Goal: Task Accomplishment & Management: Complete application form

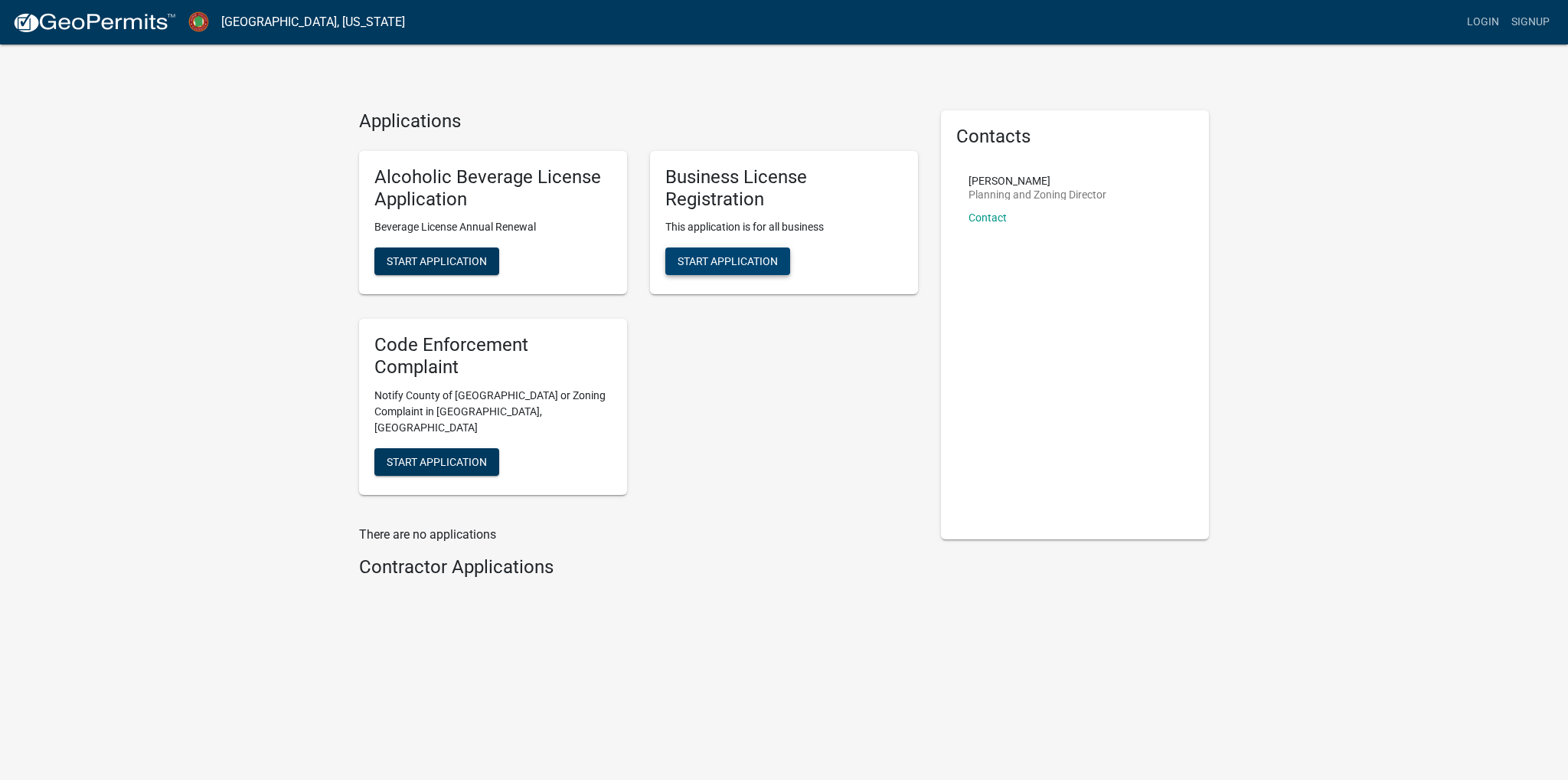
click at [709, 265] on span "Start Application" at bounding box center [727, 261] width 100 height 12
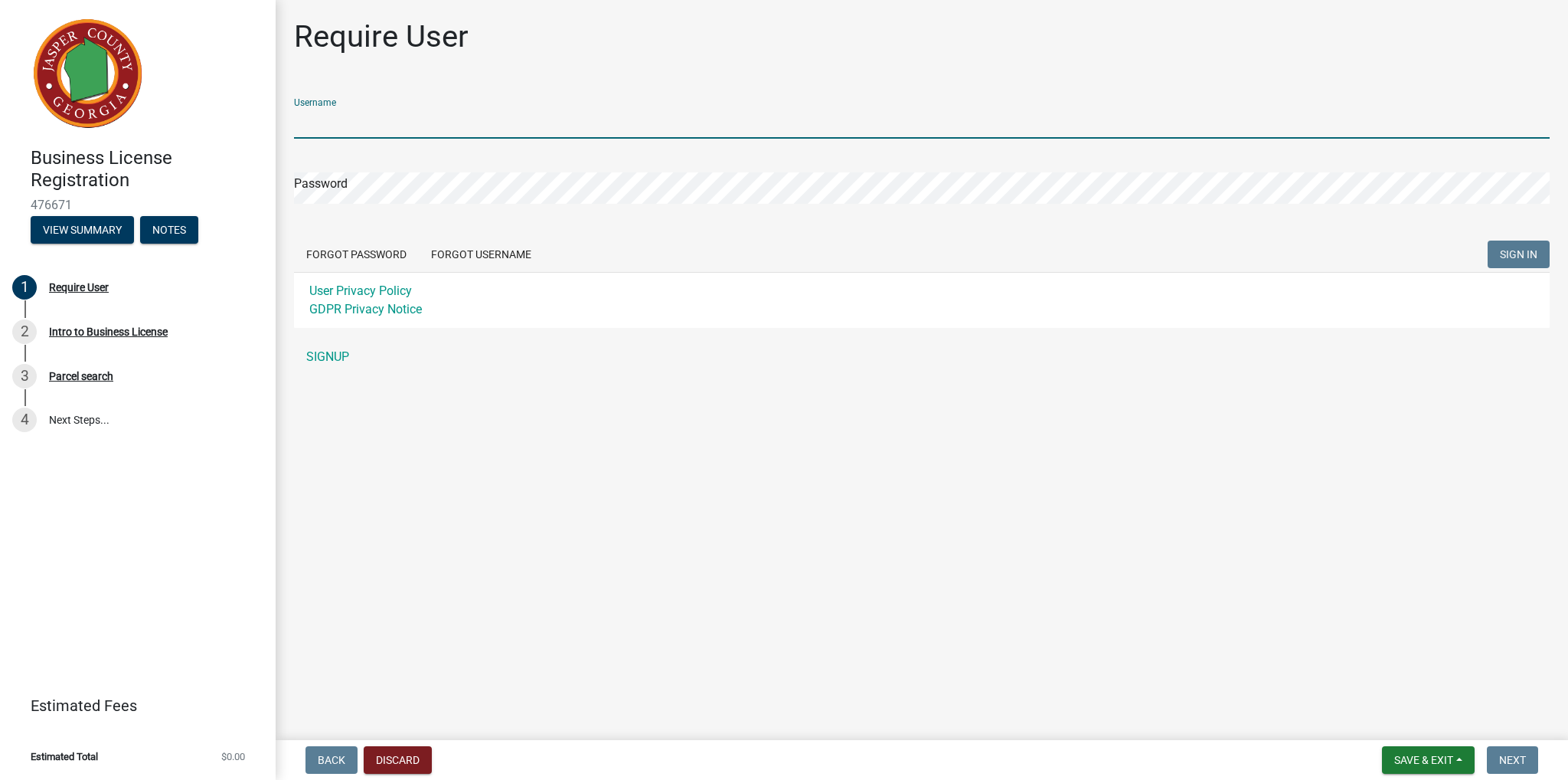
click at [318, 107] on input "Username" at bounding box center [922, 123] width 1256 height 31
click at [353, 126] on input "Username" at bounding box center [922, 123] width 1256 height 31
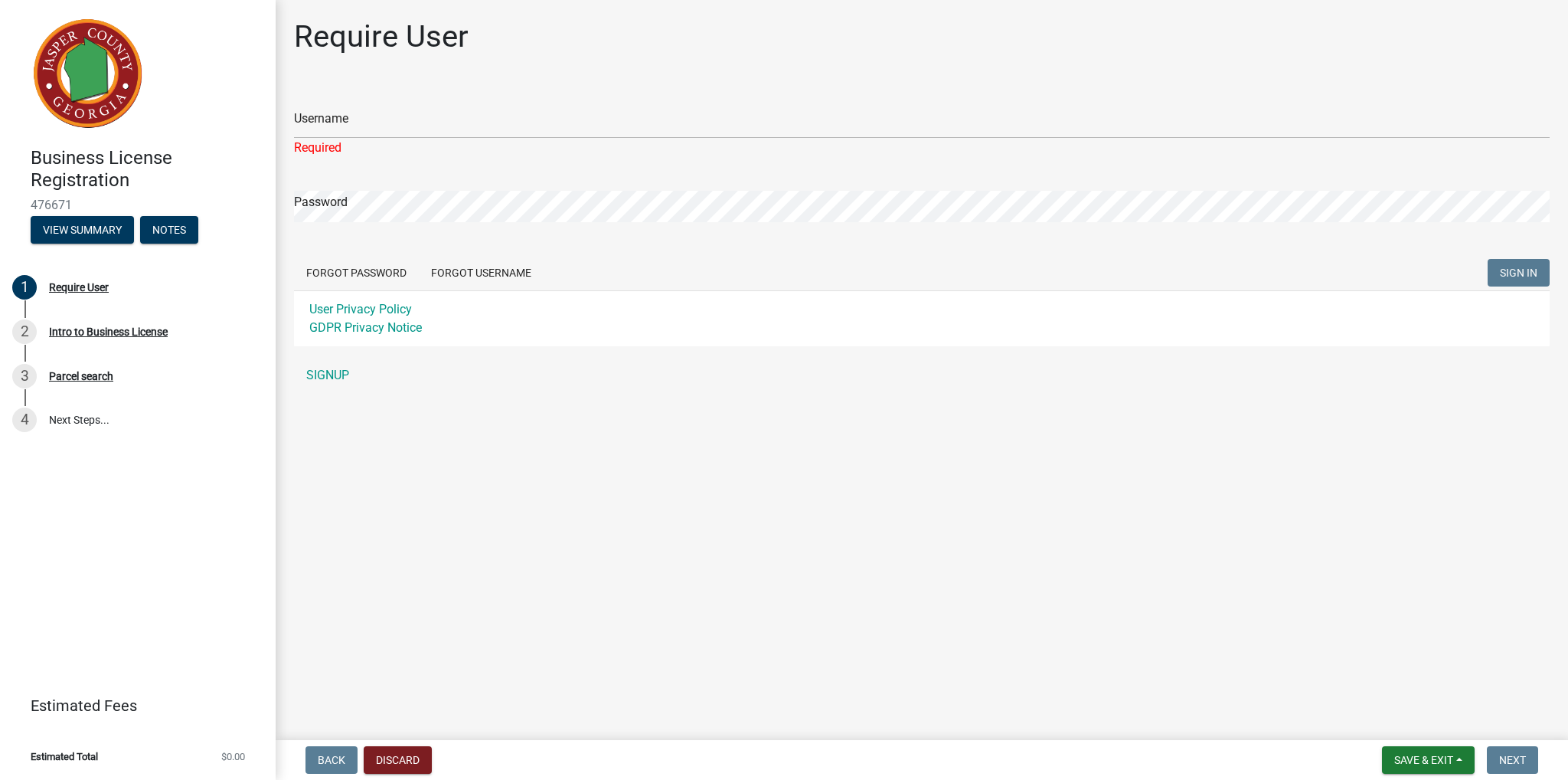
click at [744, 555] on main "Require User Username Required Password Forgot Password Forgot Username SIGN IN…" at bounding box center [922, 367] width 1292 height 734
click at [325, 378] on link "SIGNUP" at bounding box center [922, 375] width 1256 height 30
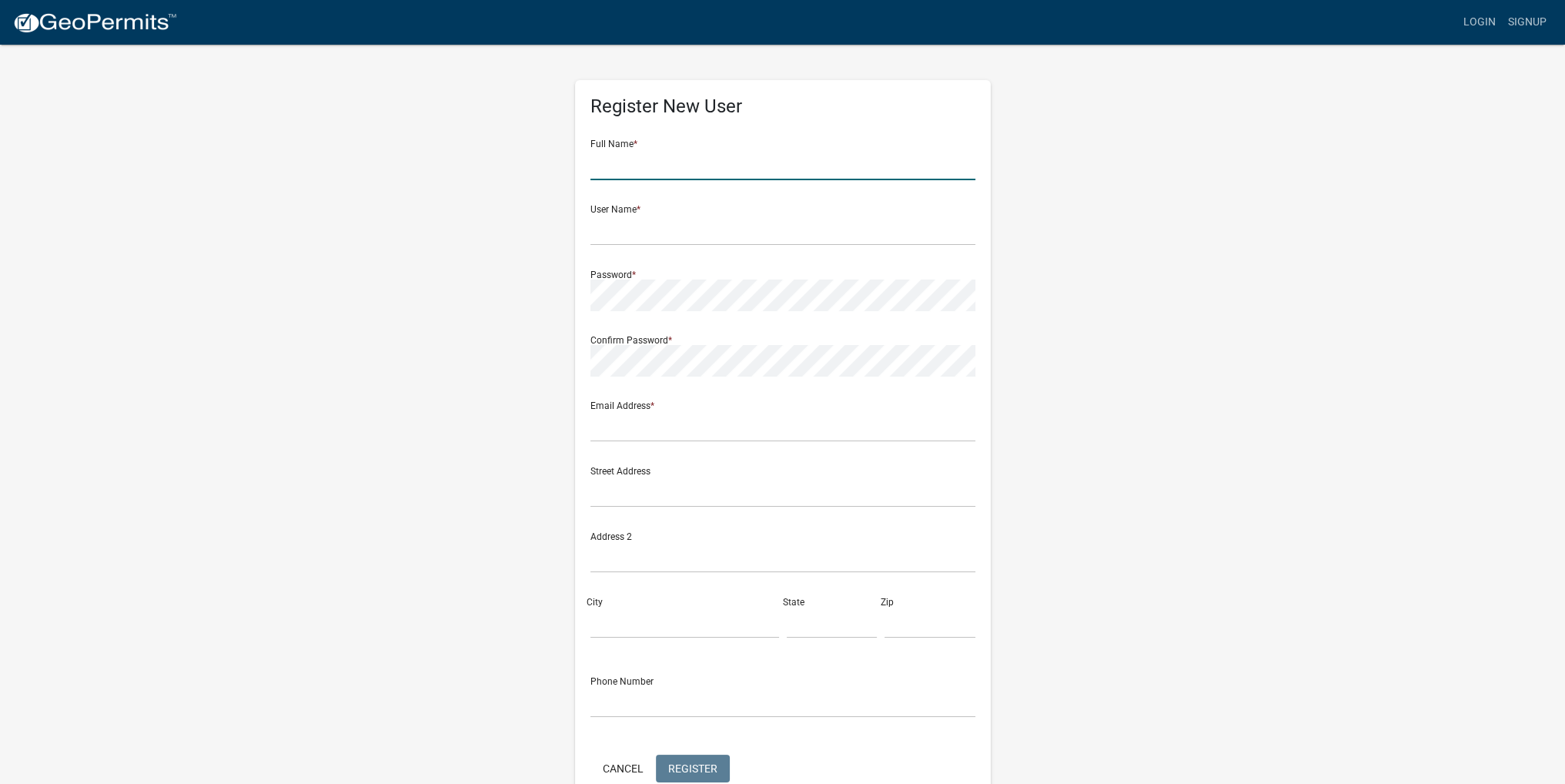
click at [669, 173] on input "text" at bounding box center [782, 164] width 385 height 31
click at [672, 172] on input "William" at bounding box center [782, 164] width 385 height 31
type input "William Faircloth"
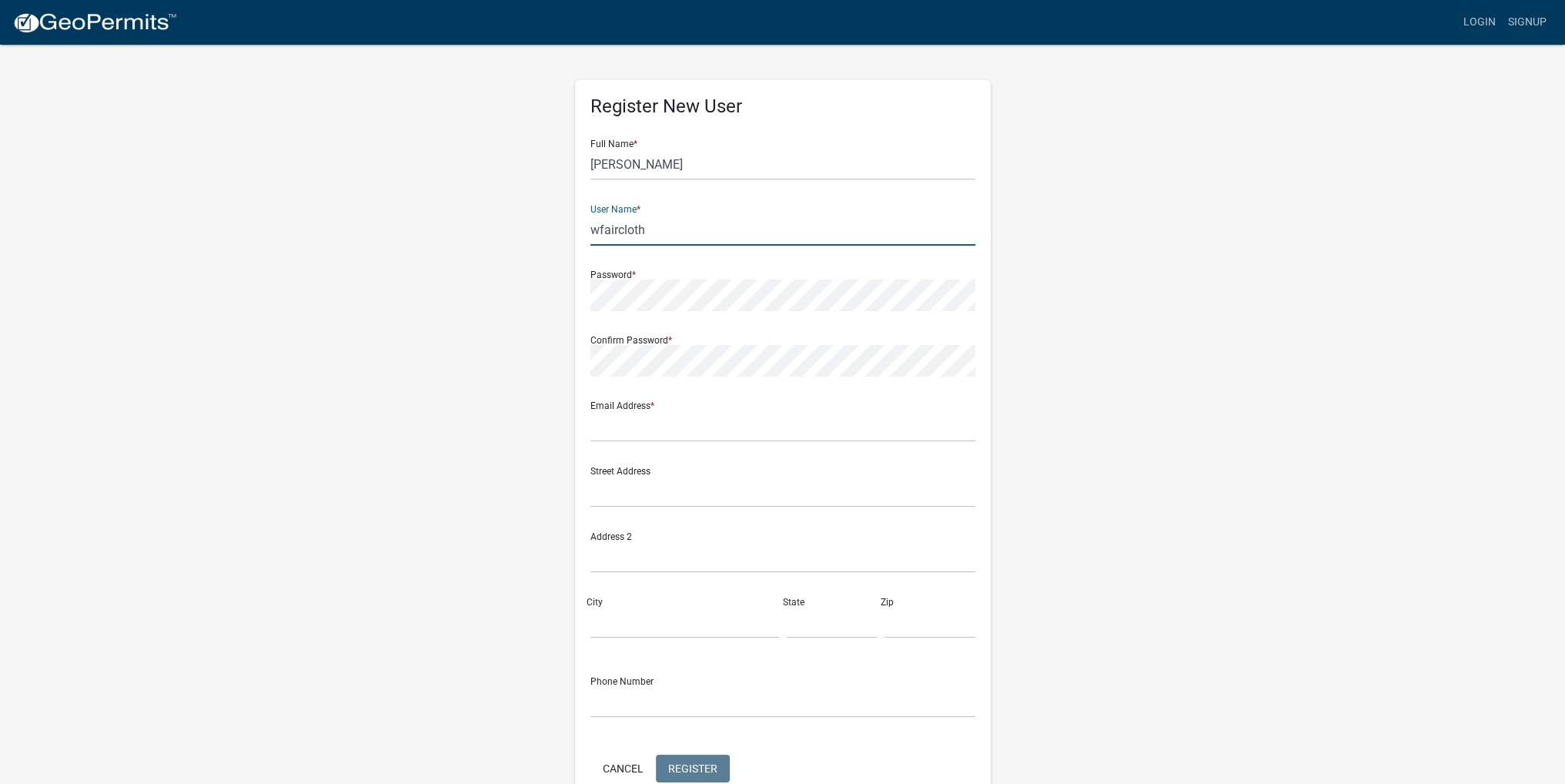
type input "wfaircloth"
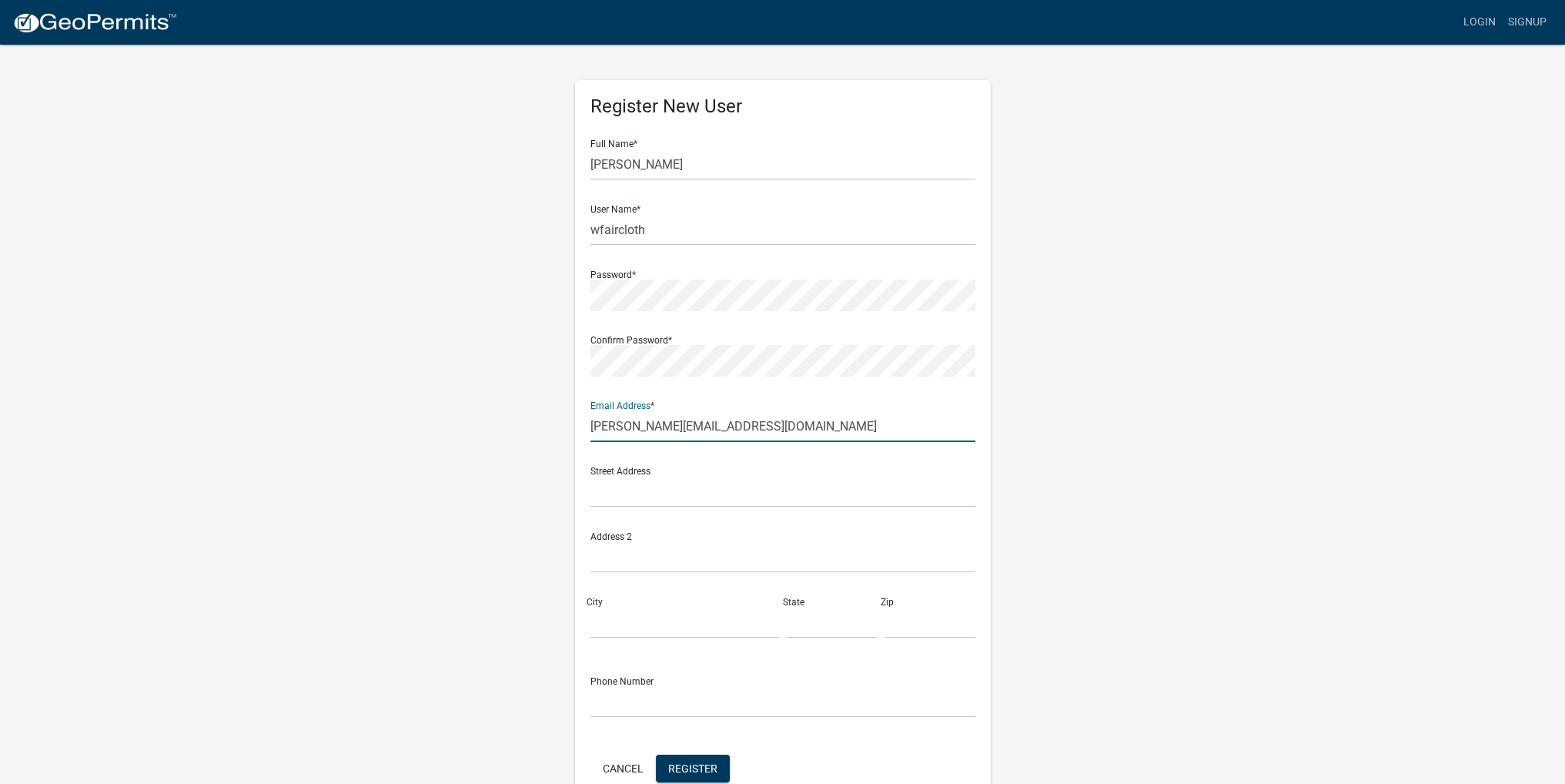
type input "wlliam@tflumberco.com"
type input "11484 GA-83 S."
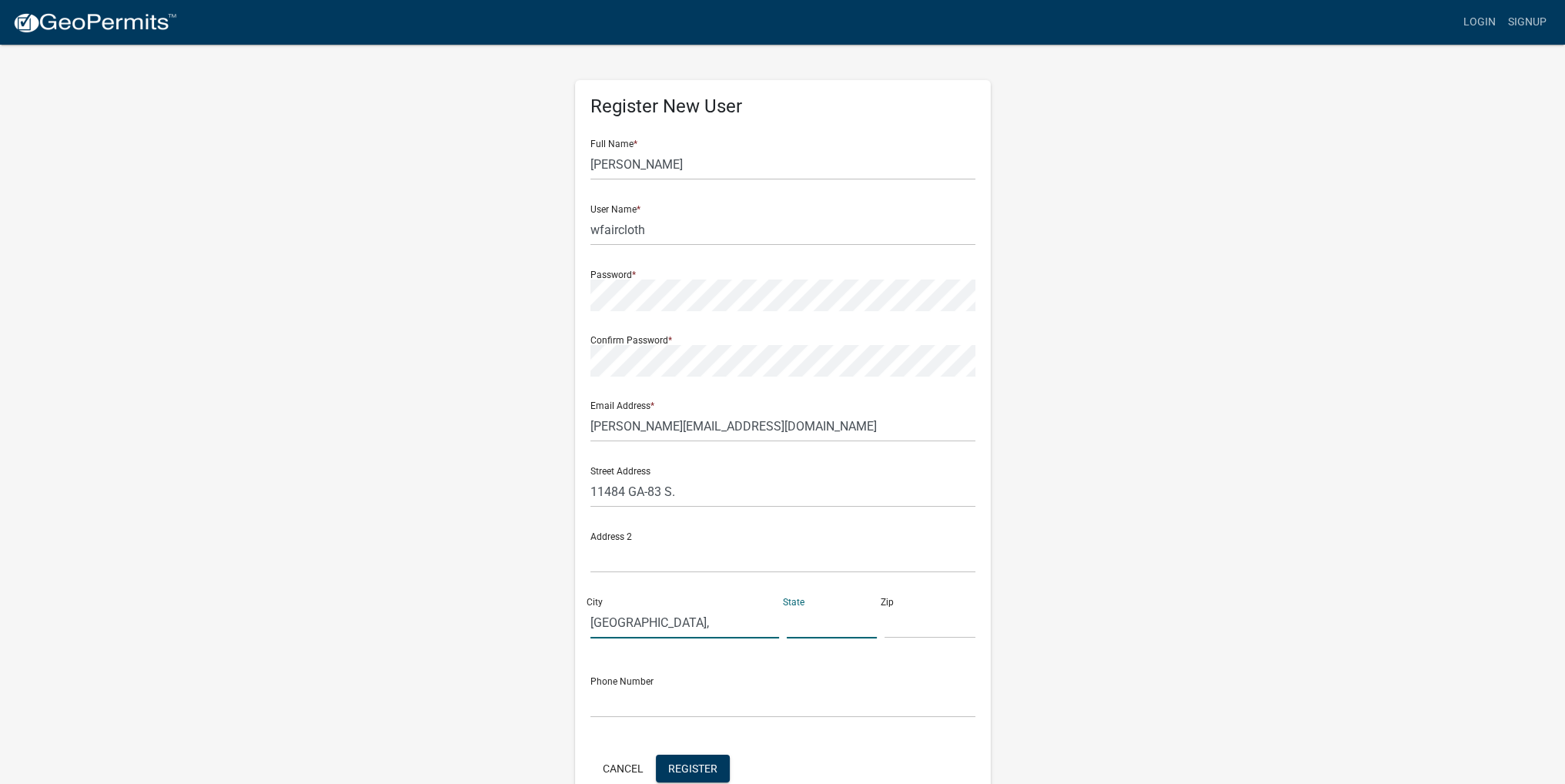
click at [680, 620] on input "Monticello," at bounding box center [684, 622] width 189 height 31
type input "Monticello"
type input "GA"
type input "31064"
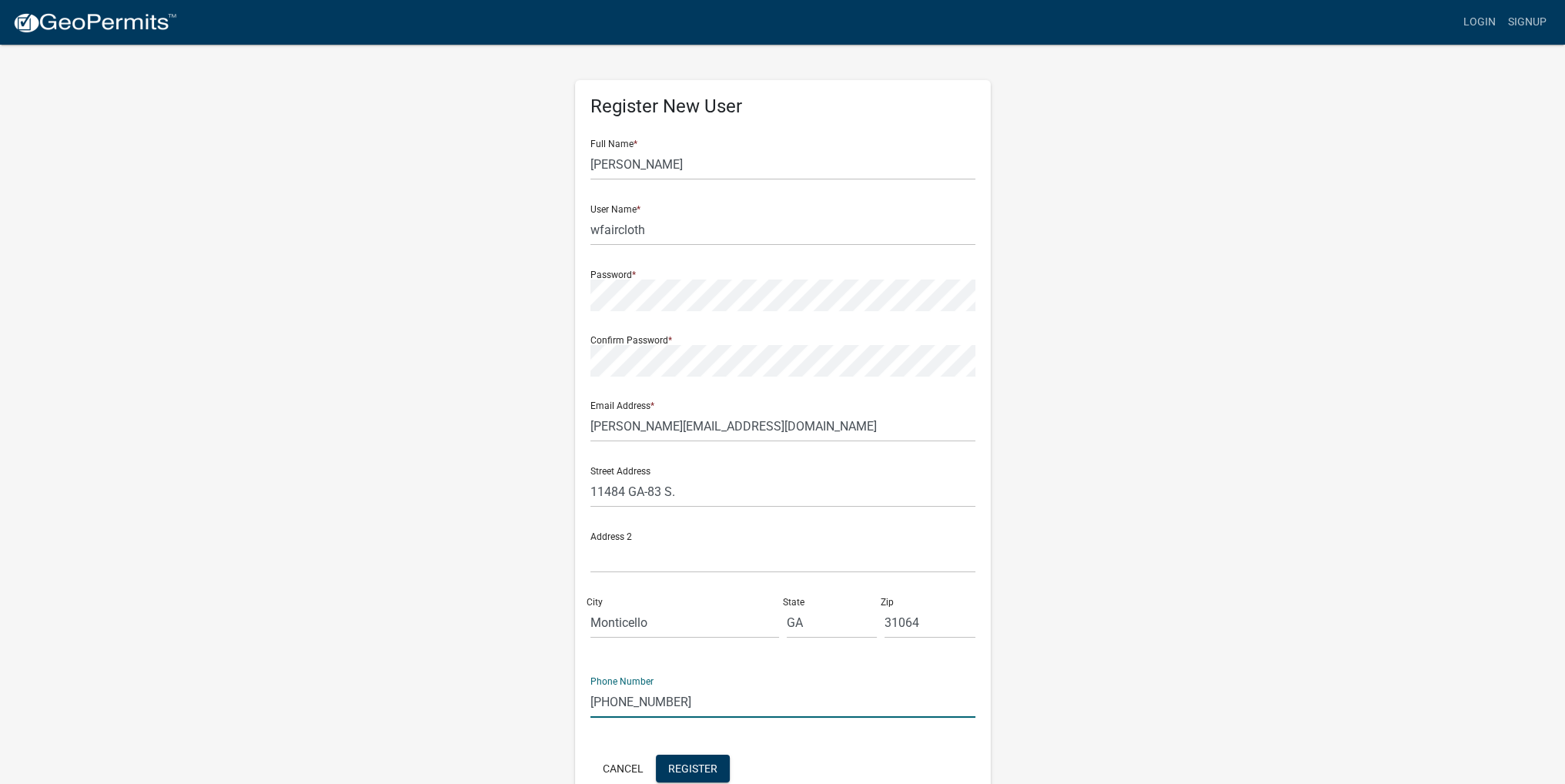
type input "706-476-3244"
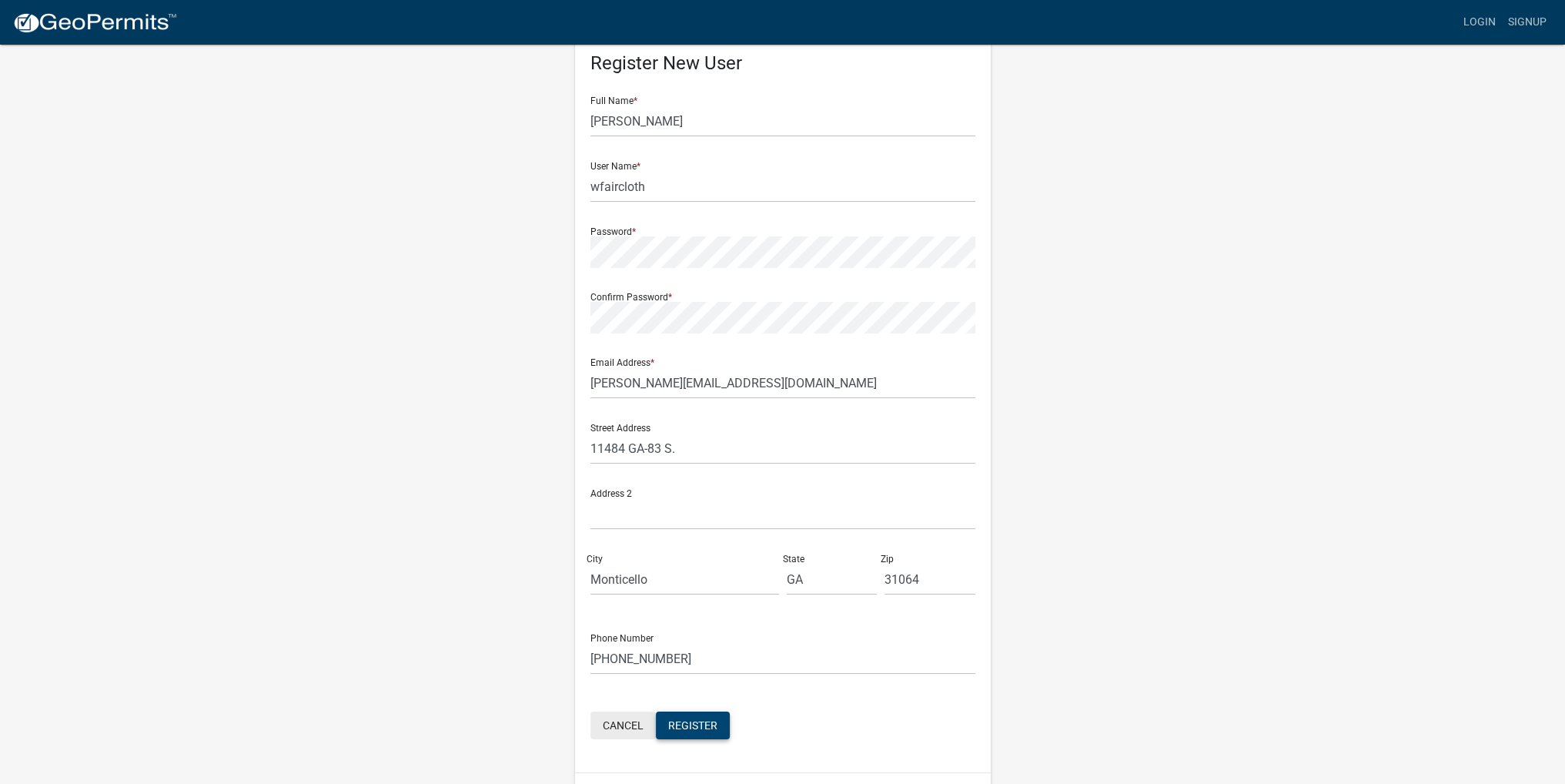
scroll to position [83, 0]
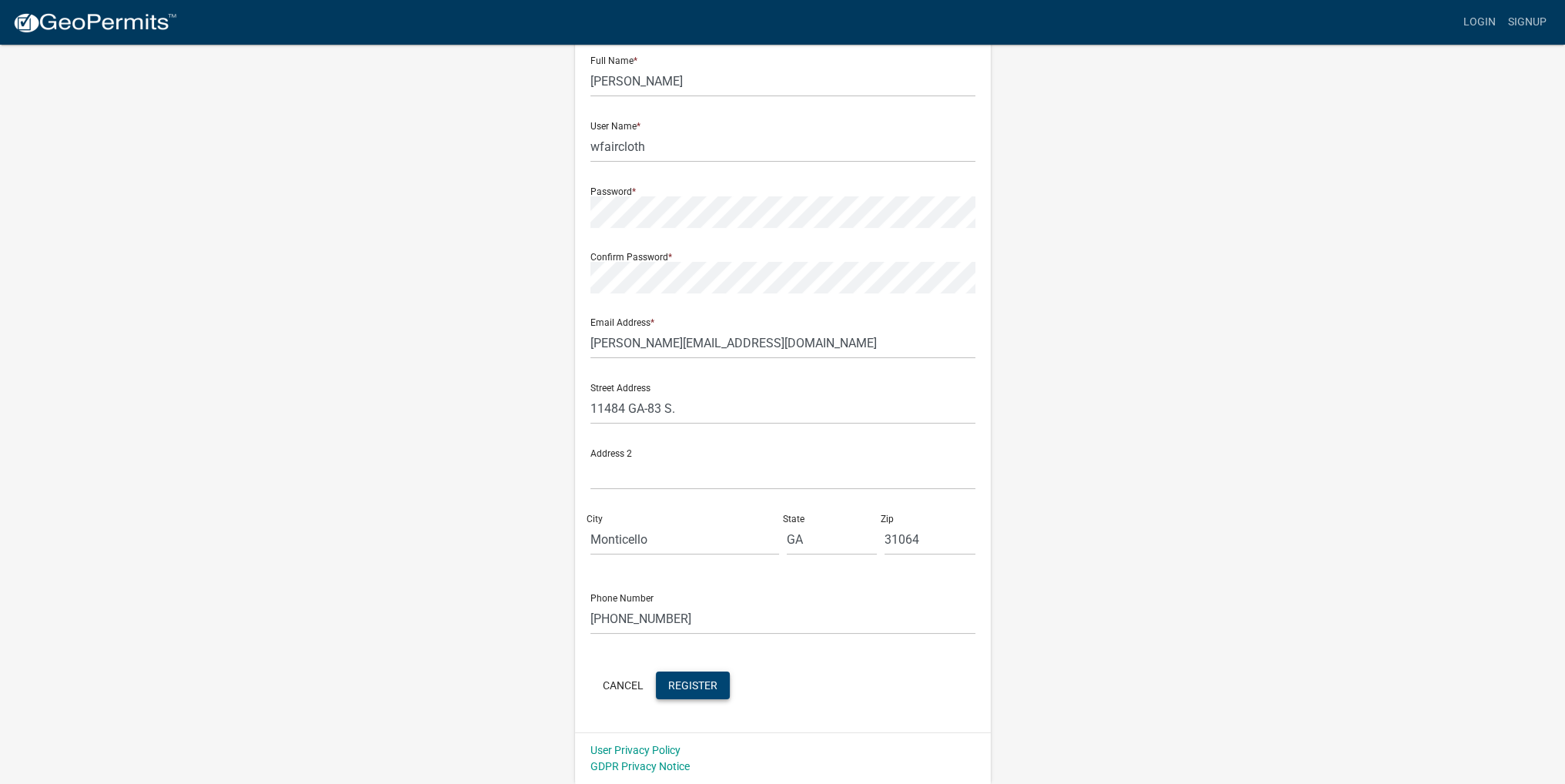
click at [683, 684] on span "Register" at bounding box center [693, 684] width 49 height 12
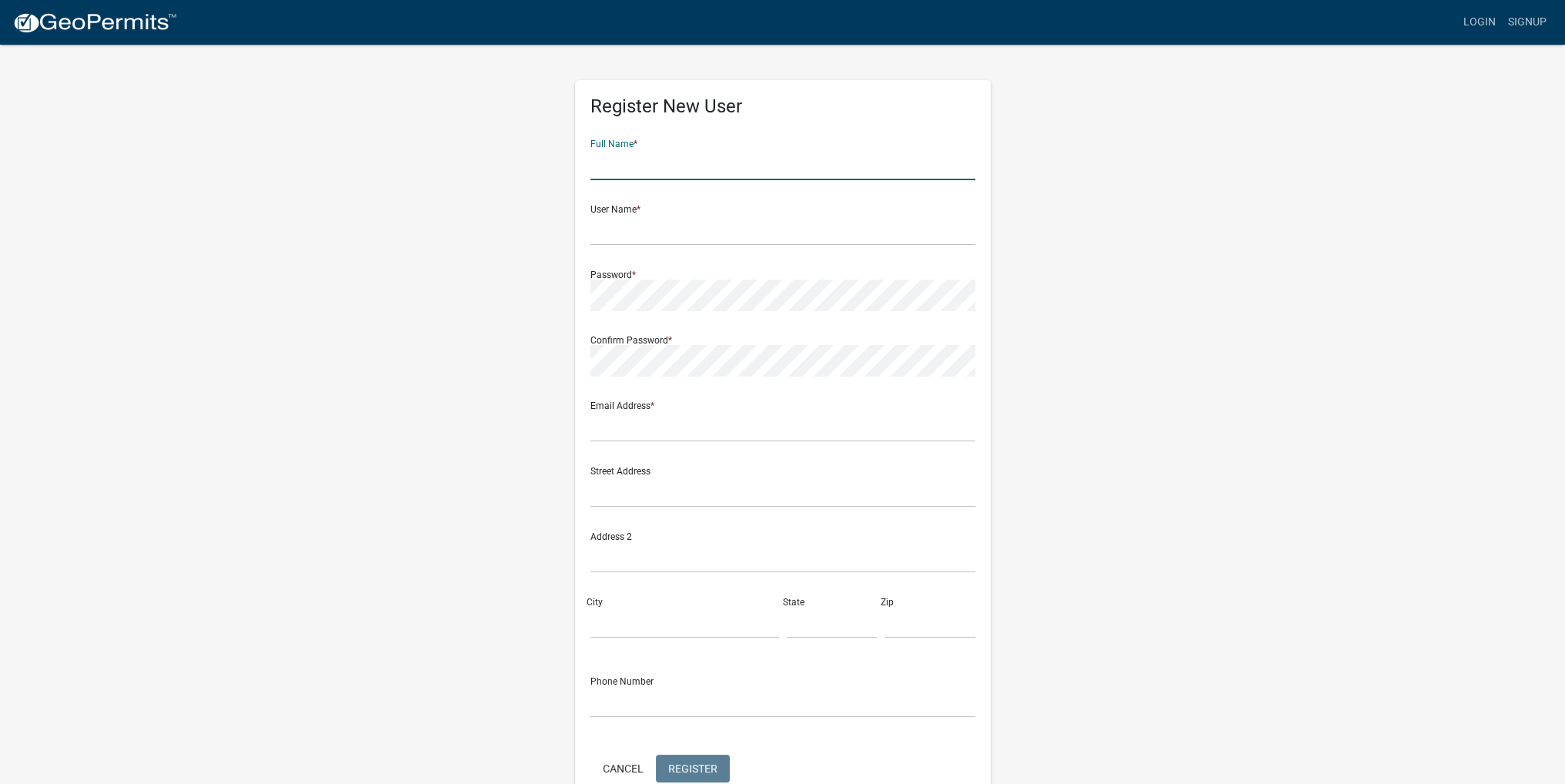
click at [657, 161] on input "text" at bounding box center [782, 164] width 385 height 31
type input "William Faircloth"
type input "william@tflumberco.com"
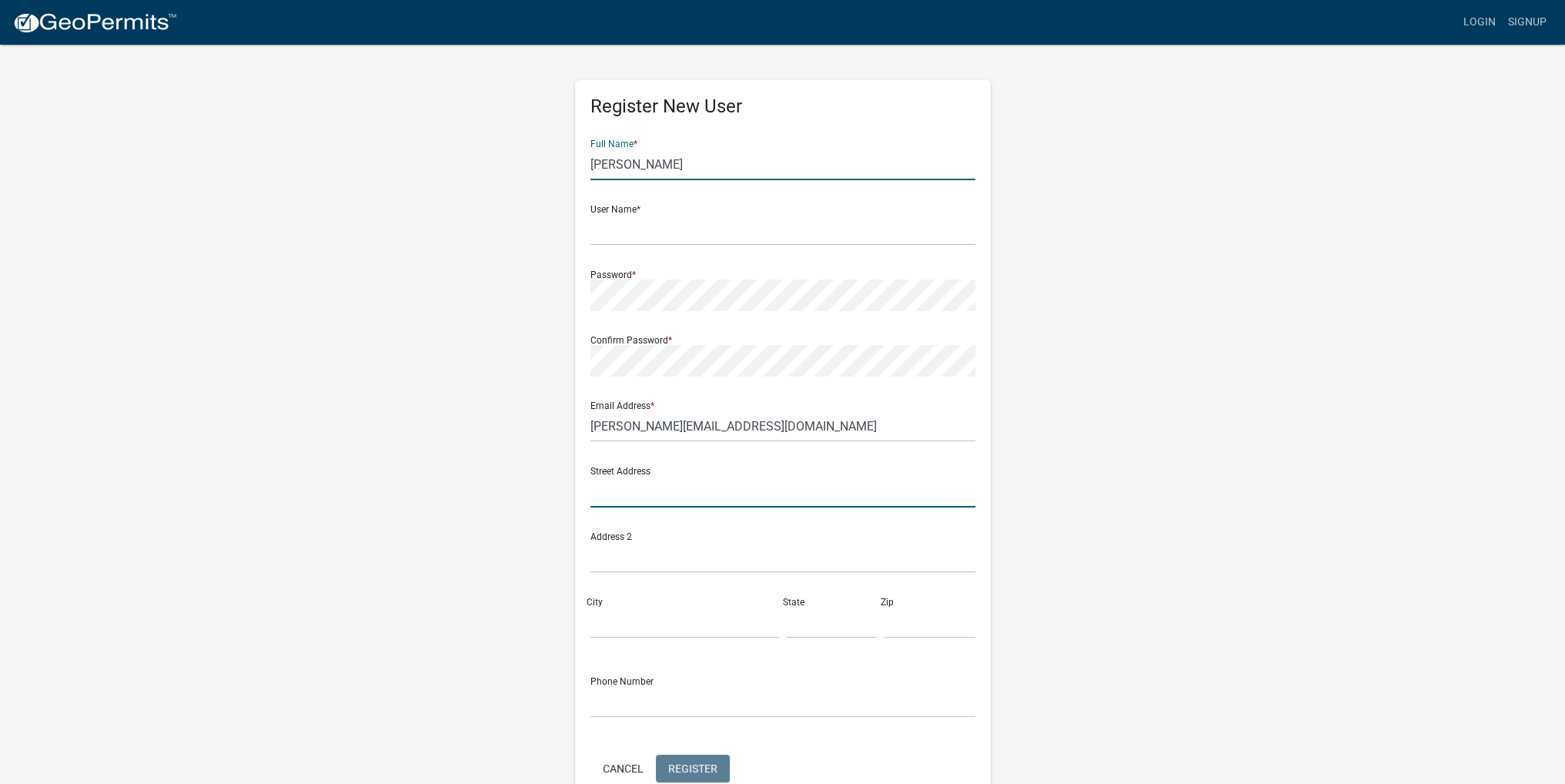
type input "11484 GA HWY 83 South"
type input "Monticello"
type input "Georgia"
type input "31064"
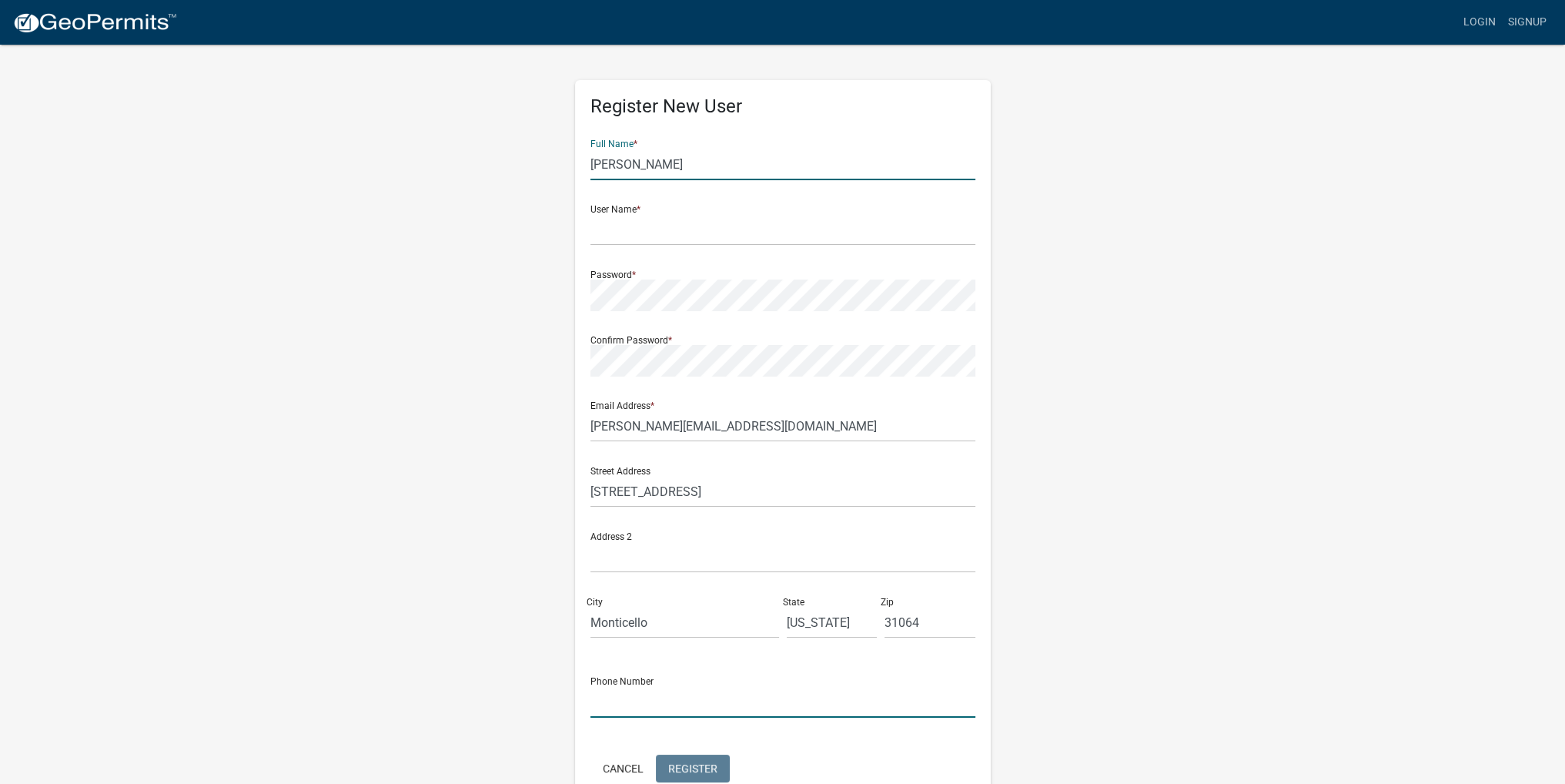
type input "7064763244"
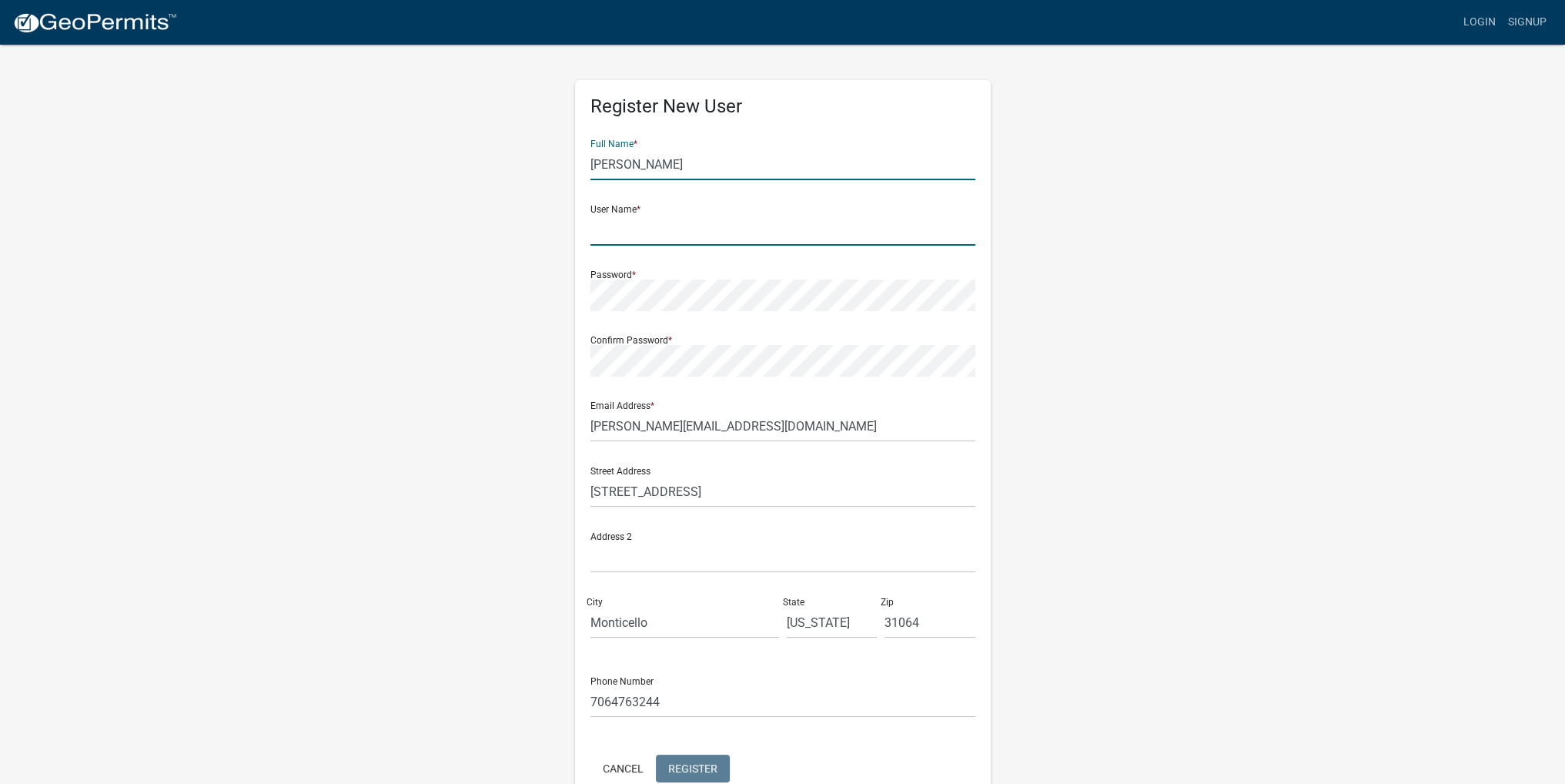
click at [657, 238] on input "text" at bounding box center [782, 230] width 385 height 31
type input "wfaircloth"
click at [1161, 255] on div "Register New User Full Name * William Faircloth User Name * wfaircloth Password…" at bounding box center [782, 454] width 878 height 824
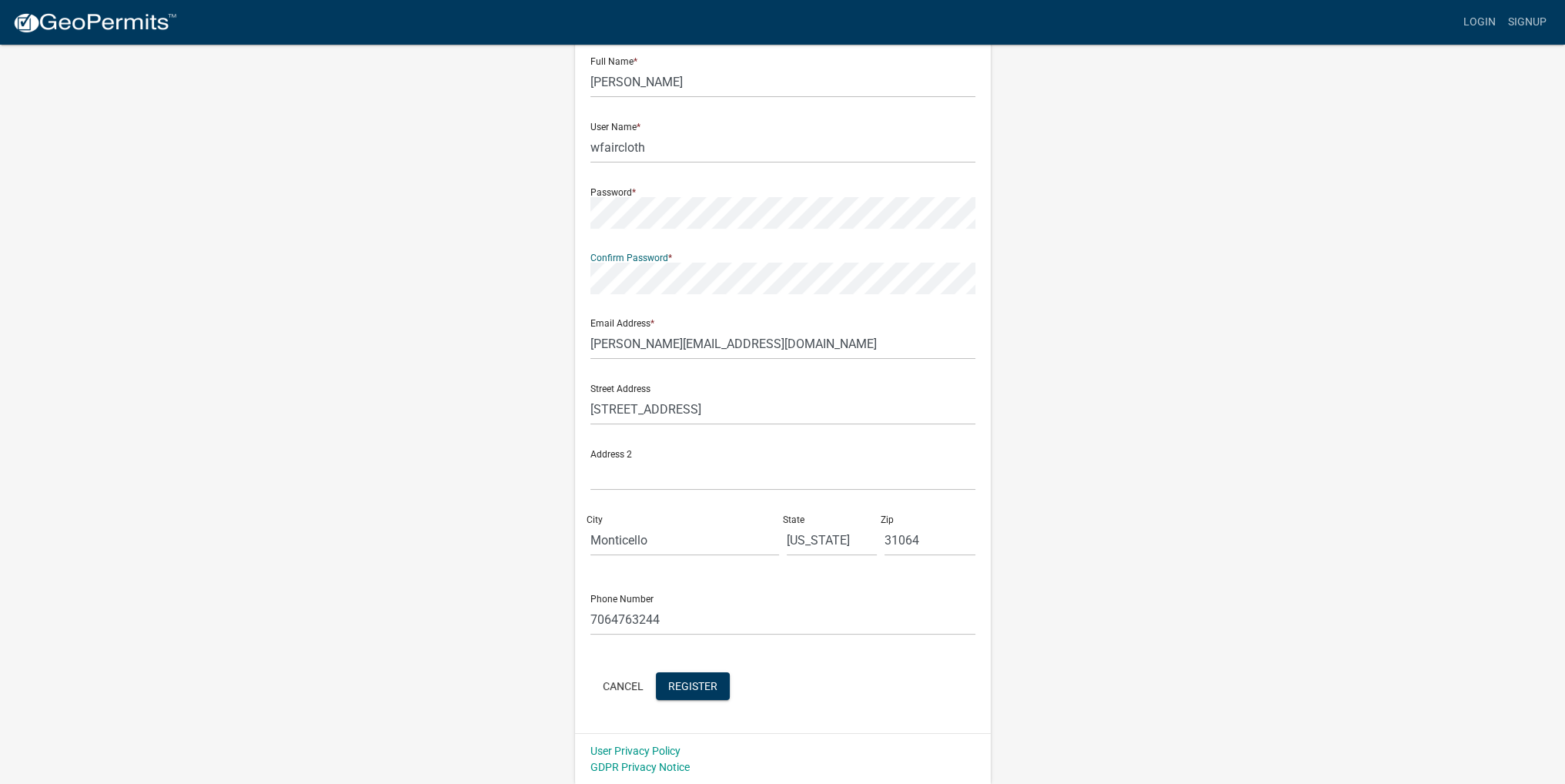
scroll to position [83, 0]
click at [703, 683] on span "Register" at bounding box center [693, 684] width 49 height 12
click at [96, 19] on img at bounding box center [95, 23] width 165 height 23
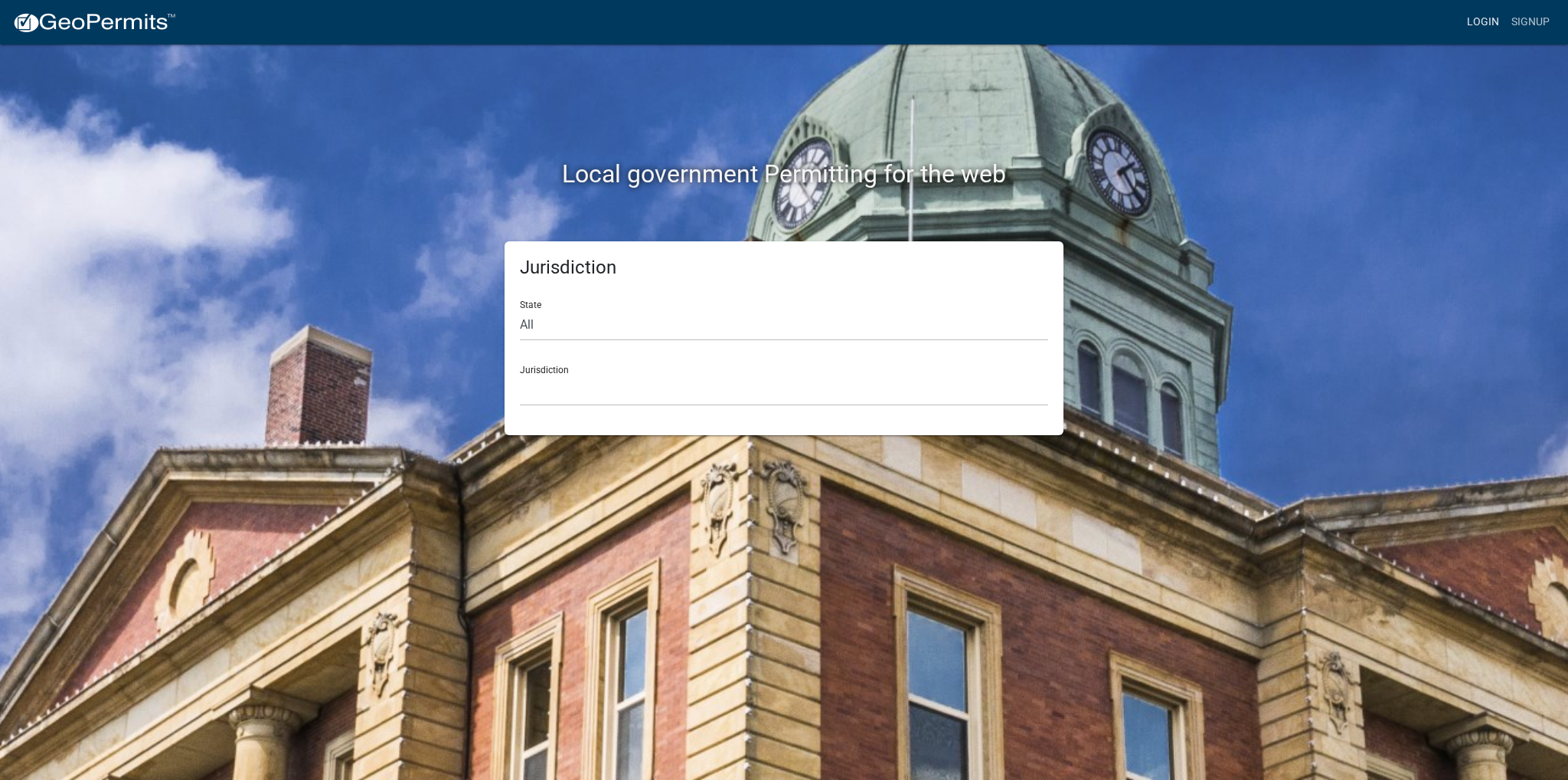
click at [1482, 15] on link "Login" at bounding box center [1484, 21] width 44 height 29
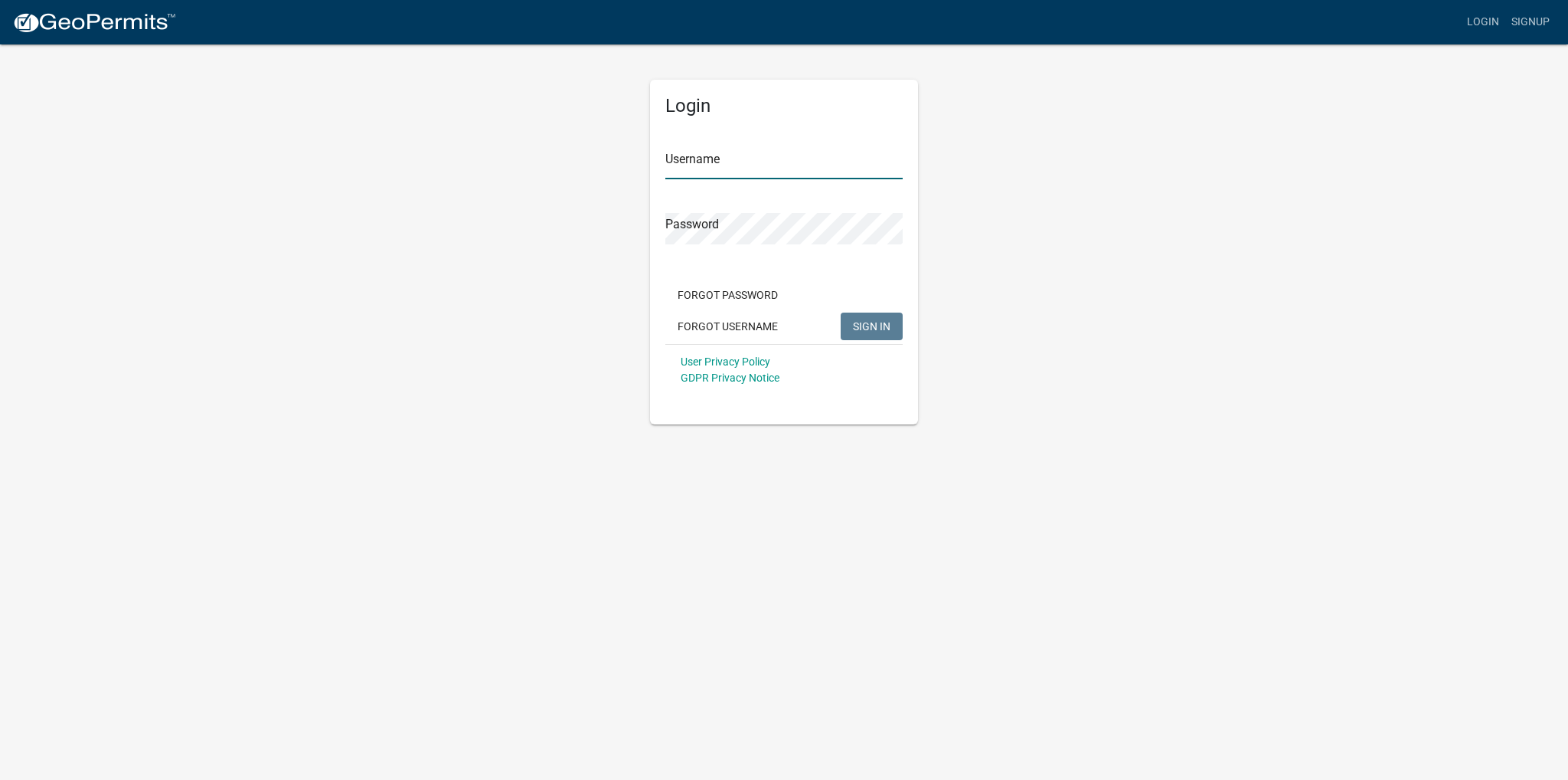
click at [707, 158] on input "Username" at bounding box center [783, 163] width 237 height 31
type input "wfaircloth"
click at [841, 312] on button "SIGN IN" at bounding box center [872, 326] width 62 height 28
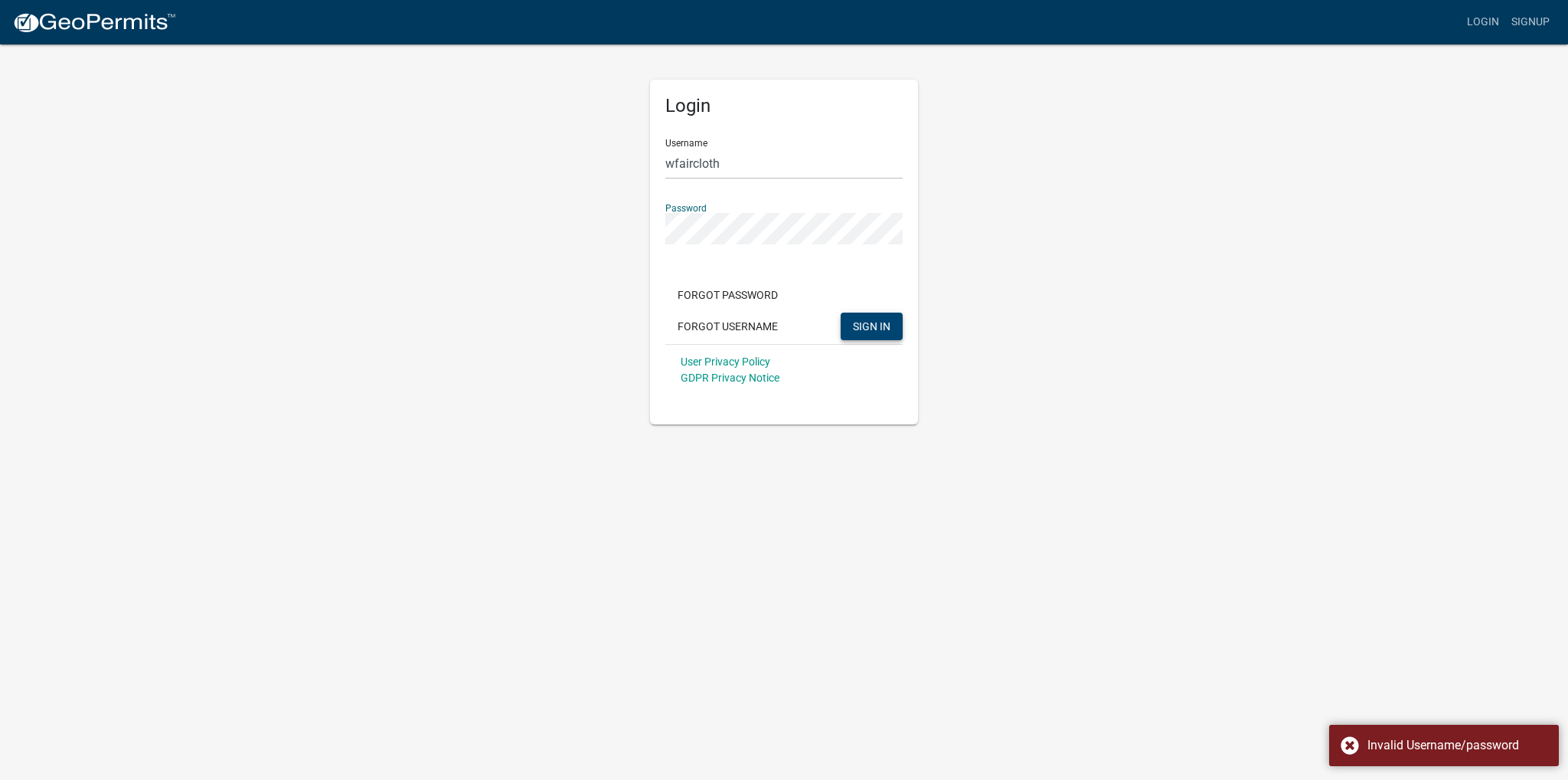
click at [876, 329] on span "SIGN IN" at bounding box center [872, 325] width 38 height 12
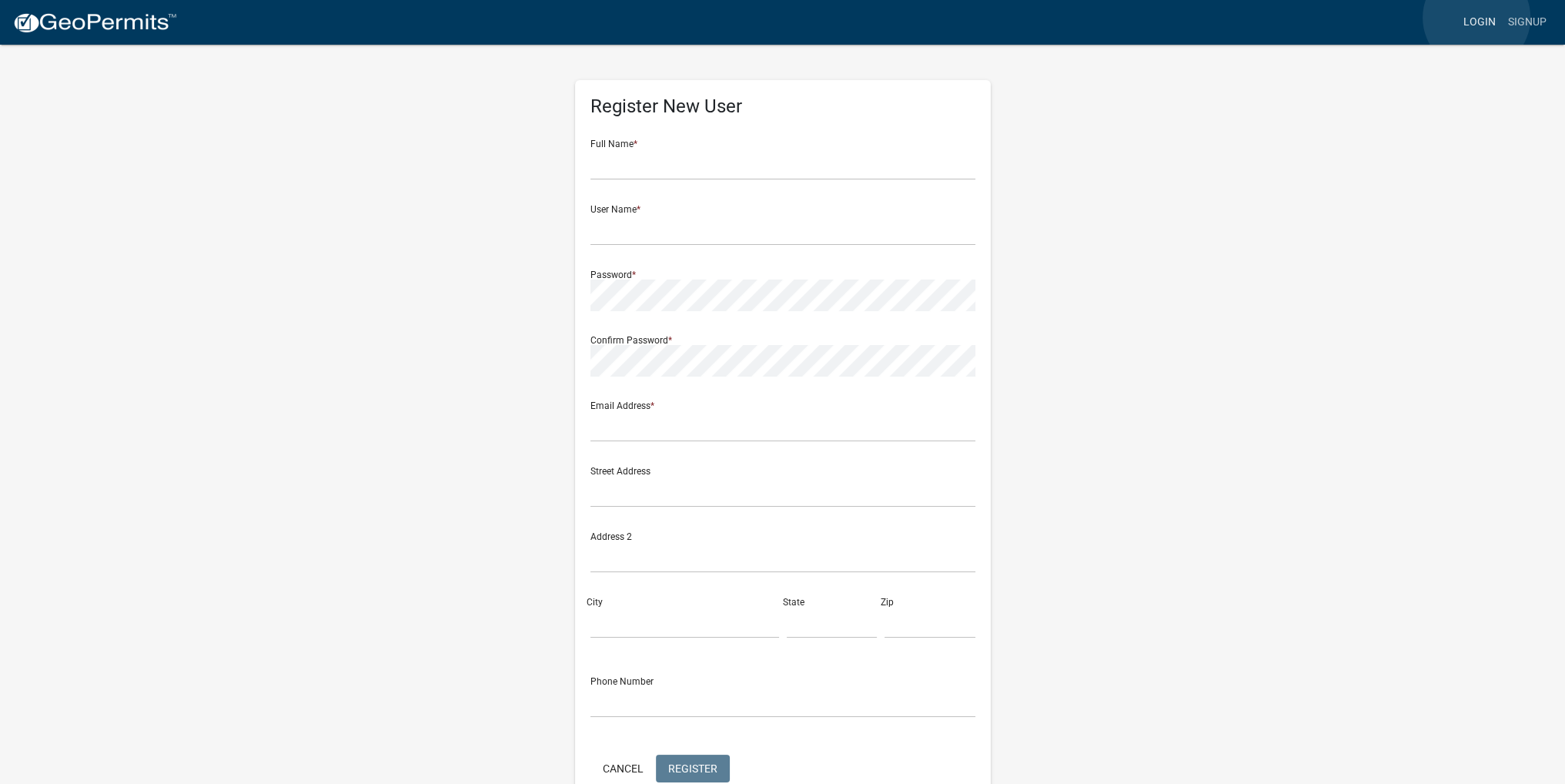
click at [1477, 17] on link "Login" at bounding box center [1480, 21] width 45 height 29
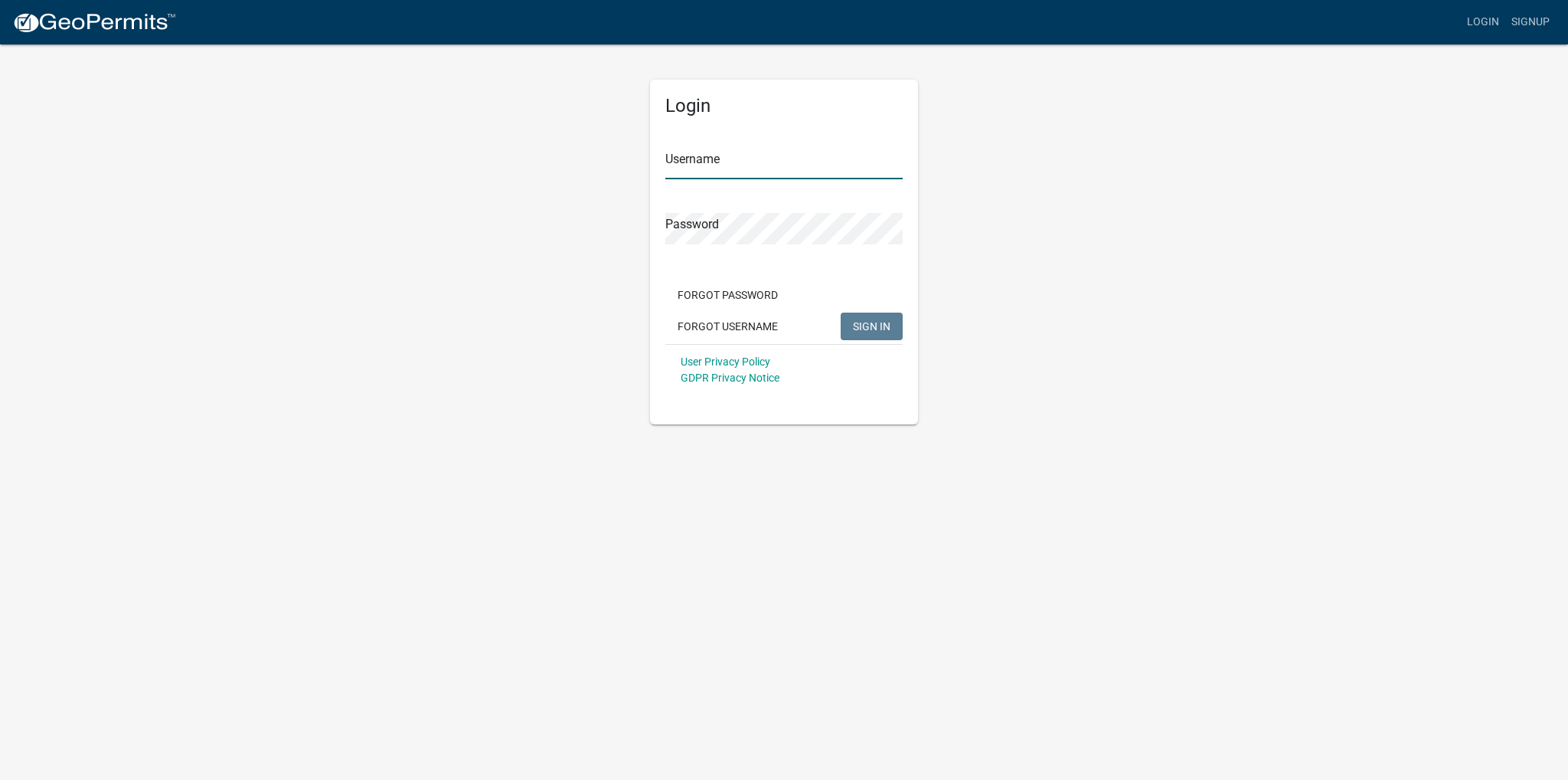
click at [725, 153] on input "Username" at bounding box center [783, 163] width 237 height 31
click at [704, 156] on input "Username" at bounding box center [783, 163] width 237 height 31
type input "wfaircloth"
click at [841, 312] on button "SIGN IN" at bounding box center [872, 326] width 62 height 28
click at [1538, 21] on link "Signup" at bounding box center [1531, 21] width 51 height 29
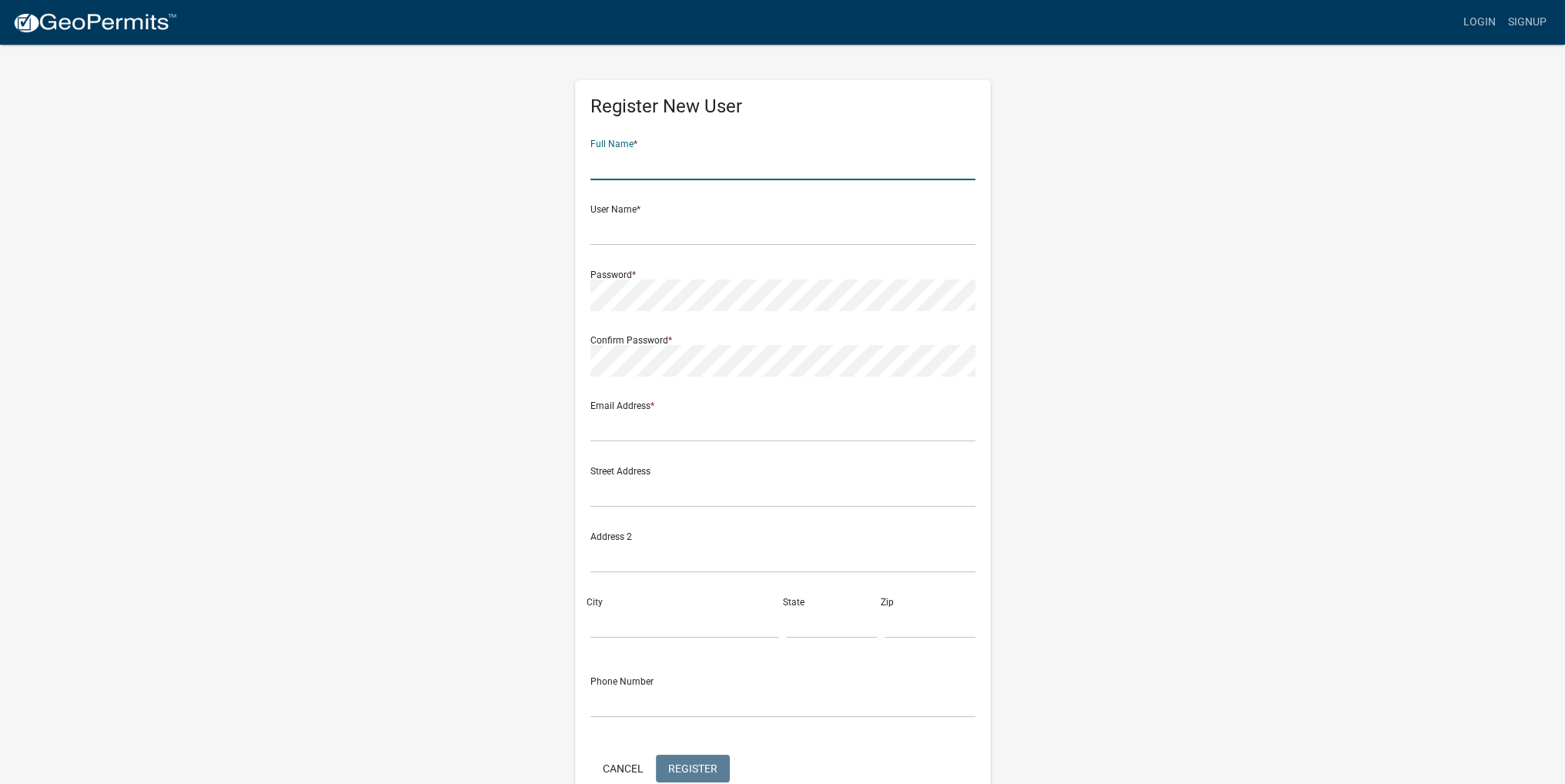
click at [801, 157] on input "text" at bounding box center [782, 164] width 385 height 31
type input "[PERSON_NAME]"
type input "[PERSON_NAME][EMAIL_ADDRESS][DOMAIN_NAME]"
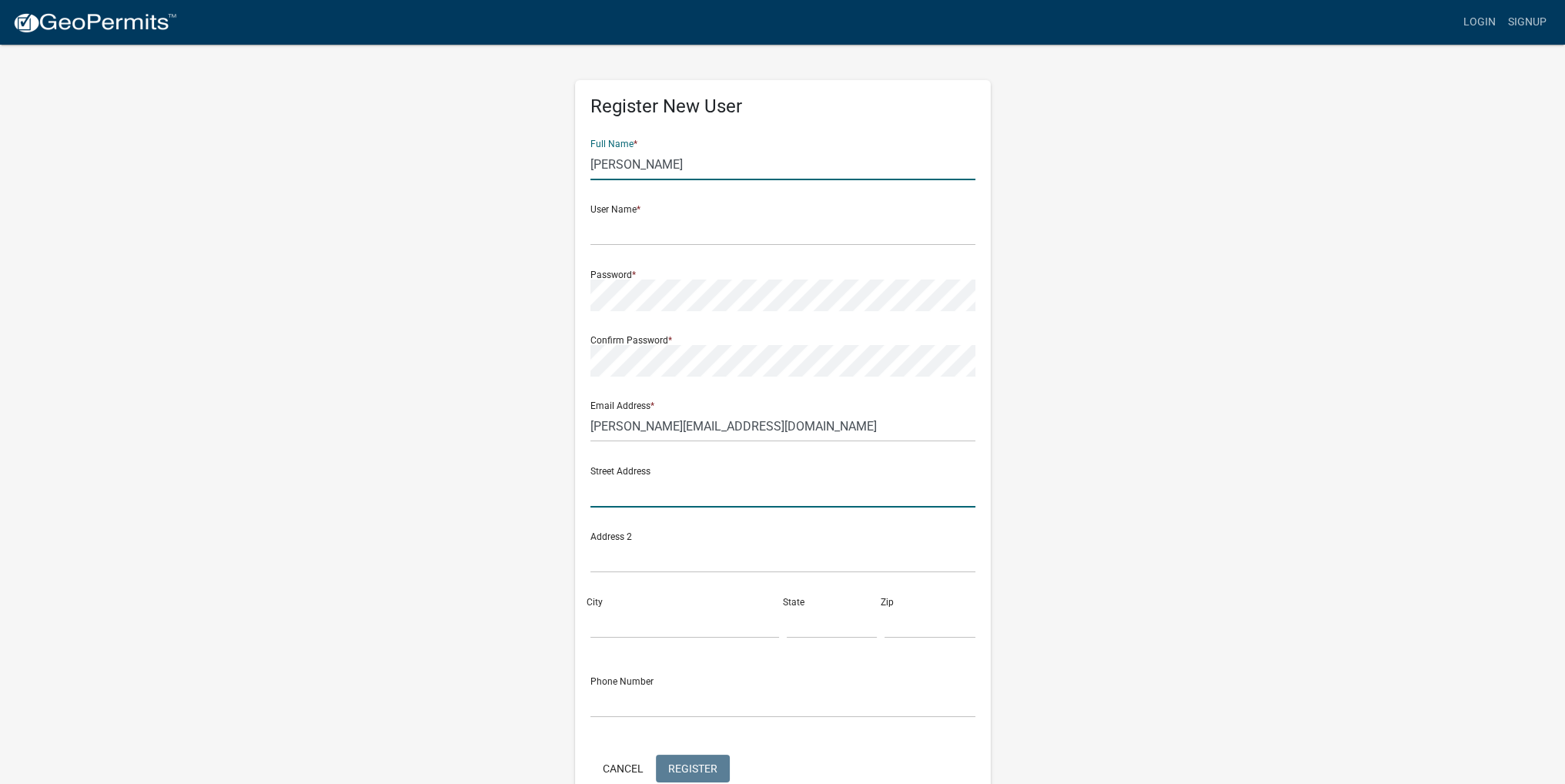
type input "11484 GA HWY 83 South"
type input "Monticello"
type input "[US_STATE]"
type input "31064"
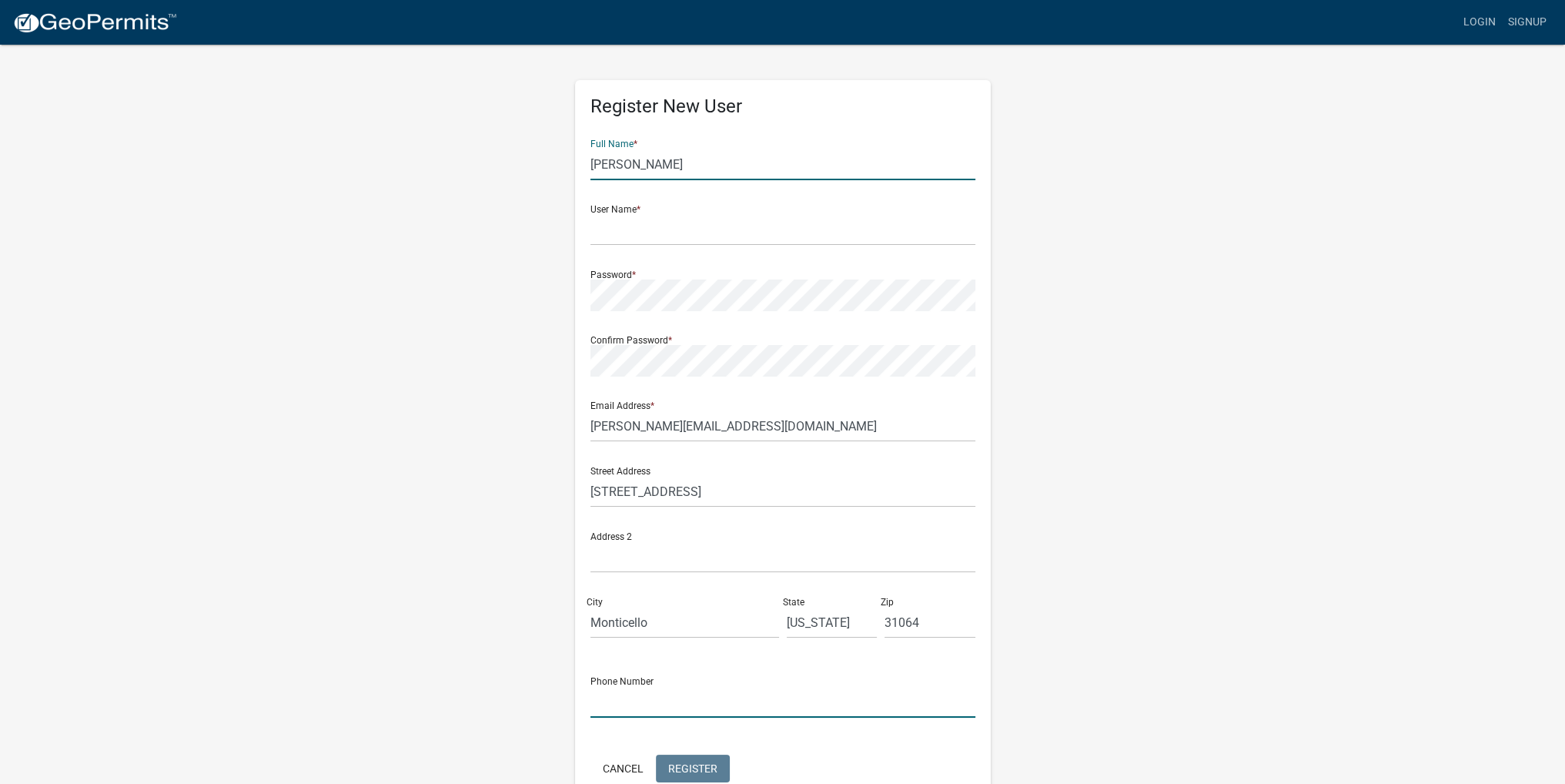
type input "7064763244"
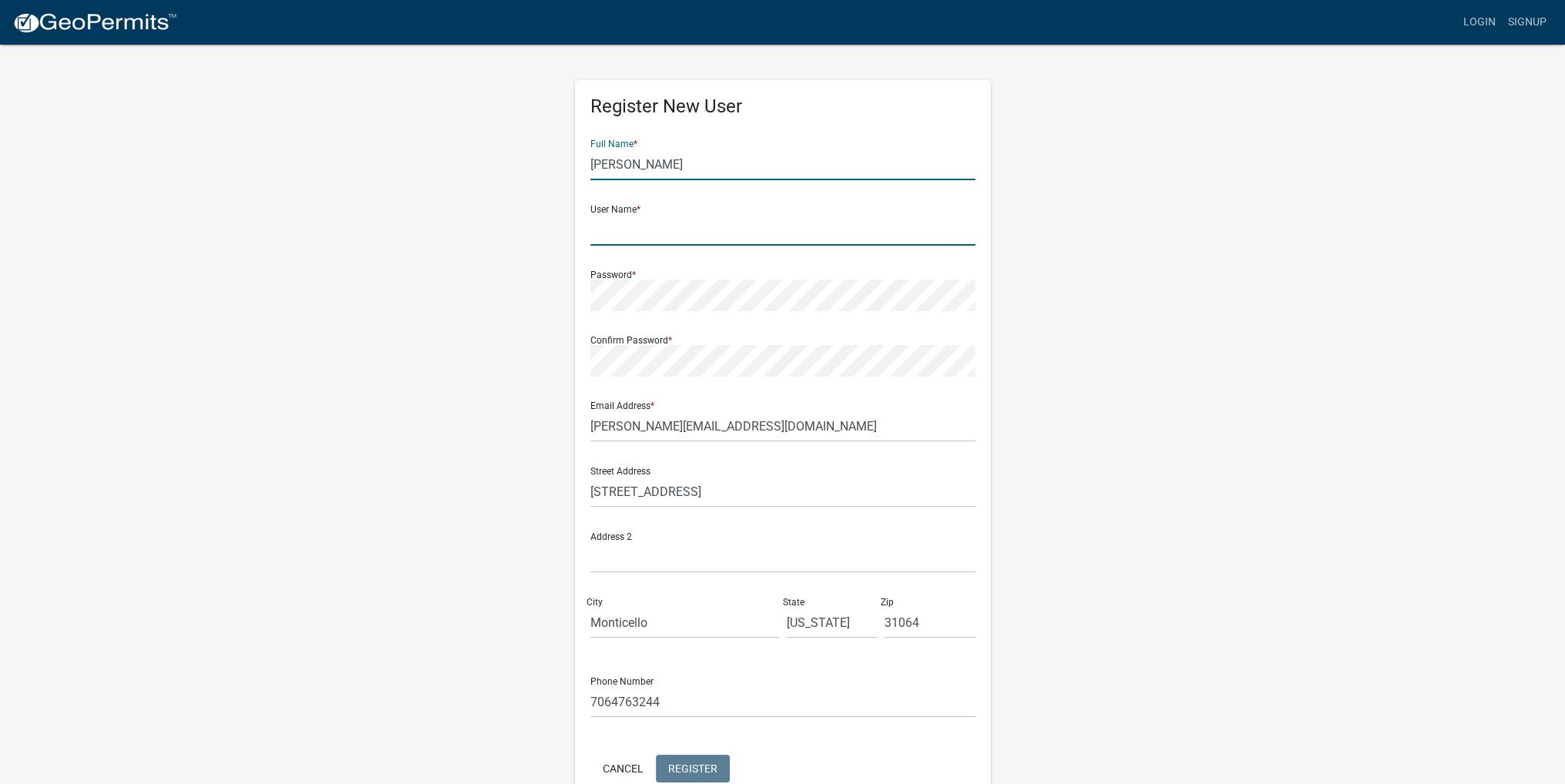
click at [653, 227] on input "text" at bounding box center [782, 230] width 385 height 31
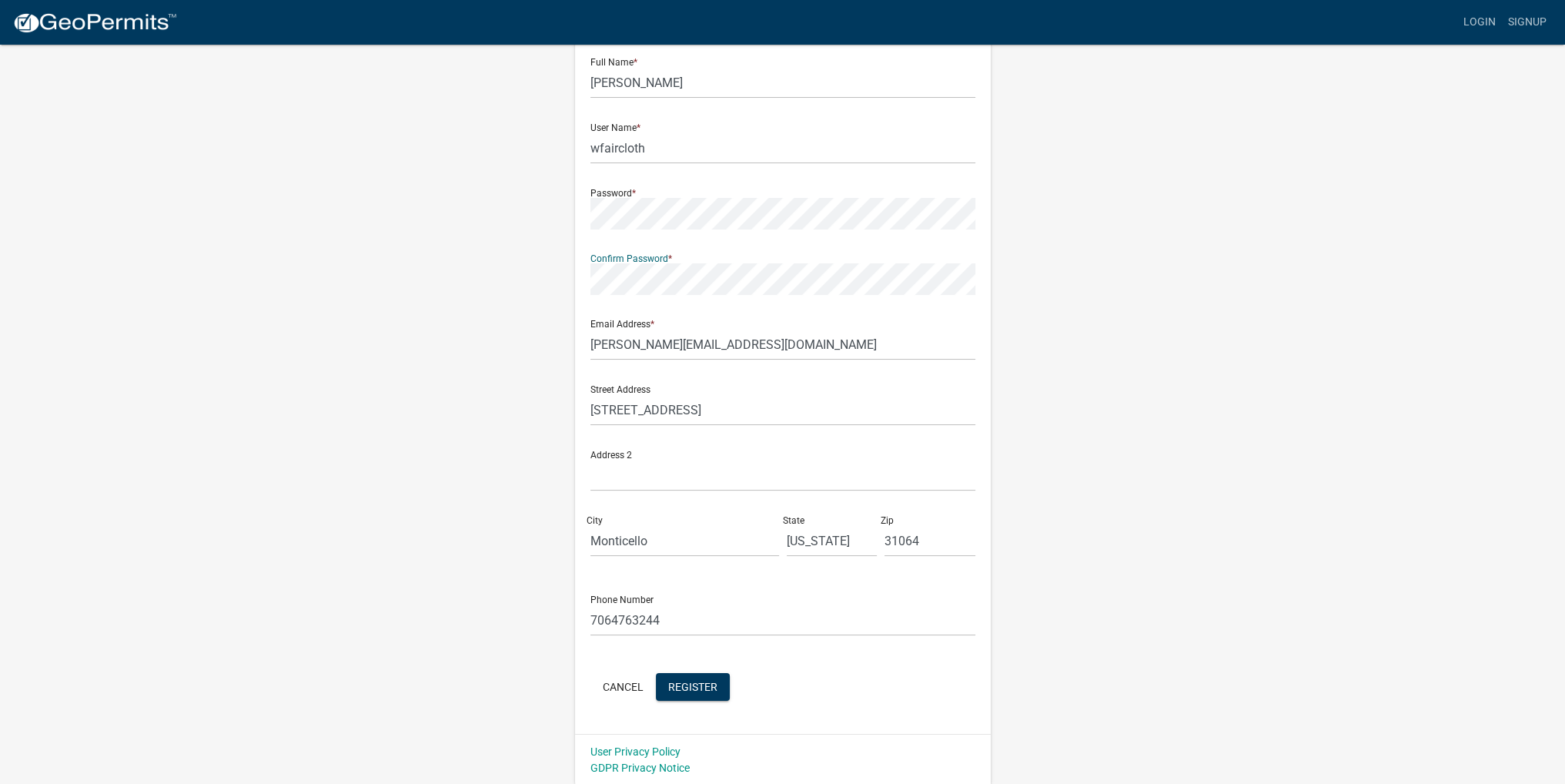
scroll to position [83, 0]
click at [709, 689] on span "Register" at bounding box center [693, 684] width 49 height 12
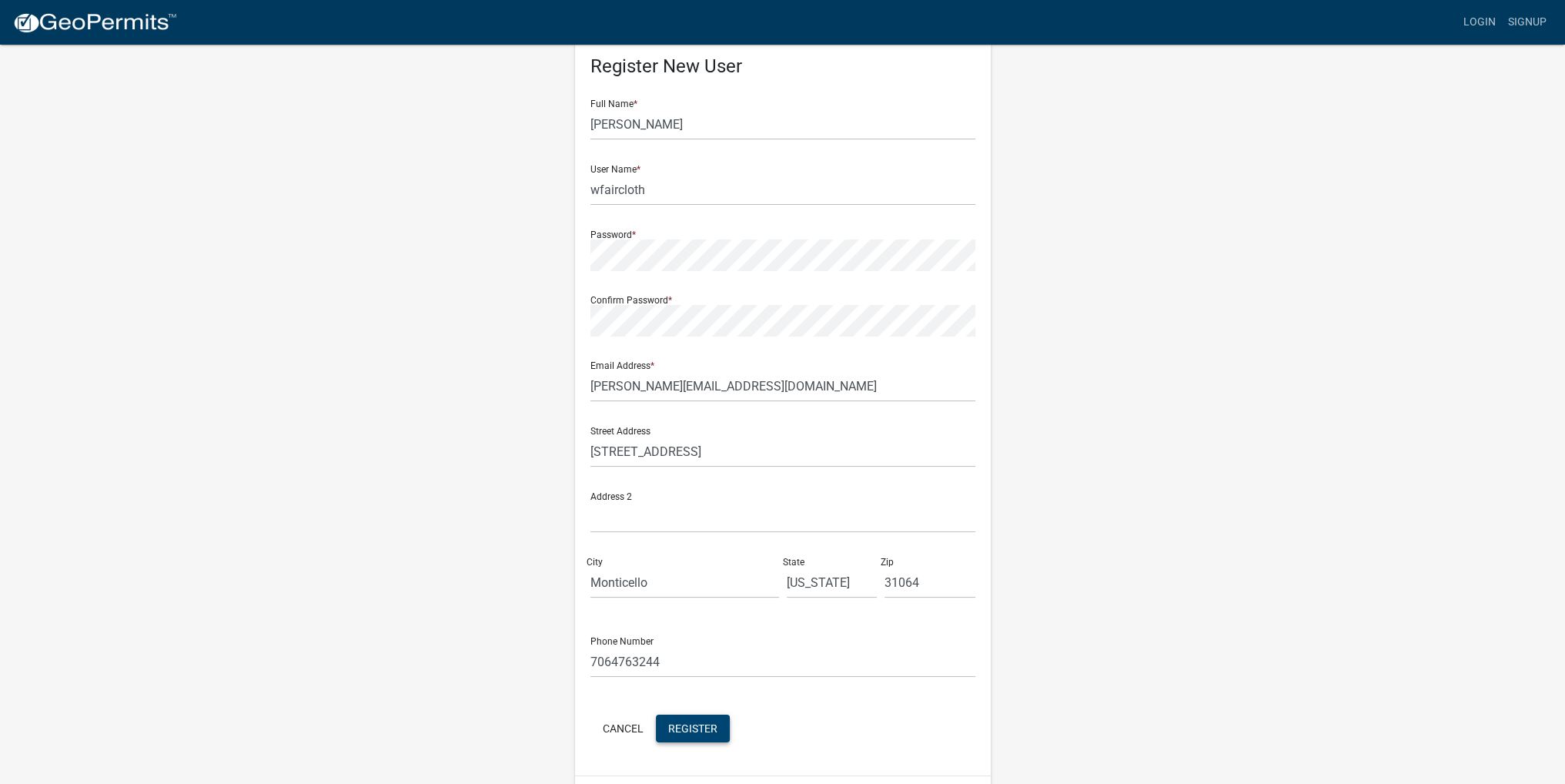
scroll to position [0, 0]
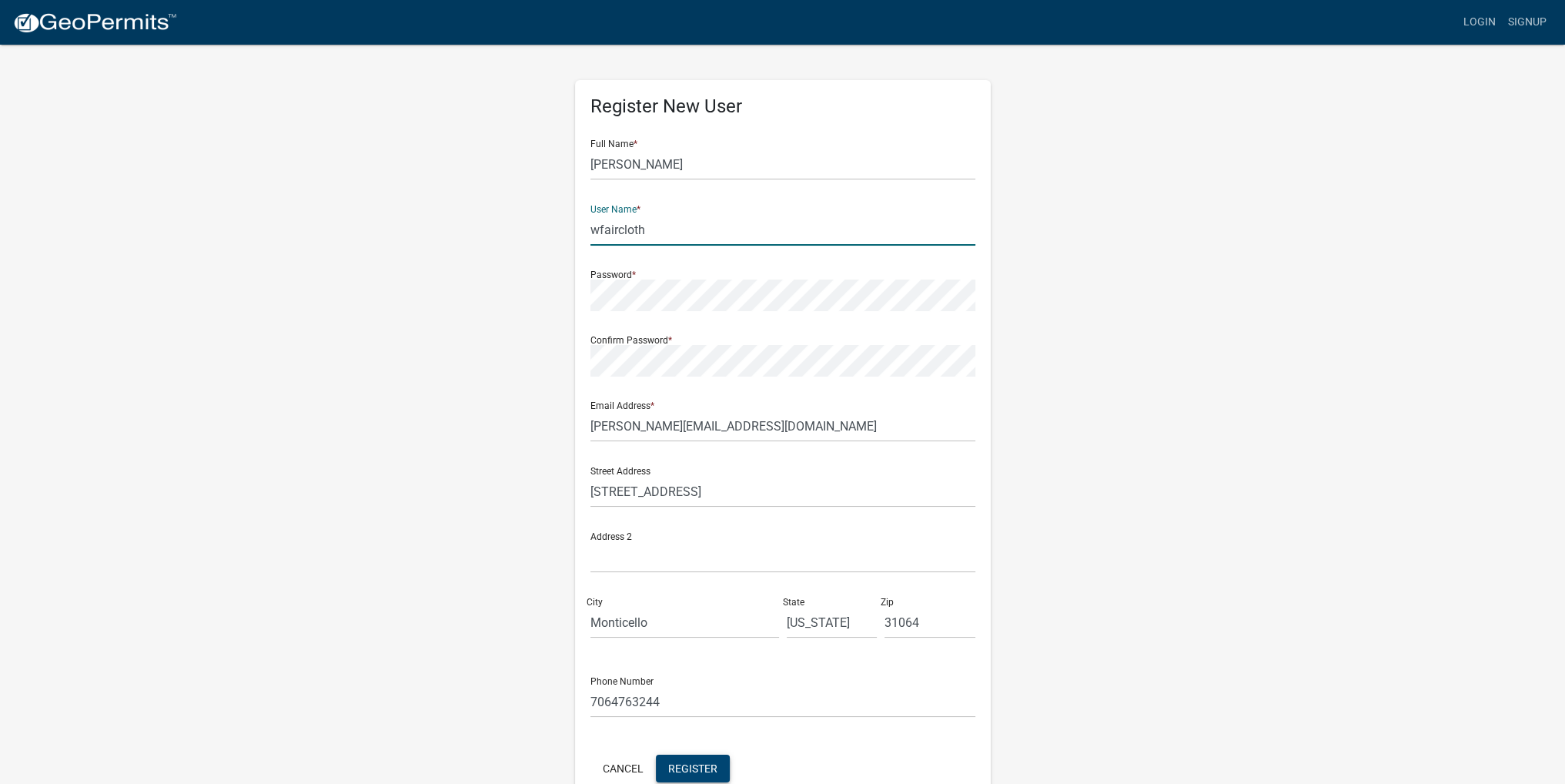
click at [703, 219] on input "wfaircloth" at bounding box center [782, 230] width 385 height 31
type input "w"
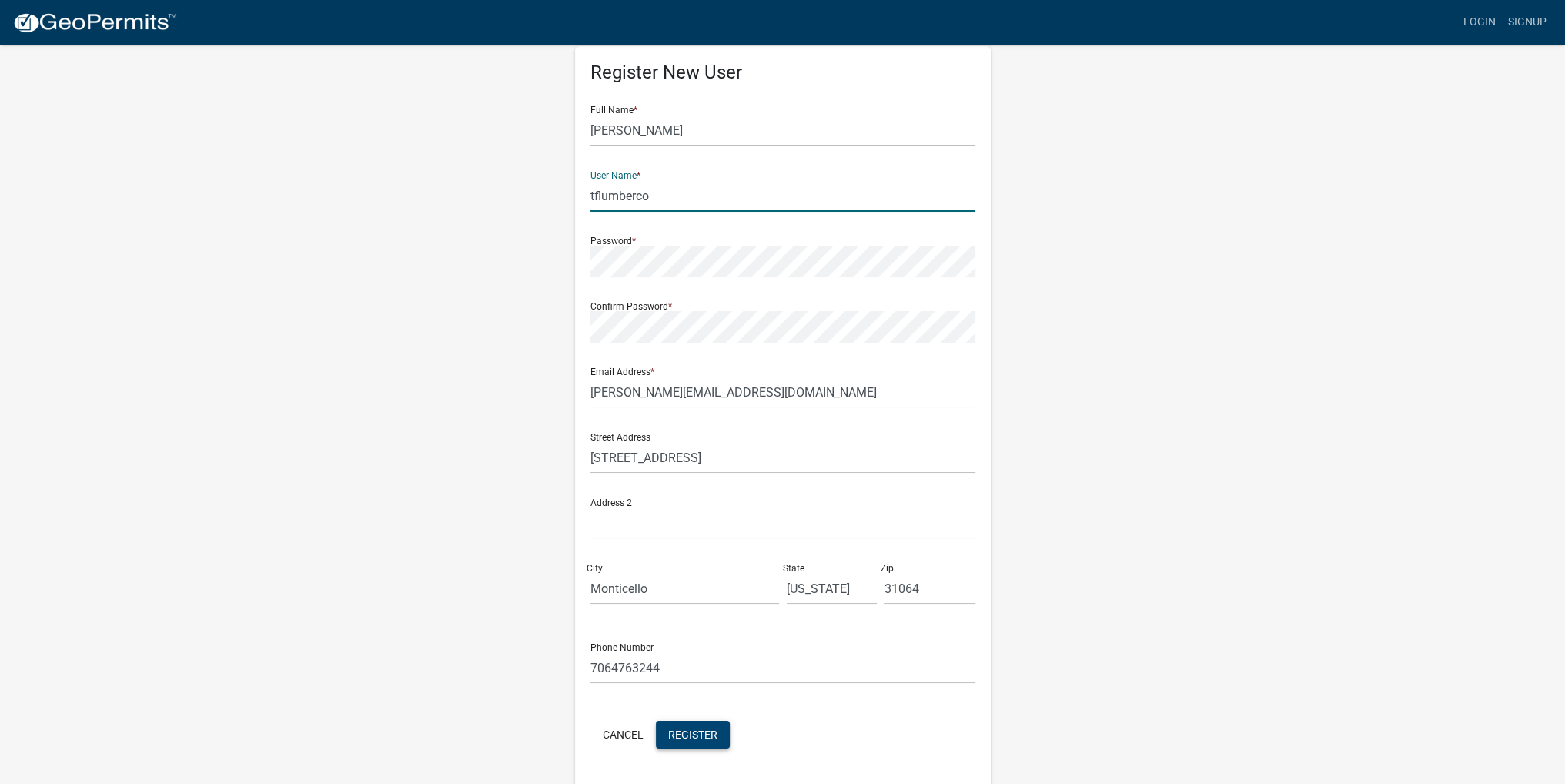
scroll to position [83, 0]
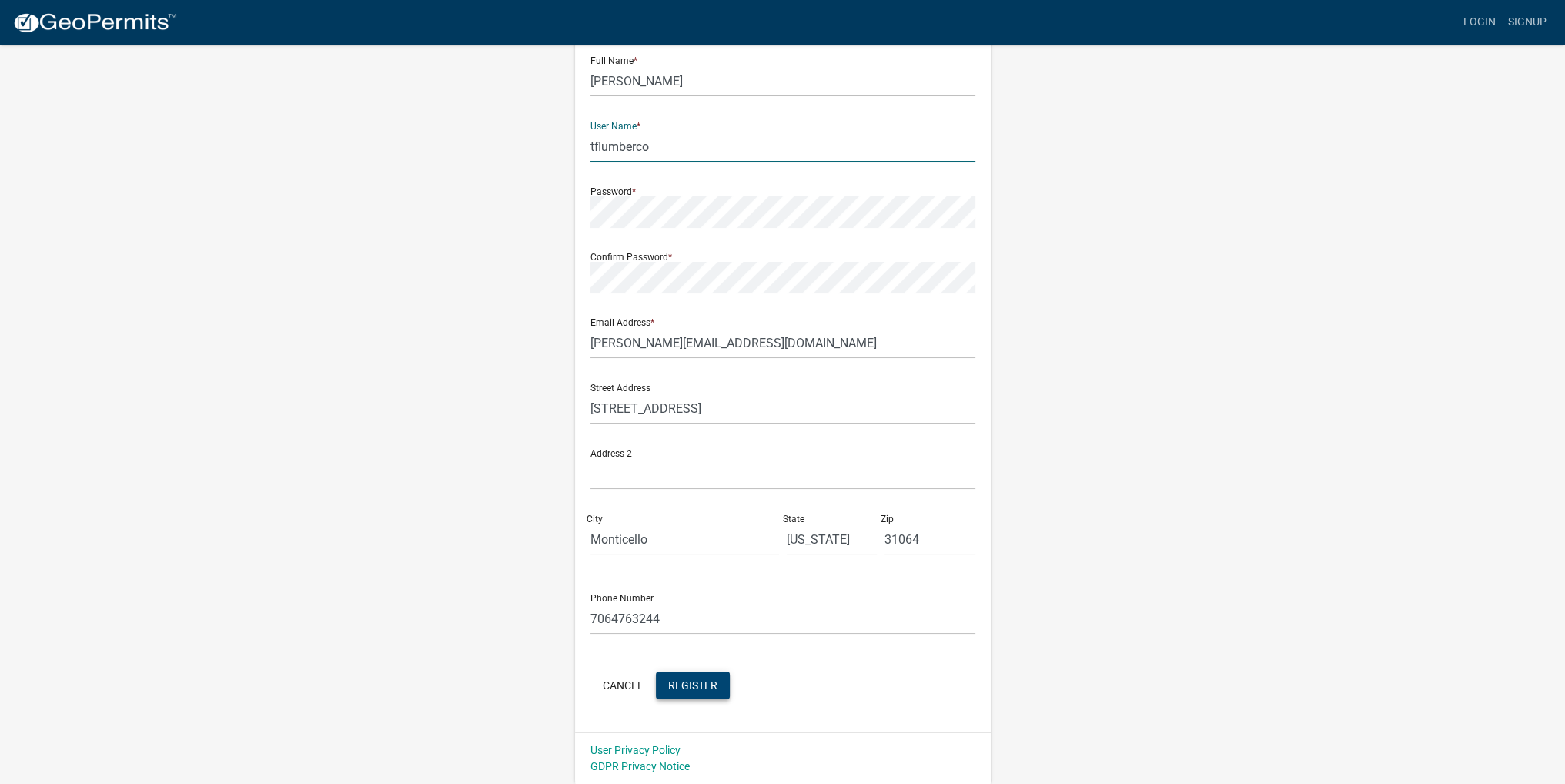
type input "tflumberco"
click at [699, 678] on span "Register" at bounding box center [693, 684] width 49 height 12
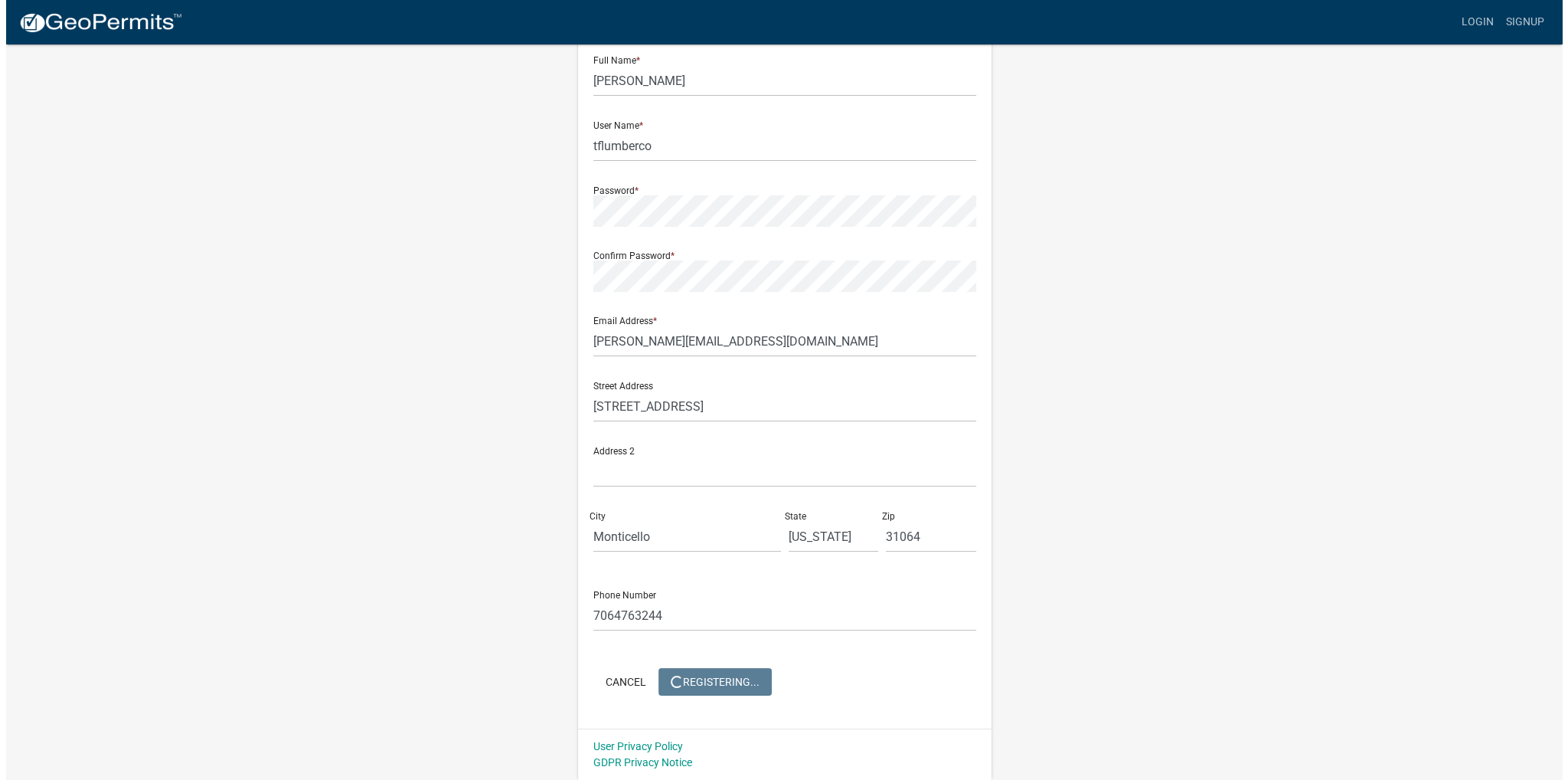
scroll to position [0, 0]
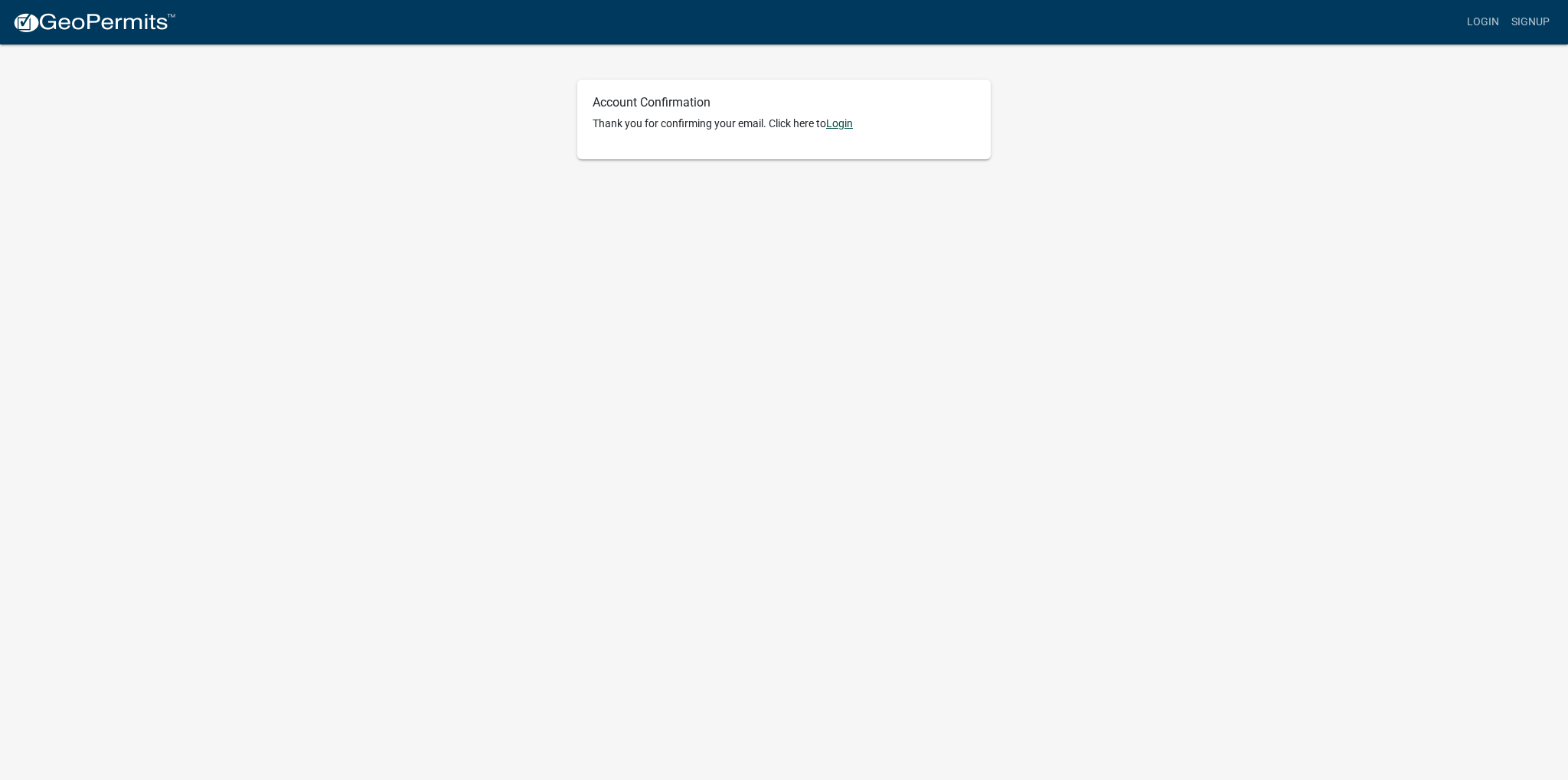
click at [850, 127] on link "Login" at bounding box center [840, 123] width 27 height 12
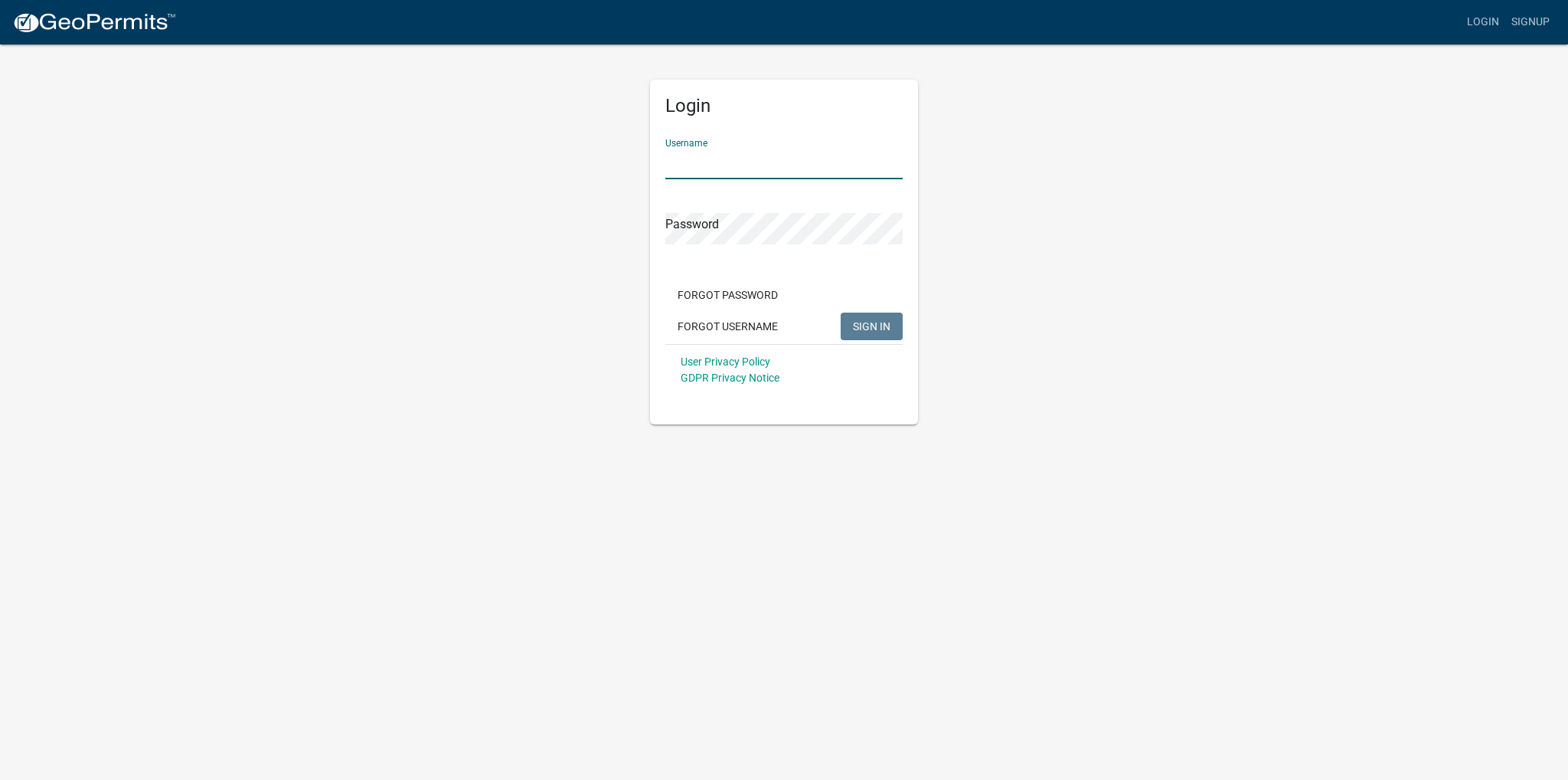
click at [741, 166] on input "Username" at bounding box center [783, 163] width 237 height 31
type input "tflumberco"
click at [841, 312] on button "SIGN IN" at bounding box center [872, 326] width 62 height 28
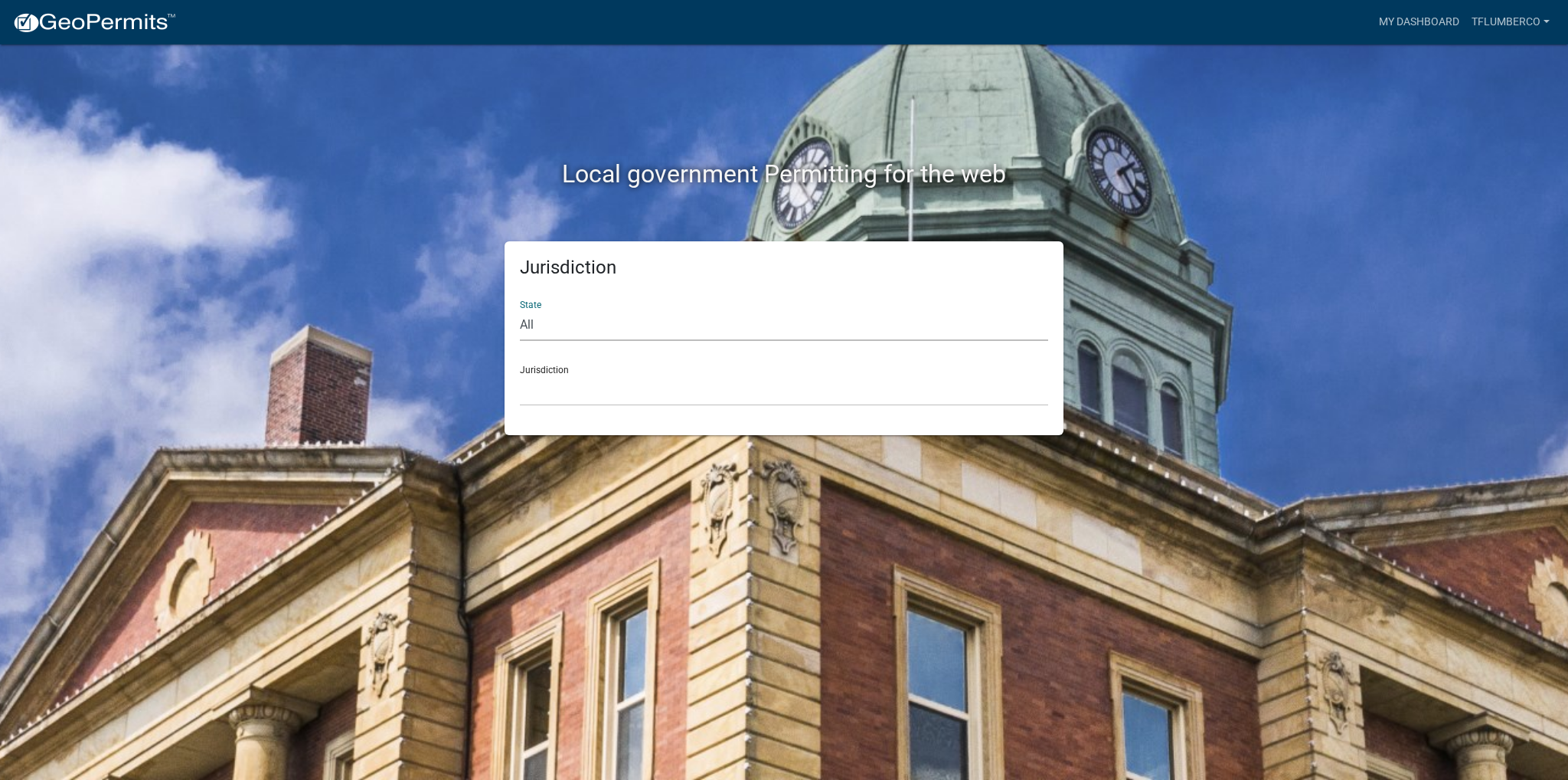
click at [613, 324] on select "All [US_STATE] [US_STATE] [US_STATE] [US_STATE] [US_STATE] [US_STATE] [US_STATE…" at bounding box center [784, 325] width 528 height 31
select select "[US_STATE]"
click at [520, 309] on select "All [US_STATE] [US_STATE] [US_STATE] [US_STATE] [US_STATE] [US_STATE] [US_STATE…" at bounding box center [784, 325] width 528 height 31
click at [572, 390] on select "[GEOGRAPHIC_DATA], [US_STATE][PERSON_NAME][GEOGRAPHIC_DATA], [US_STATE][PERSON_…" at bounding box center [784, 390] width 528 height 31
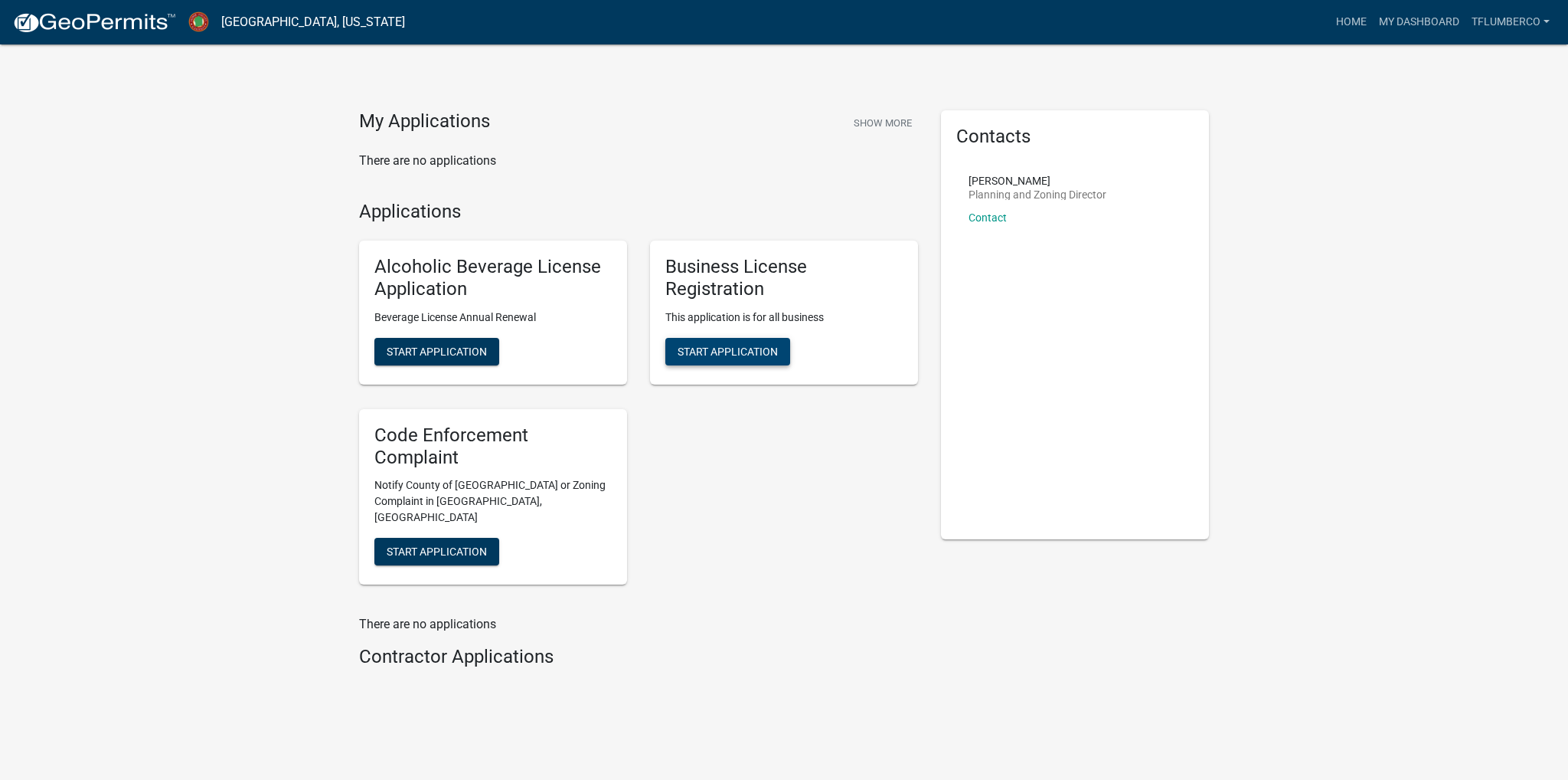
click at [711, 349] on span "Start Application" at bounding box center [727, 350] width 100 height 12
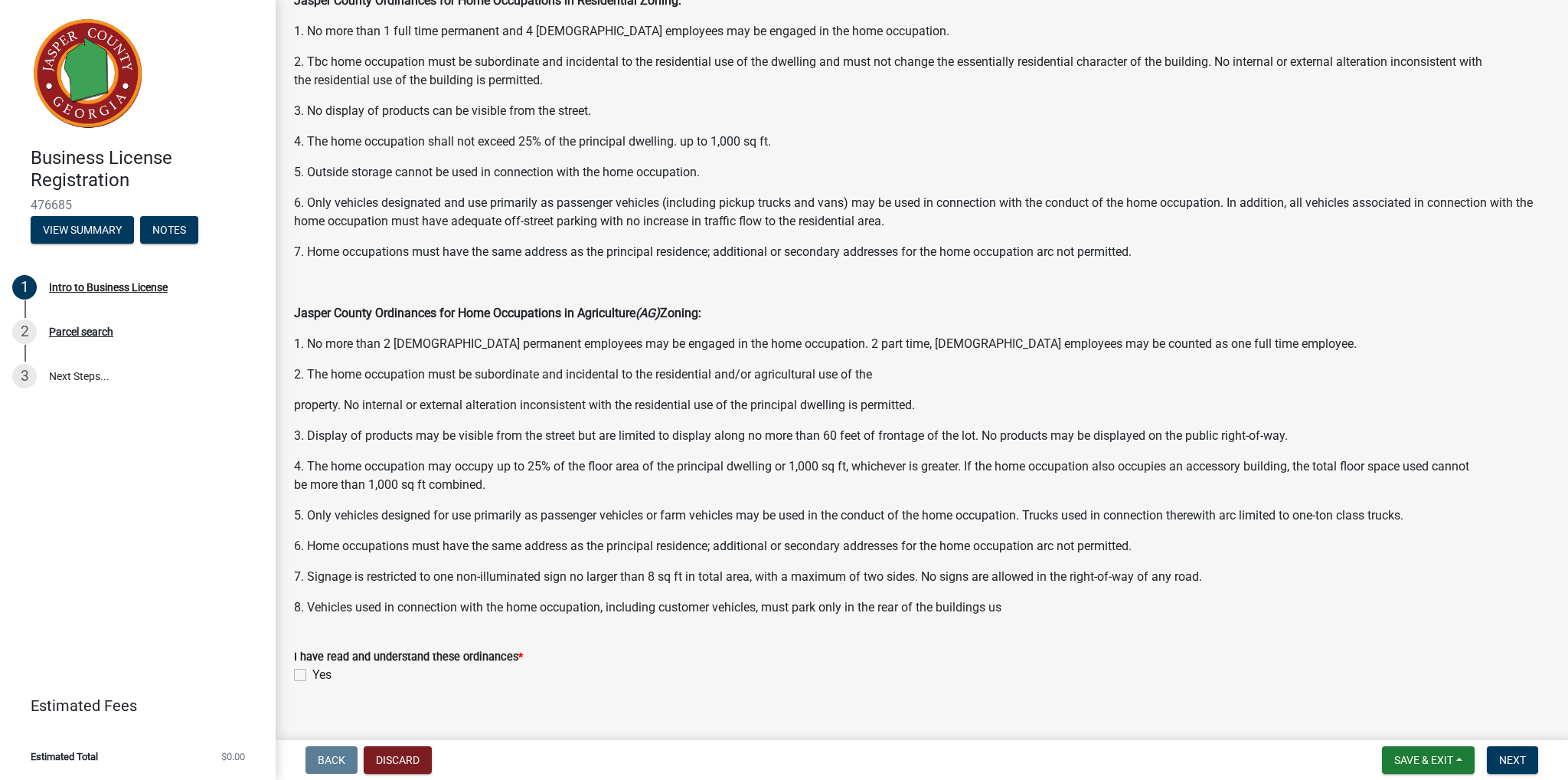
scroll to position [686, 0]
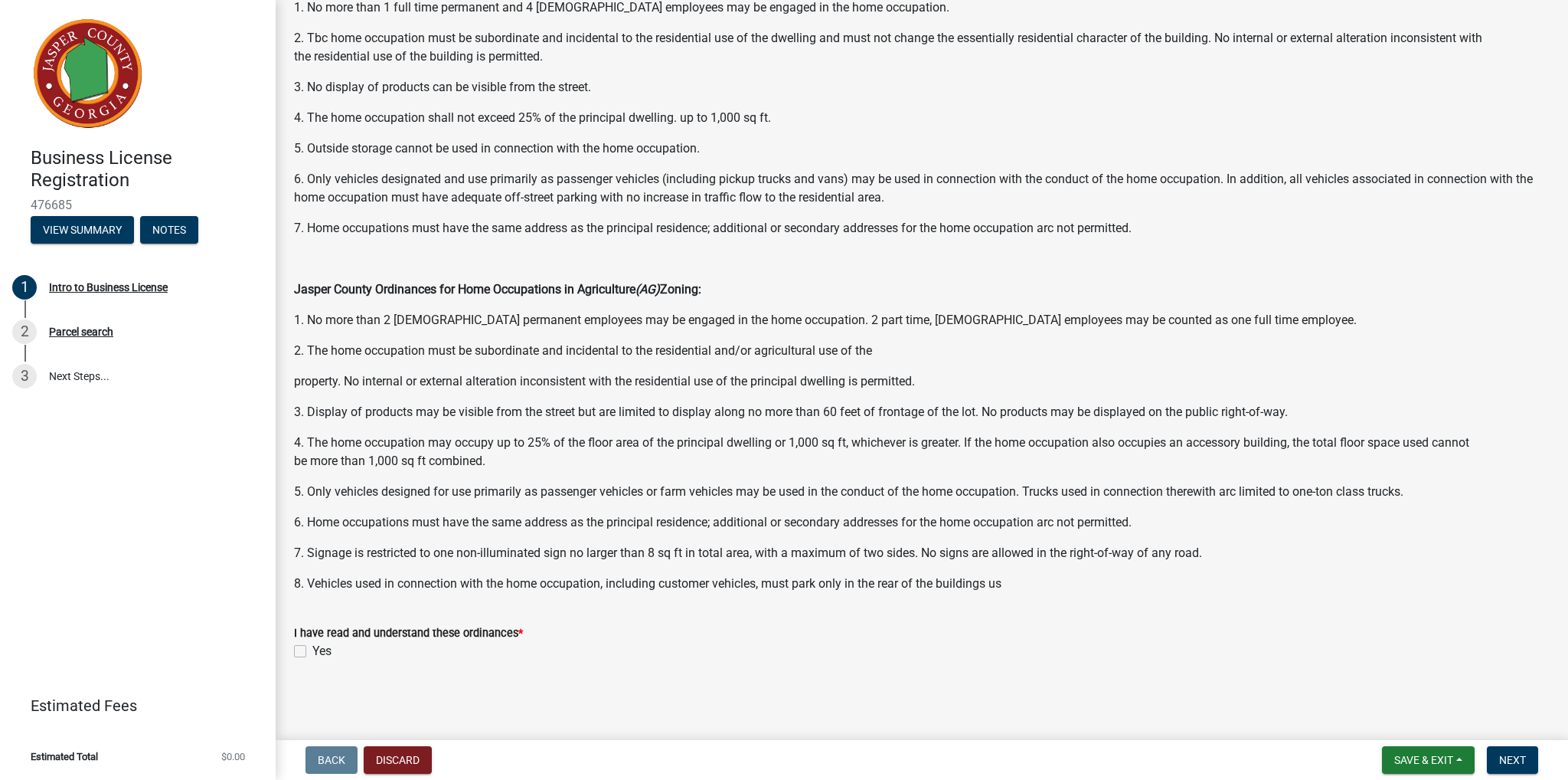
click at [312, 648] on label "Yes" at bounding box center [321, 651] width 19 height 18
click at [312, 648] on input "Yes" at bounding box center [317, 647] width 10 height 10
checkbox input "true"
click at [1510, 757] on span "Next" at bounding box center [1512, 759] width 27 height 12
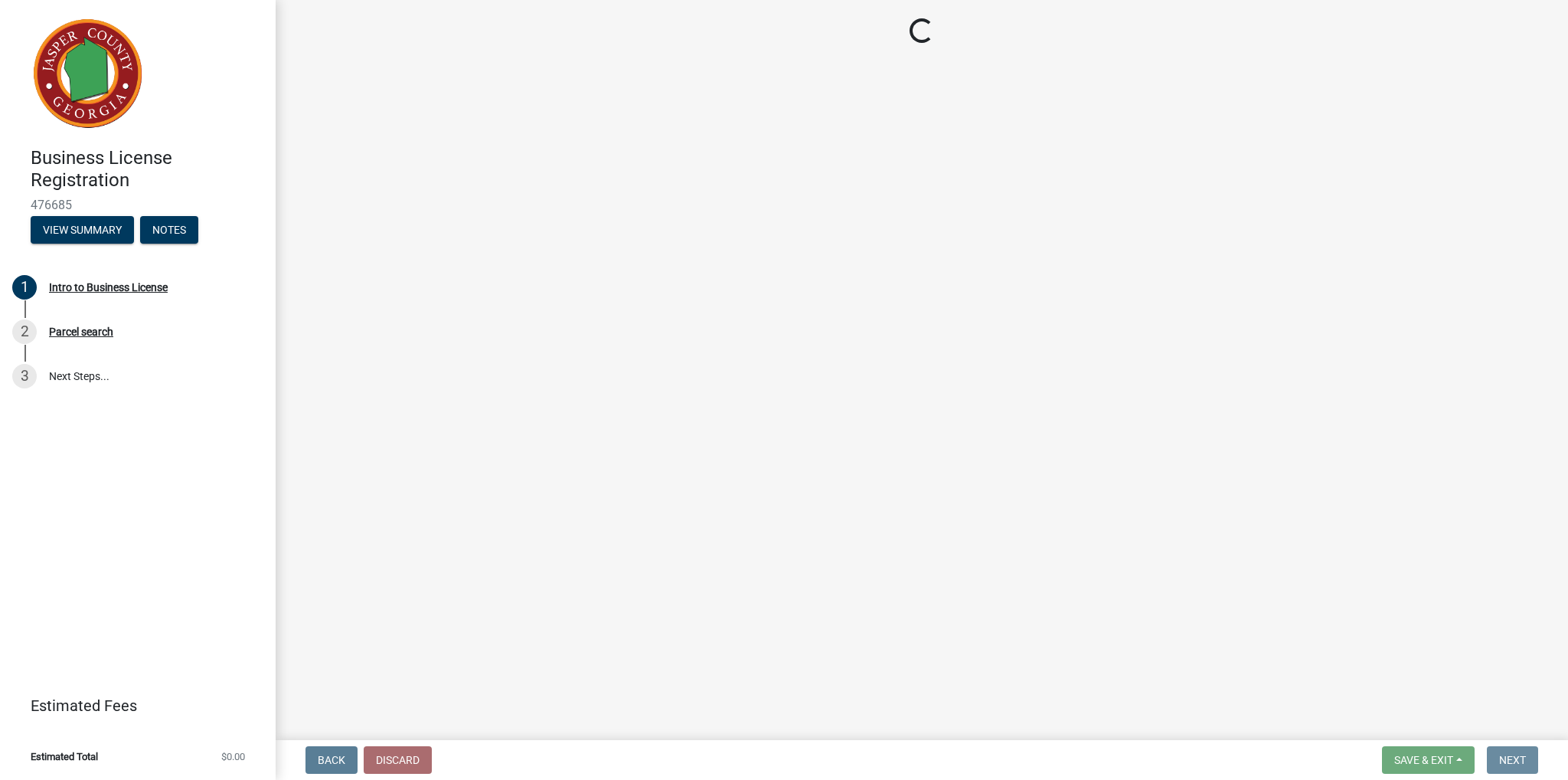
scroll to position [0, 0]
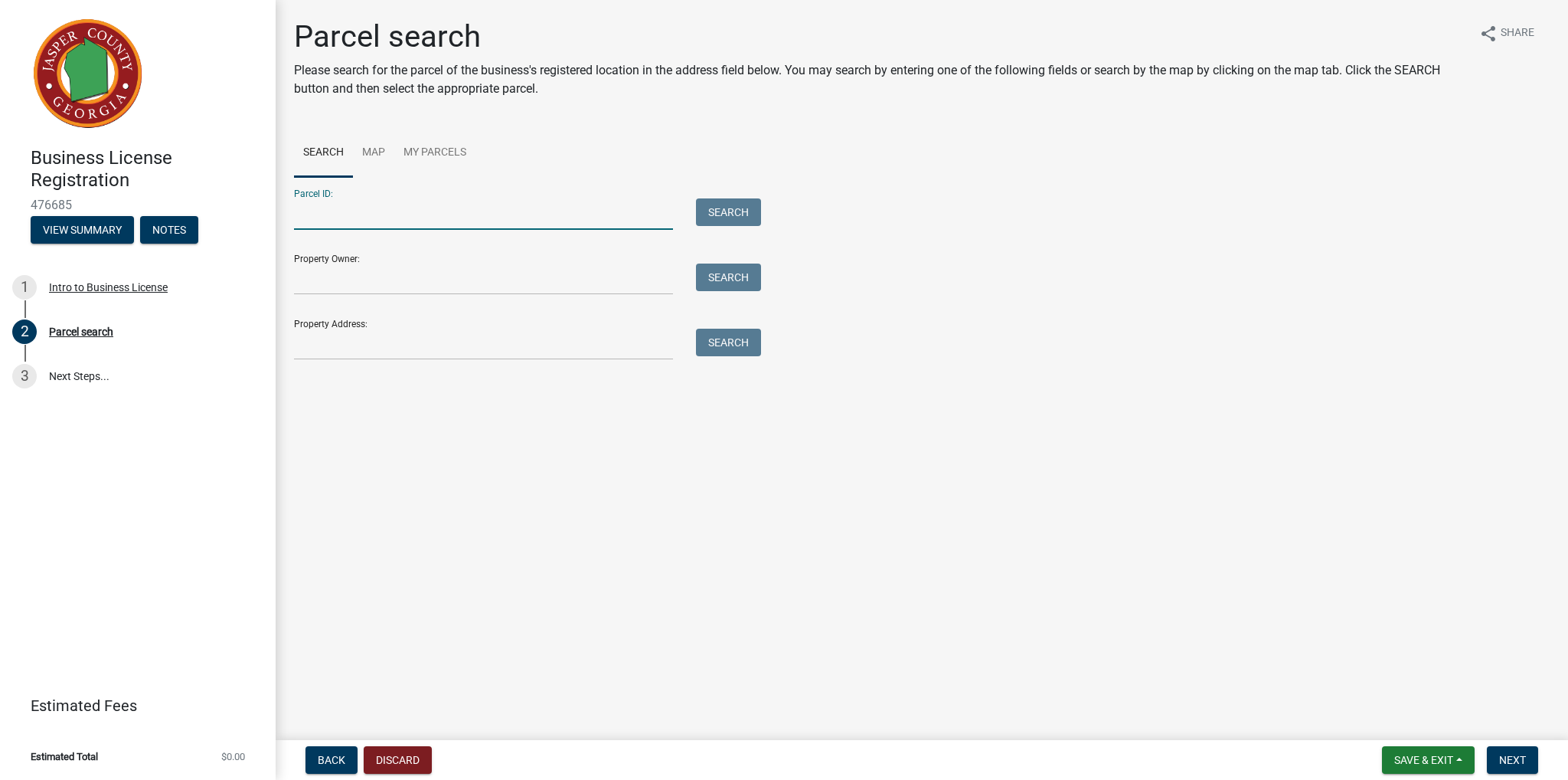
click at [433, 200] on input "Parcel ID:" at bounding box center [484, 214] width 379 height 31
paste input "039B 055"
type input "039B 055"
click at [399, 275] on input "Property Owner:" at bounding box center [484, 279] width 379 height 31
click at [370, 274] on input "Property Owner:" at bounding box center [484, 279] width 379 height 31
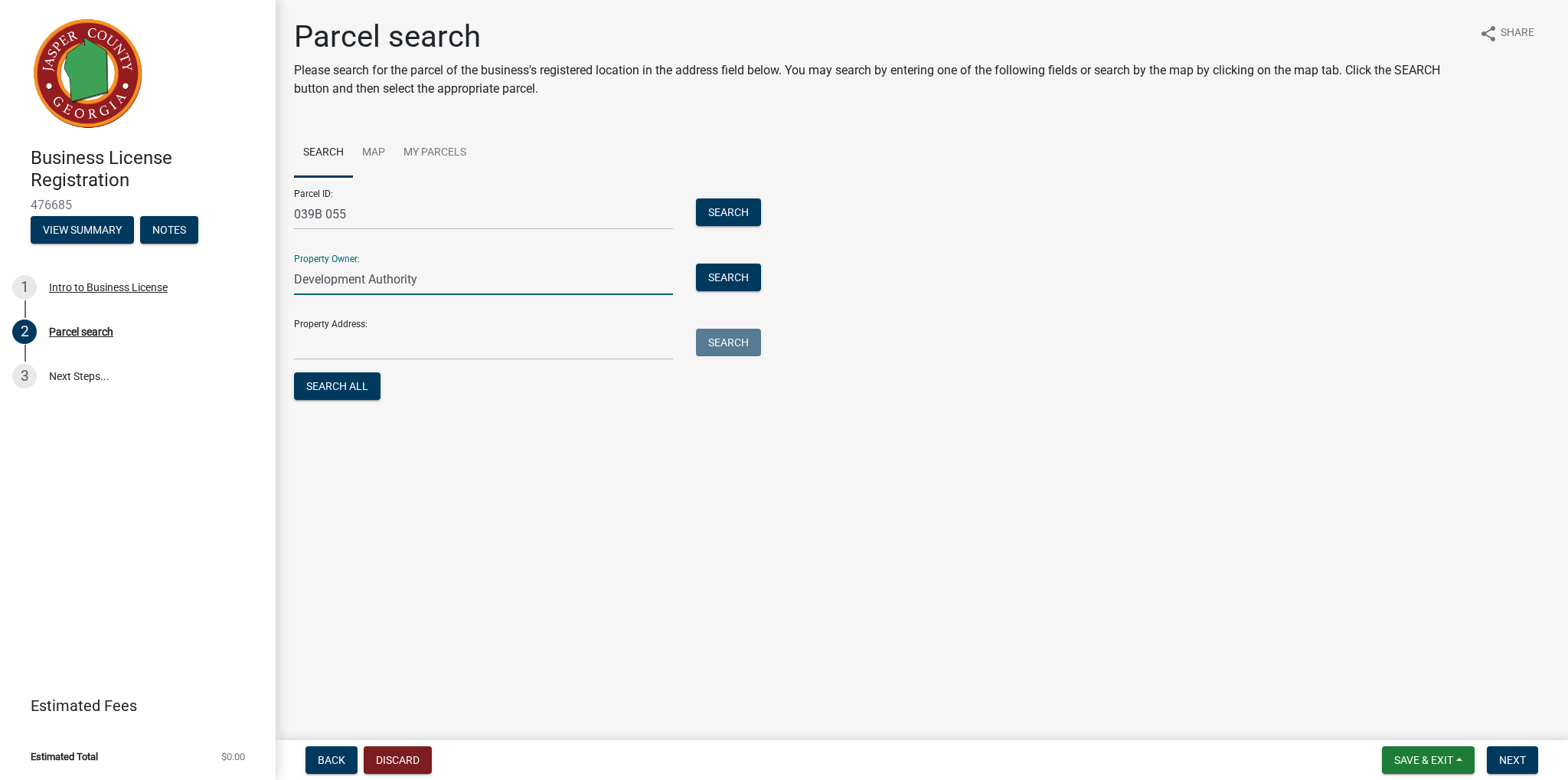
type input "Development Authority"
click at [722, 283] on button "Search" at bounding box center [728, 277] width 65 height 28
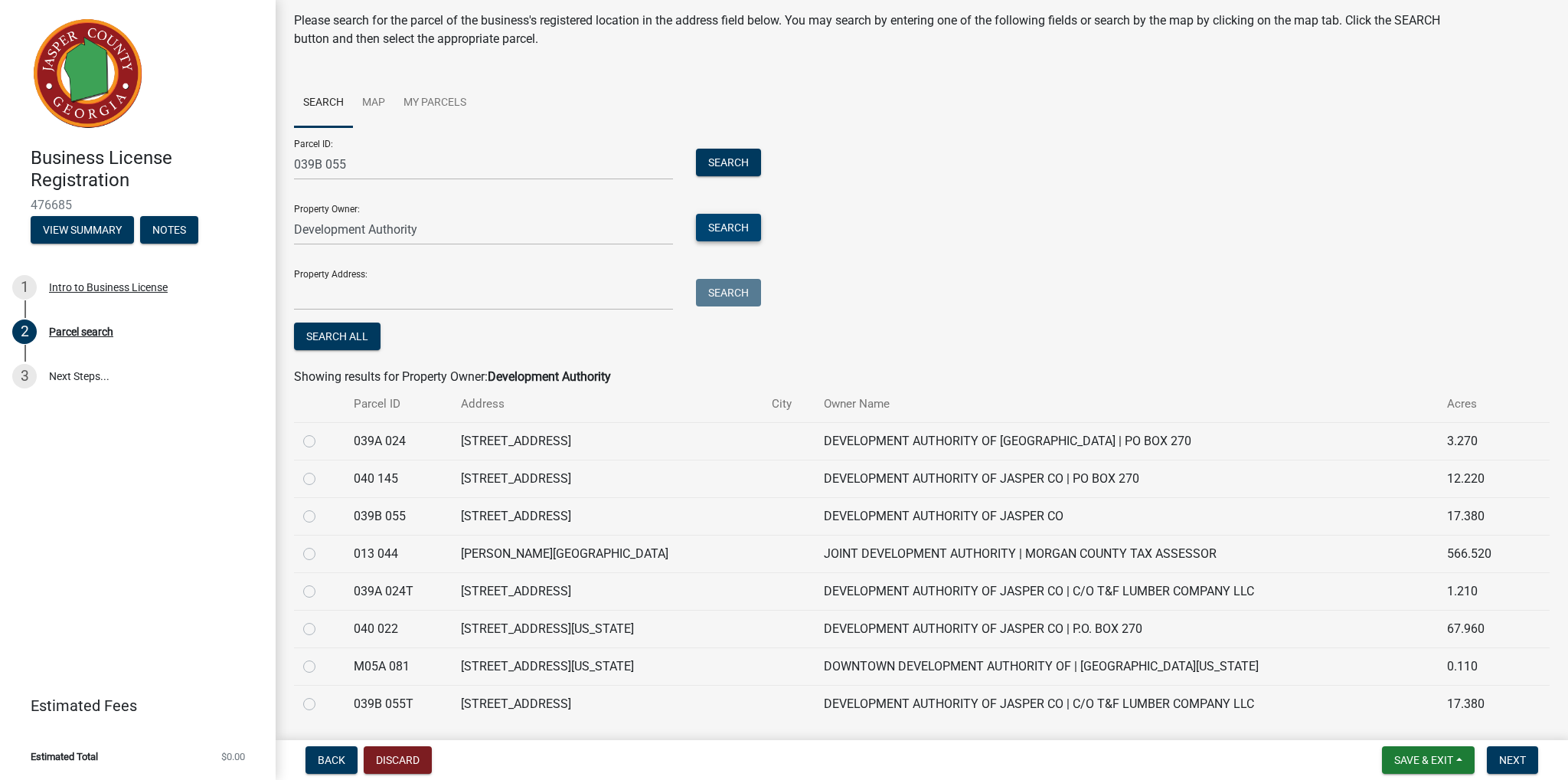
scroll to position [76, 0]
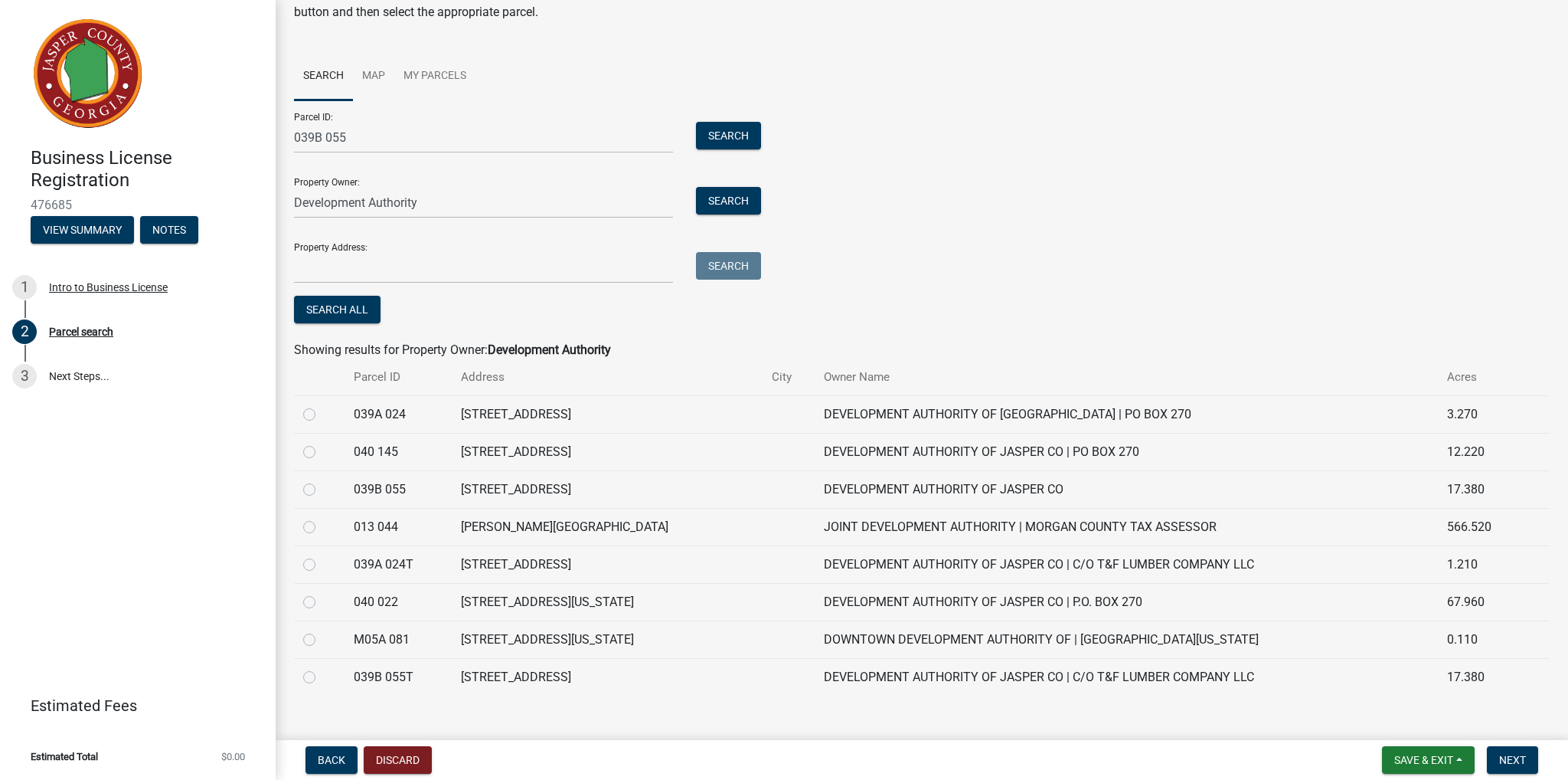
click at [321, 480] on label at bounding box center [321, 480] width 0 height 0
click at [321, 488] on 055 "radio" at bounding box center [326, 485] width 10 height 10
radio 055 "true"
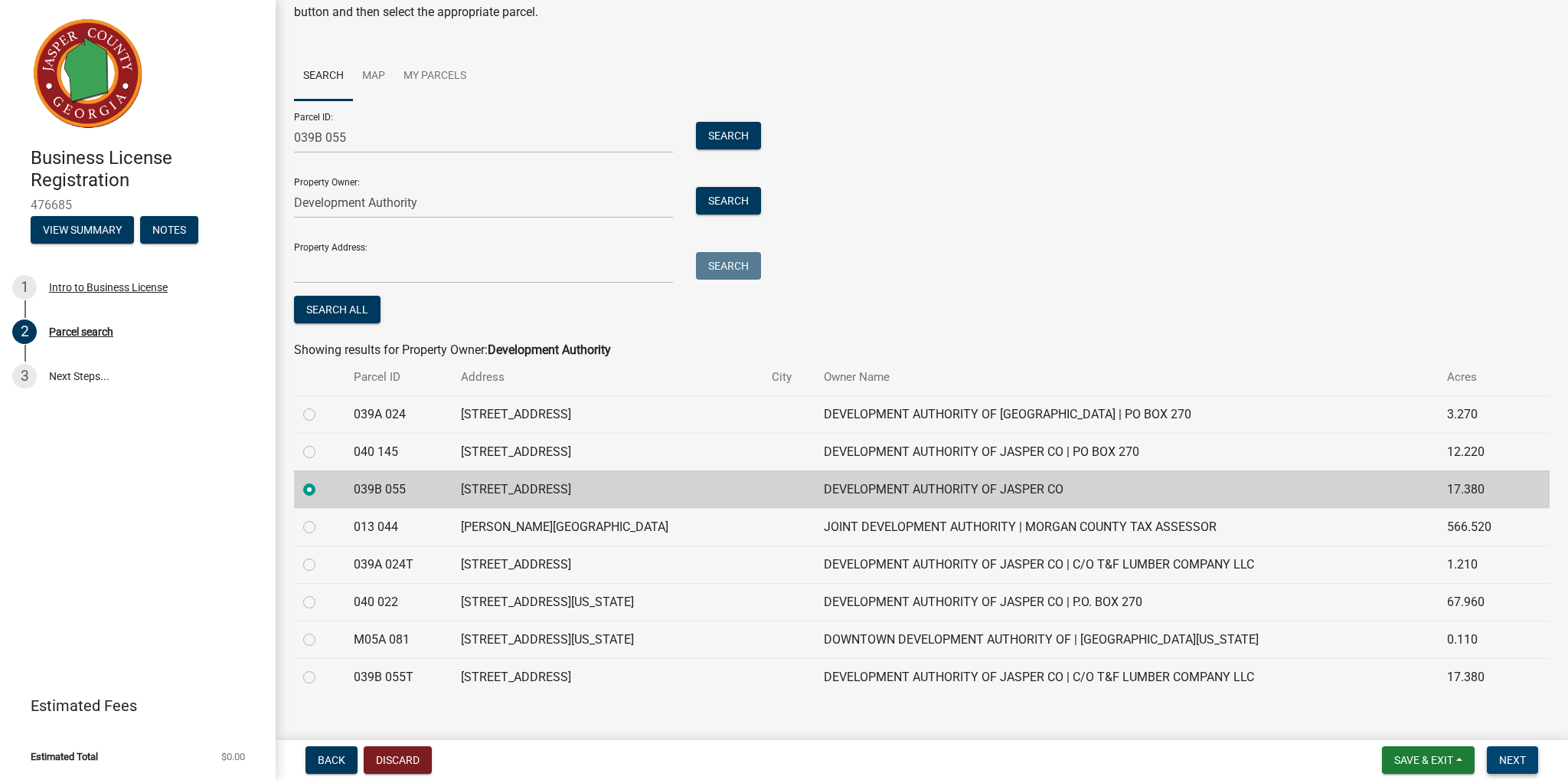
click at [1529, 766] on button "Next" at bounding box center [1512, 760] width 52 height 28
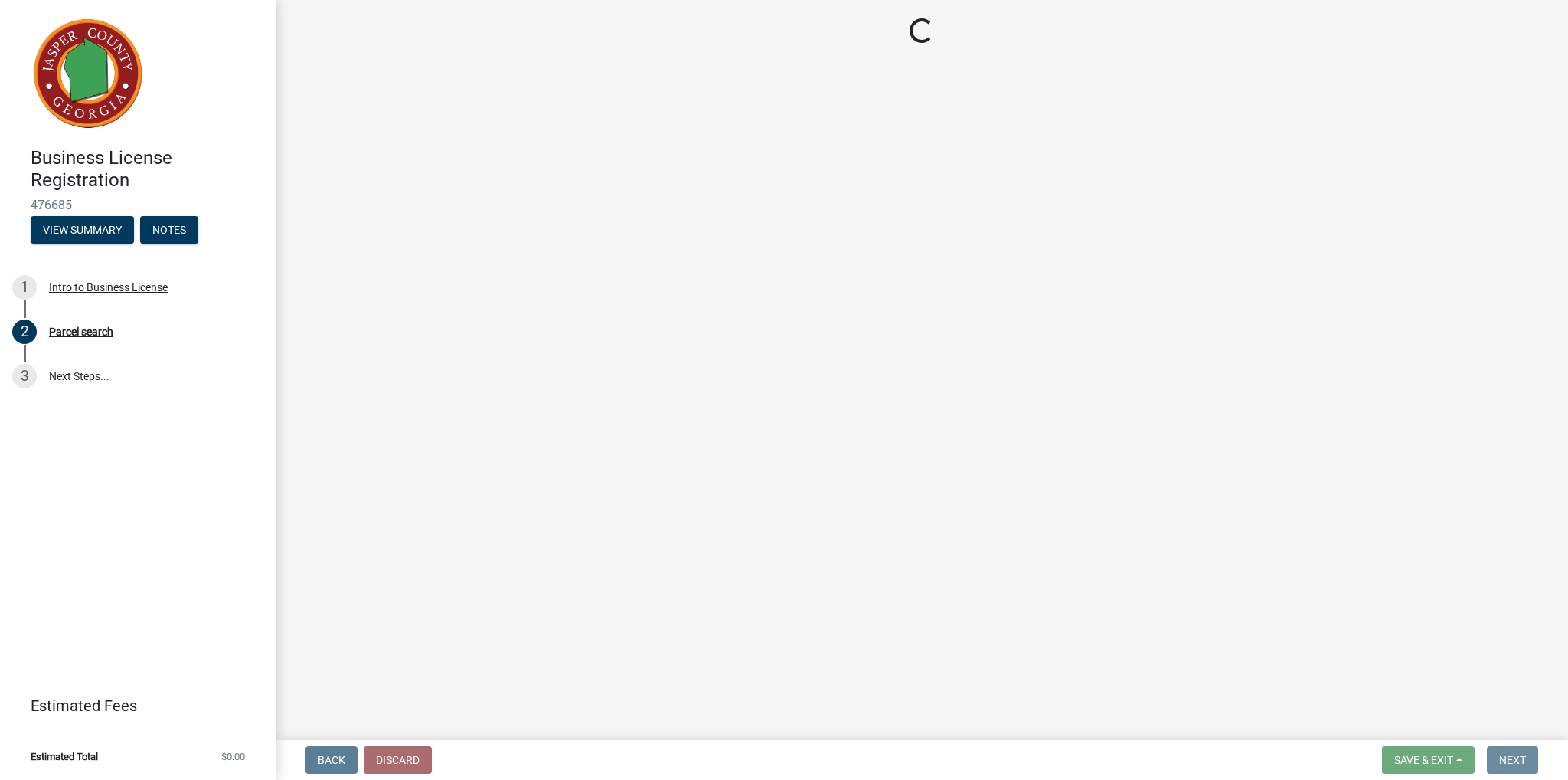
scroll to position [0, 0]
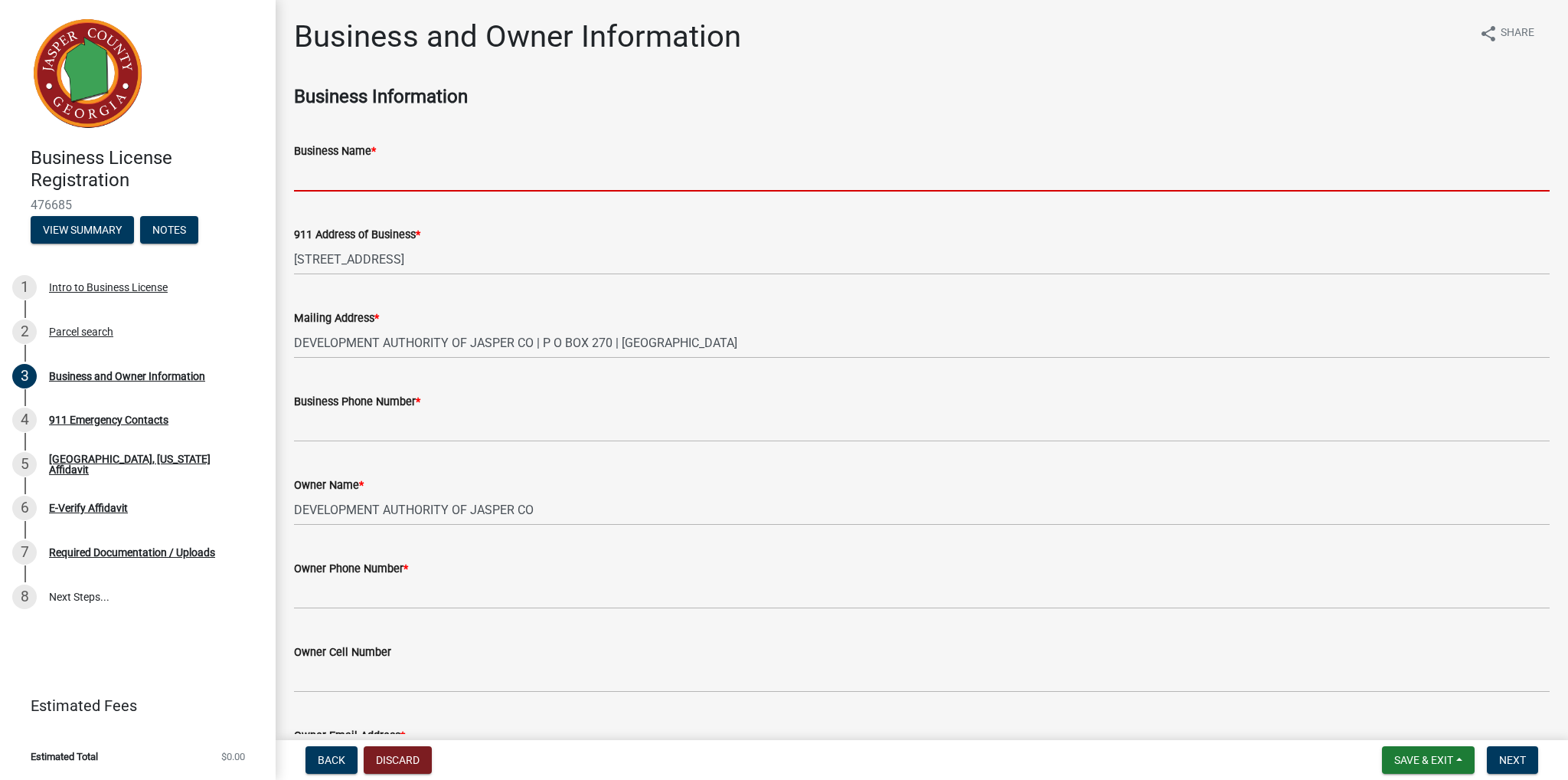
click at [355, 183] on input "Business Name *" at bounding box center [922, 176] width 1256 height 31
type input "T&F Lumber Company, LLC"
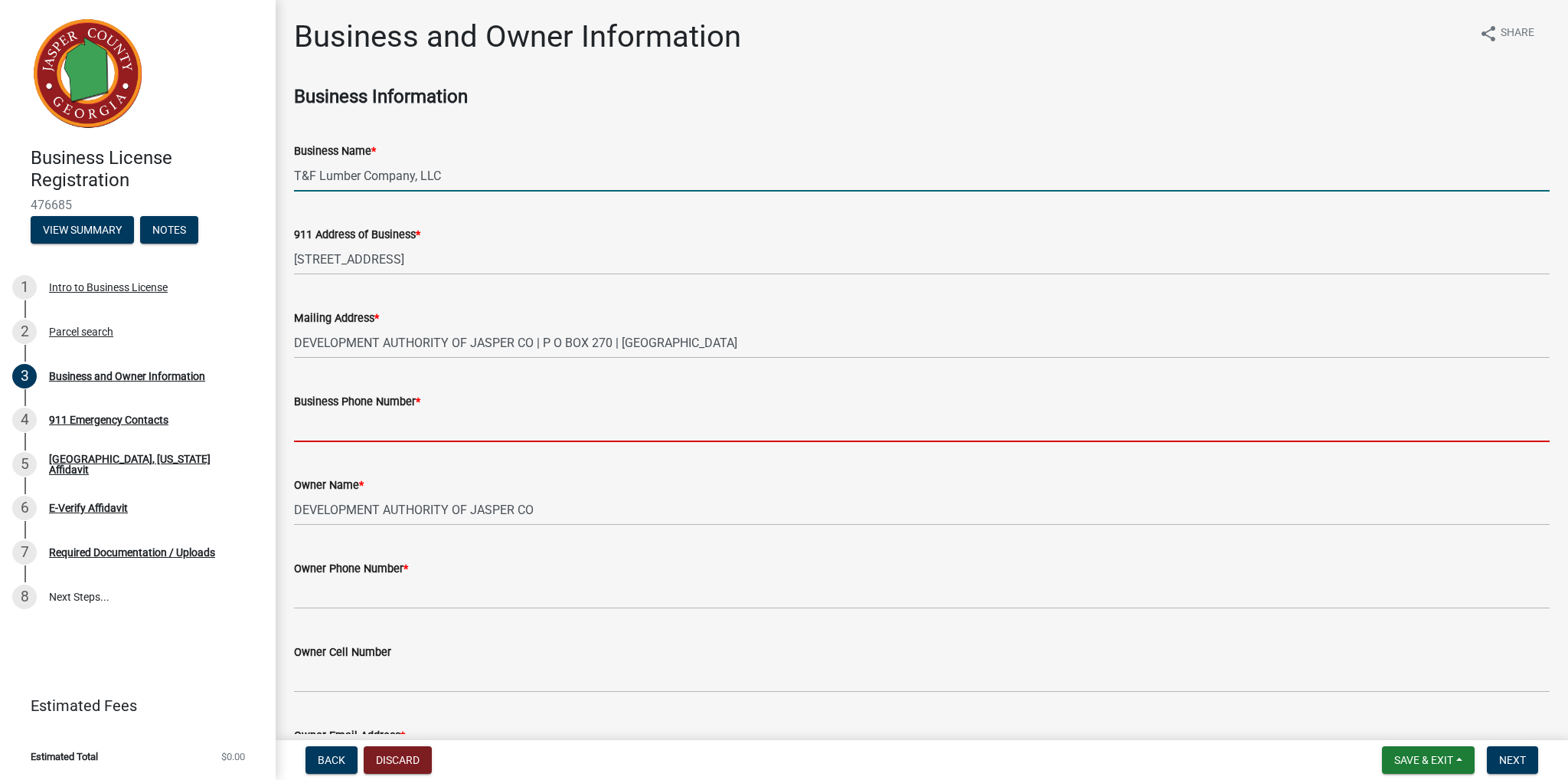
type input "7064763244"
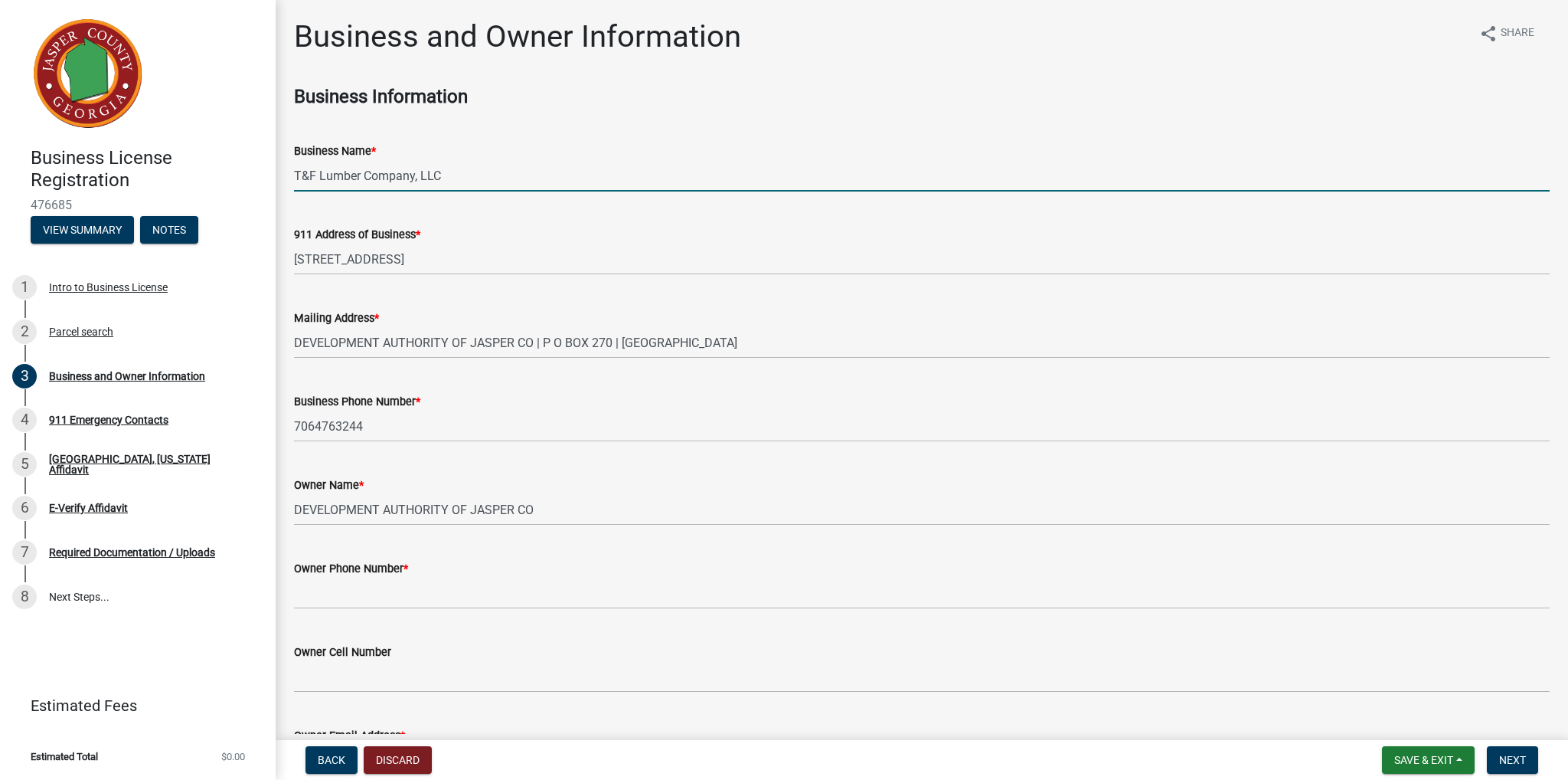
type input "[PERSON_NAME][EMAIL_ADDRESS][DOMAIN_NAME]"
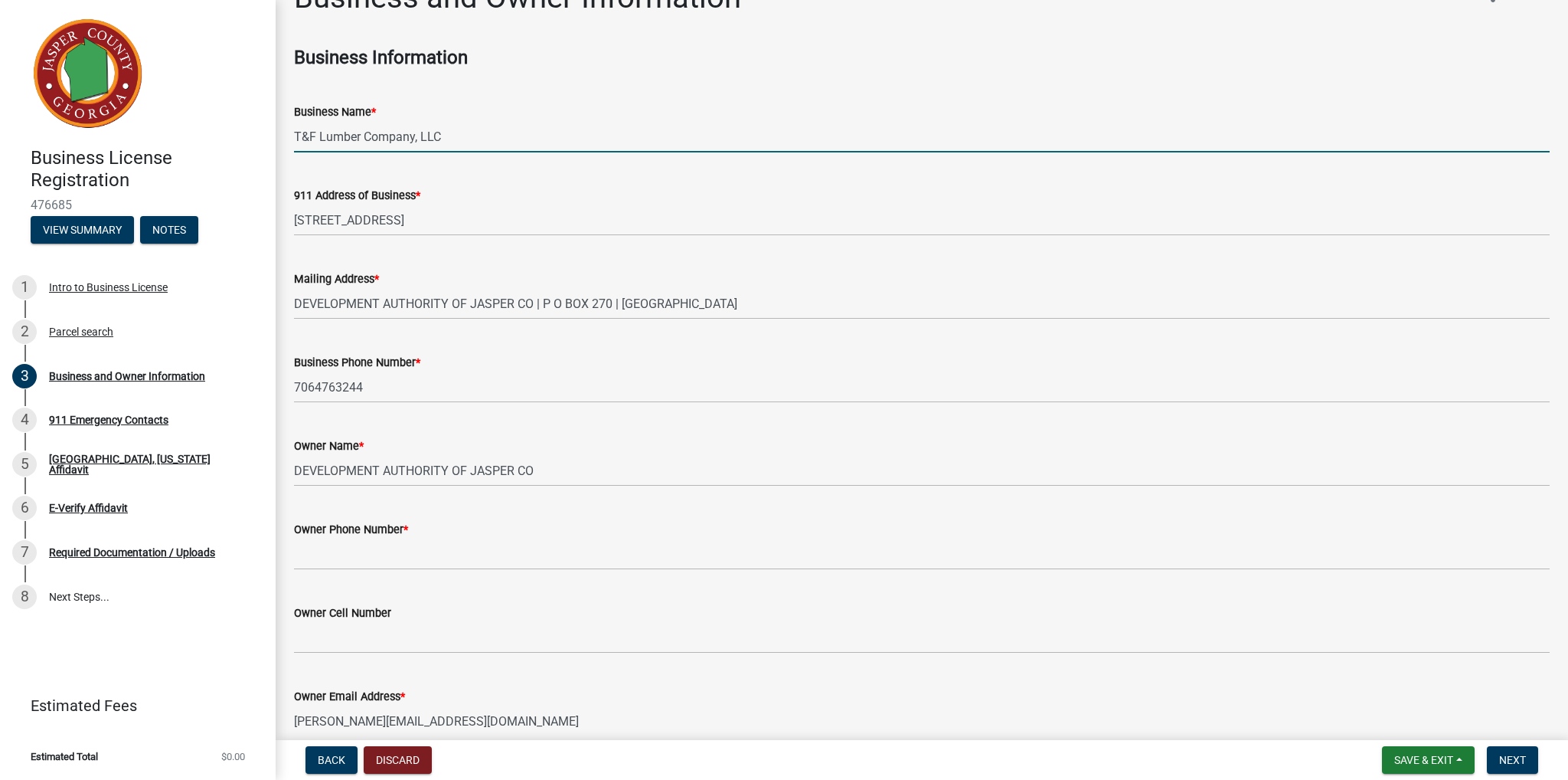
scroll to position [76, 0]
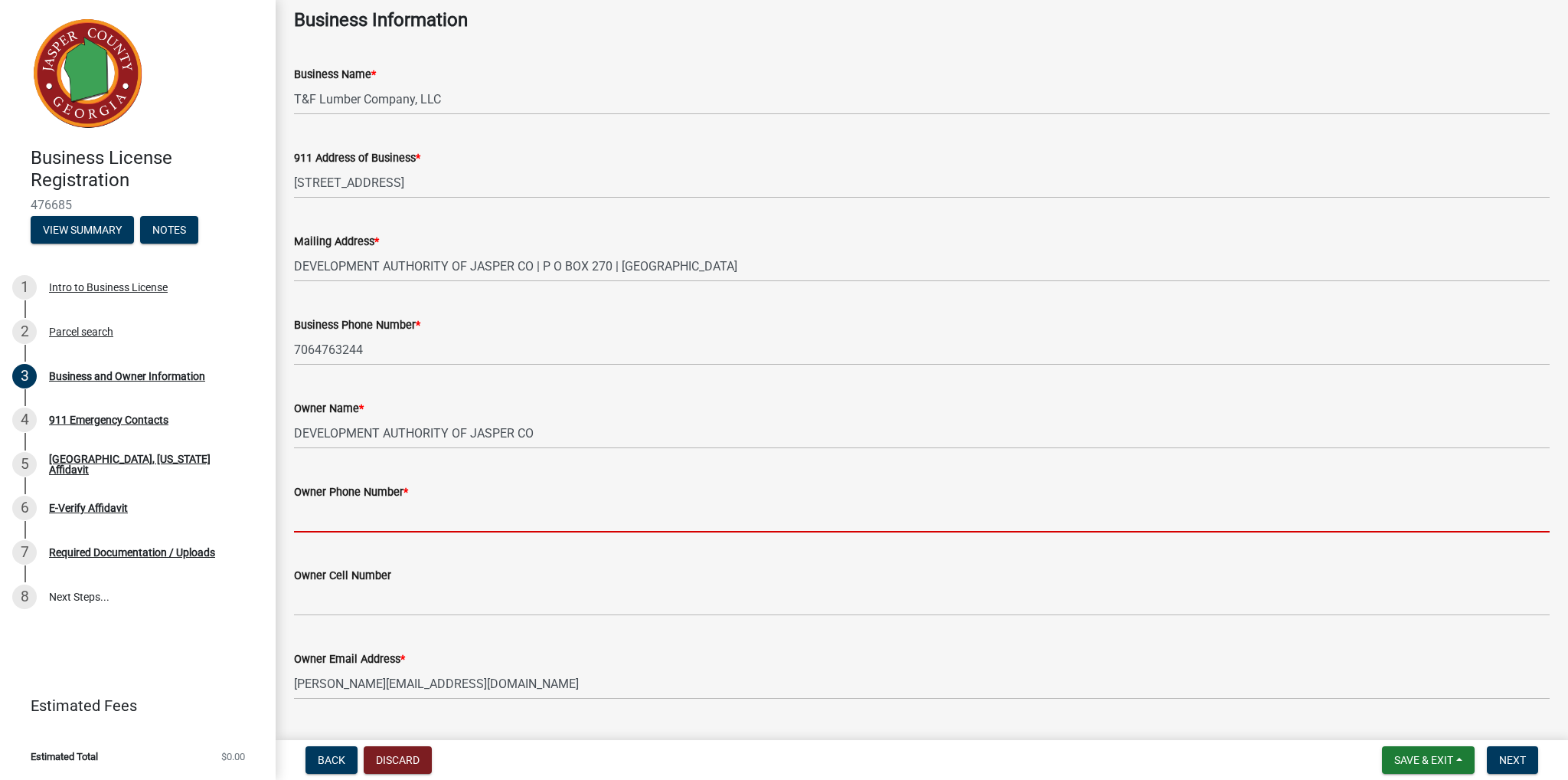
click at [408, 515] on input "Owner Phone Number *" at bounding box center [922, 517] width 1256 height 31
paste input "[PHONE_NUMBER]"
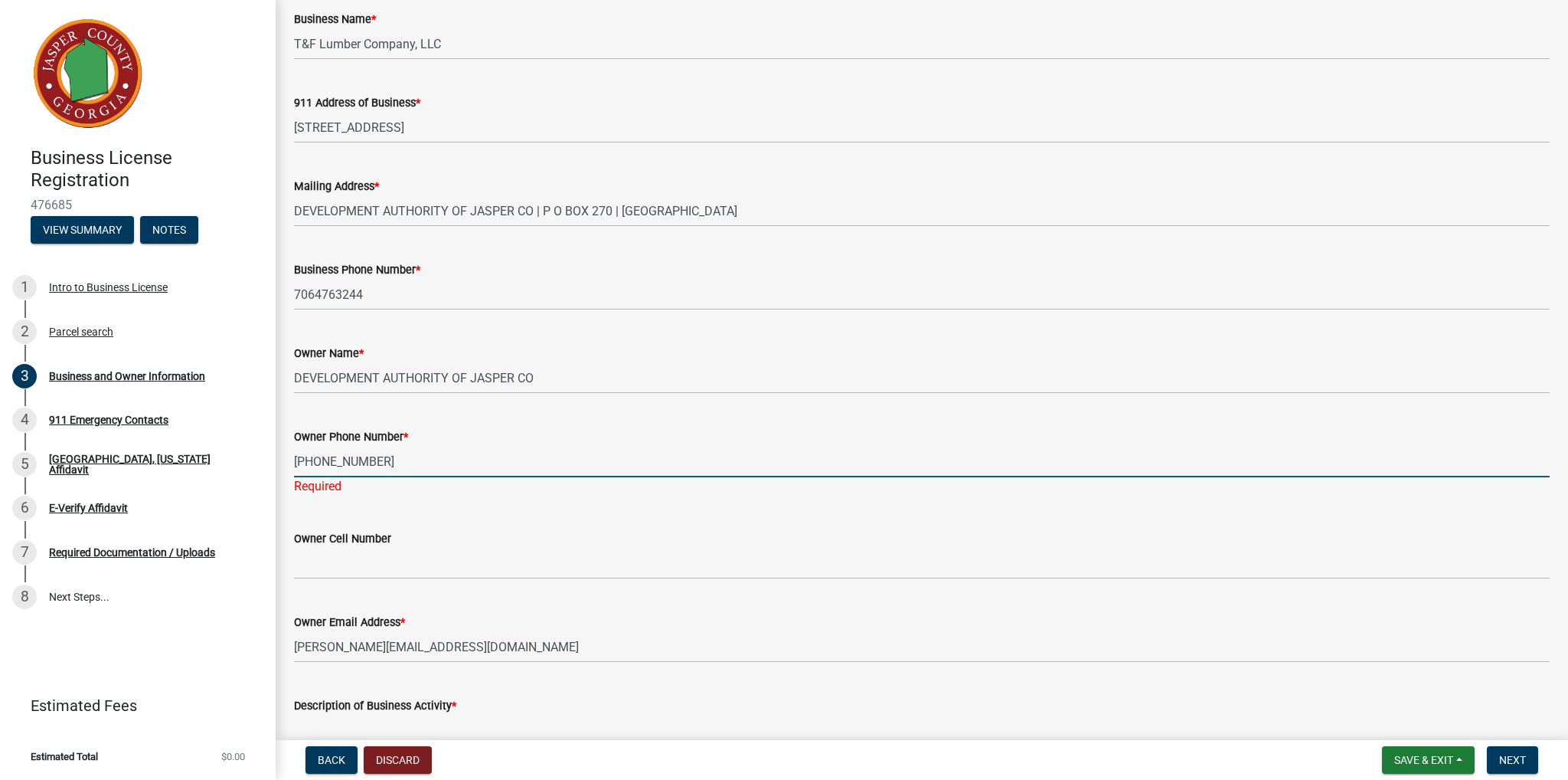
scroll to position [383, 0]
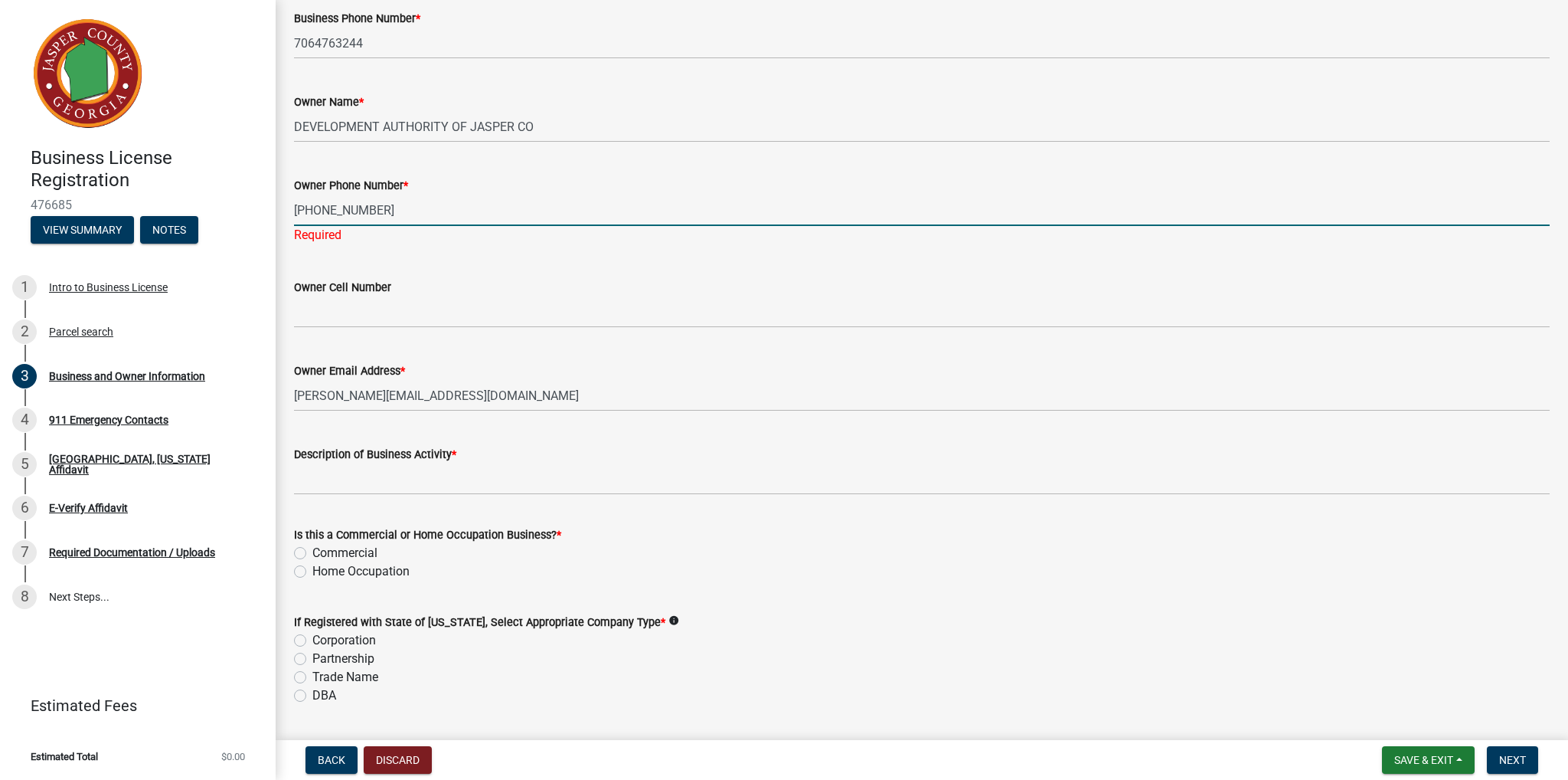
type input "[PHONE_NUMBER]"
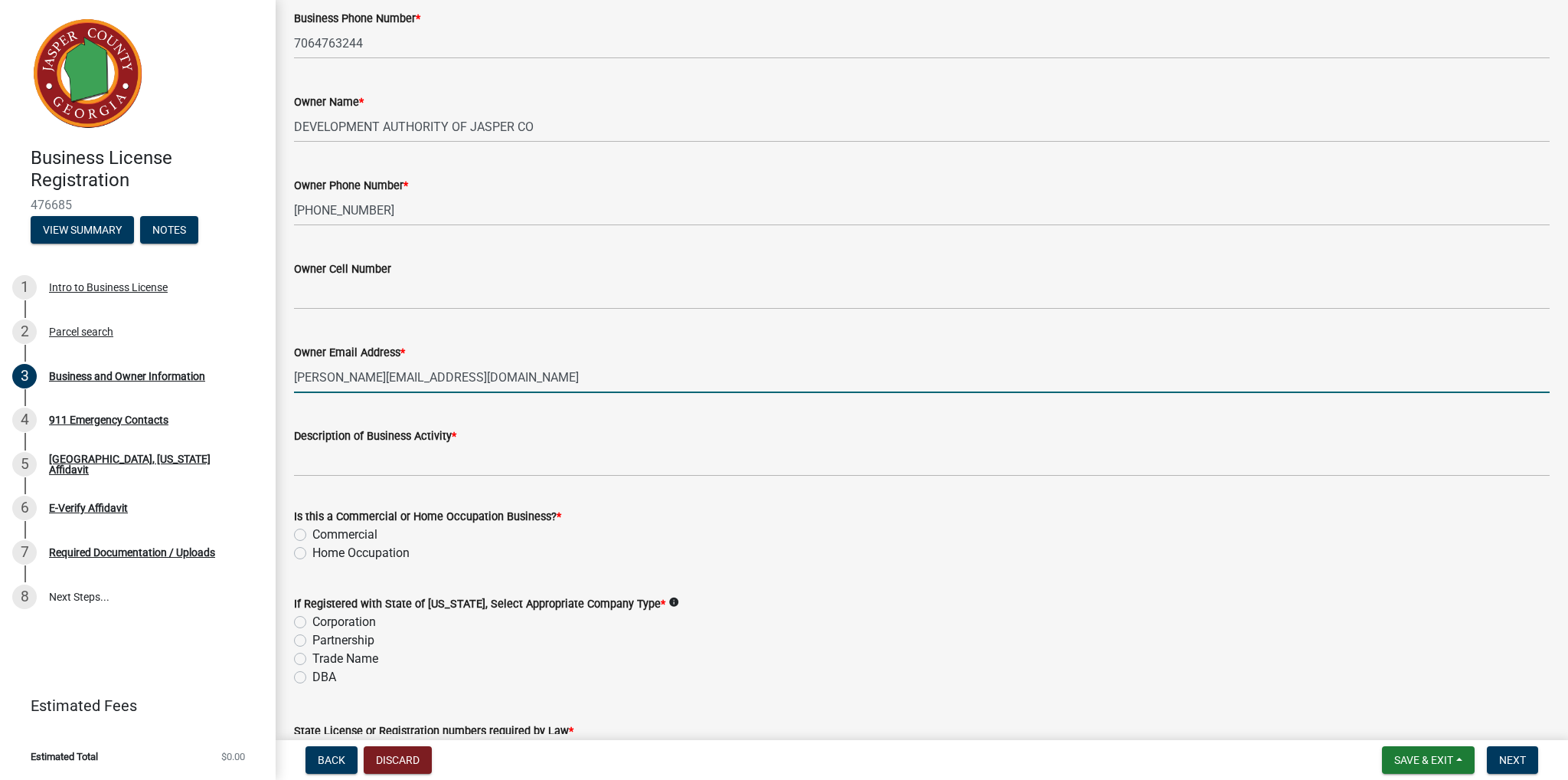
drag, startPoint x: 521, startPoint y: 402, endPoint x: 450, endPoint y: 402, distance: 71.0
click at [450, 402] on wm-data-entity-input "Owner Email Address * [PERSON_NAME][EMAIL_ADDRESS][DOMAIN_NAME]" at bounding box center [922, 363] width 1256 height 84
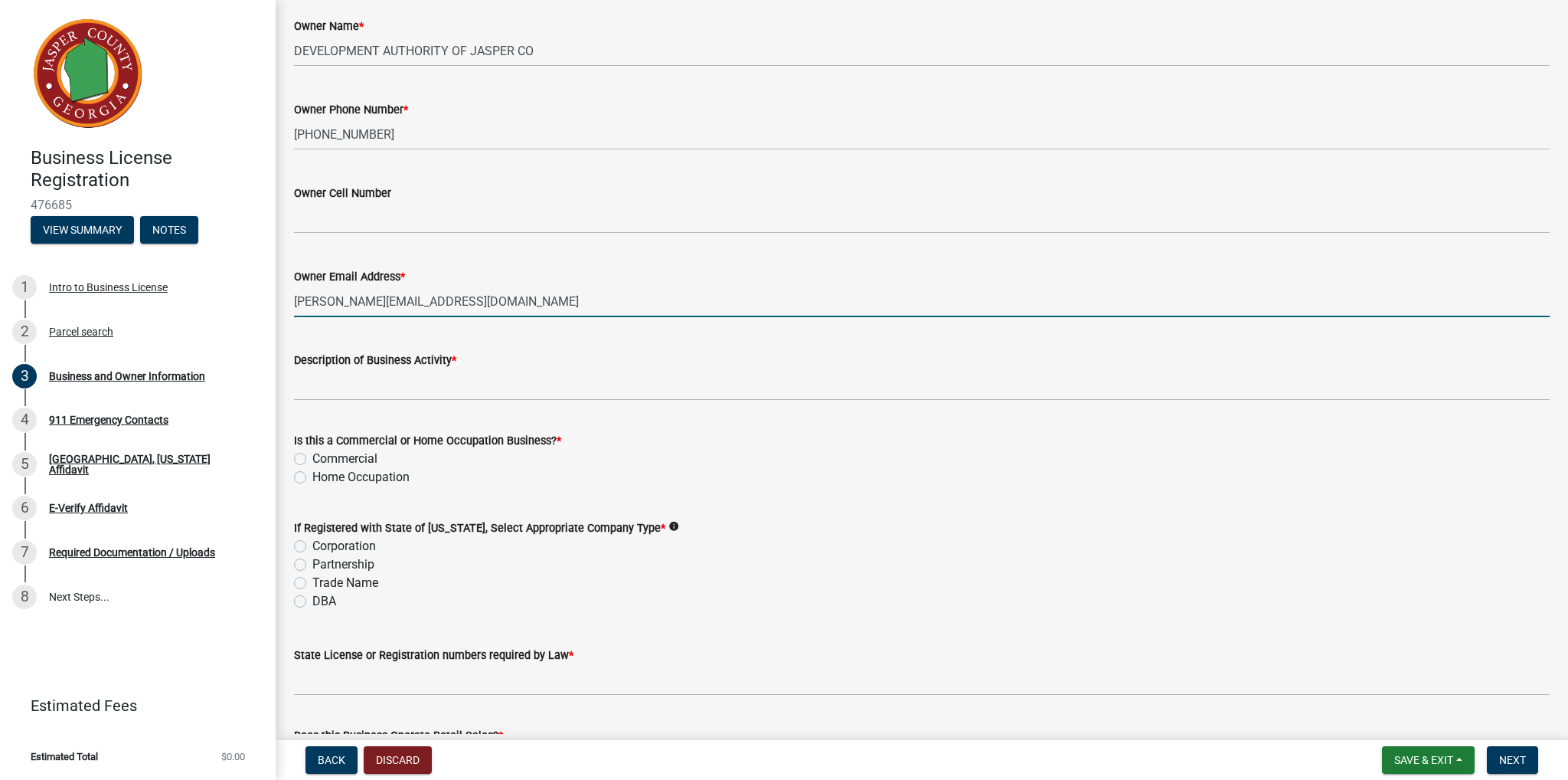
scroll to position [613, 0]
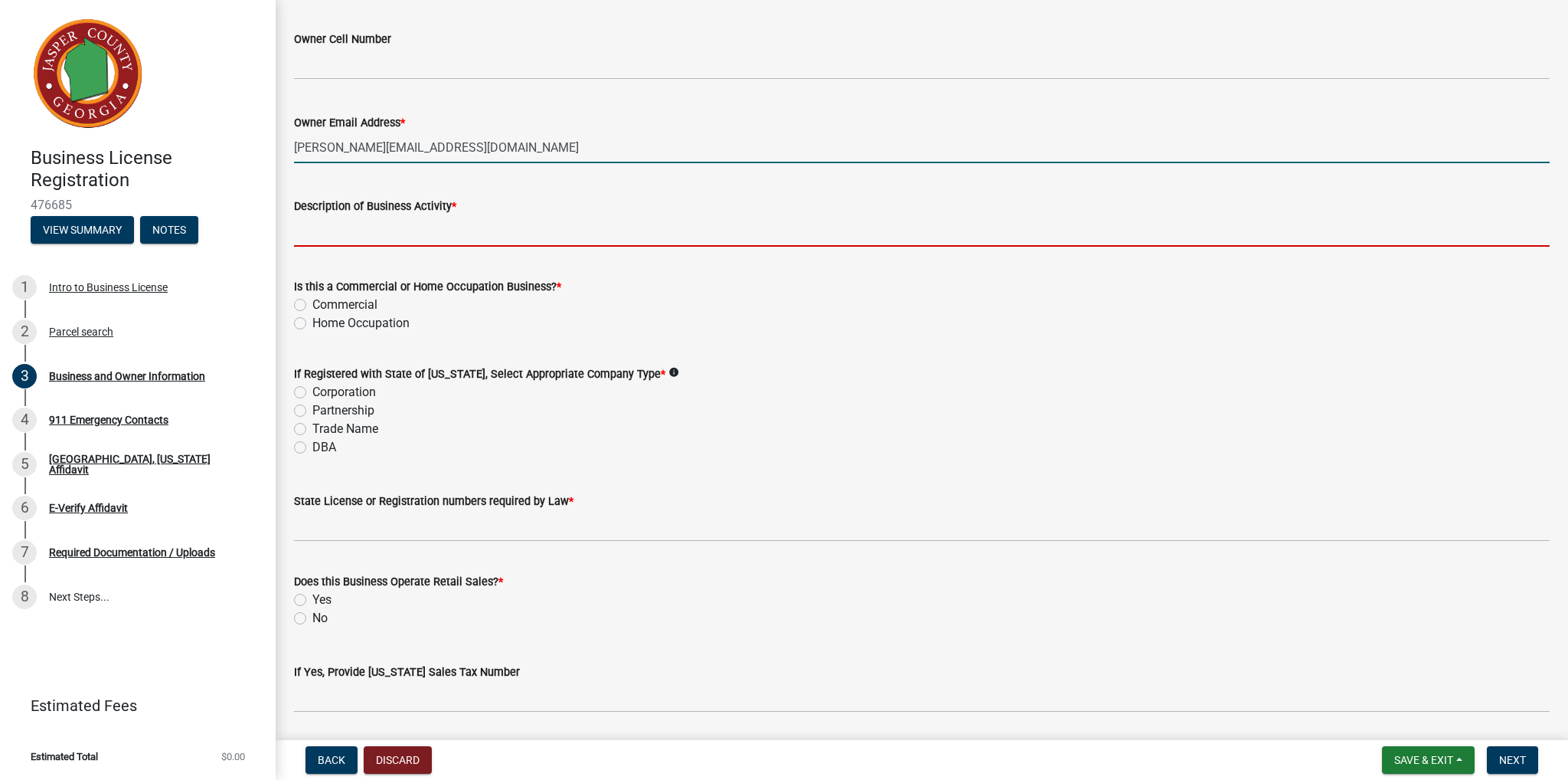
click at [574, 243] on input "Description of Business Activity *" at bounding box center [922, 230] width 1256 height 31
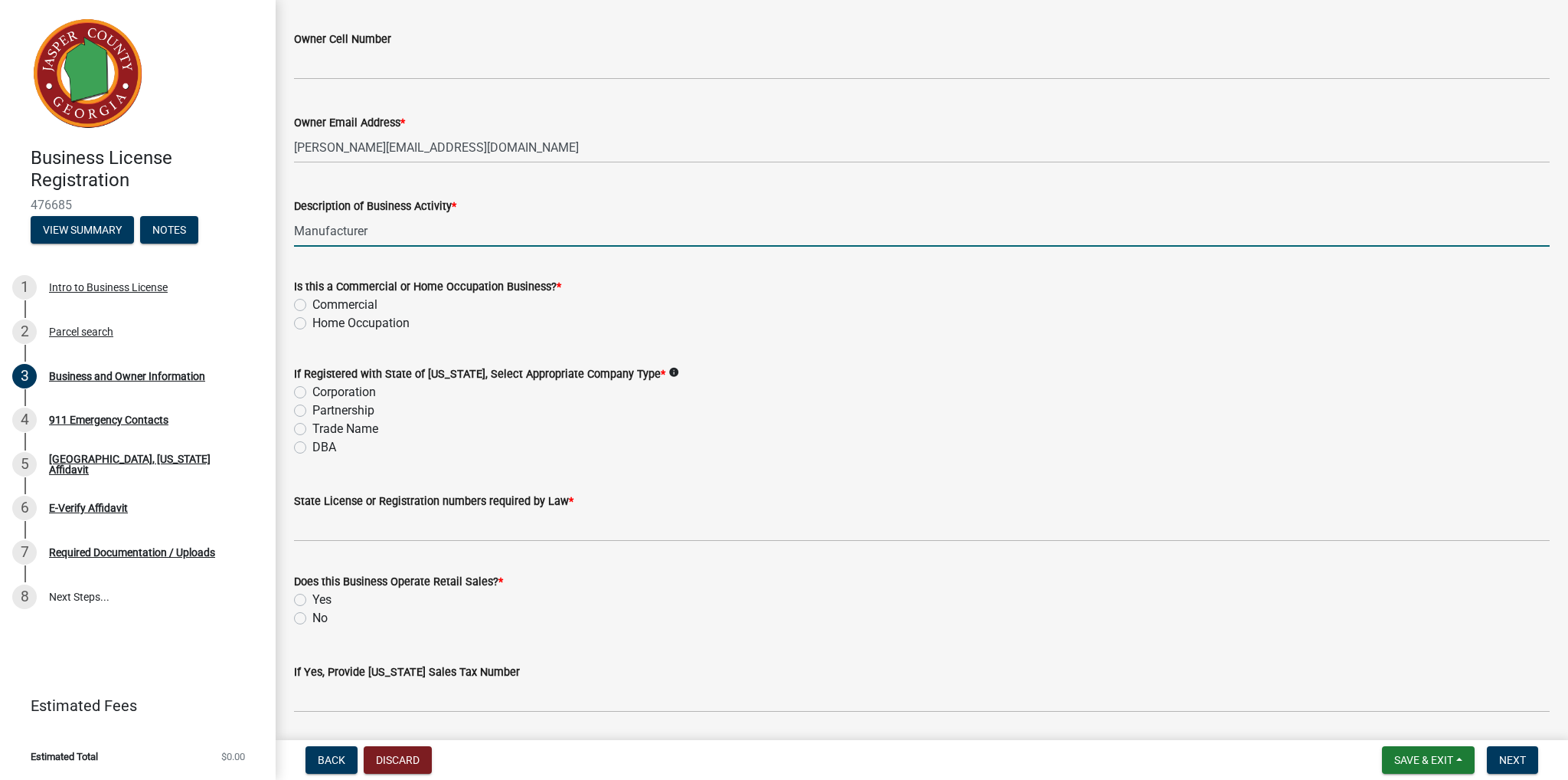
type input "Manufacturer"
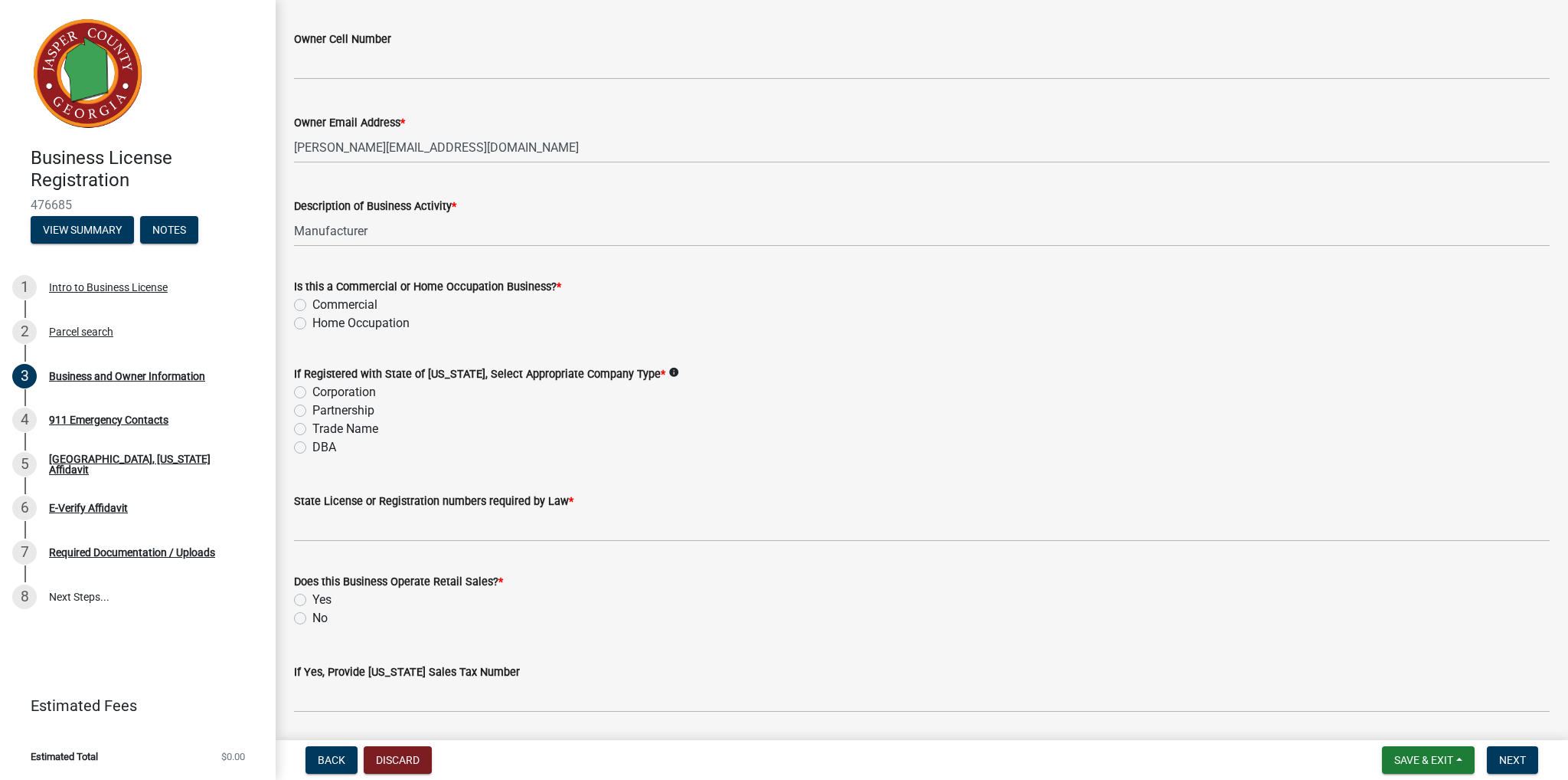
click at [349, 301] on label "Commercial" at bounding box center [344, 304] width 65 height 18
click at [322, 301] on input "Commercial" at bounding box center [317, 300] width 10 height 10
radio input "true"
click at [330, 415] on label "Partnership" at bounding box center [344, 410] width 62 height 18
click at [322, 411] on input "Partnership" at bounding box center [317, 406] width 10 height 10
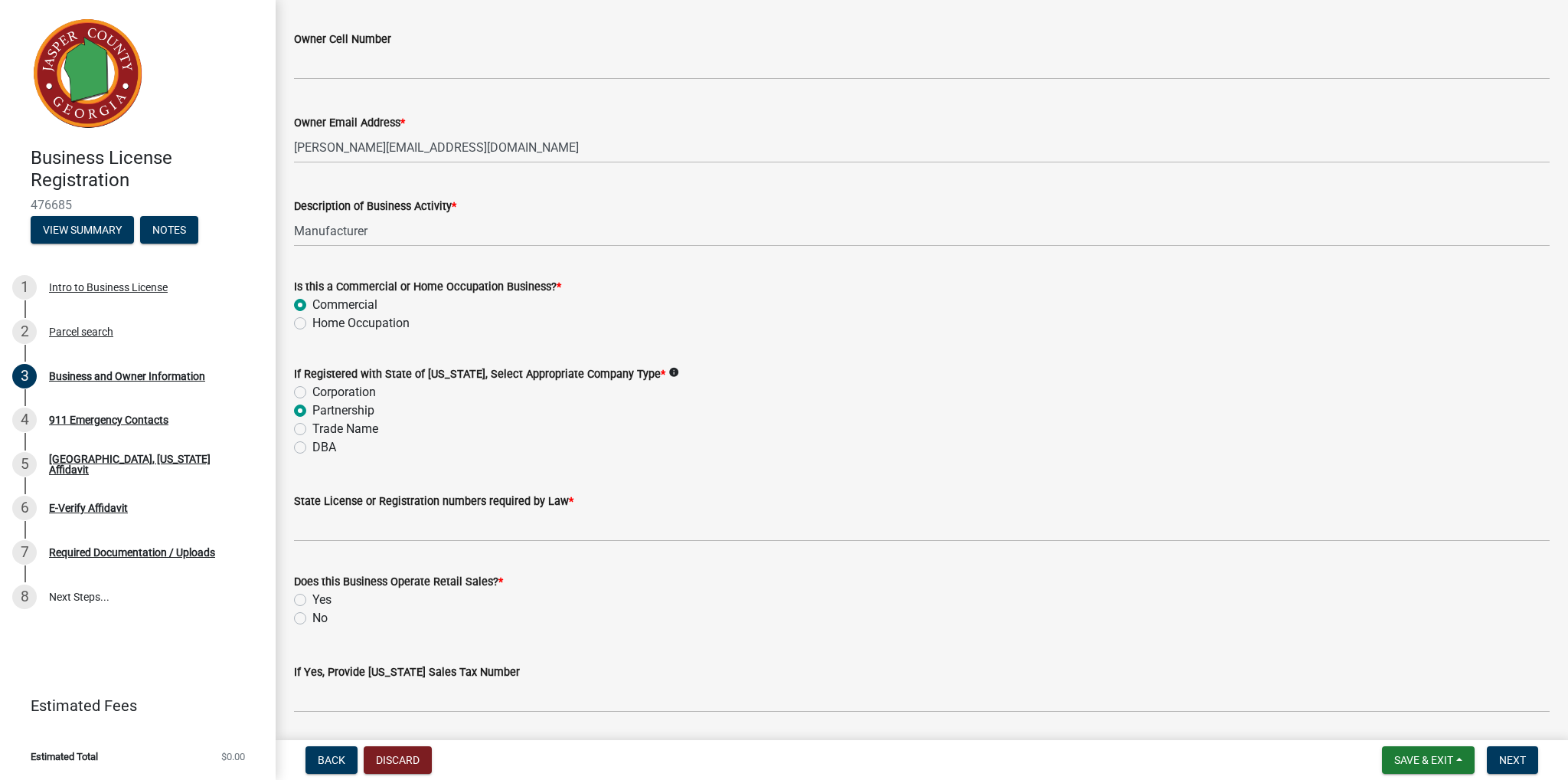
radio input "true"
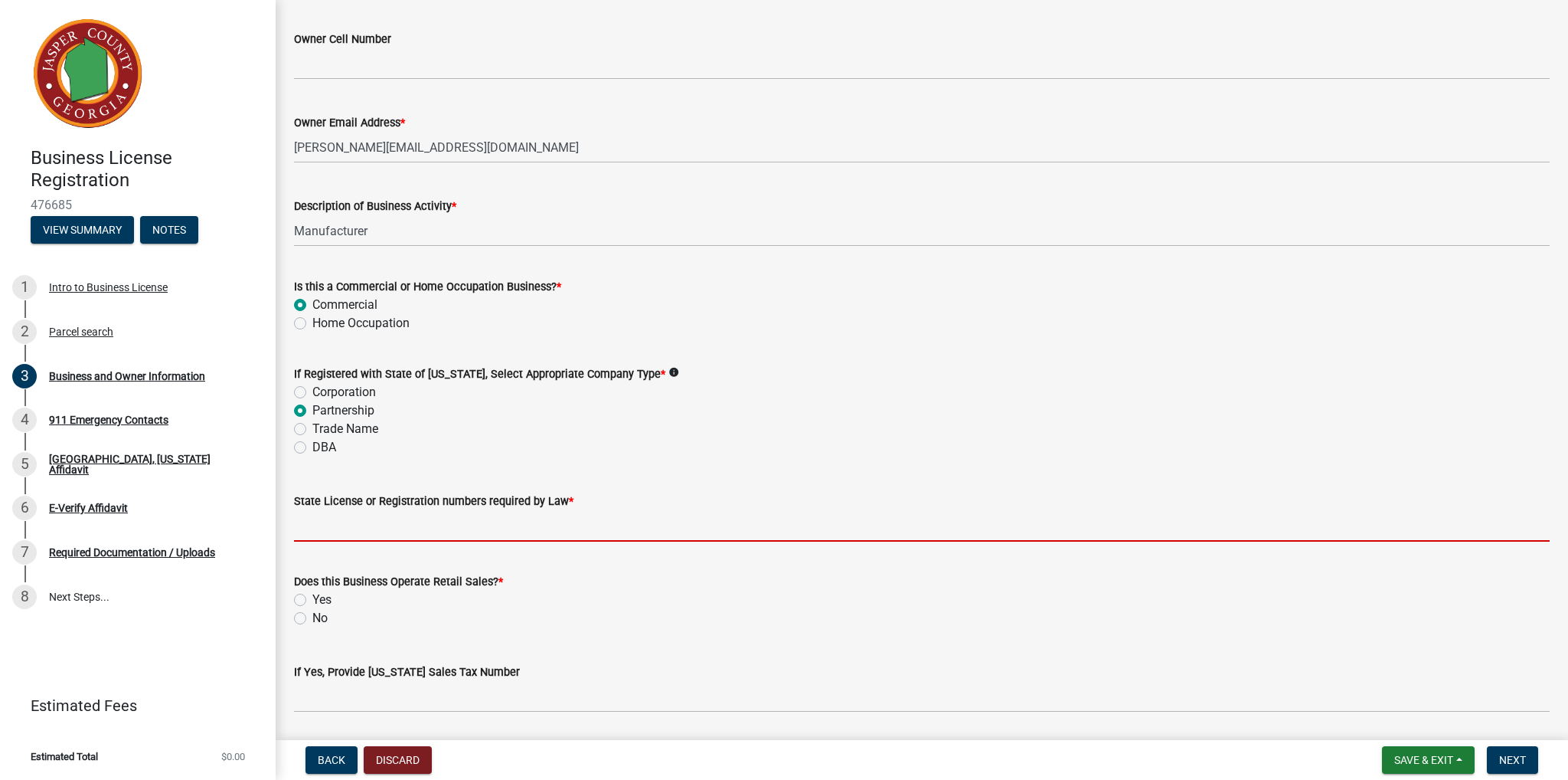
click at [362, 526] on input "State License or Registration numbers required by Law *" at bounding box center [922, 526] width 1256 height 31
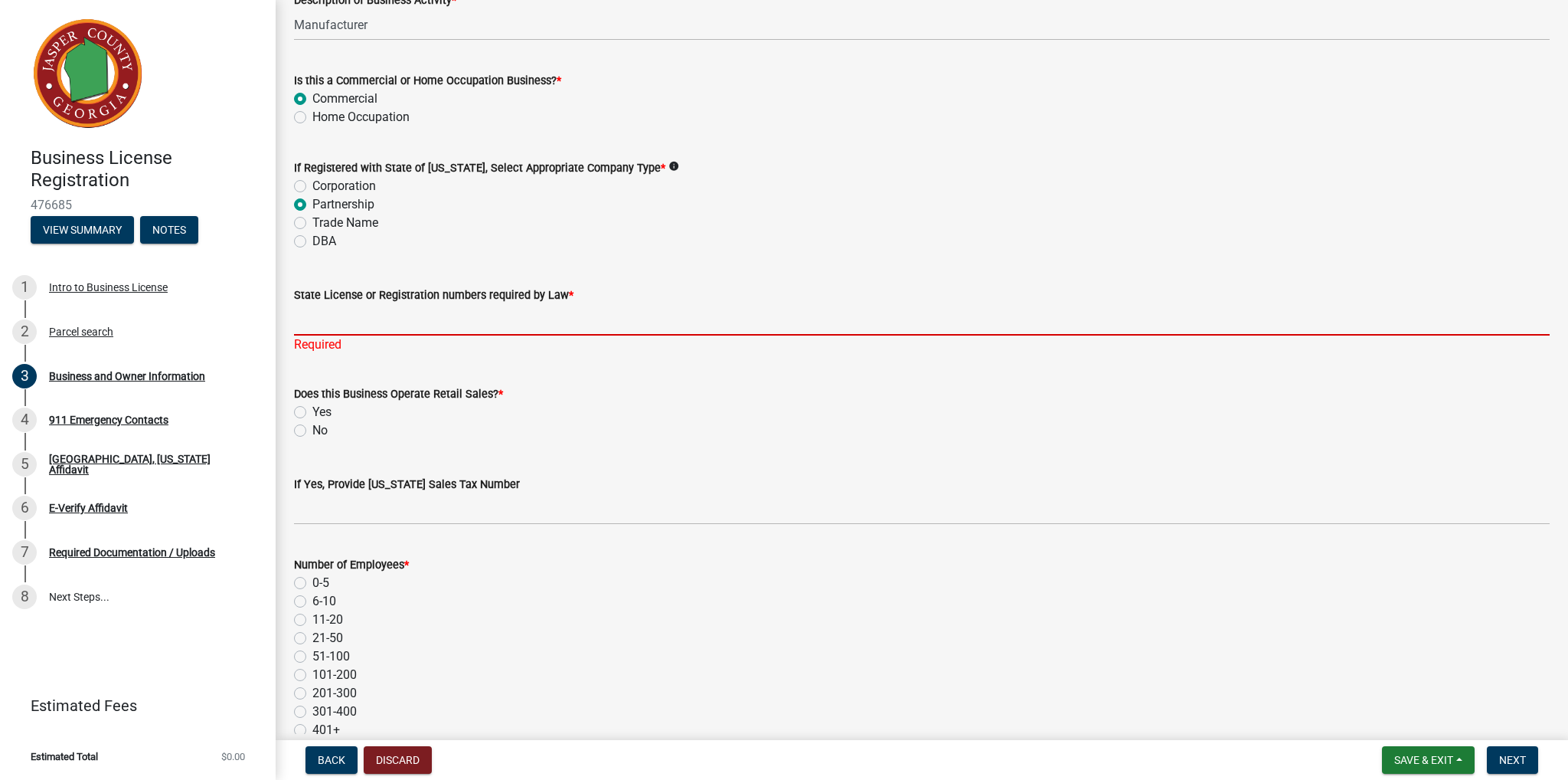
scroll to position [842, 0]
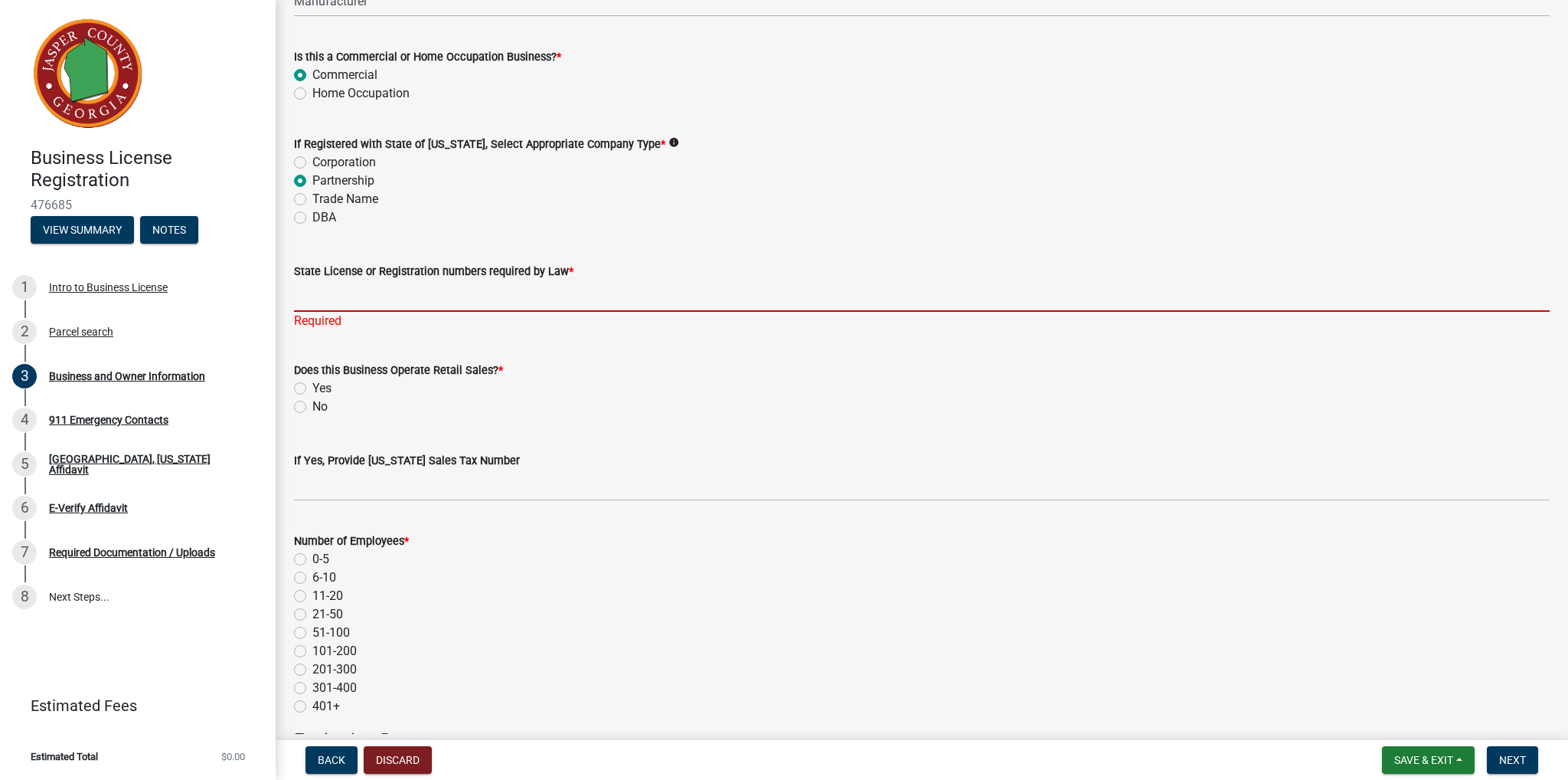
paste input "18032884"
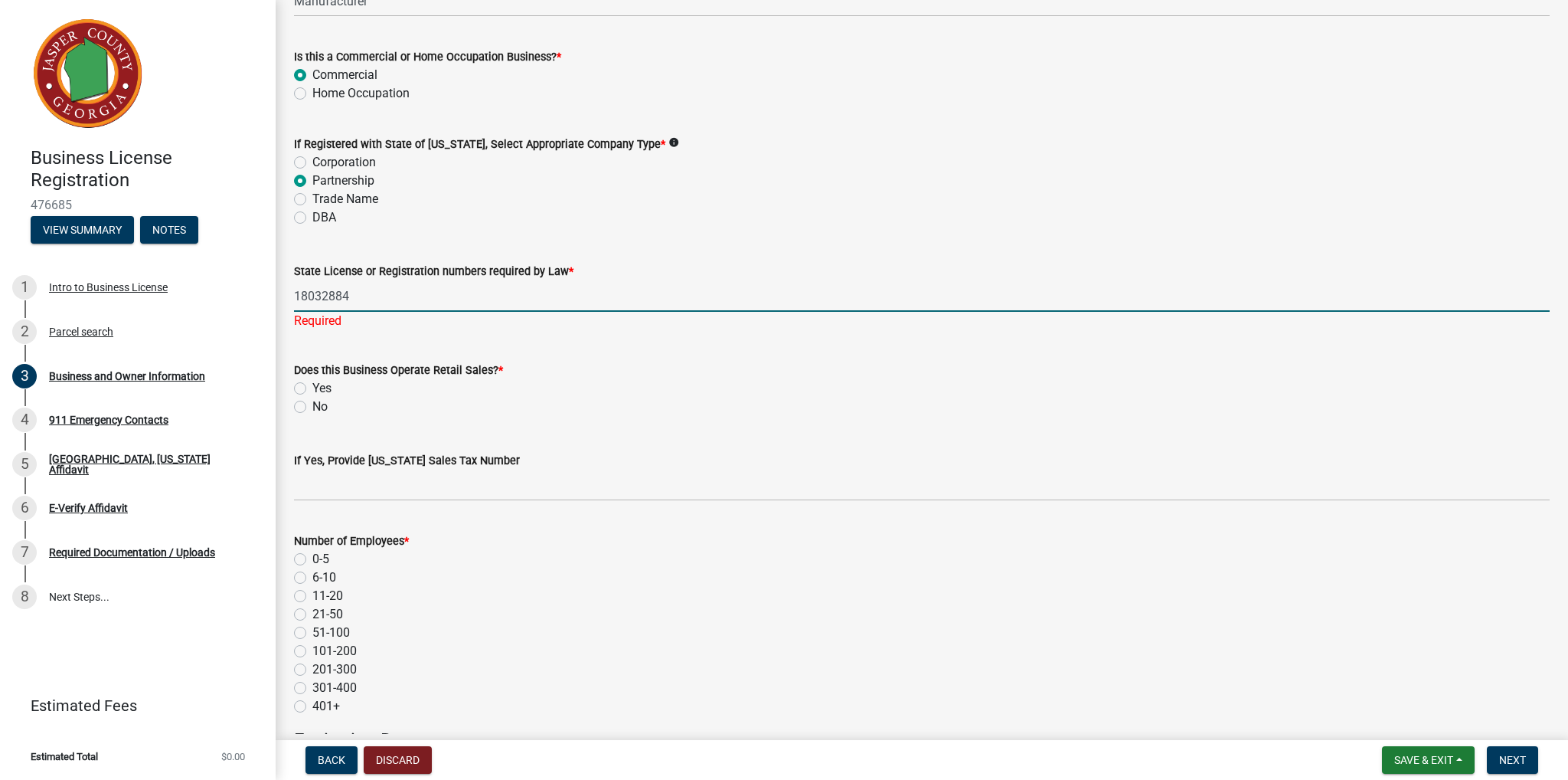
type input "18032884"
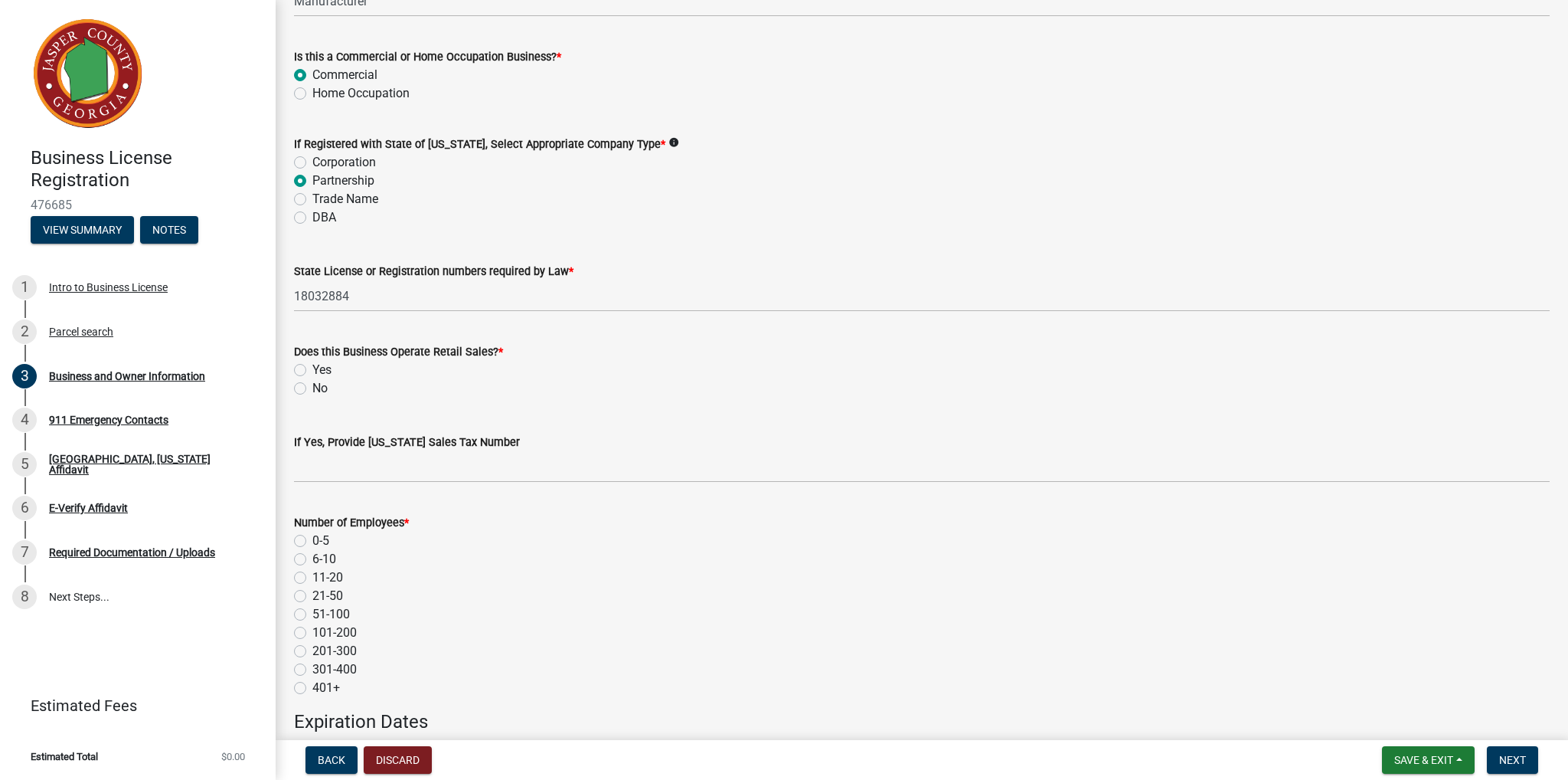
click at [316, 395] on label "No" at bounding box center [320, 388] width 16 height 18
click at [316, 389] on input "No" at bounding box center [317, 384] width 10 height 10
radio input "true"
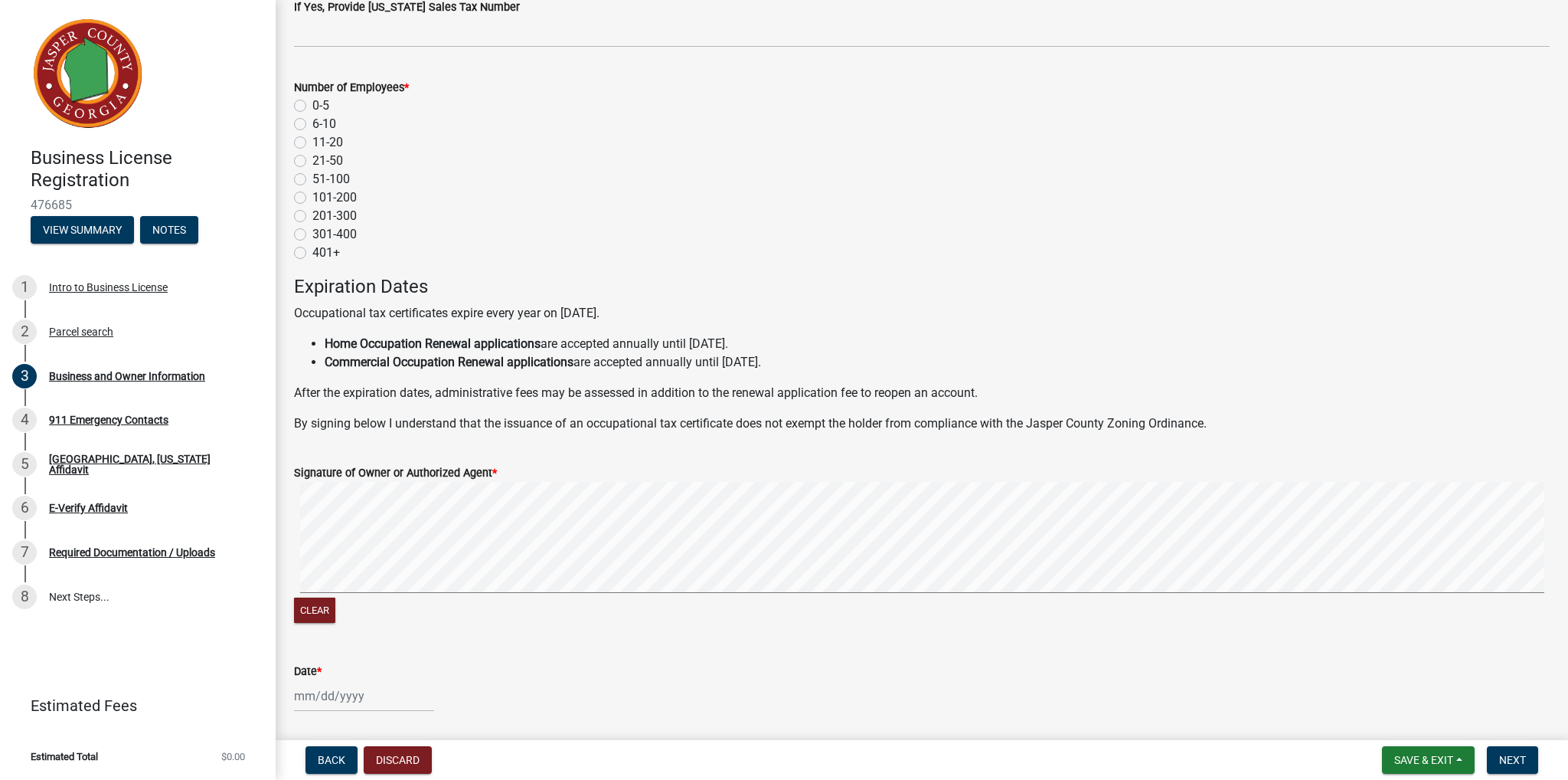
scroll to position [1252, 0]
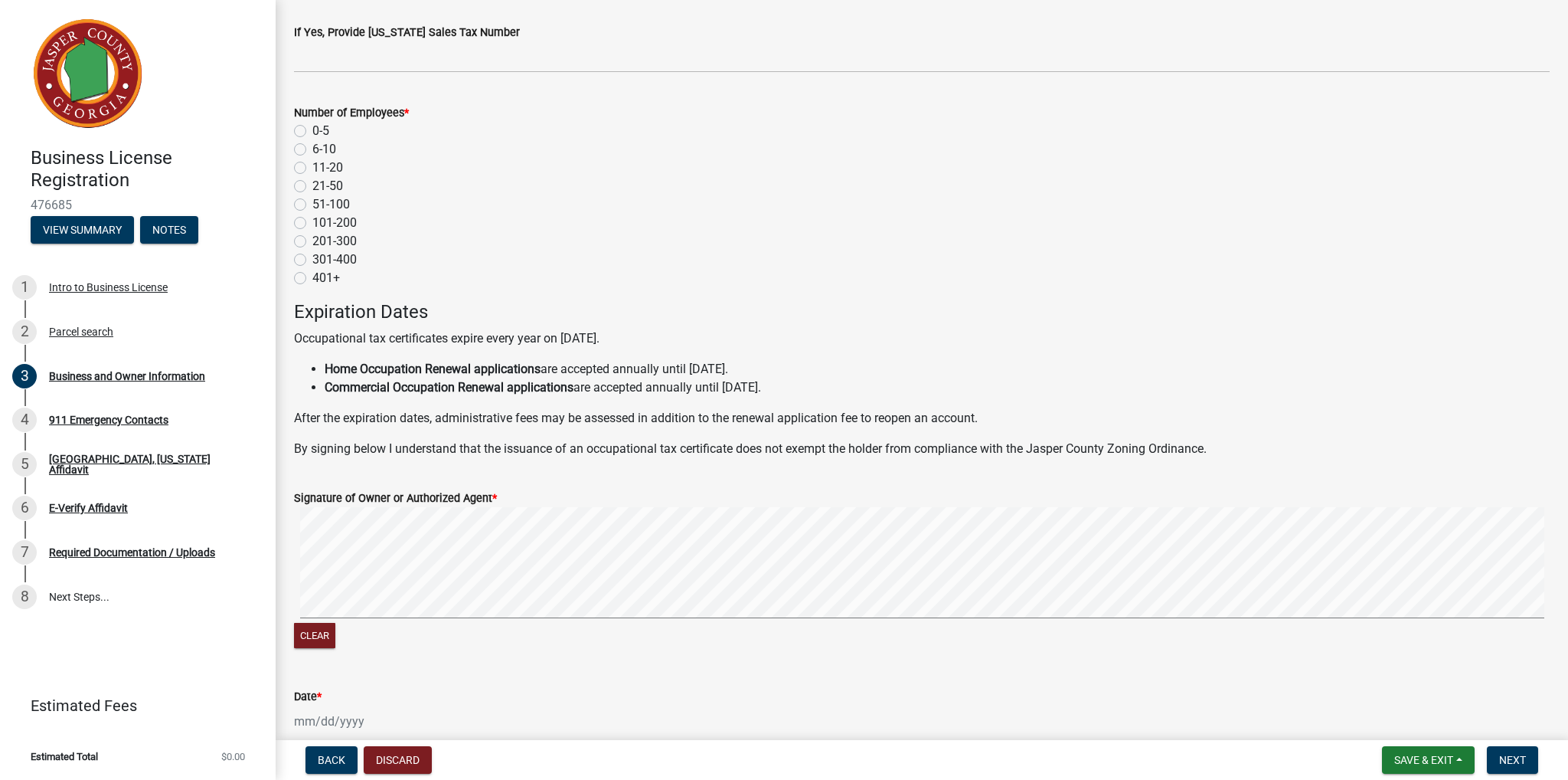
click at [312, 168] on label "11-20" at bounding box center [327, 167] width 30 height 18
click at [312, 168] on input "11-20" at bounding box center [317, 163] width 10 height 10
radio input "true"
click at [312, 182] on label "21-50" at bounding box center [327, 186] width 30 height 18
click at [312, 182] on input "21-50" at bounding box center [317, 182] width 10 height 10
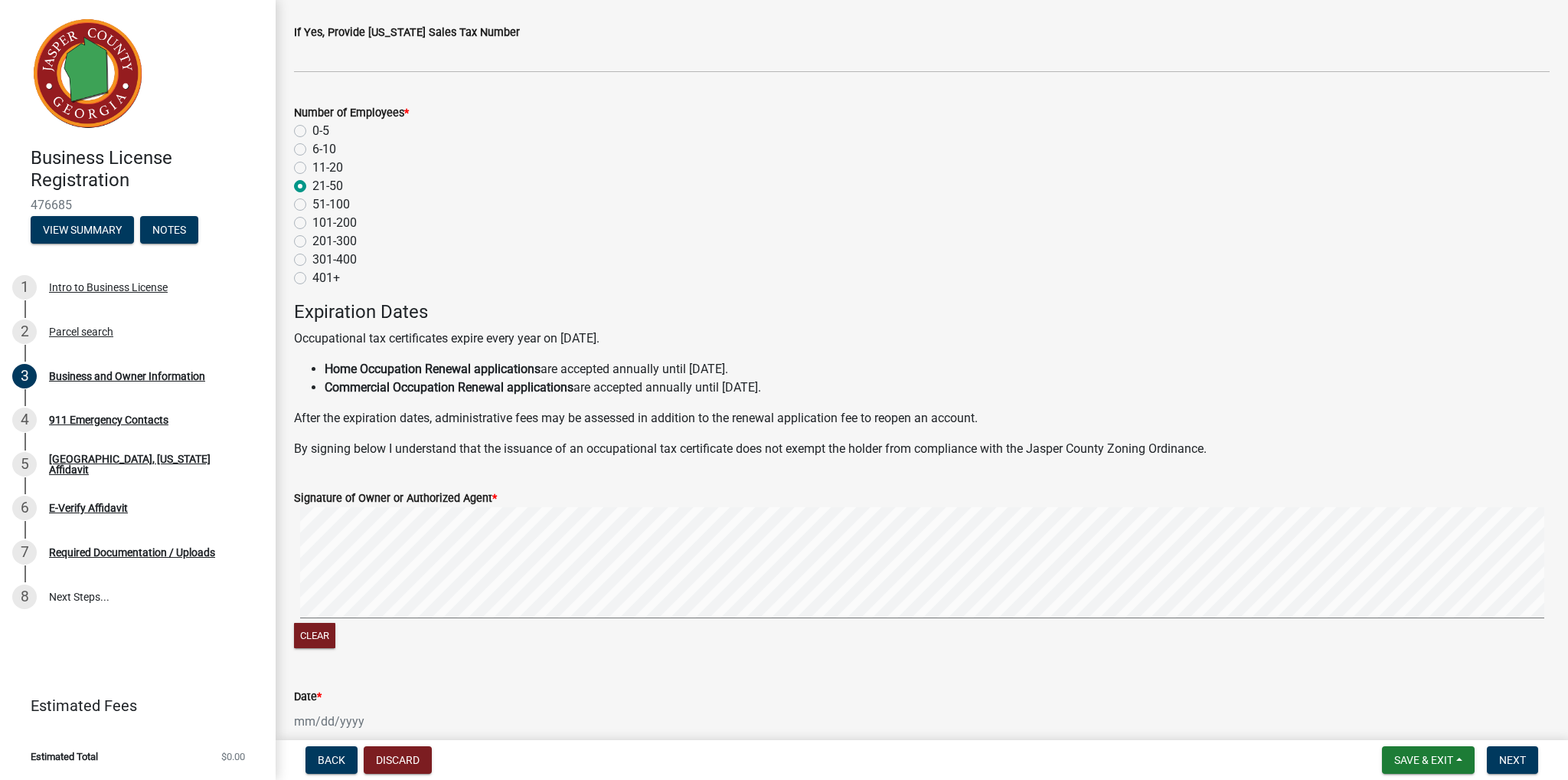
radio input "true"
click at [695, 490] on form "Signature of Owner or Authorized Agent * Clear" at bounding box center [922, 560] width 1256 height 181
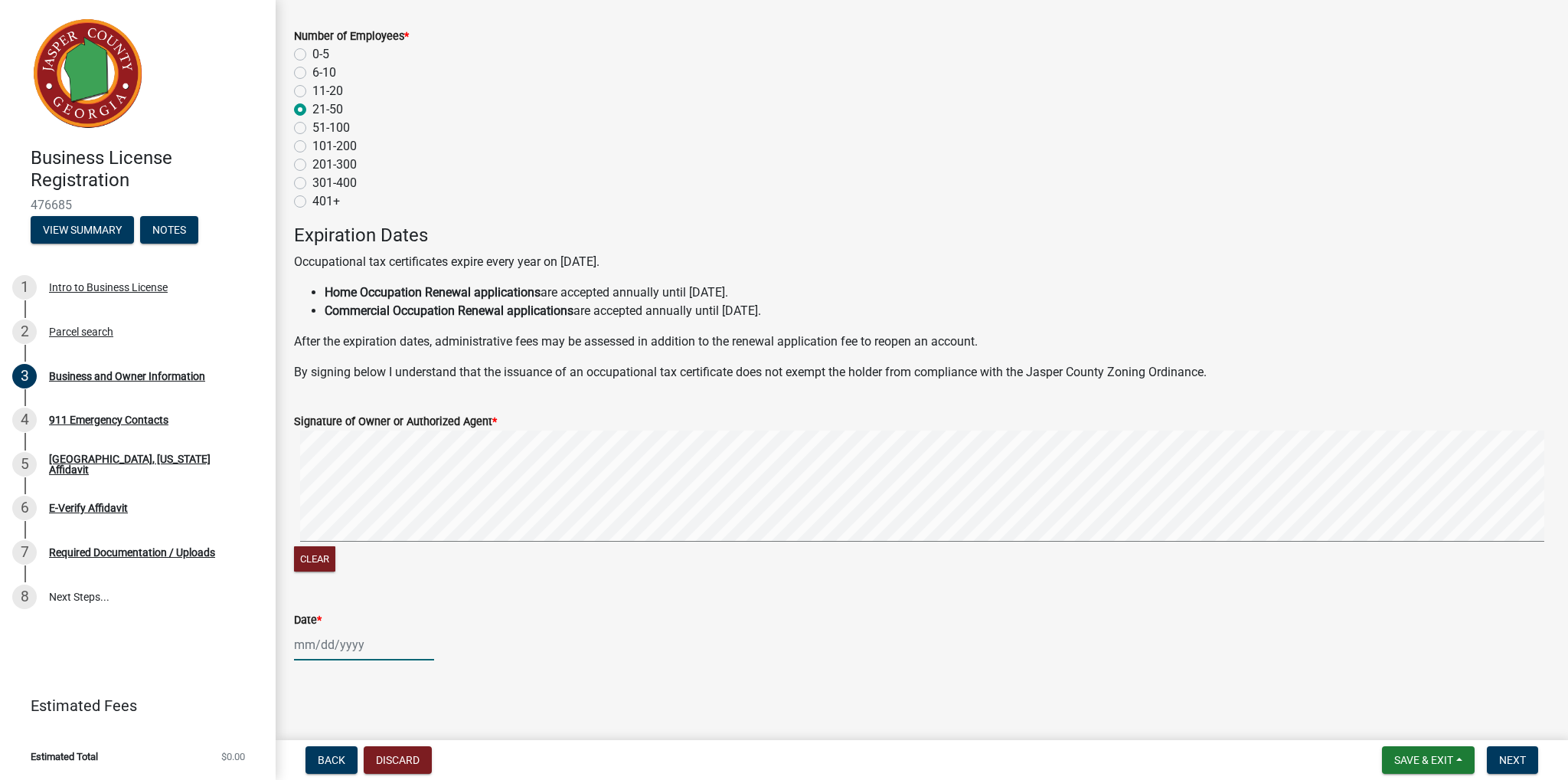
click at [341, 644] on div at bounding box center [364, 645] width 140 height 31
select select "9"
select select "2025"
click at [353, 512] on div "10" at bounding box center [358, 514] width 25 height 25
type input "[DATE]"
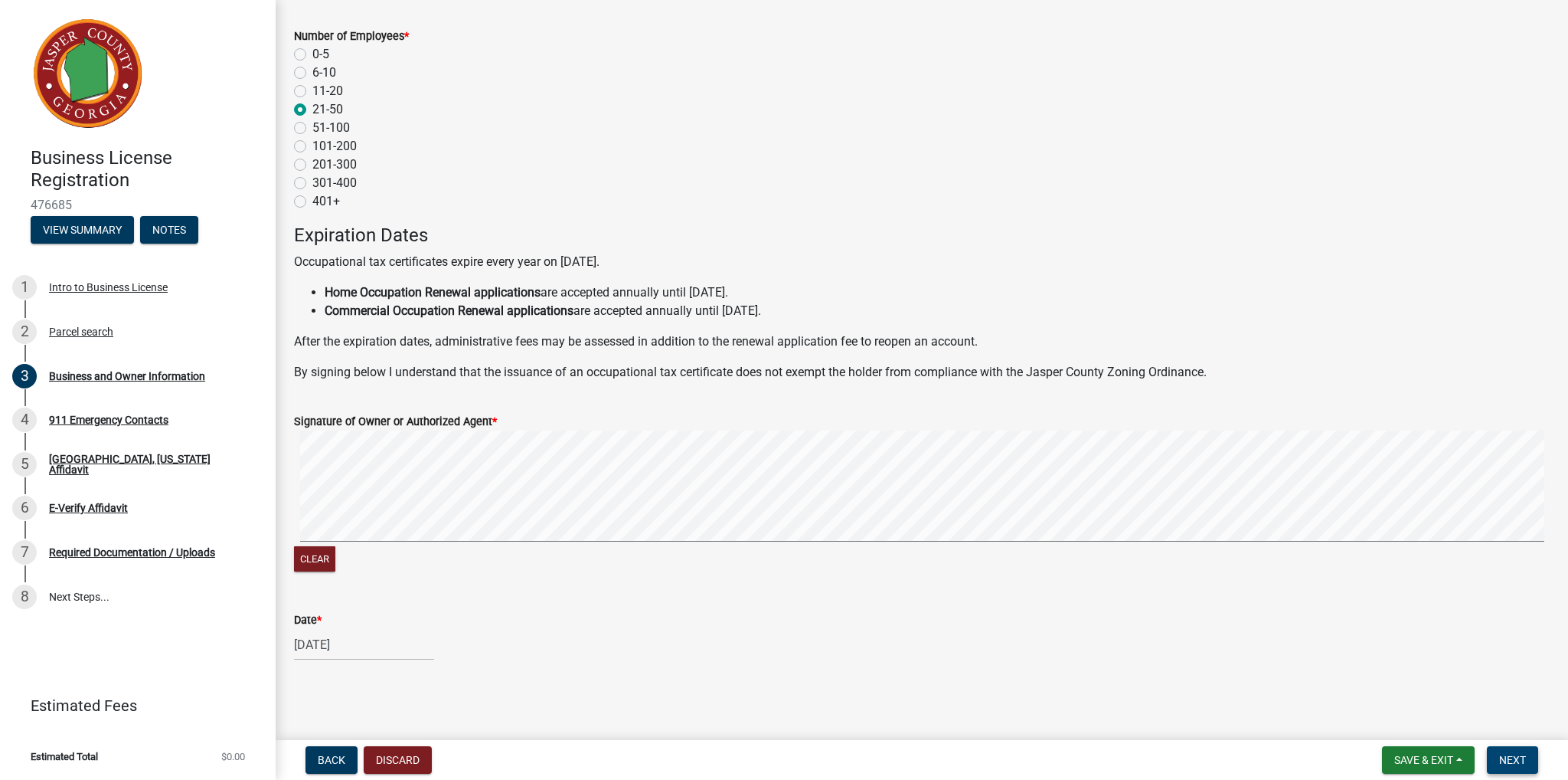
click at [1521, 756] on span "Next" at bounding box center [1512, 759] width 27 height 12
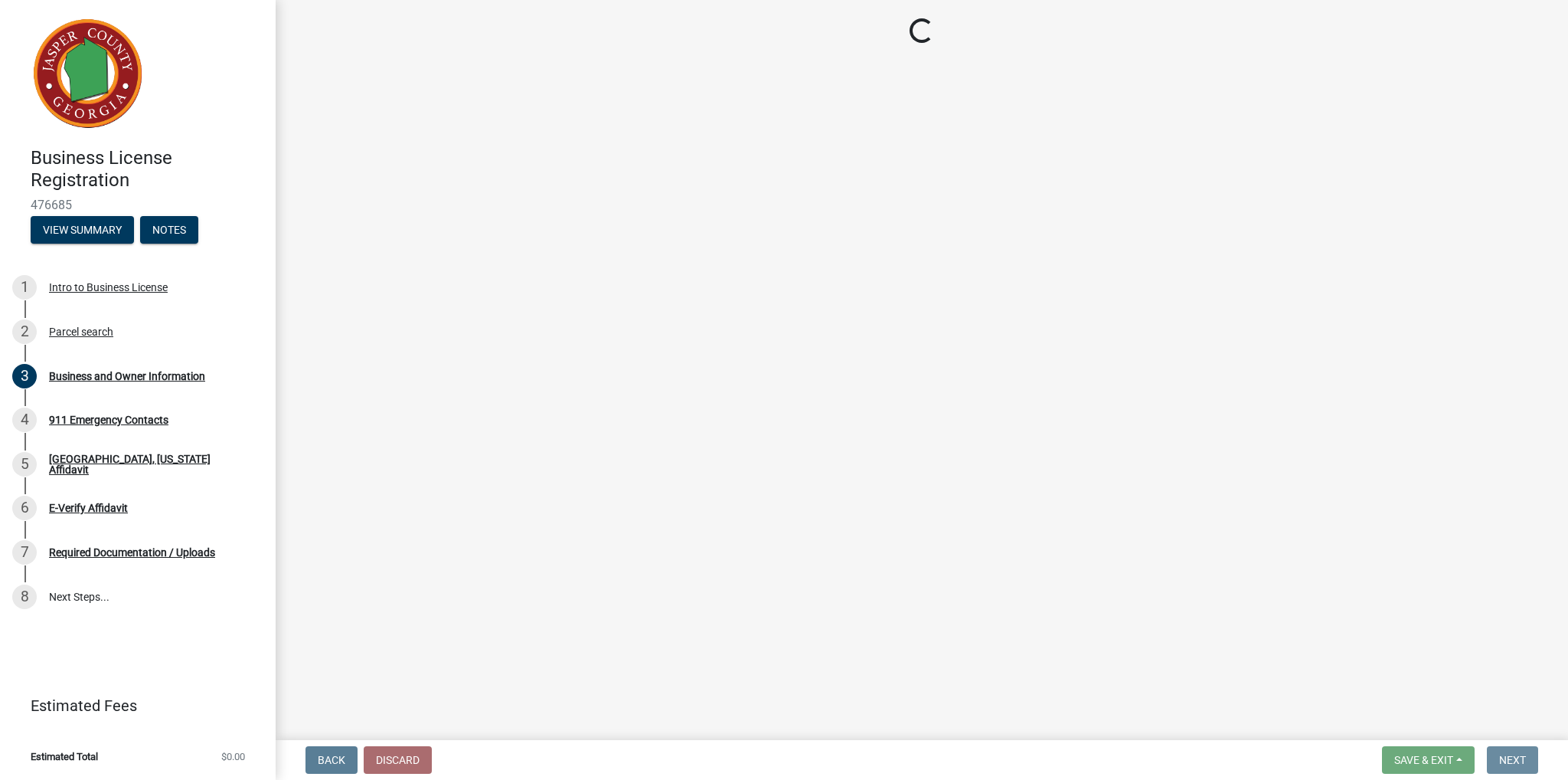
scroll to position [0, 0]
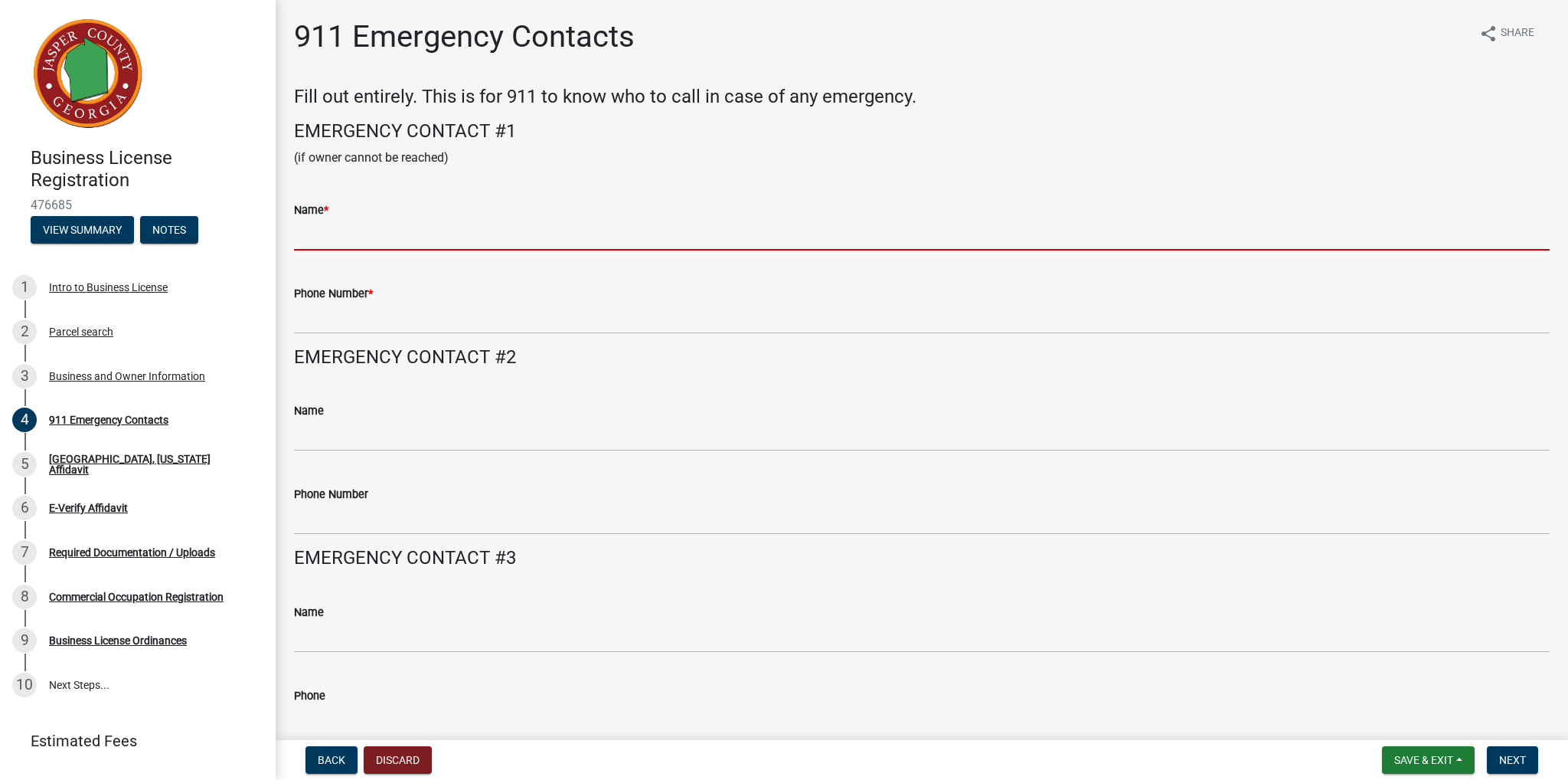
click at [368, 226] on input "Name *" at bounding box center [922, 235] width 1256 height 31
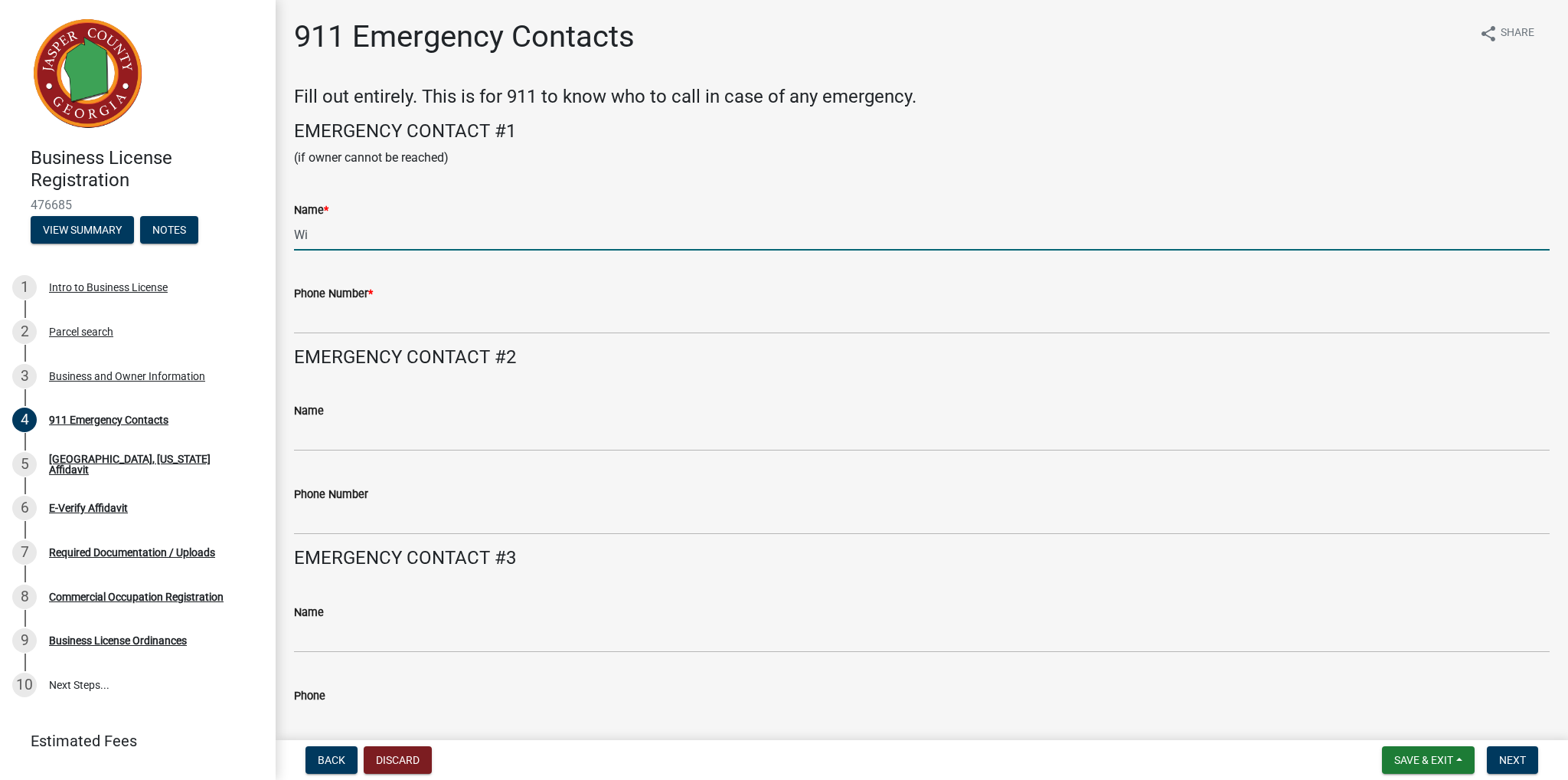
type input "W"
type input "[PERSON_NAME]"
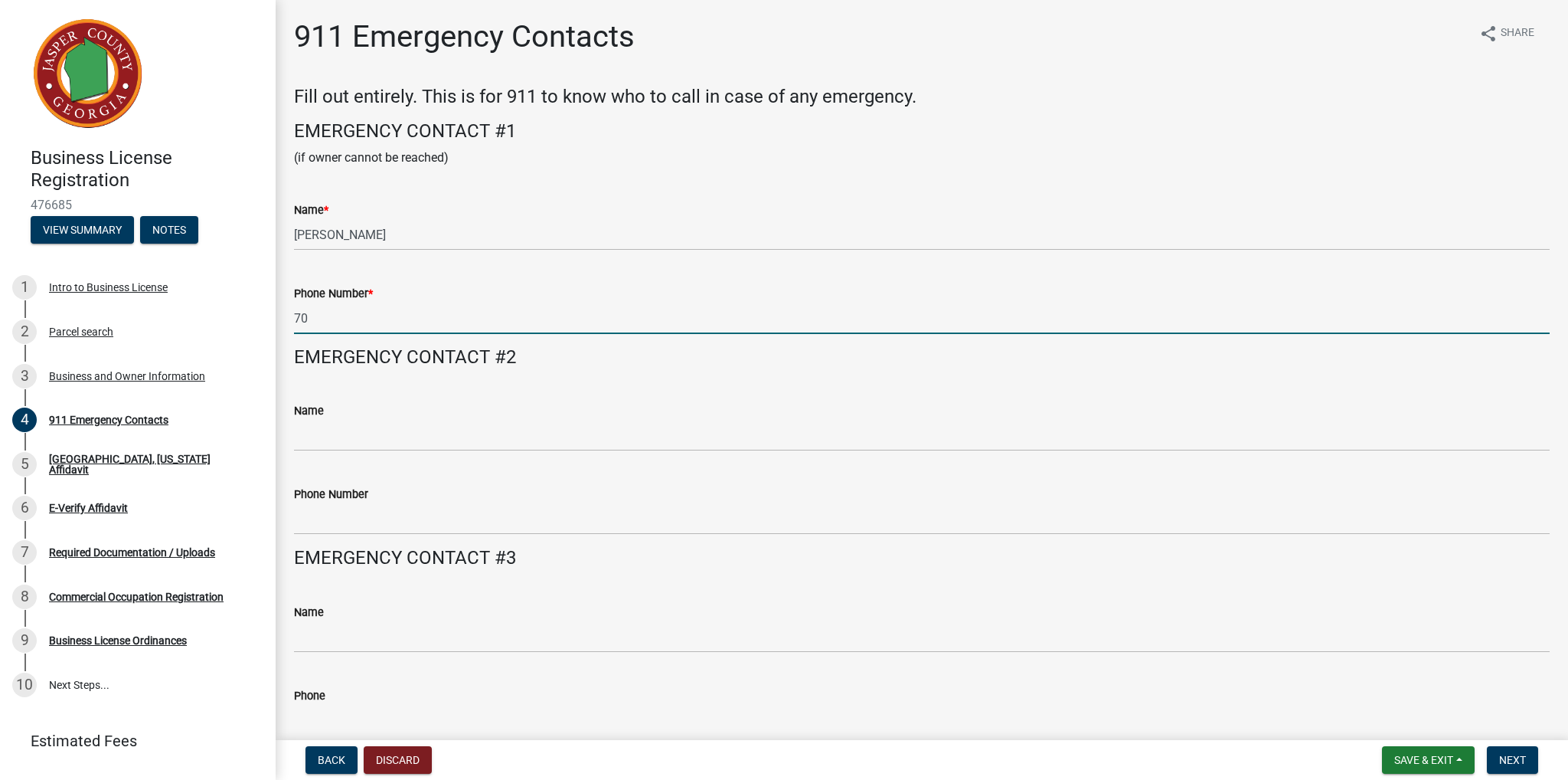
type input "7"
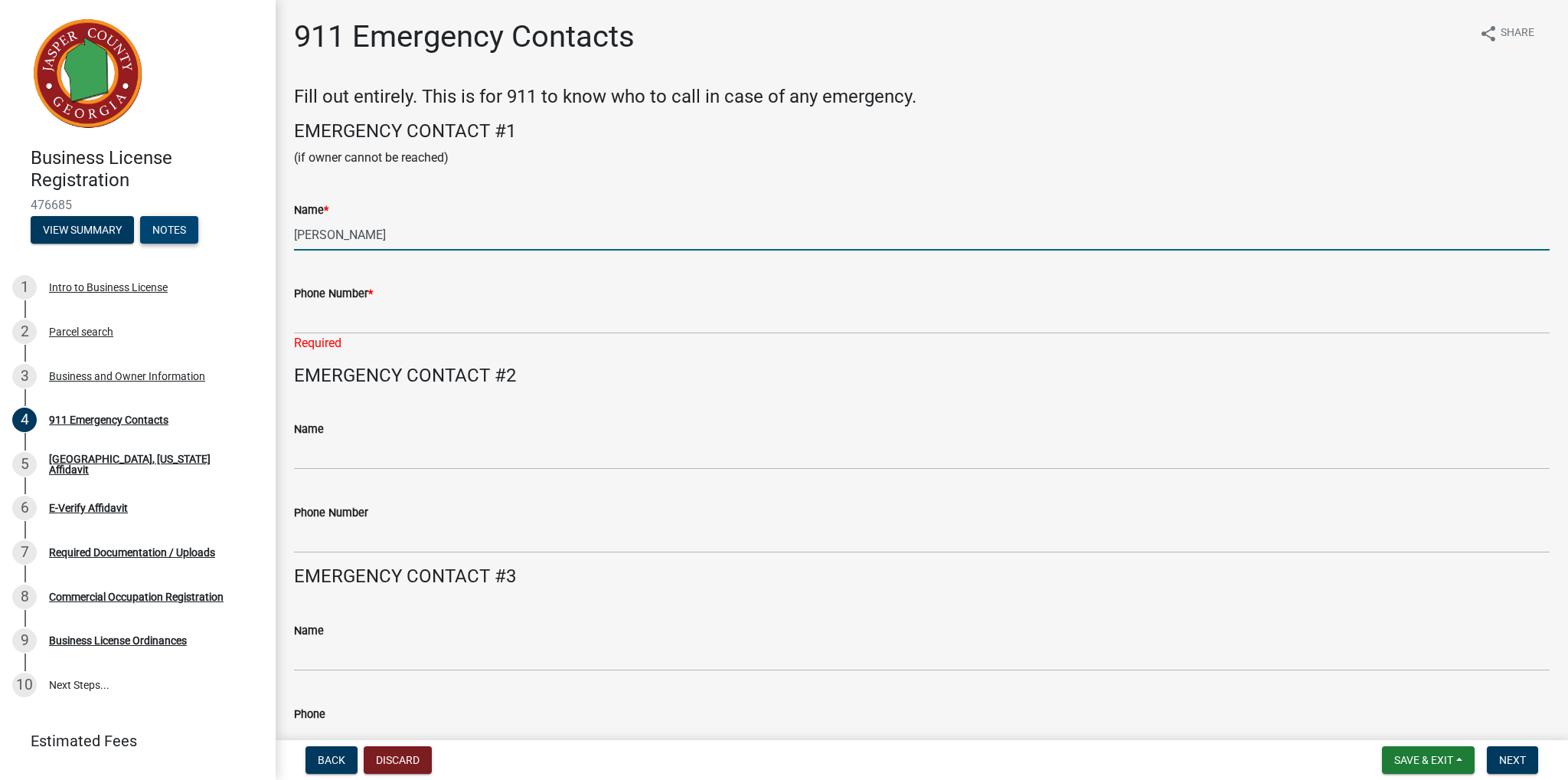
drag, startPoint x: 383, startPoint y: 239, endPoint x: 166, endPoint y: 242, distance: 217.0
click at [166, 242] on div "Business License Registration 476685 View Summary Notes 1 Intro to Business Lic…" at bounding box center [784, 390] width 1568 height 780
type input "[PERSON_NAME]"
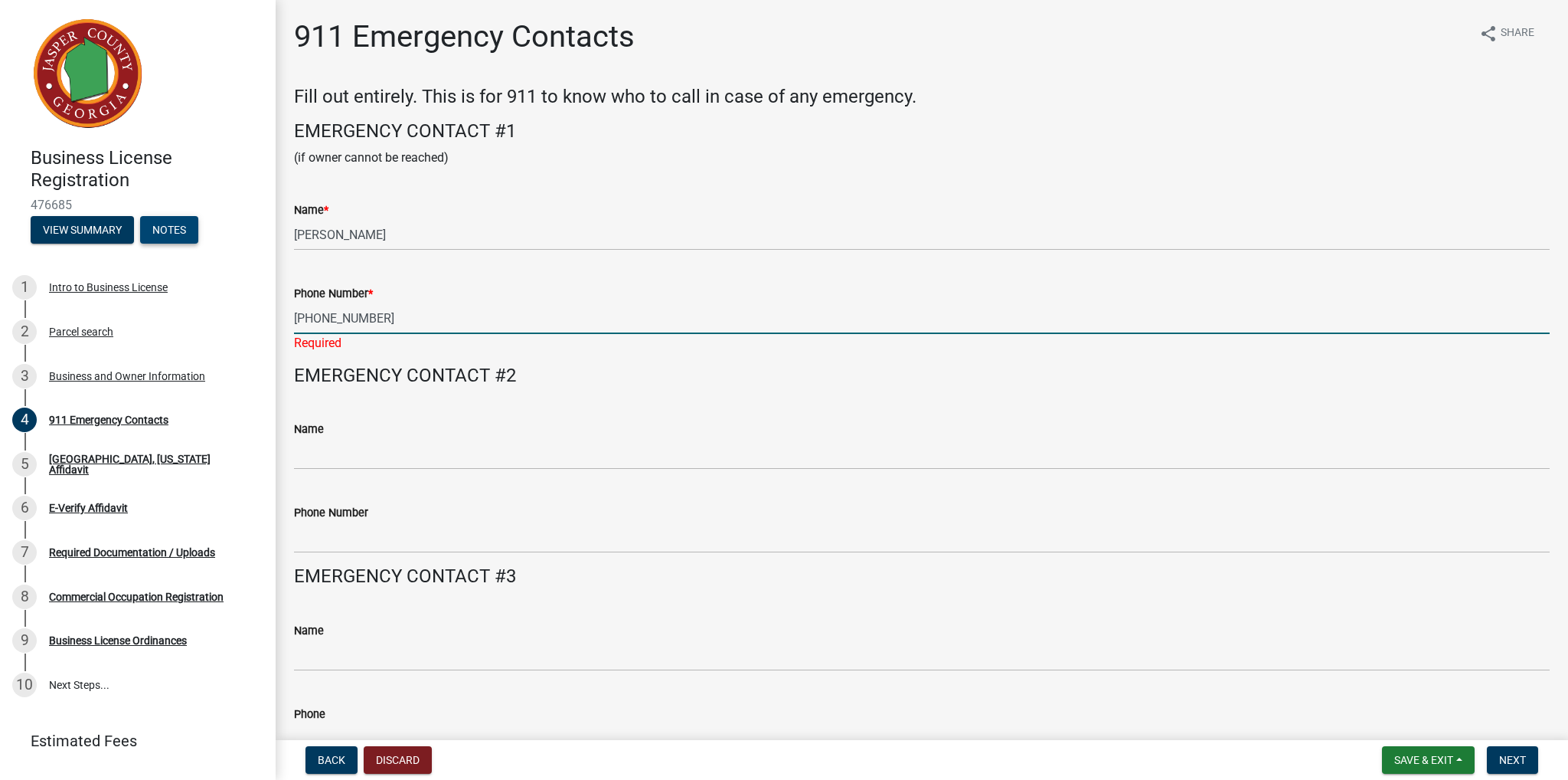
type input "[PHONE_NUMBER]"
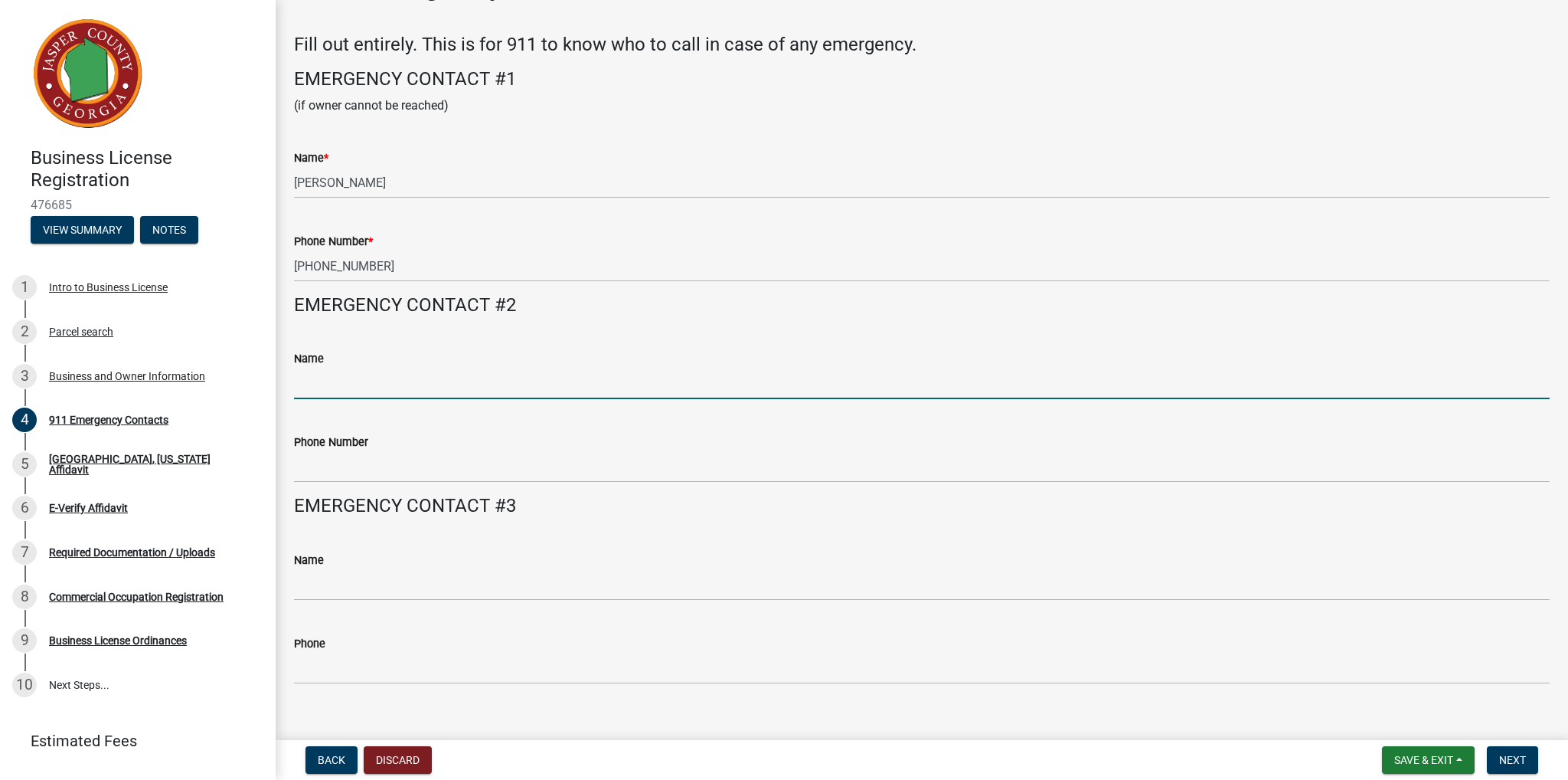
scroll to position [75, 0]
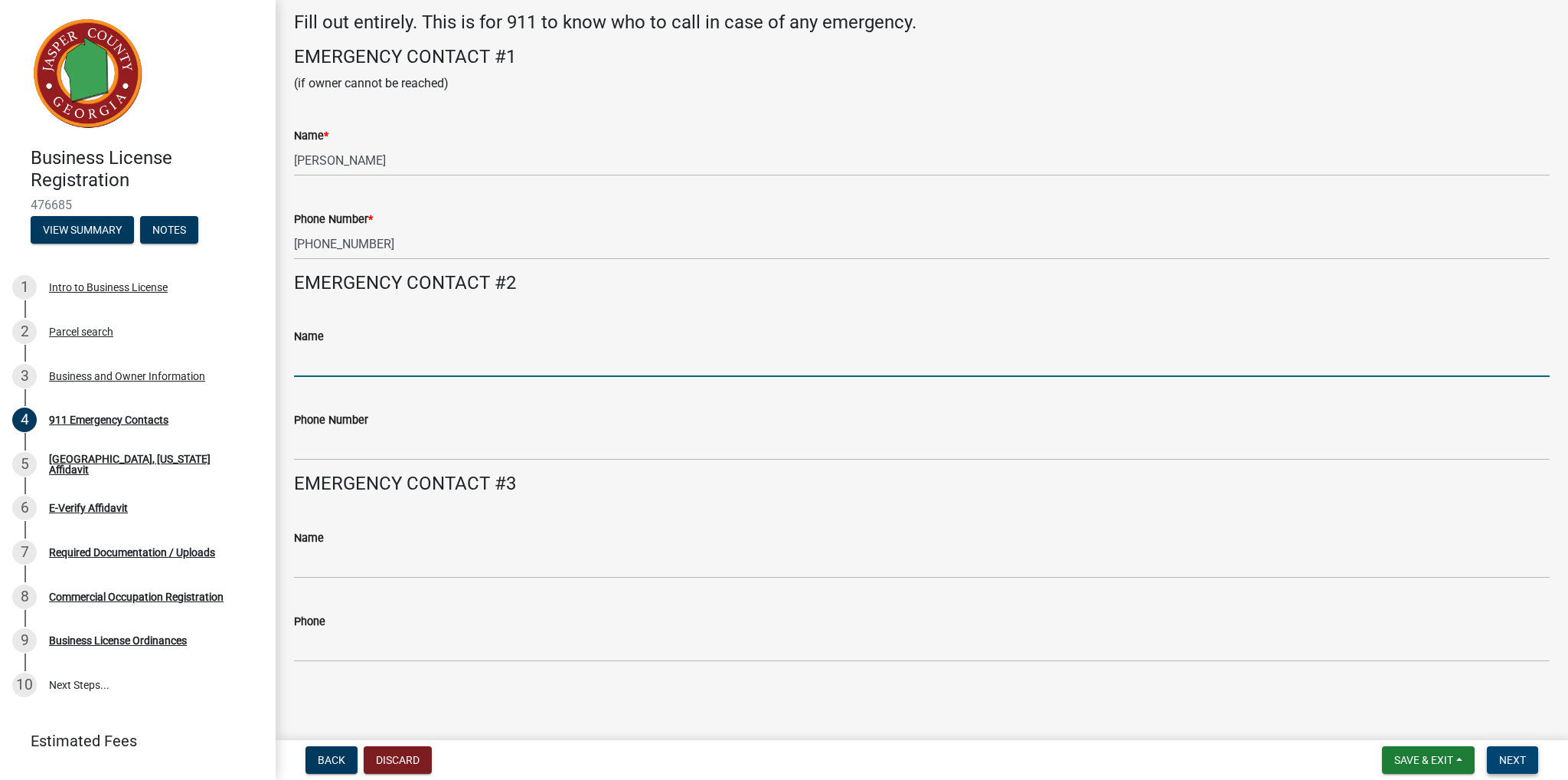
click at [1510, 762] on span "Next" at bounding box center [1512, 759] width 27 height 12
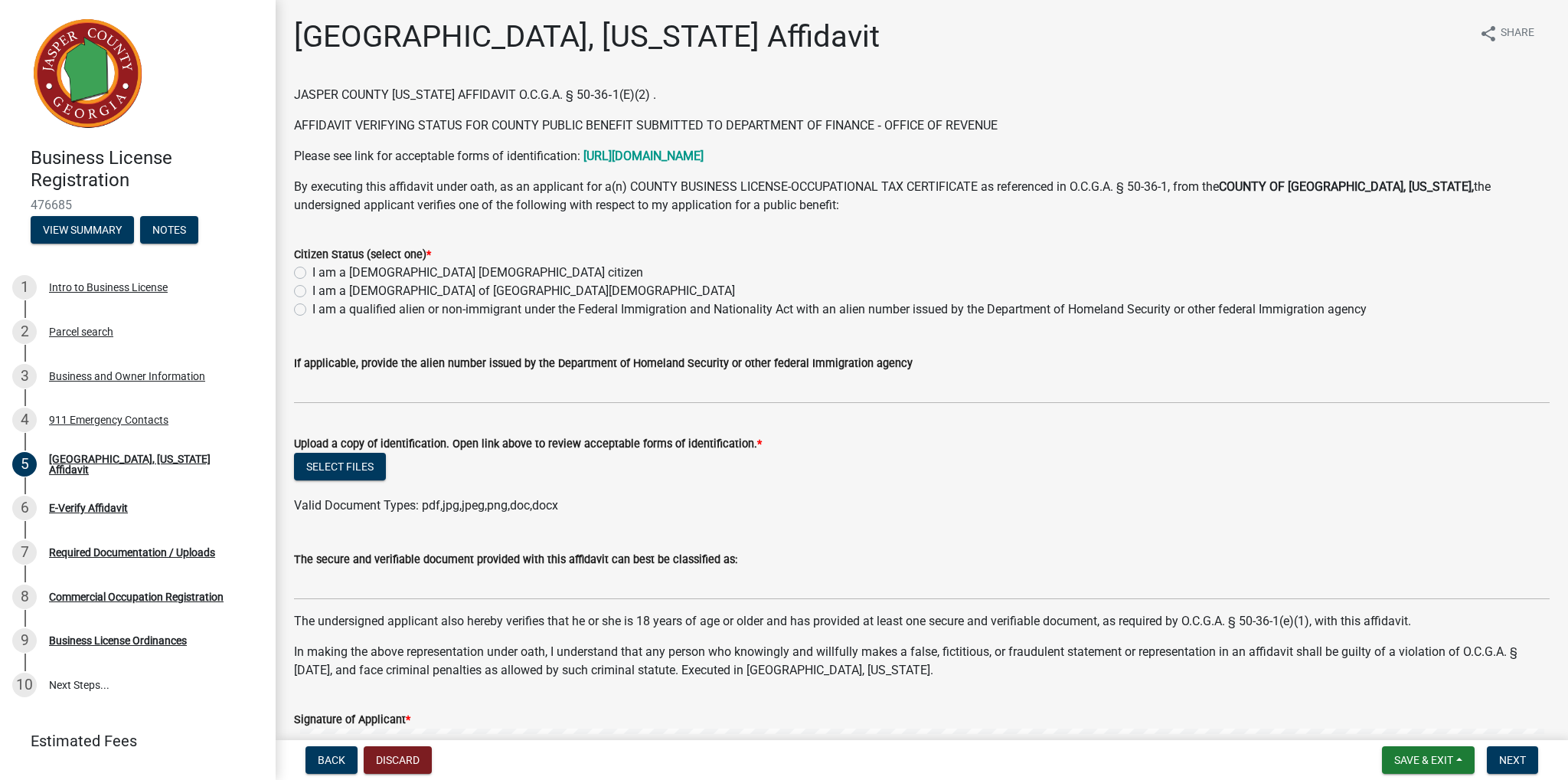
click at [366, 271] on label "I am a [DEMOGRAPHIC_DATA] [DEMOGRAPHIC_DATA] citizen" at bounding box center [477, 272] width 330 height 18
click at [322, 271] on input "I am a [DEMOGRAPHIC_DATA] [DEMOGRAPHIC_DATA] citizen" at bounding box center [317, 268] width 10 height 10
radio input "true"
click at [353, 469] on button "Select files" at bounding box center [340, 467] width 92 height 28
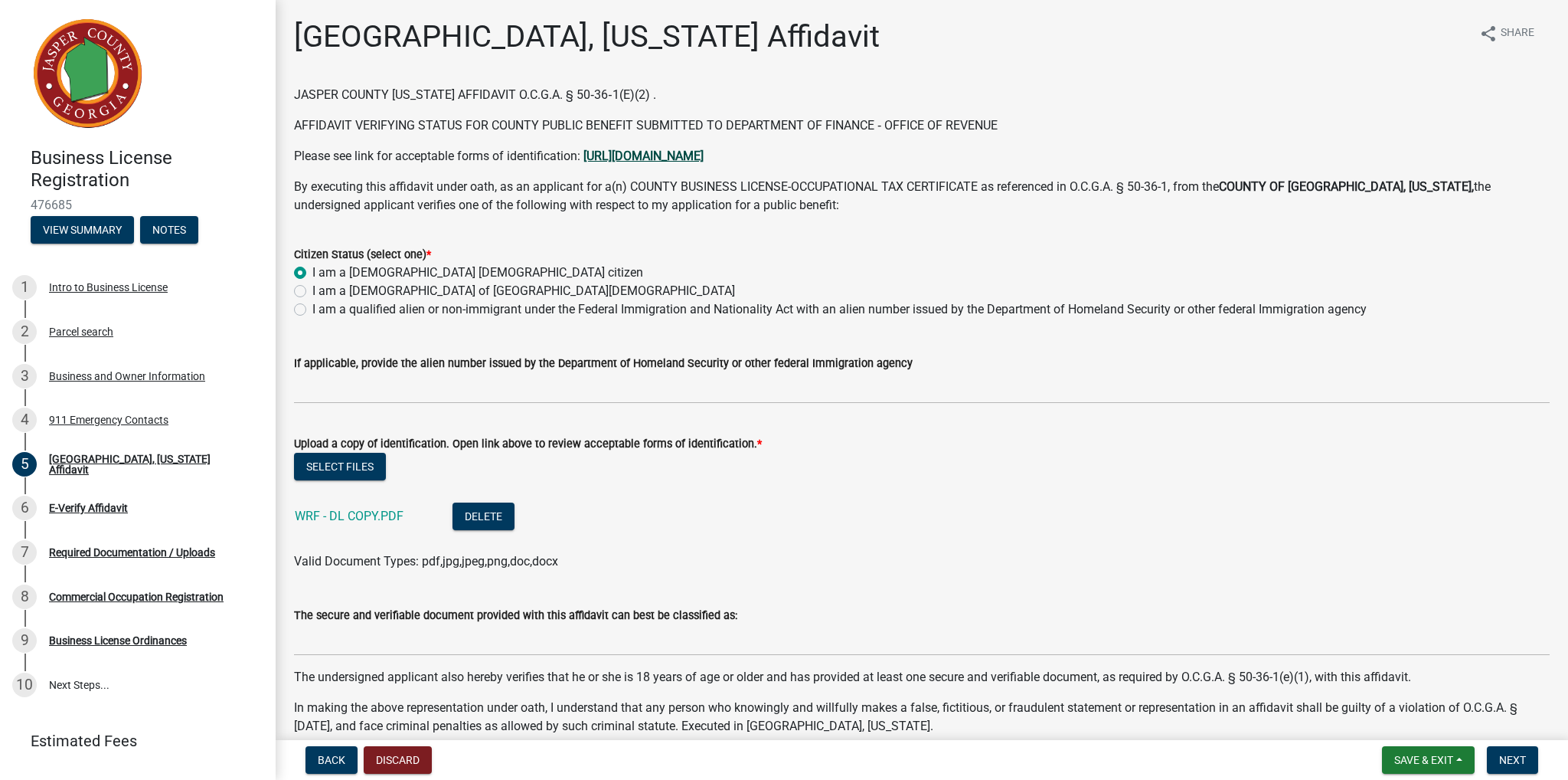
click at [672, 155] on strong "[URL][DOMAIN_NAME]" at bounding box center [644, 156] width 121 height 15
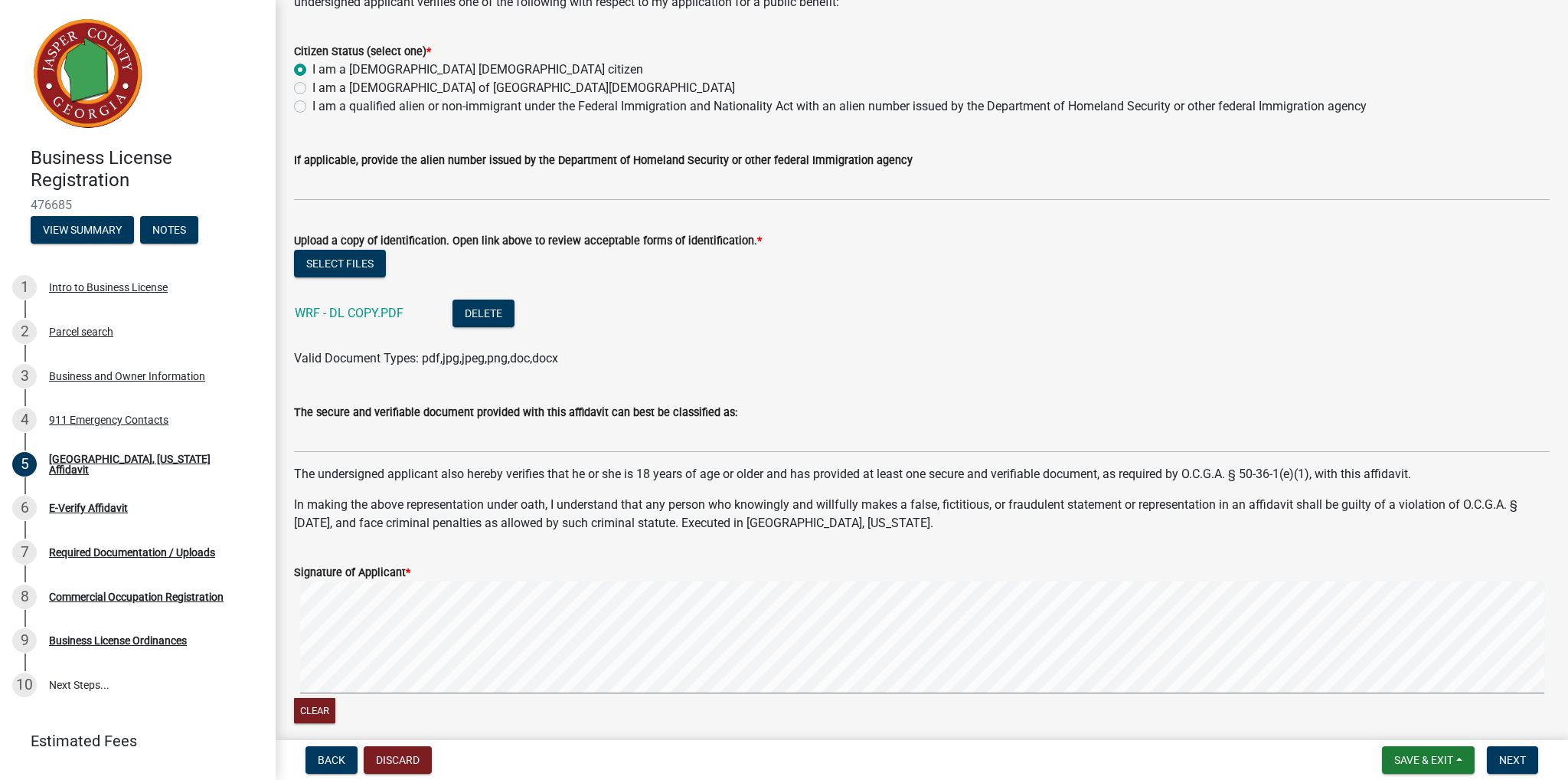
scroll to position [230, 0]
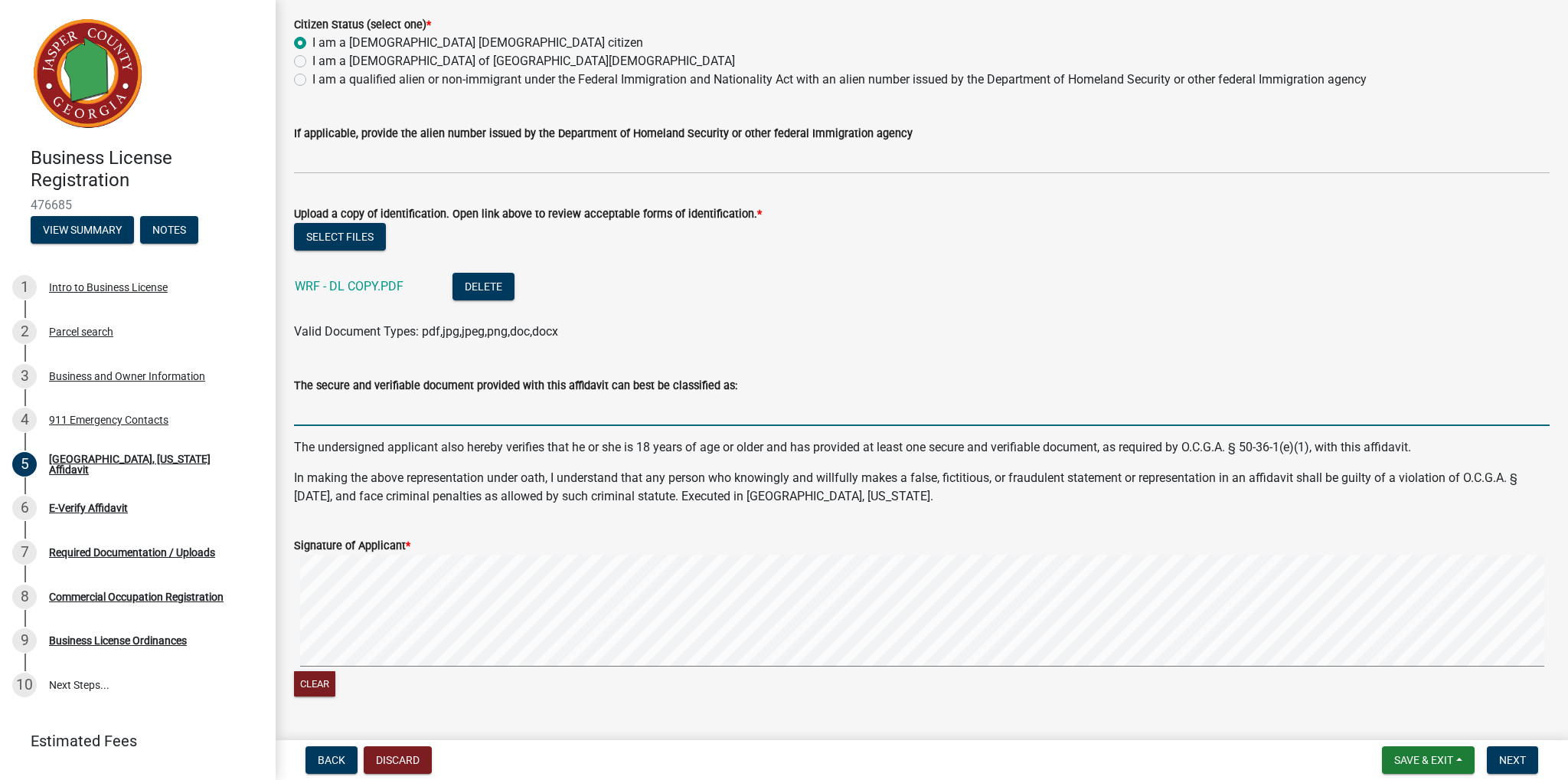
click at [335, 407] on input "The secure and verifiable document provided with this affidavit can best be cla…" at bounding box center [922, 410] width 1256 height 31
type input "Drivers License"
click at [1524, 765] on span "Next" at bounding box center [1512, 759] width 27 height 12
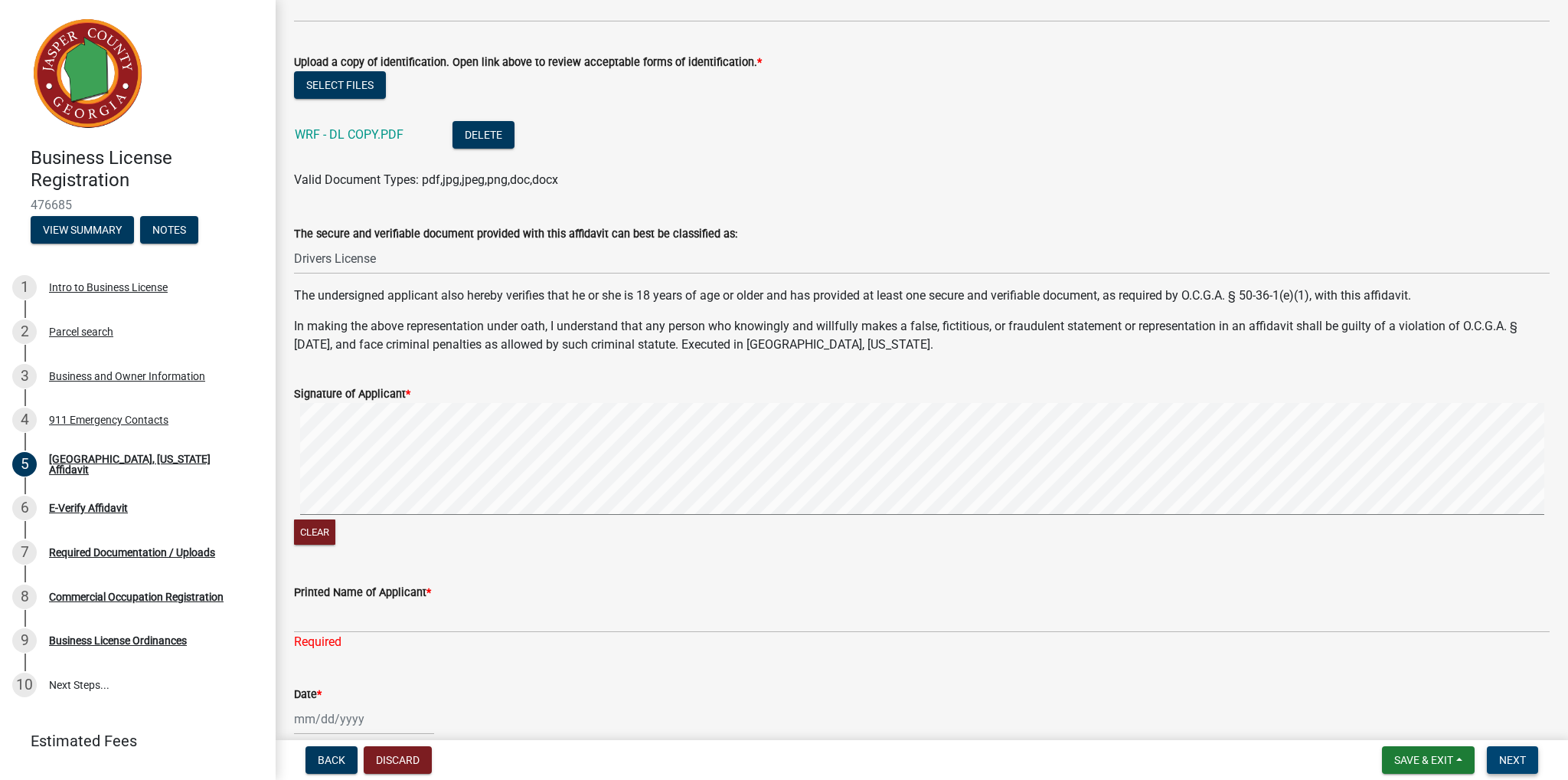
scroll to position [383, 0]
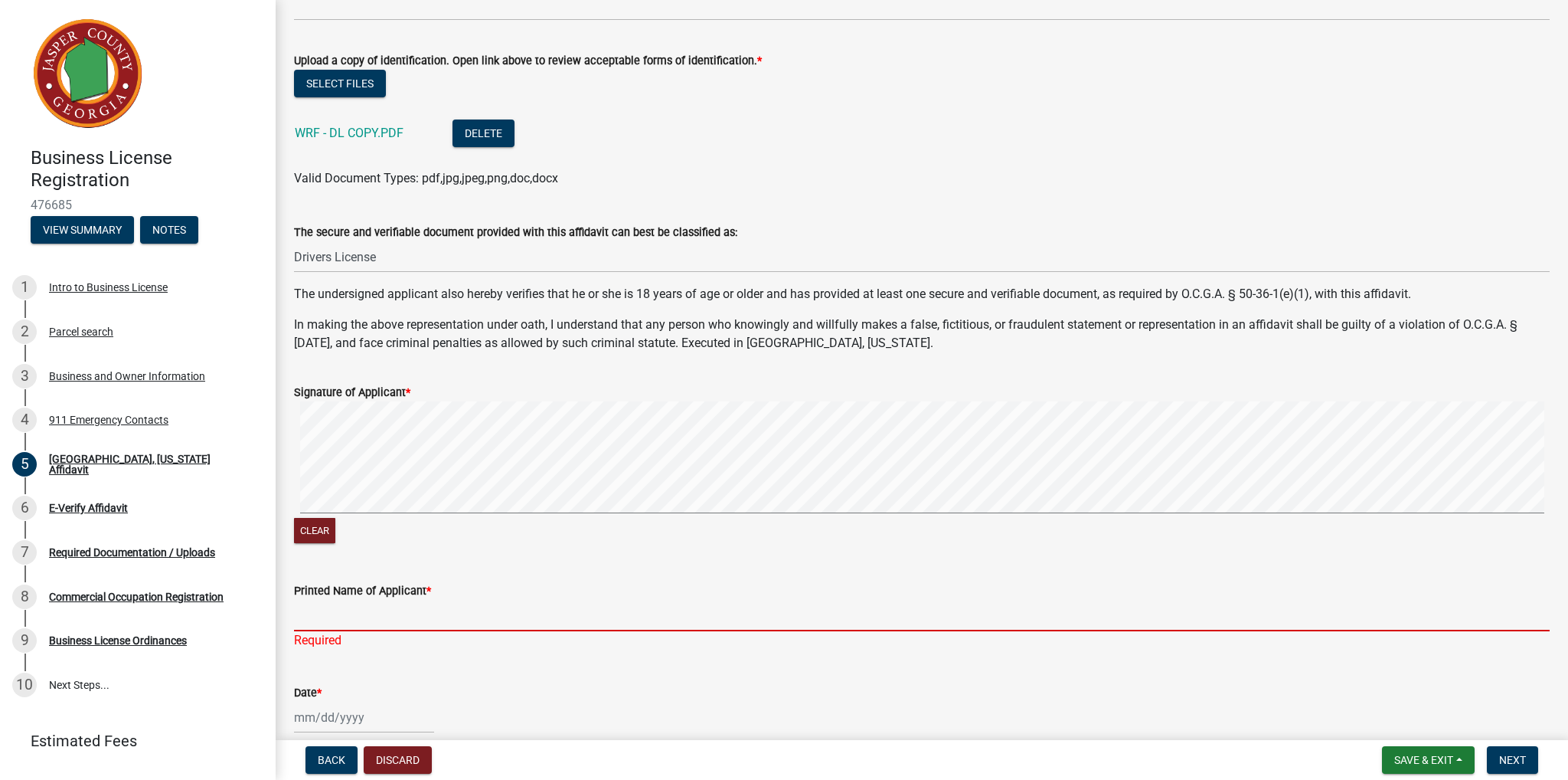
click at [349, 617] on input "Printed Name of Applicant *" at bounding box center [922, 615] width 1256 height 31
type input "[PERSON_NAME]"
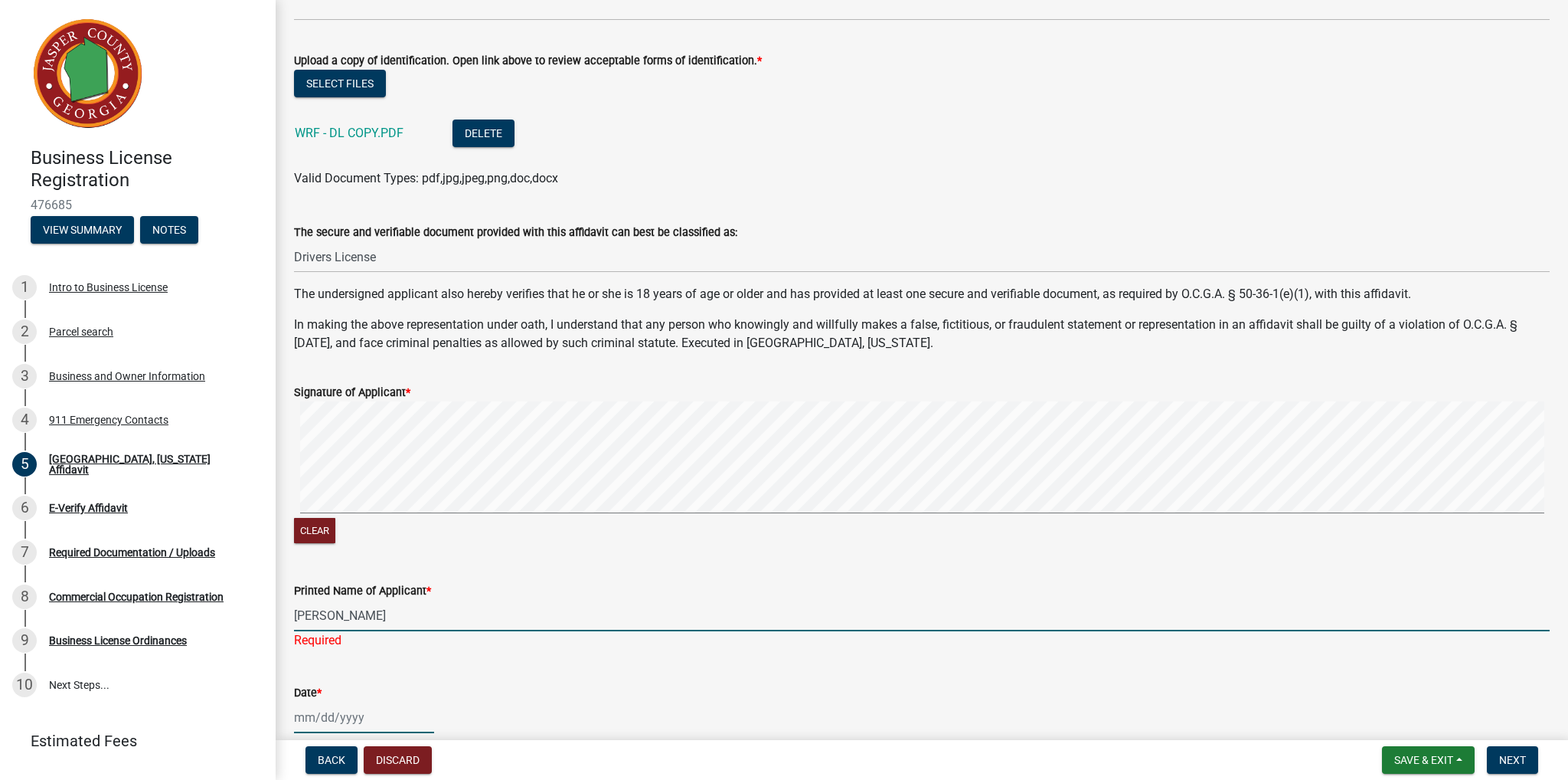
click at [341, 702] on div "Date *" at bounding box center [922, 697] width 1256 height 71
select select "9"
select select "2025"
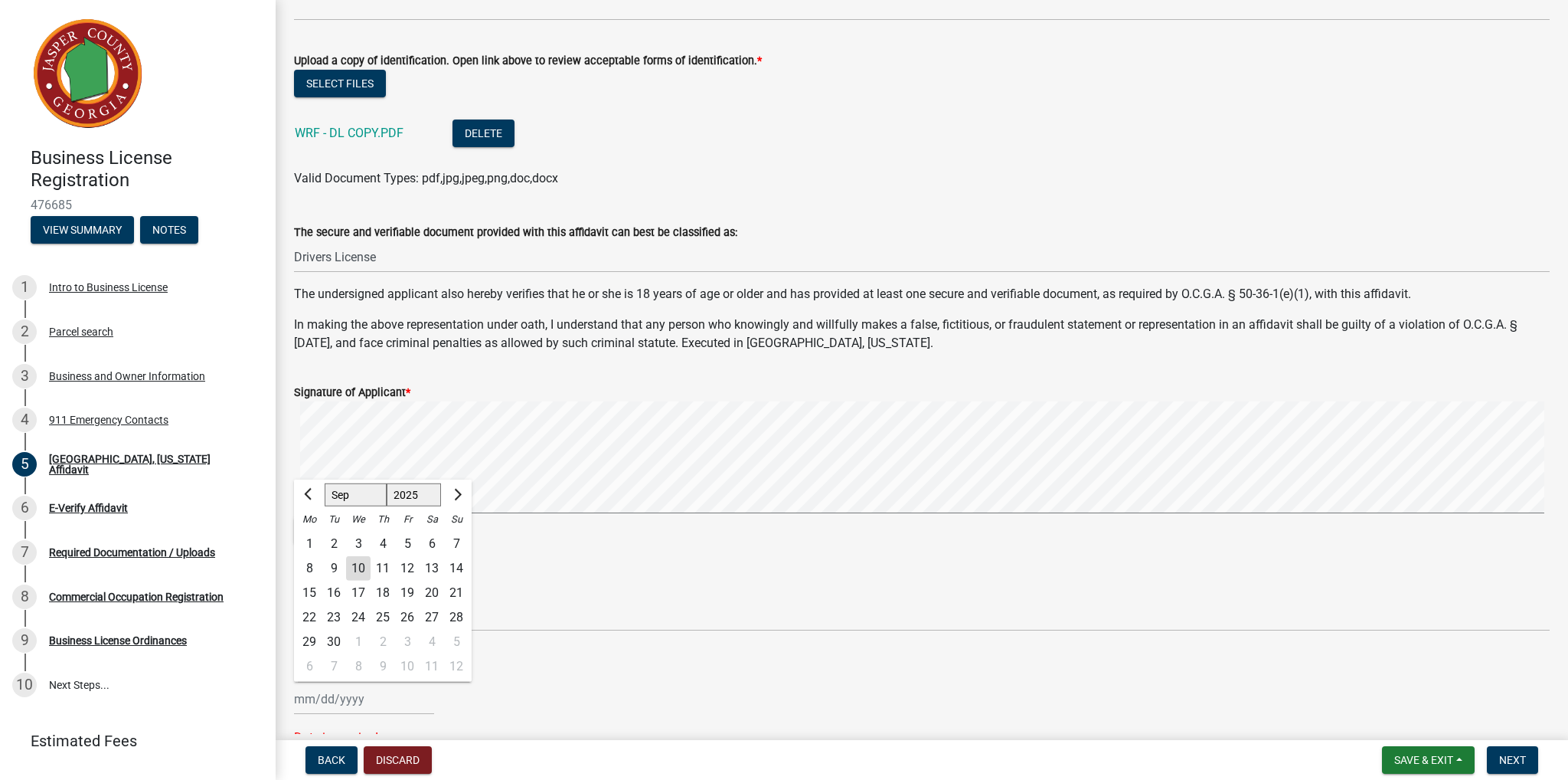
click at [362, 565] on div "10" at bounding box center [358, 568] width 25 height 25
type input "[DATE]"
click at [1520, 765] on span "Next" at bounding box center [1512, 759] width 27 height 12
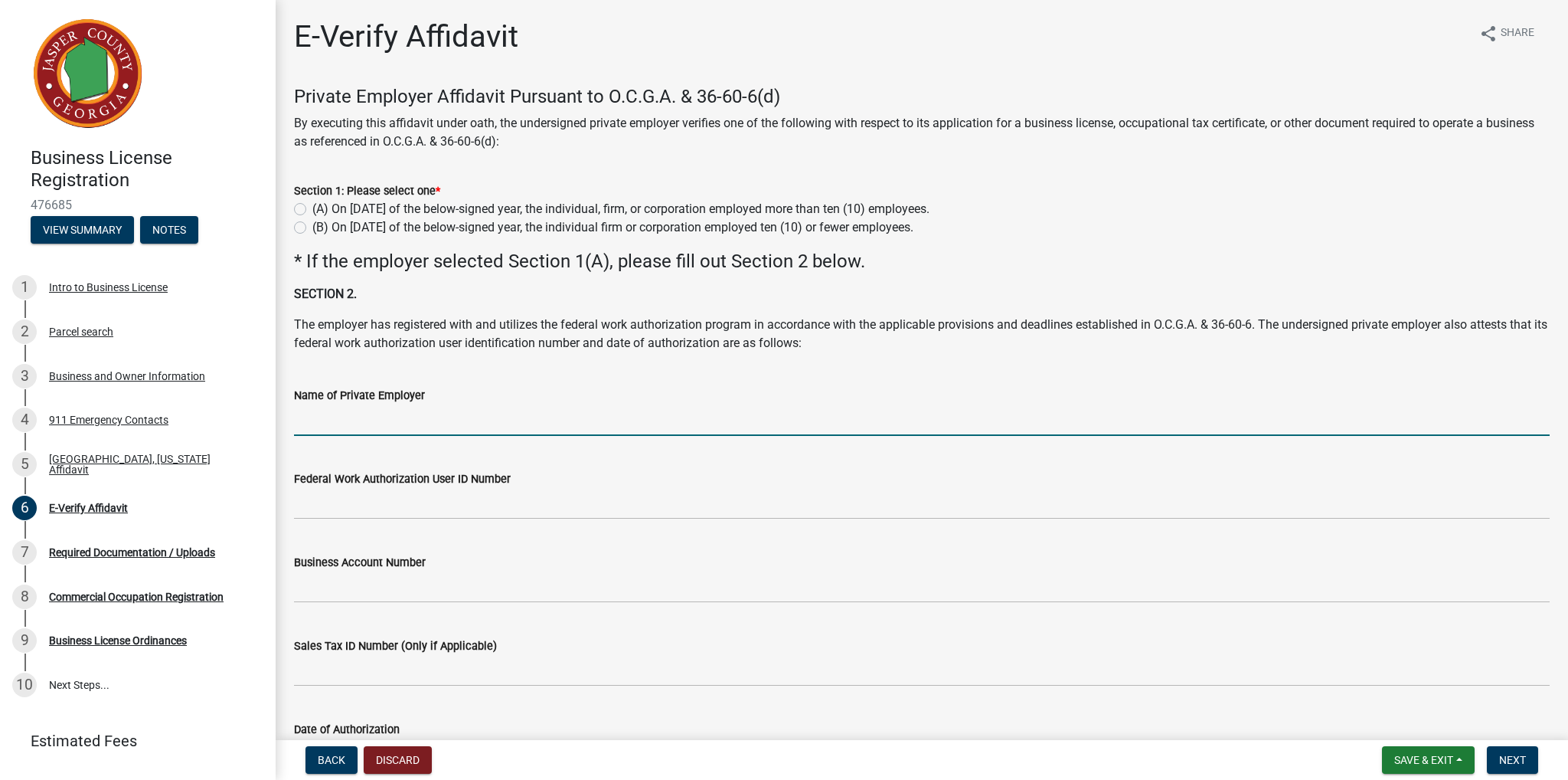
click at [330, 416] on input "Name of Private Employer" at bounding box center [922, 420] width 1256 height 31
click at [352, 208] on label "(A) On [DATE] of the below-signed year, the individual, firm, or corporation em…" at bounding box center [621, 209] width 618 height 18
click at [322, 208] on input "(A) On [DATE] of the below-signed year, the individual, firm, or corporation em…" at bounding box center [317, 205] width 10 height 10
radio input "true"
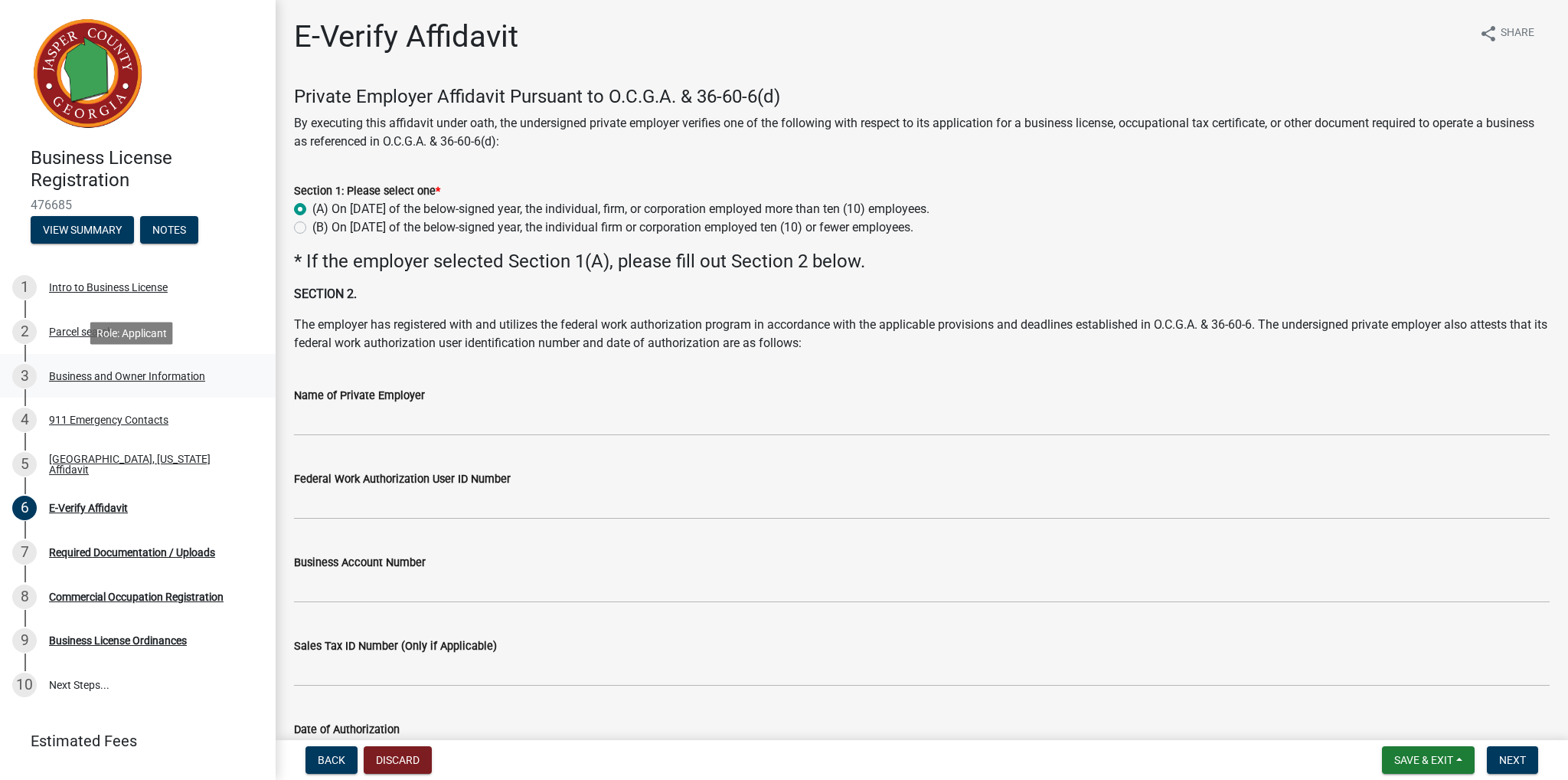
click at [100, 376] on div "Business and Owner Information" at bounding box center [127, 376] width 156 height 11
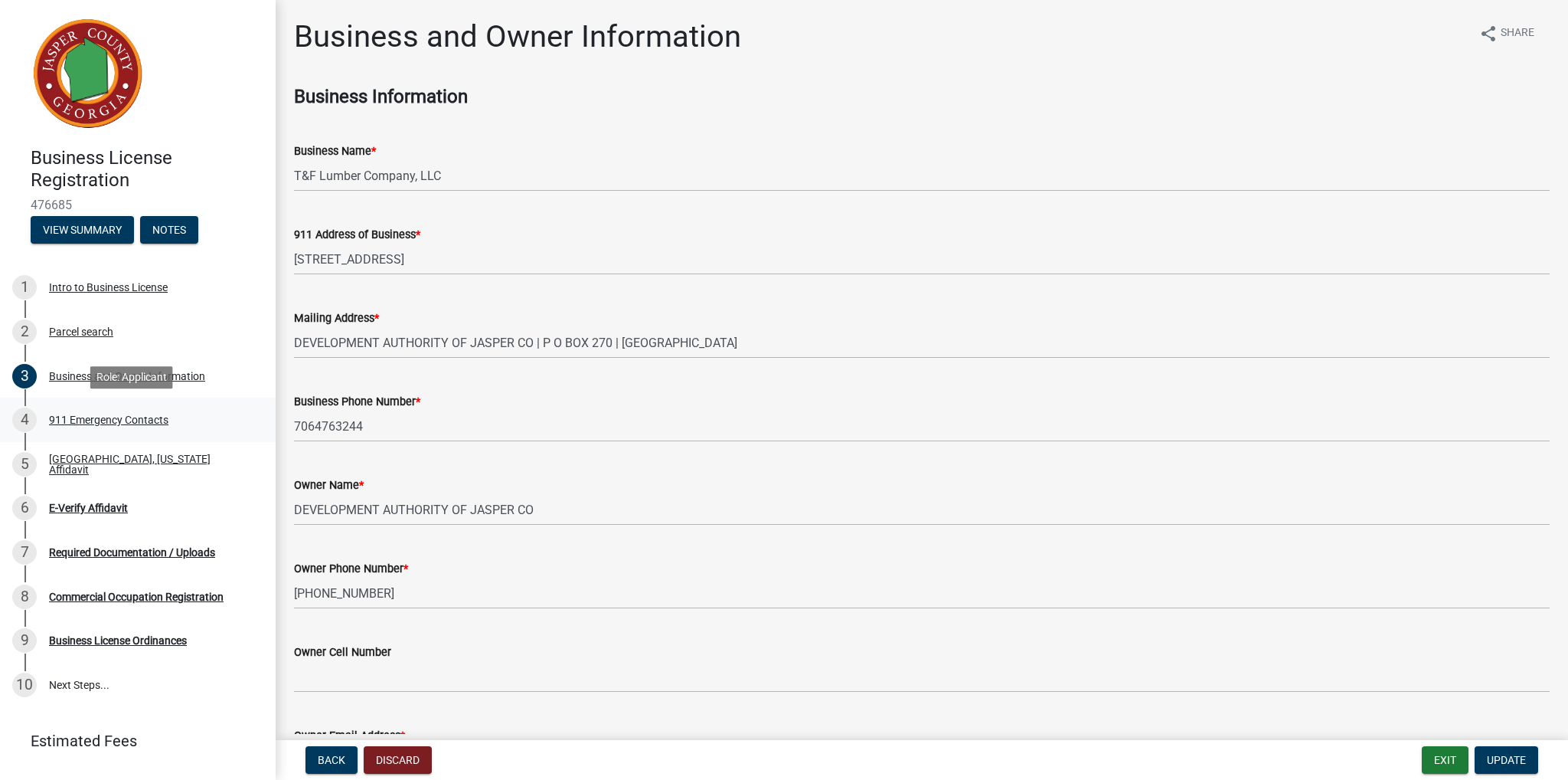
click at [107, 426] on div "4 911 Emergency Contacts" at bounding box center [131, 420] width 239 height 25
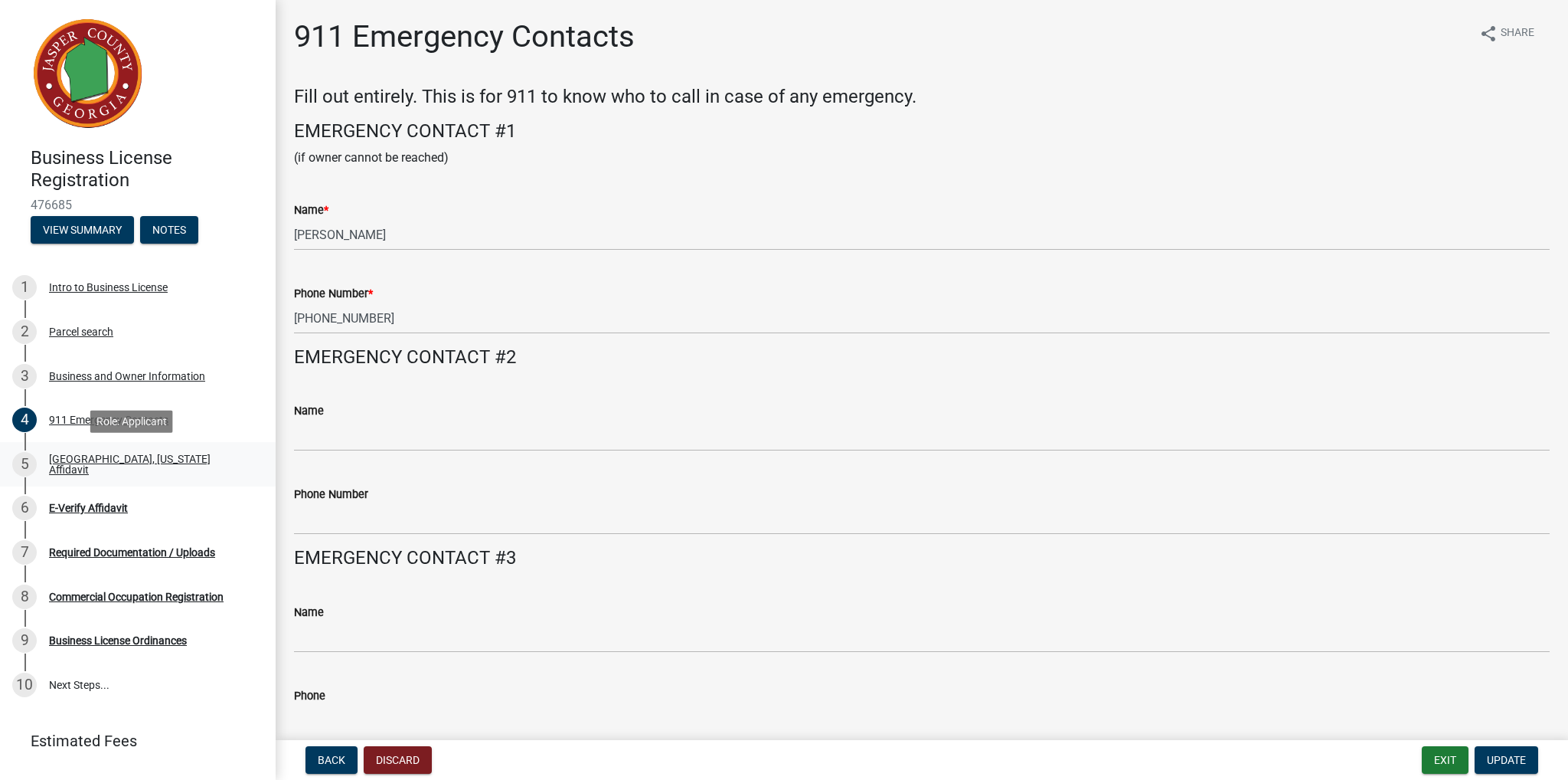
click at [91, 462] on div "[GEOGRAPHIC_DATA], [US_STATE] Affidavit" at bounding box center [150, 464] width 203 height 21
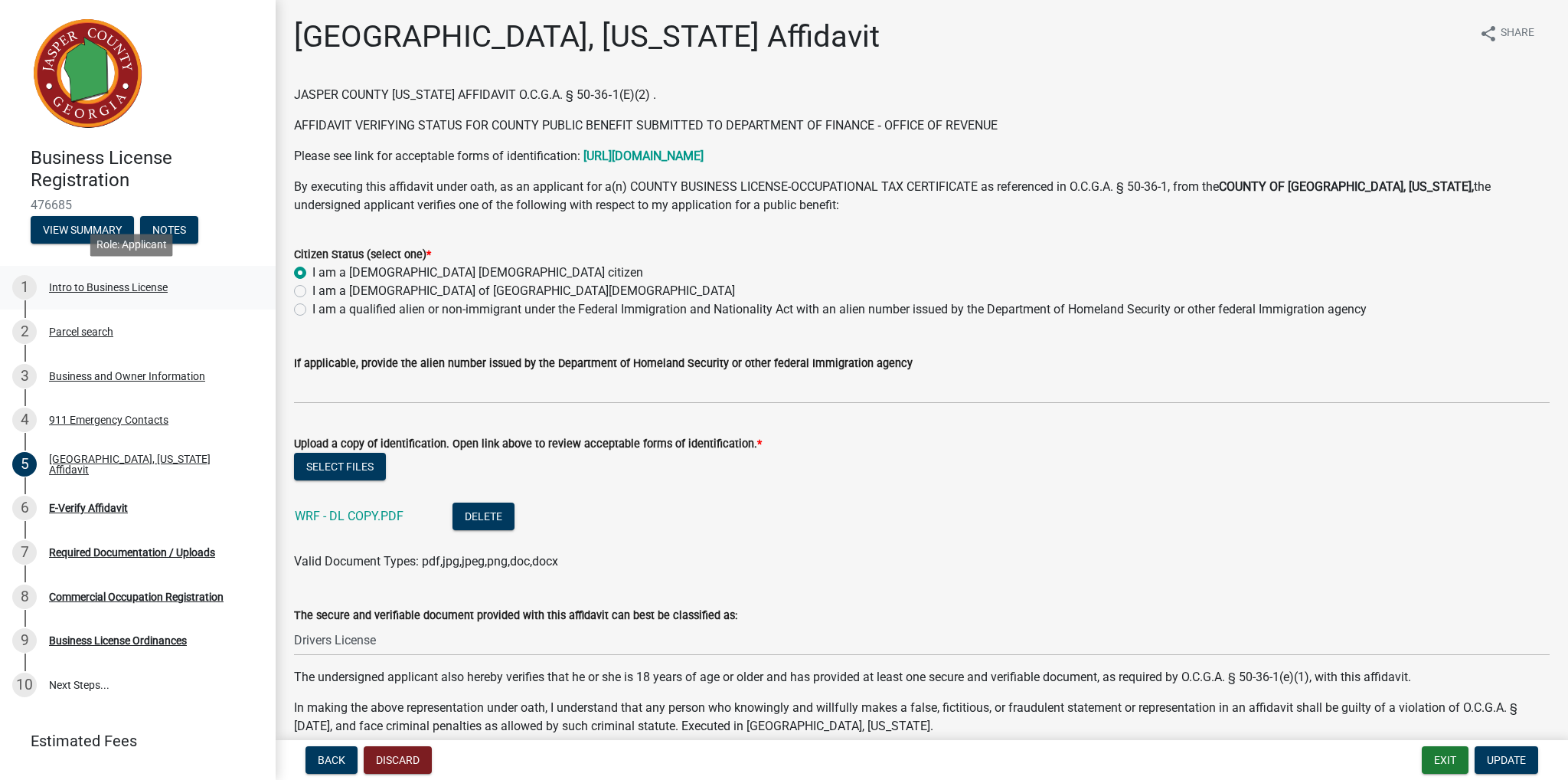
click at [75, 290] on div "Intro to Business License" at bounding box center [108, 287] width 119 height 11
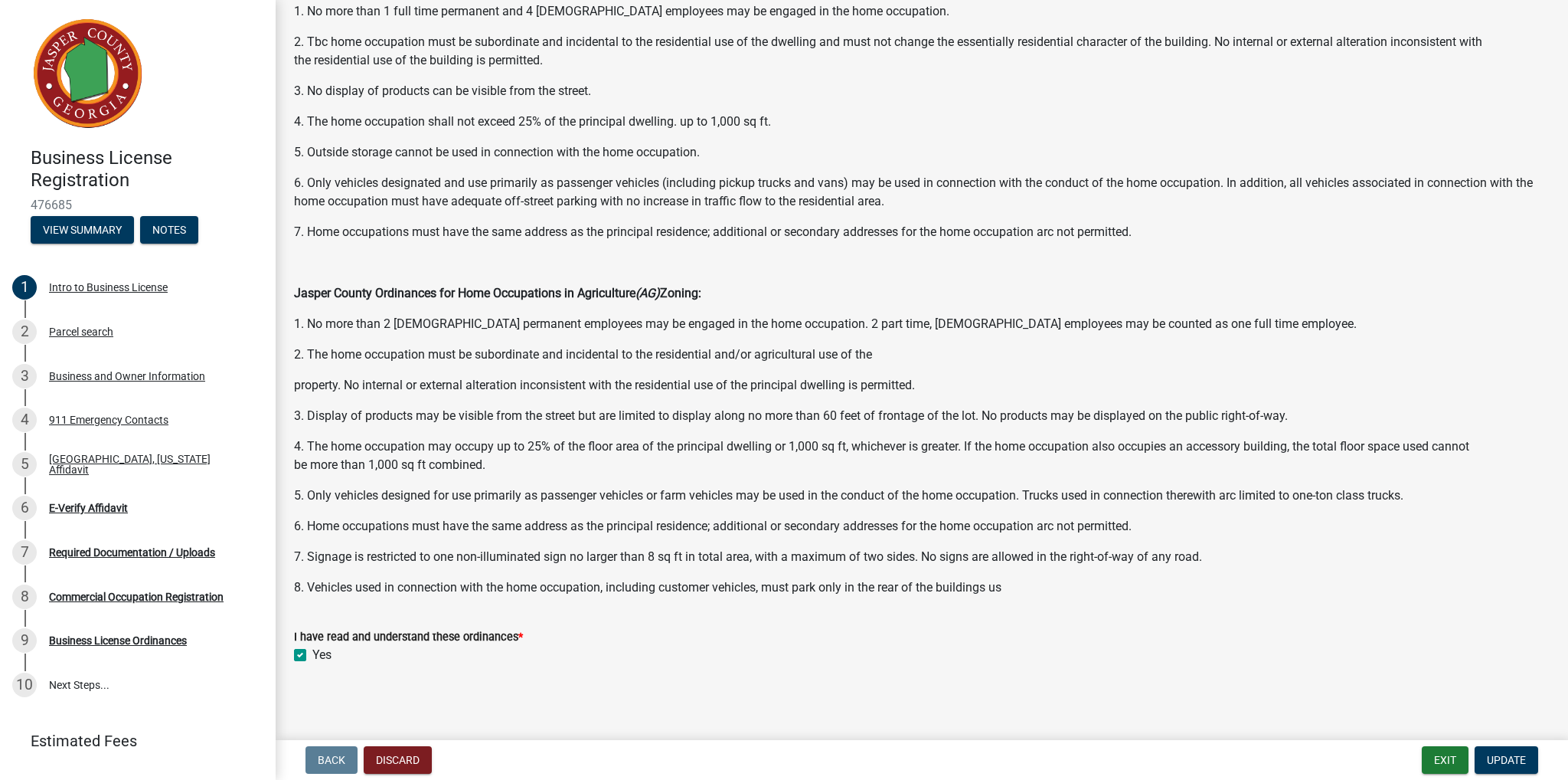
scroll to position [686, 0]
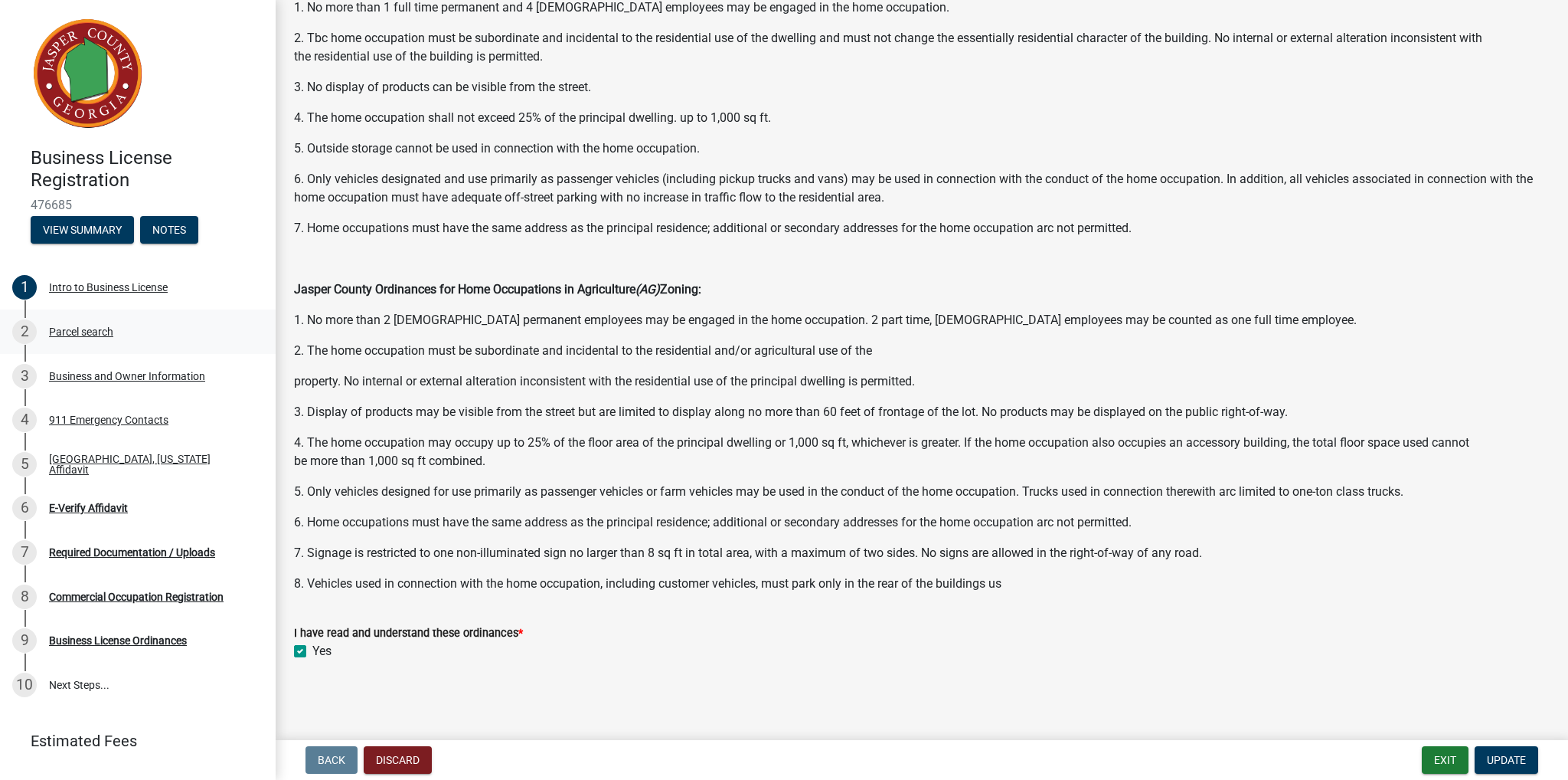
click at [75, 331] on div "Parcel search" at bounding box center [81, 331] width 64 height 11
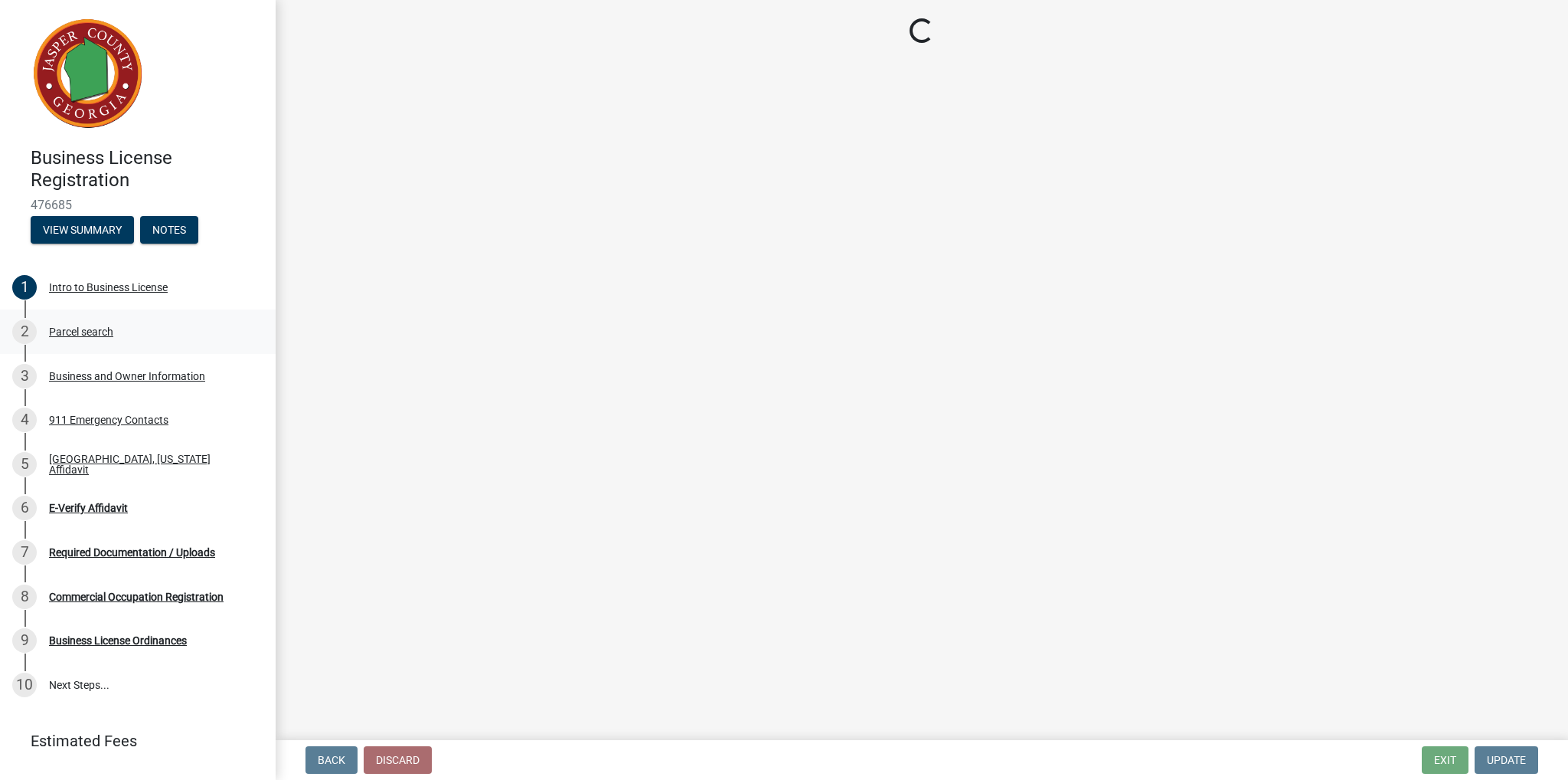
scroll to position [0, 0]
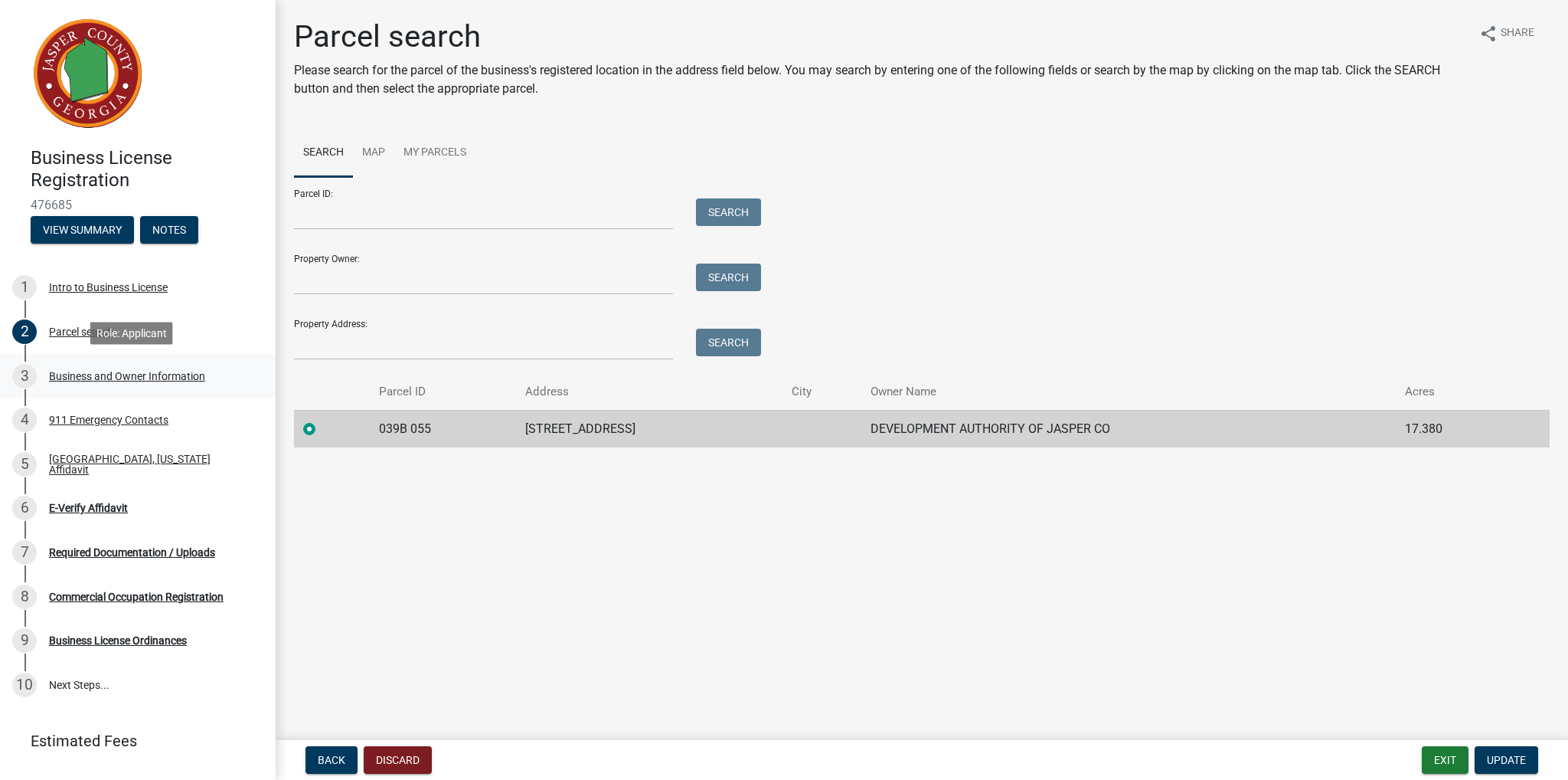
click at [77, 372] on div "Business and Owner Information" at bounding box center [127, 376] width 156 height 11
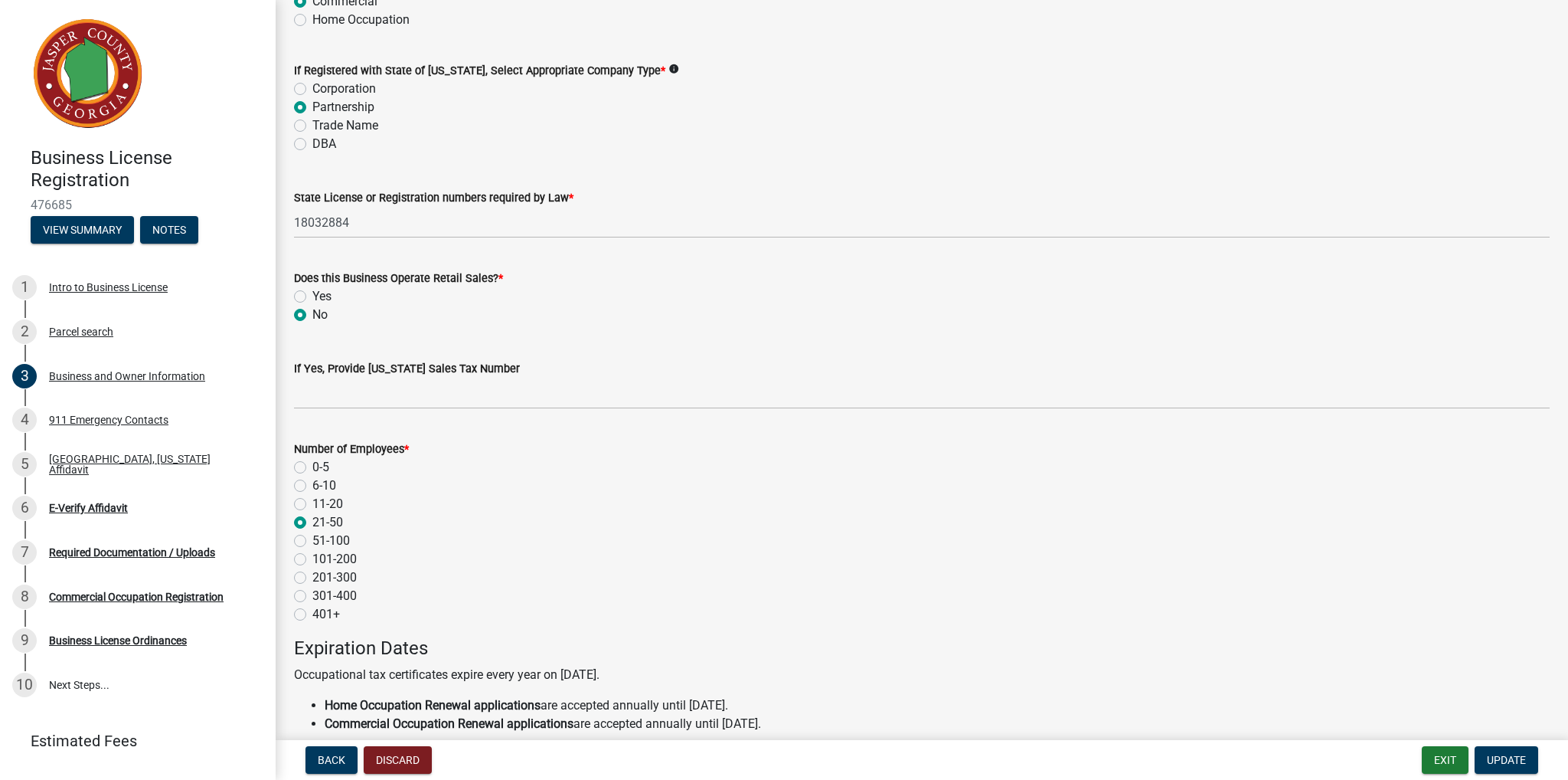
scroll to position [919, 0]
click at [321, 486] on label "6-10" at bounding box center [324, 482] width 24 height 18
click at [321, 483] on input "6-10" at bounding box center [317, 478] width 10 height 10
radio input "true"
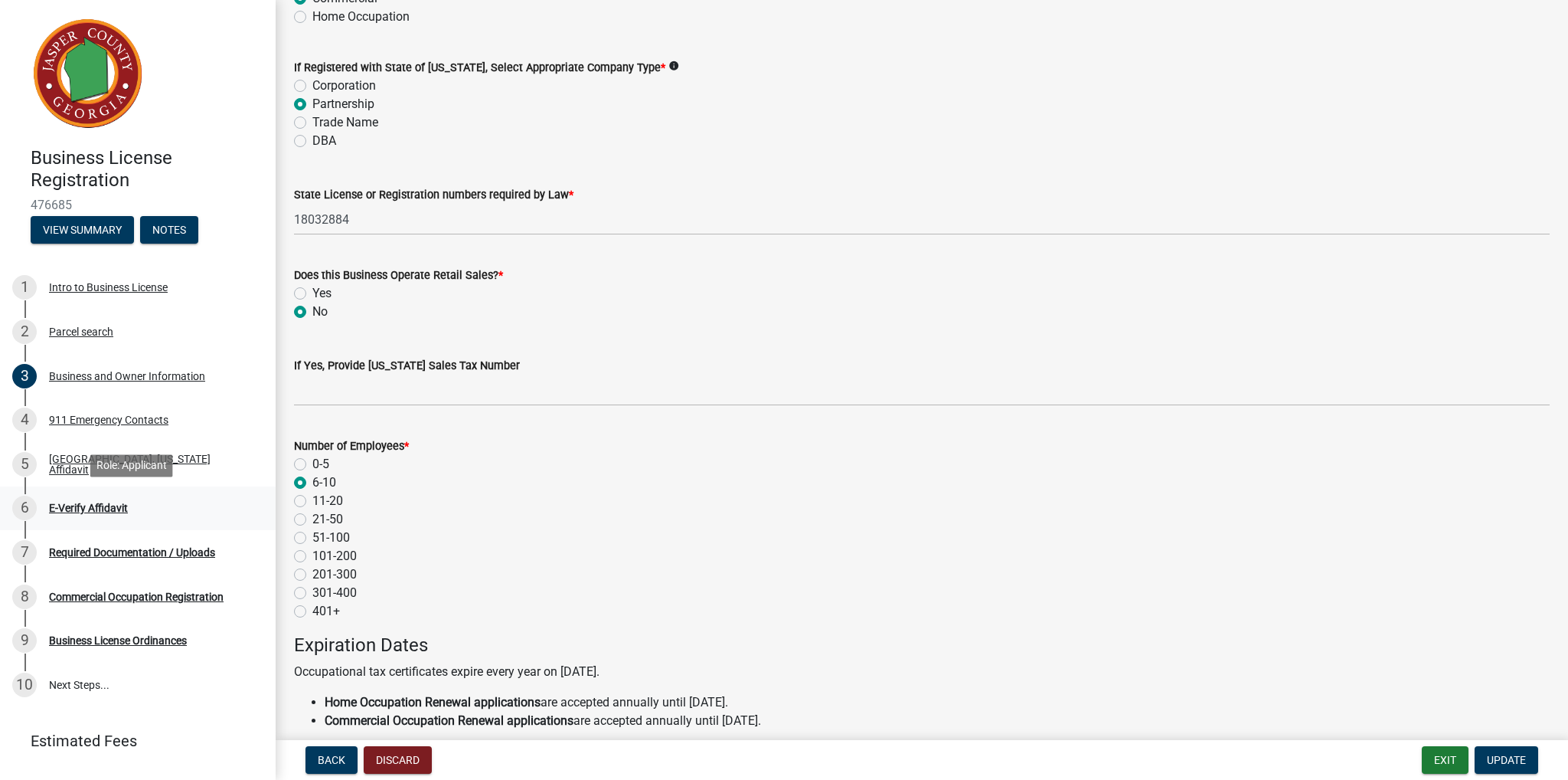
click at [75, 513] on div "E-Verify Affidavit" at bounding box center [89, 508] width 79 height 11
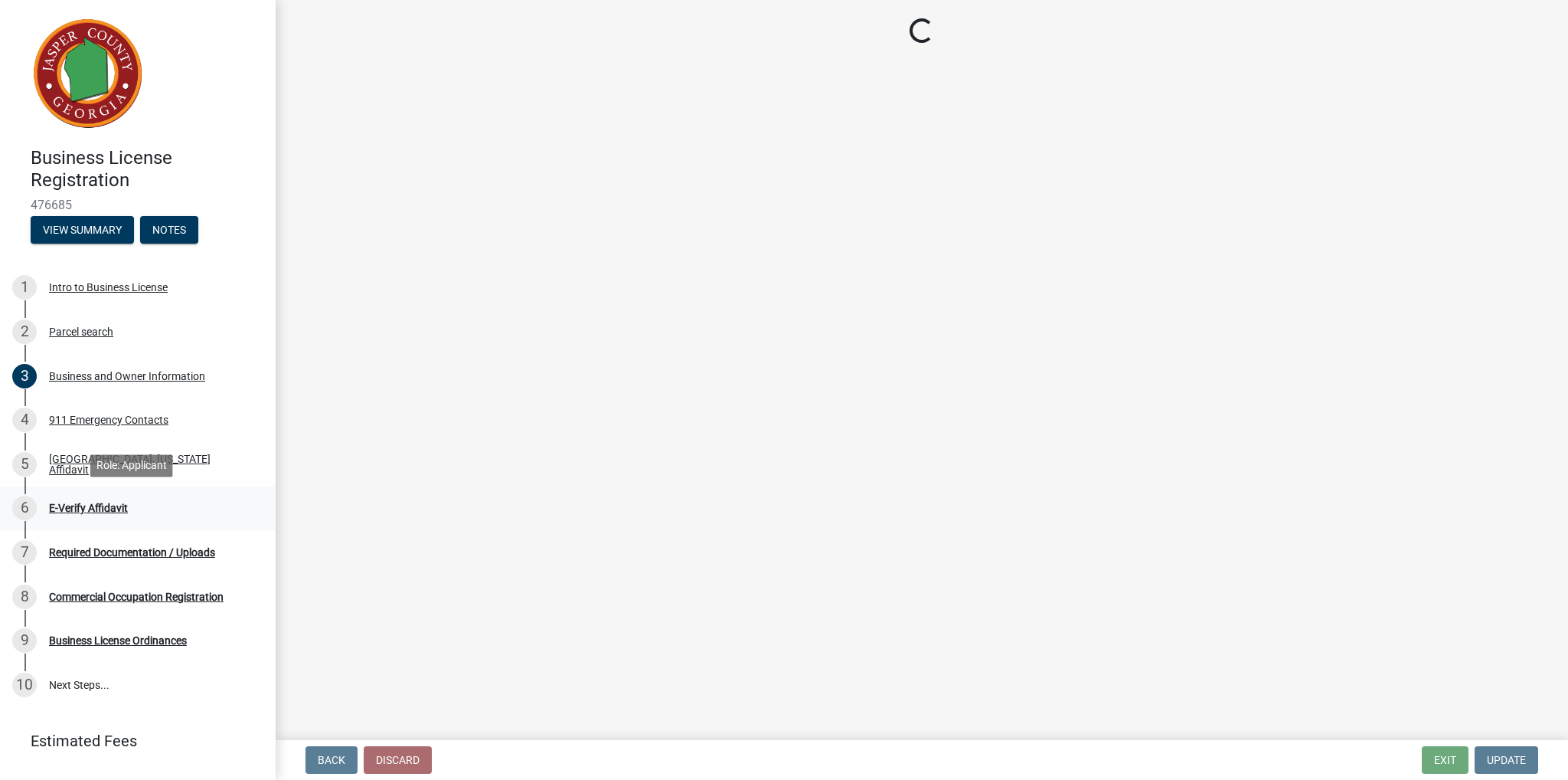
scroll to position [0, 0]
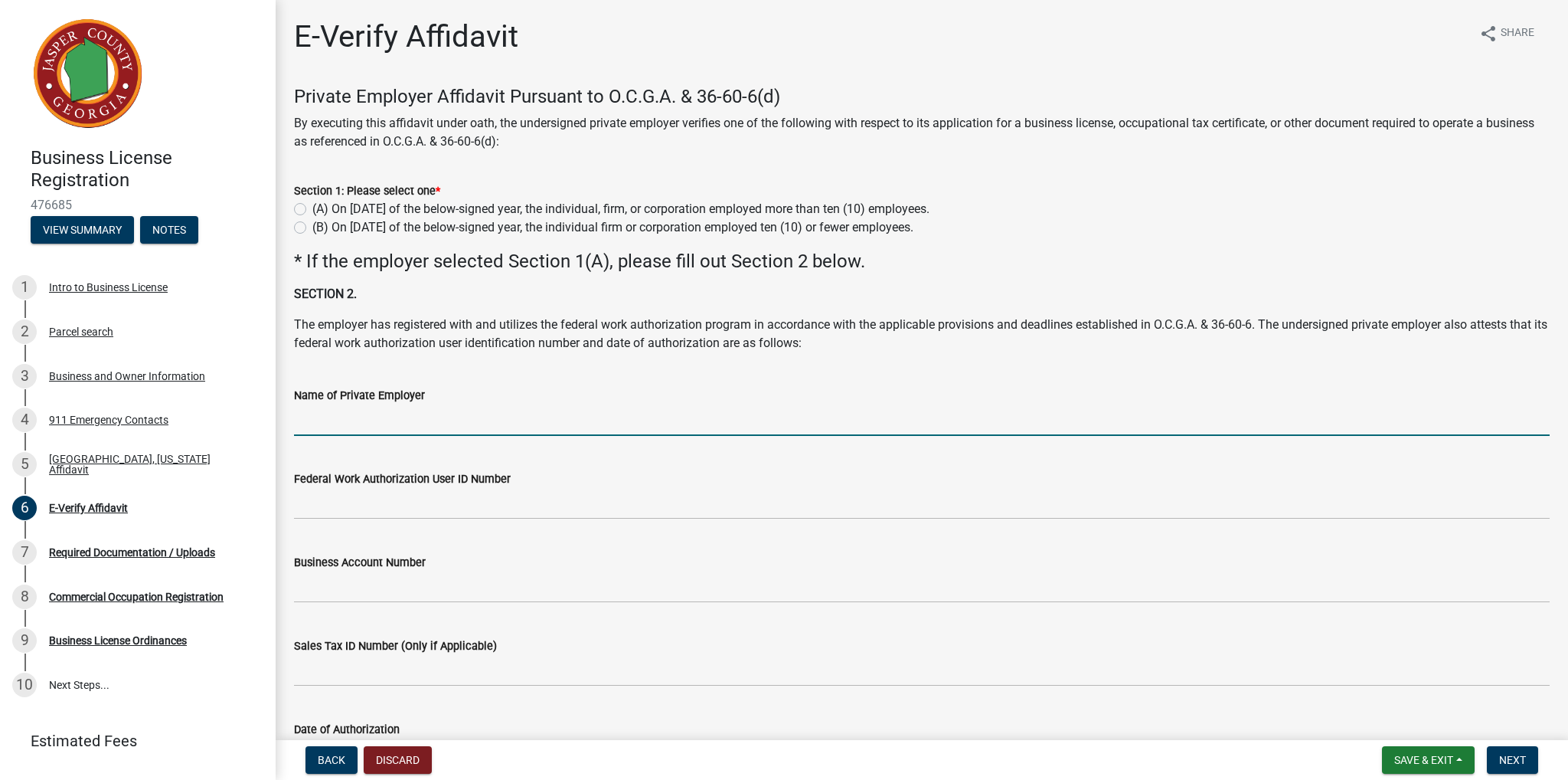
click at [413, 425] on input "Name of Private Employer" at bounding box center [922, 420] width 1256 height 31
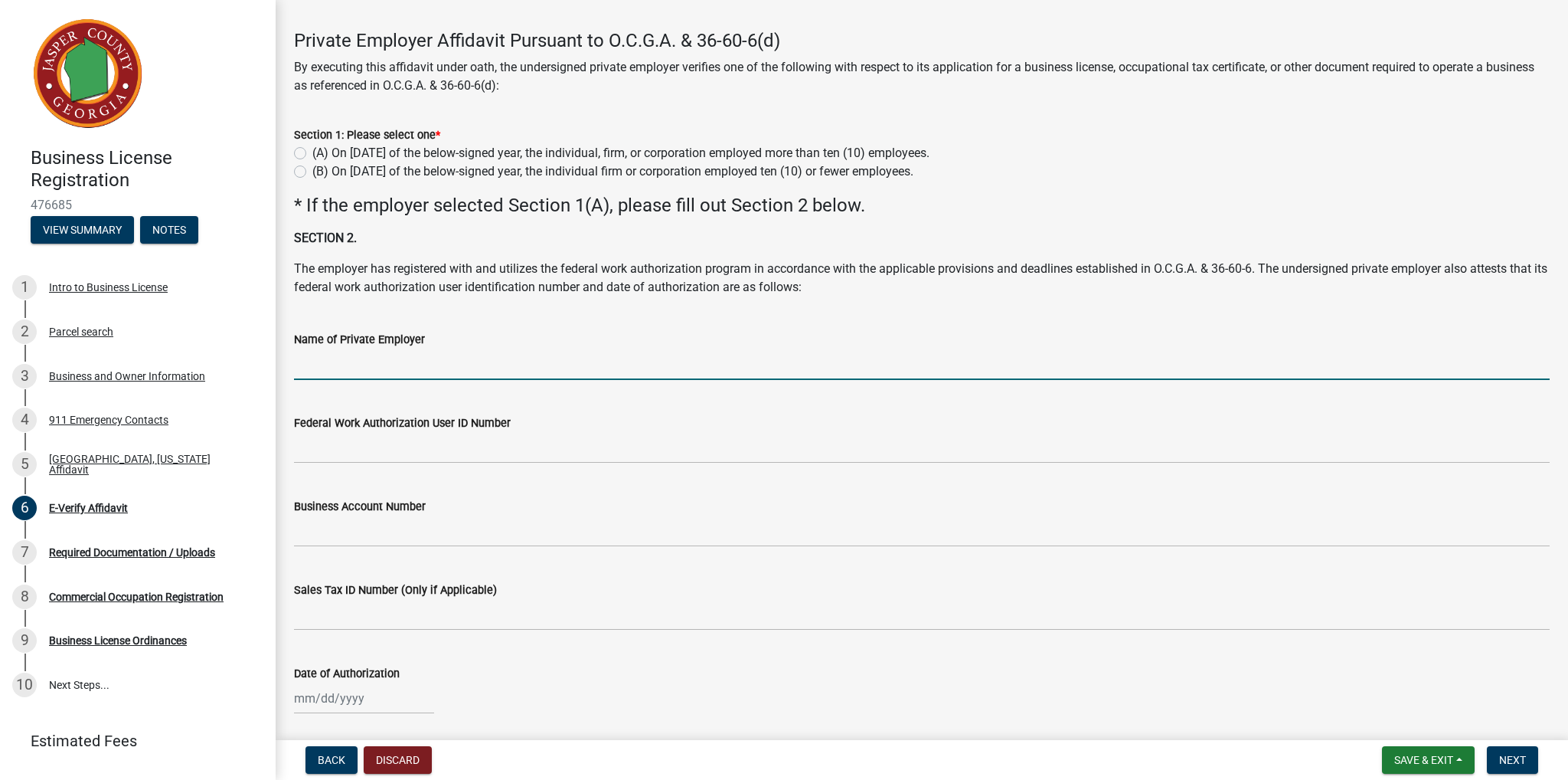
scroll to position [33, 0]
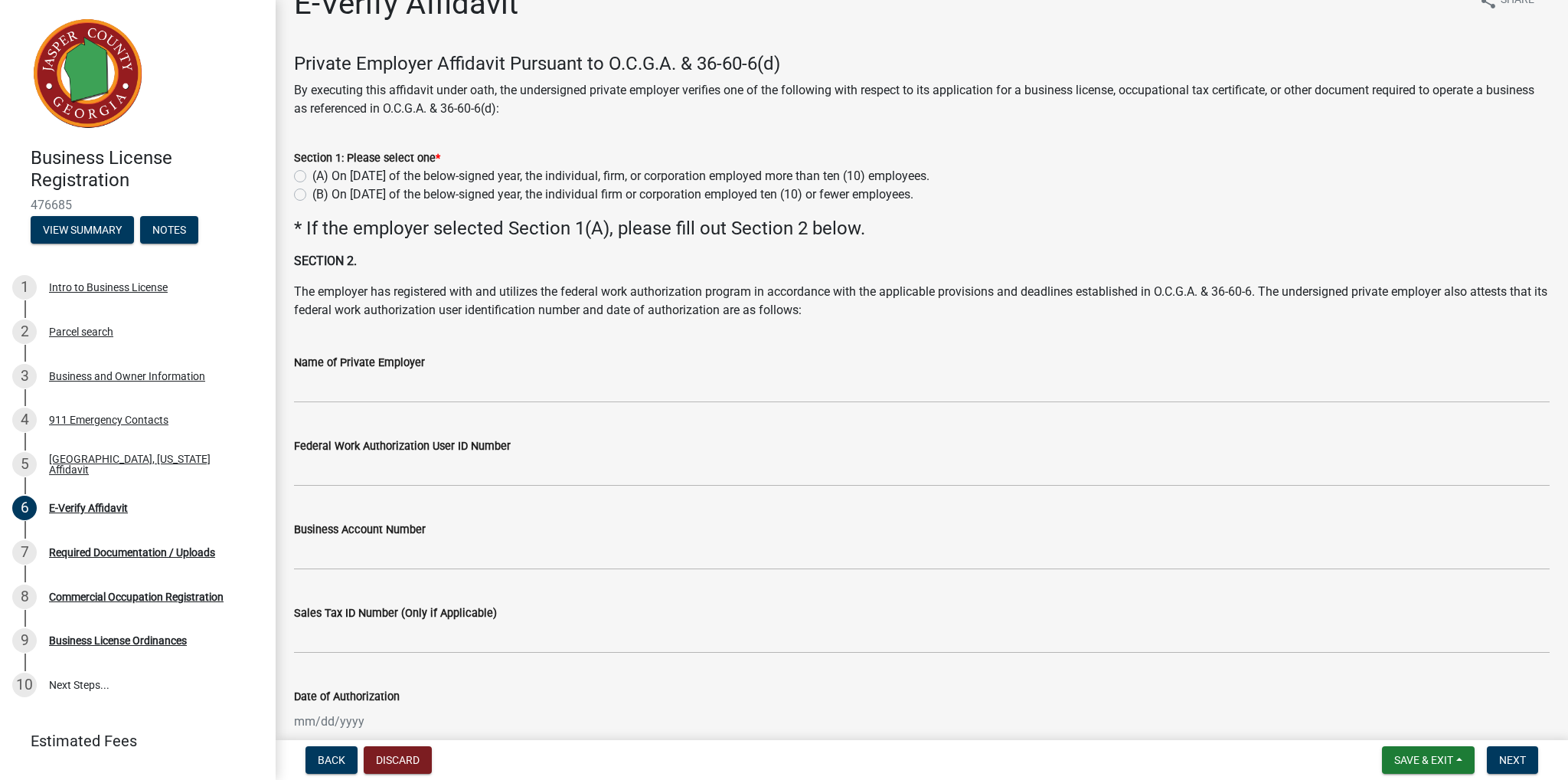
click at [747, 194] on label "(B) On [DATE] of the below-signed year, the individual firm or corporation empl…" at bounding box center [613, 194] width 601 height 18
click at [322, 194] on input "(B) On [DATE] of the below-signed year, the individual firm or corporation empl…" at bounding box center [317, 190] width 10 height 10
radio input "true"
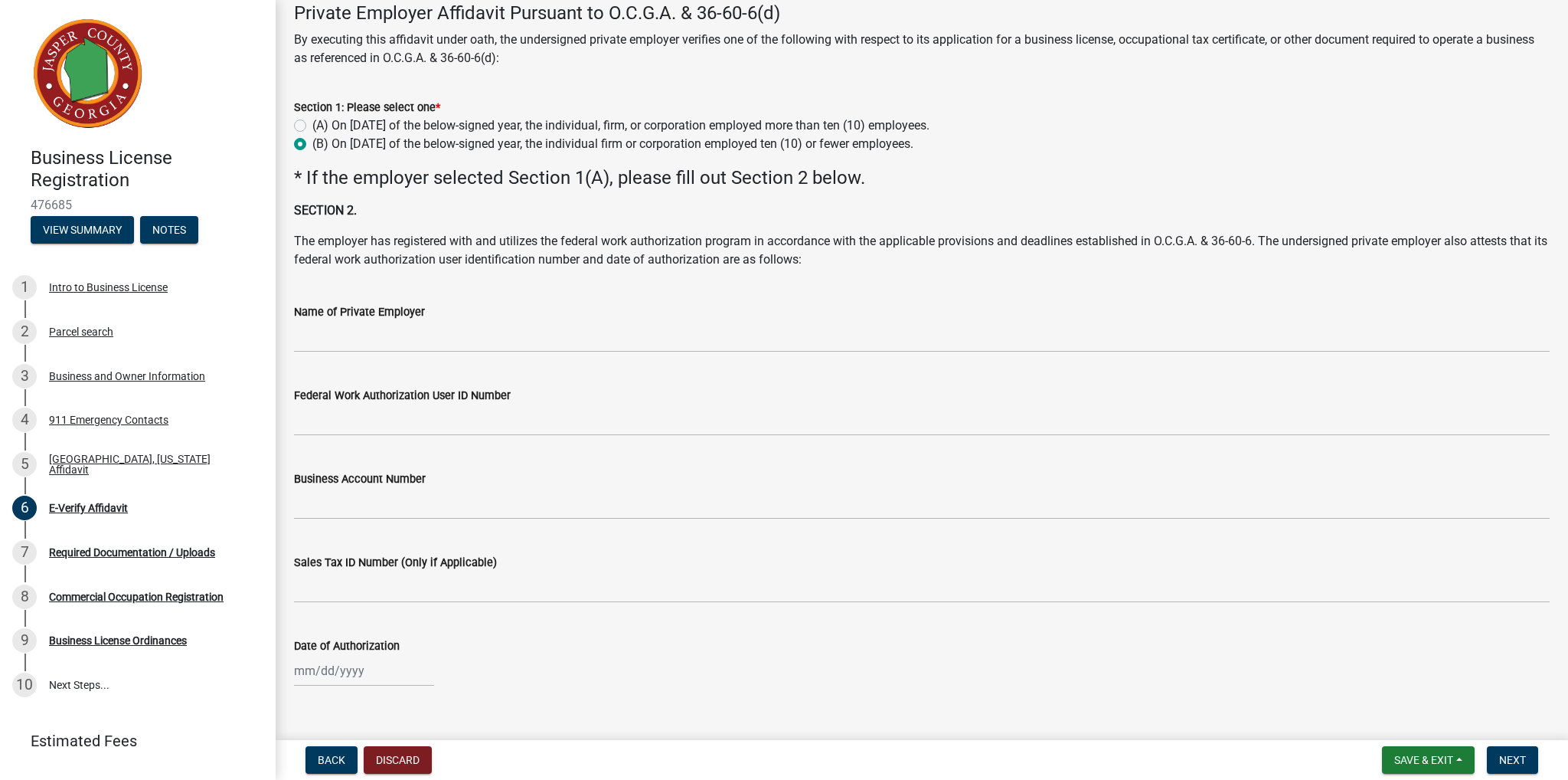
scroll to position [110, 0]
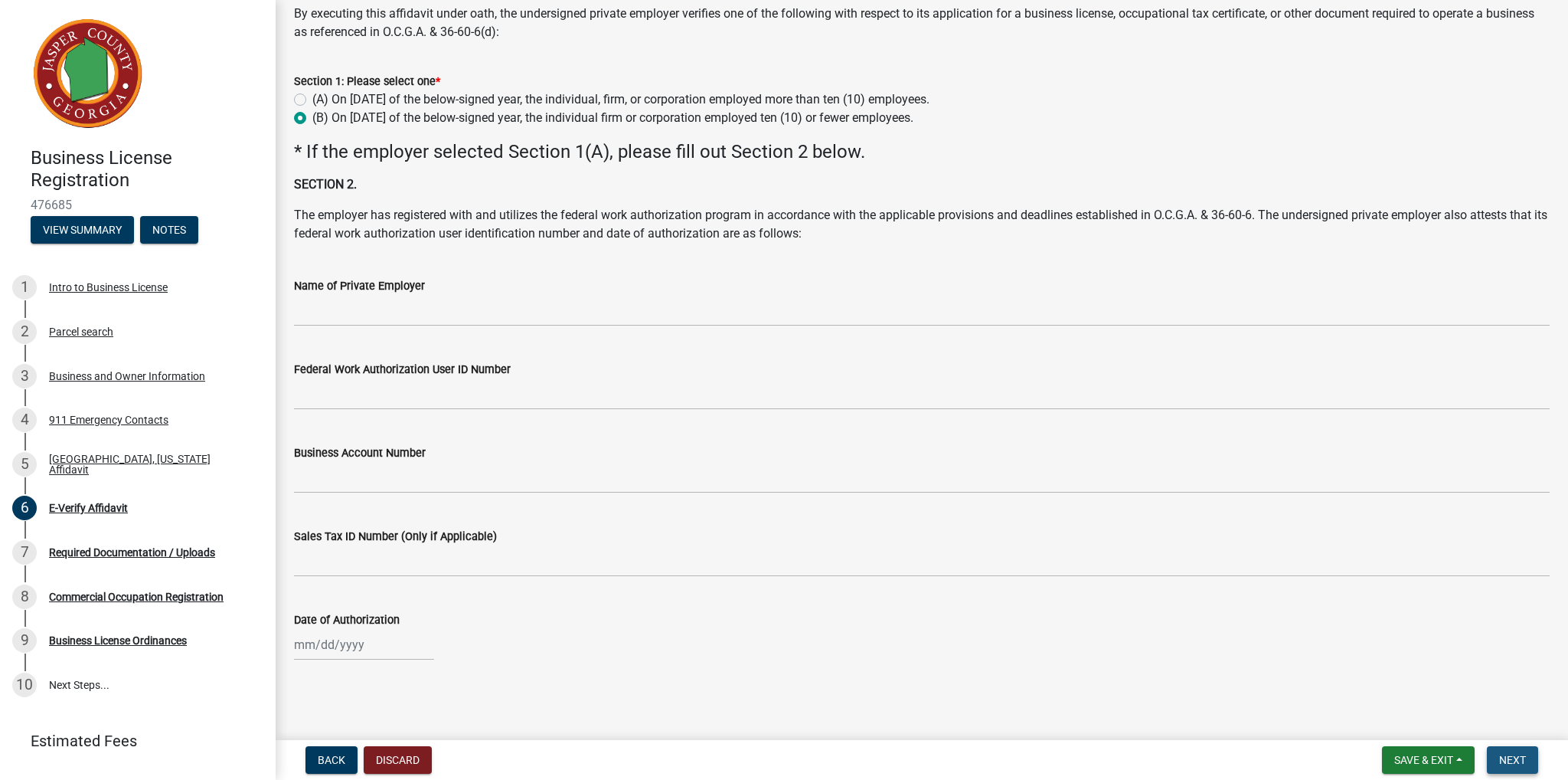
click at [1520, 754] on span "Next" at bounding box center [1512, 759] width 27 height 12
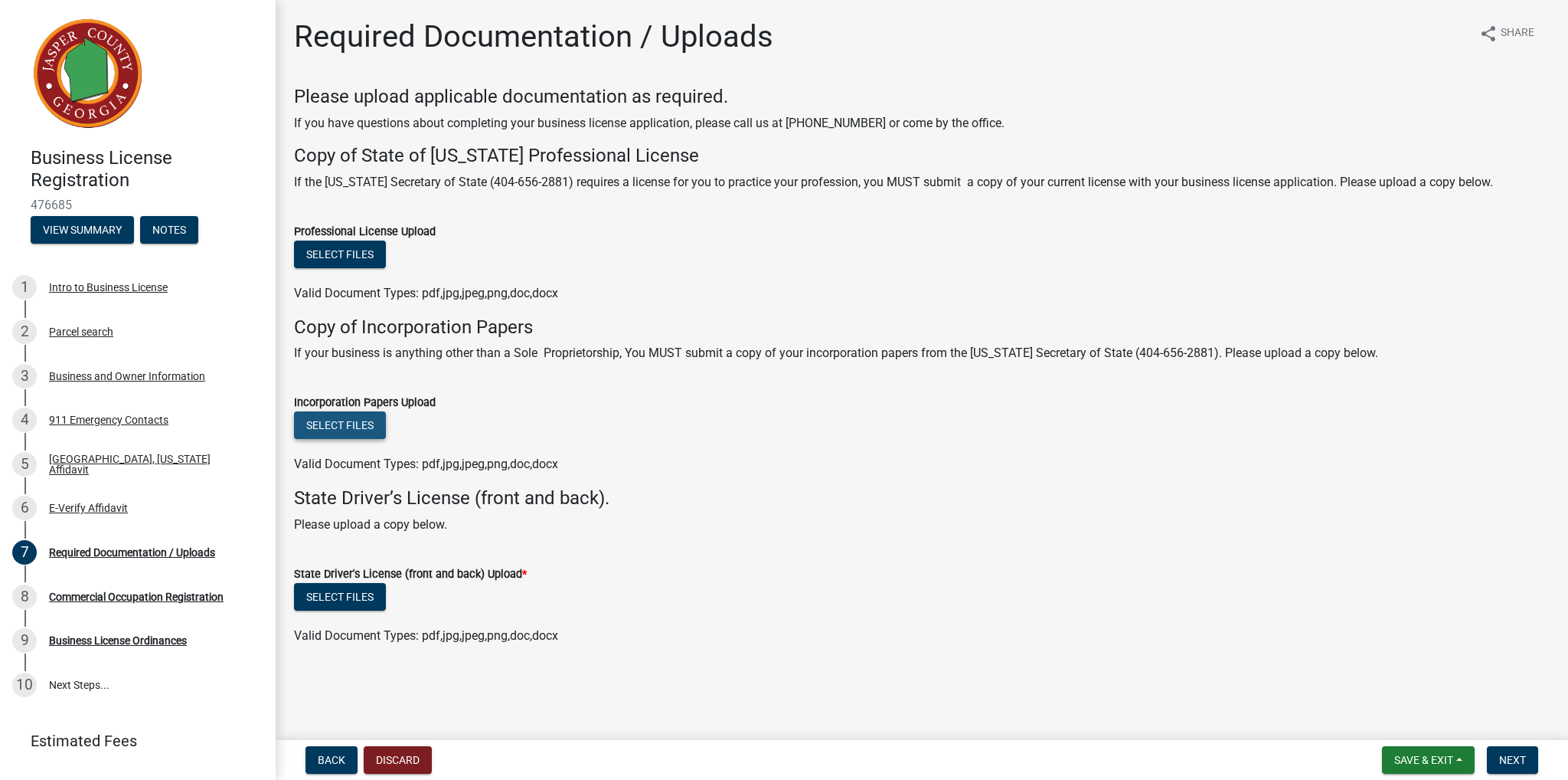
click at [349, 426] on button "Select files" at bounding box center [340, 425] width 92 height 28
click at [332, 426] on button "Select files" at bounding box center [340, 425] width 92 height 28
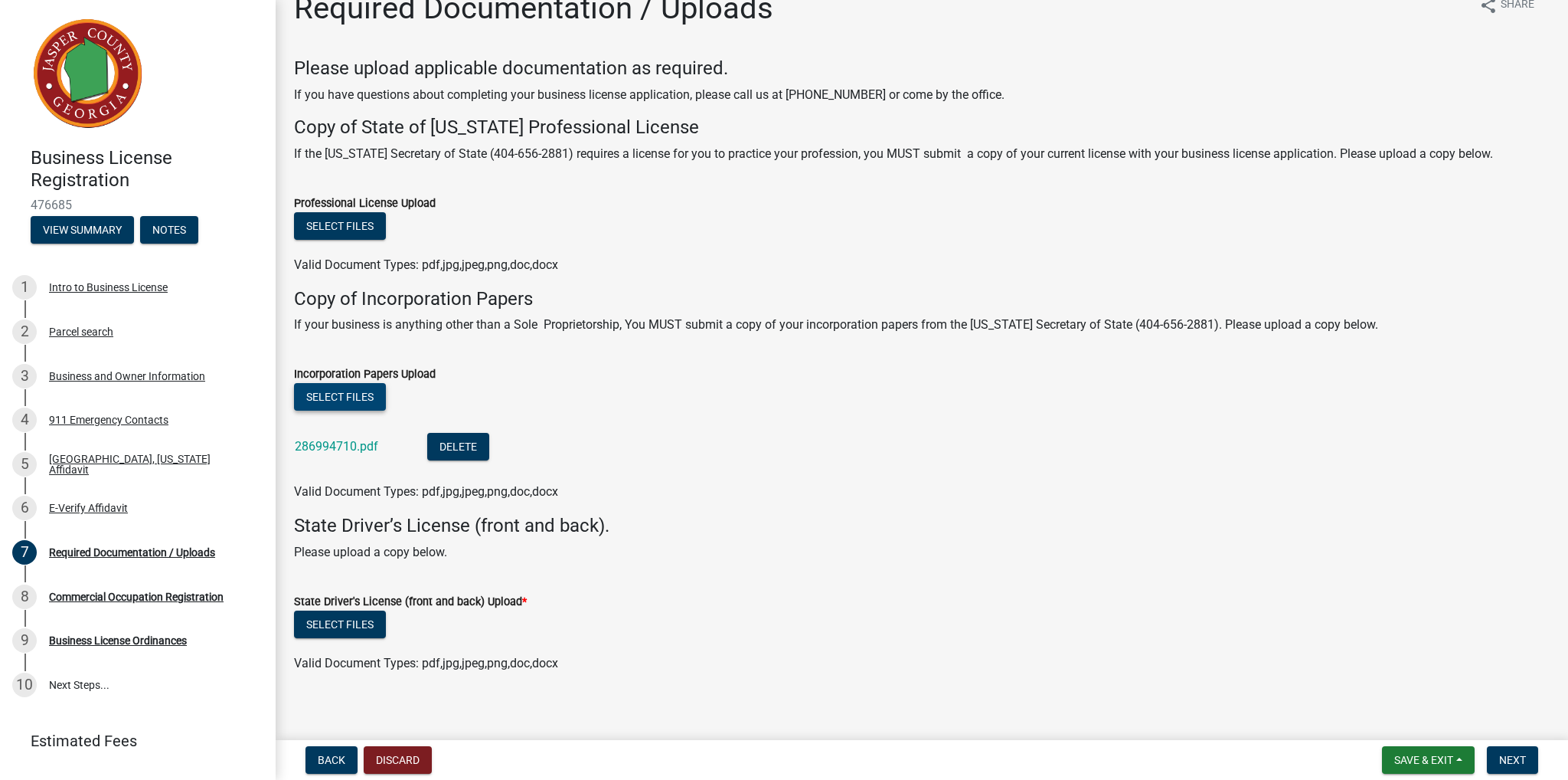
scroll to position [40, 0]
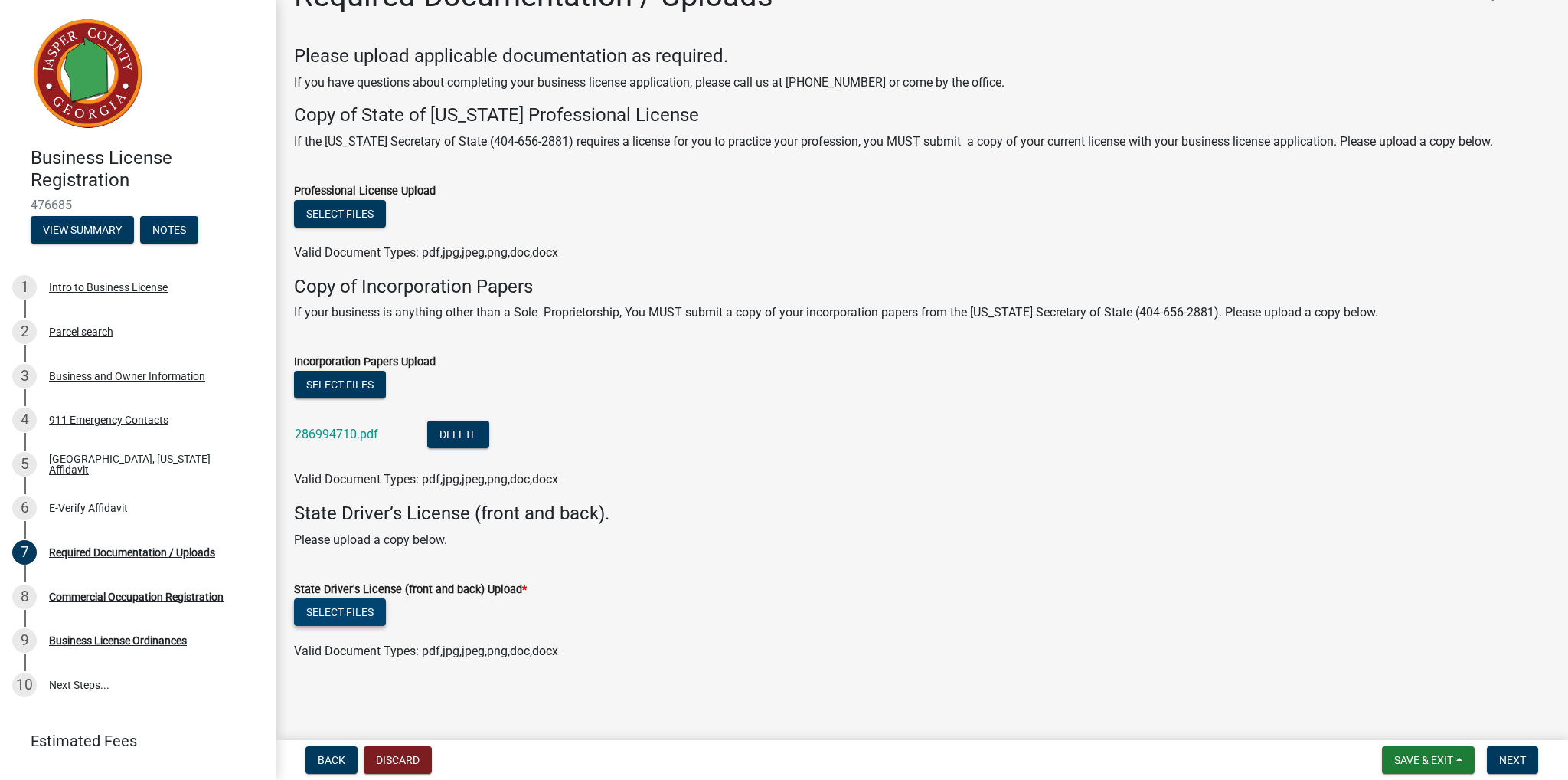
click at [360, 604] on button "Select files" at bounding box center [340, 612] width 92 height 28
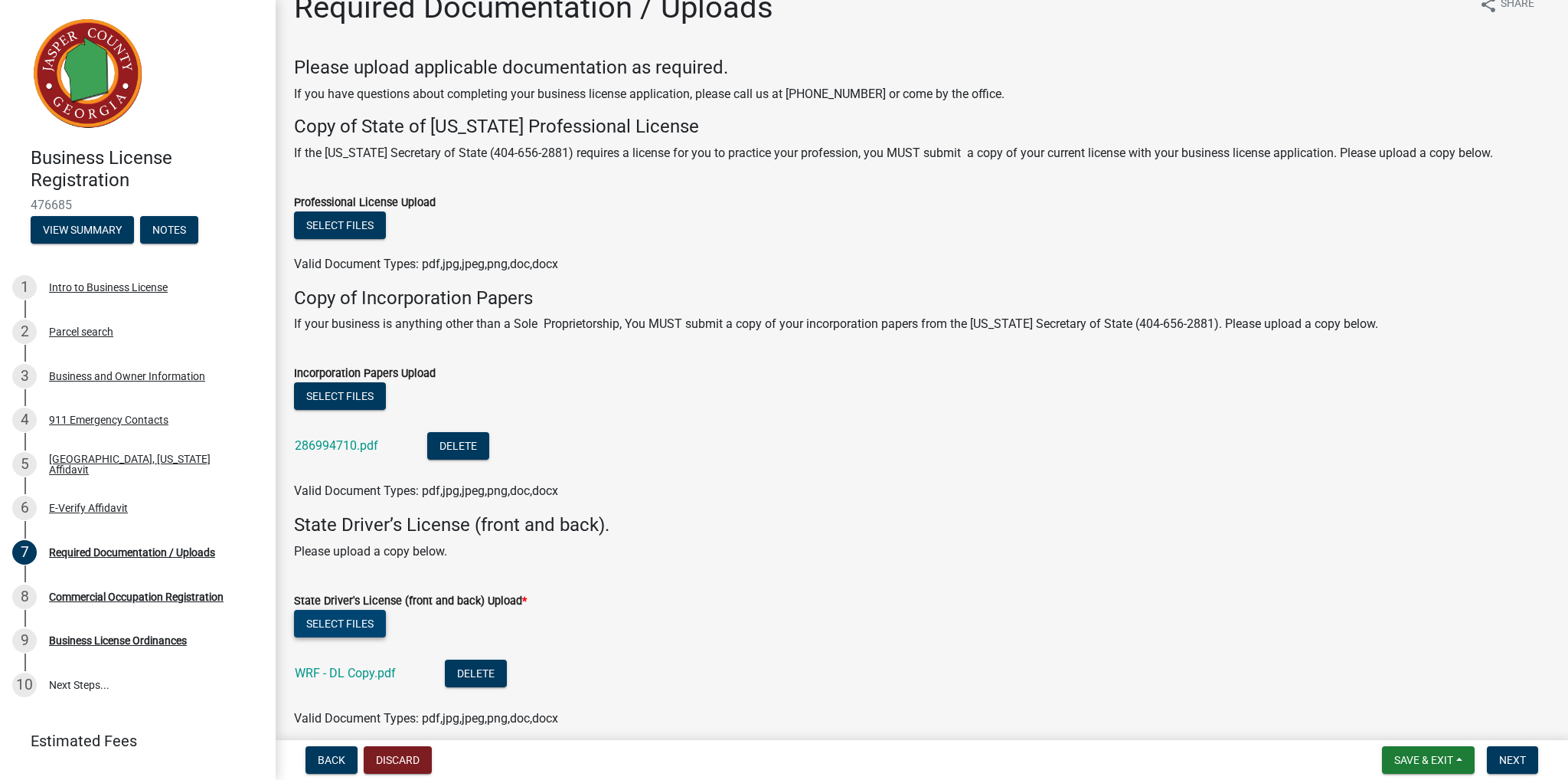
scroll to position [0, 0]
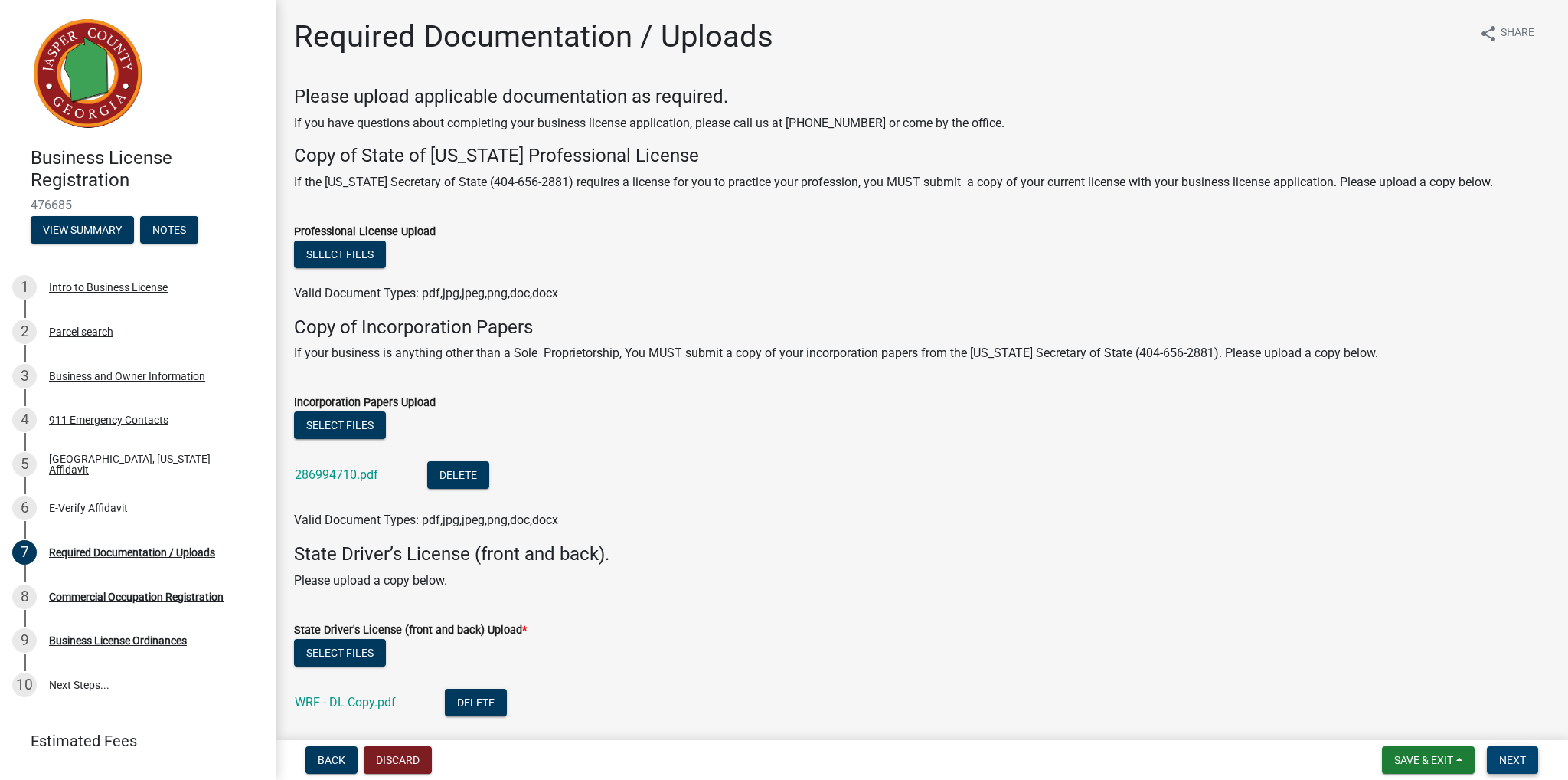
click at [1522, 758] on span "Next" at bounding box center [1512, 759] width 27 height 12
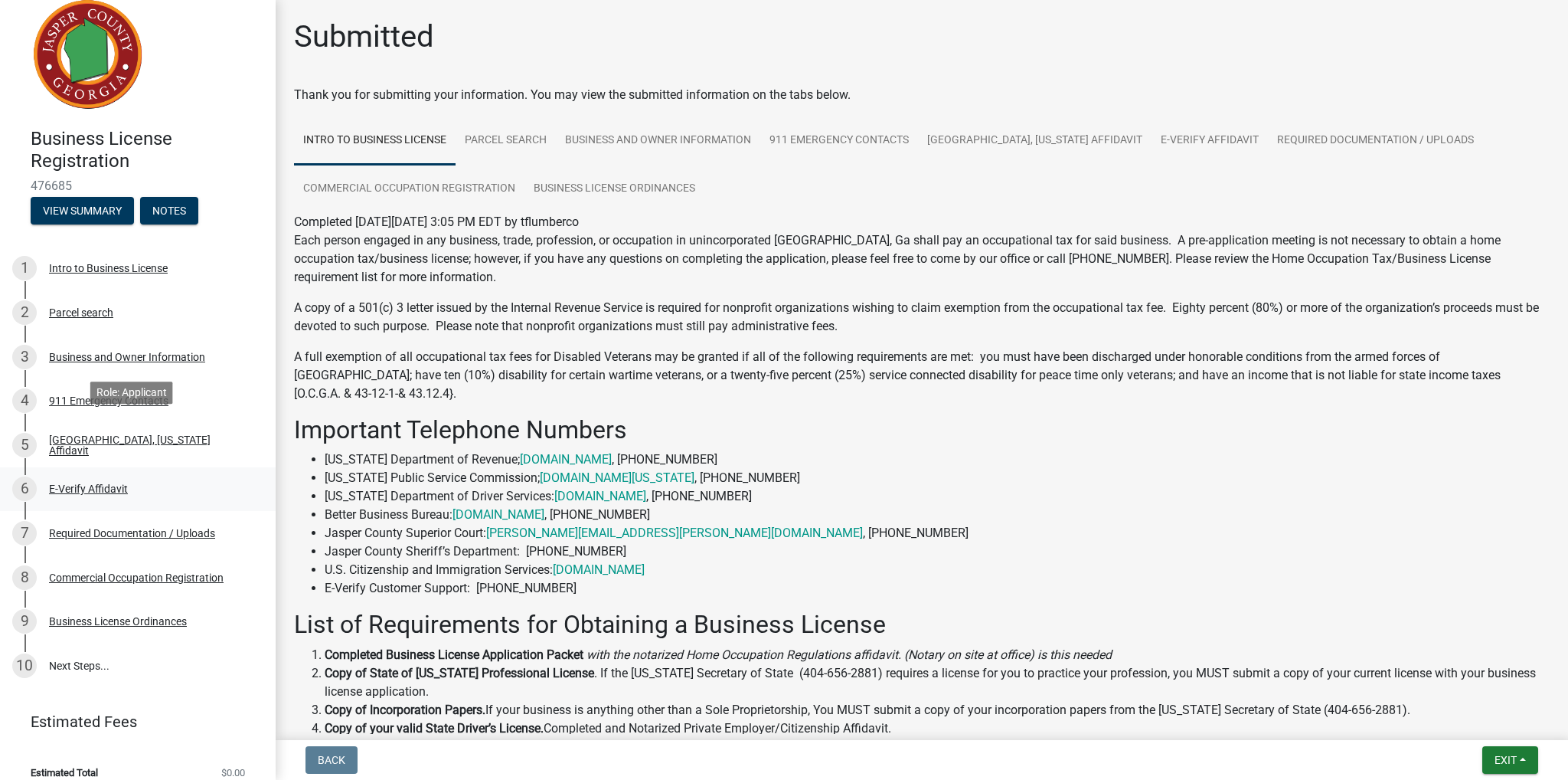
scroll to position [35, 0]
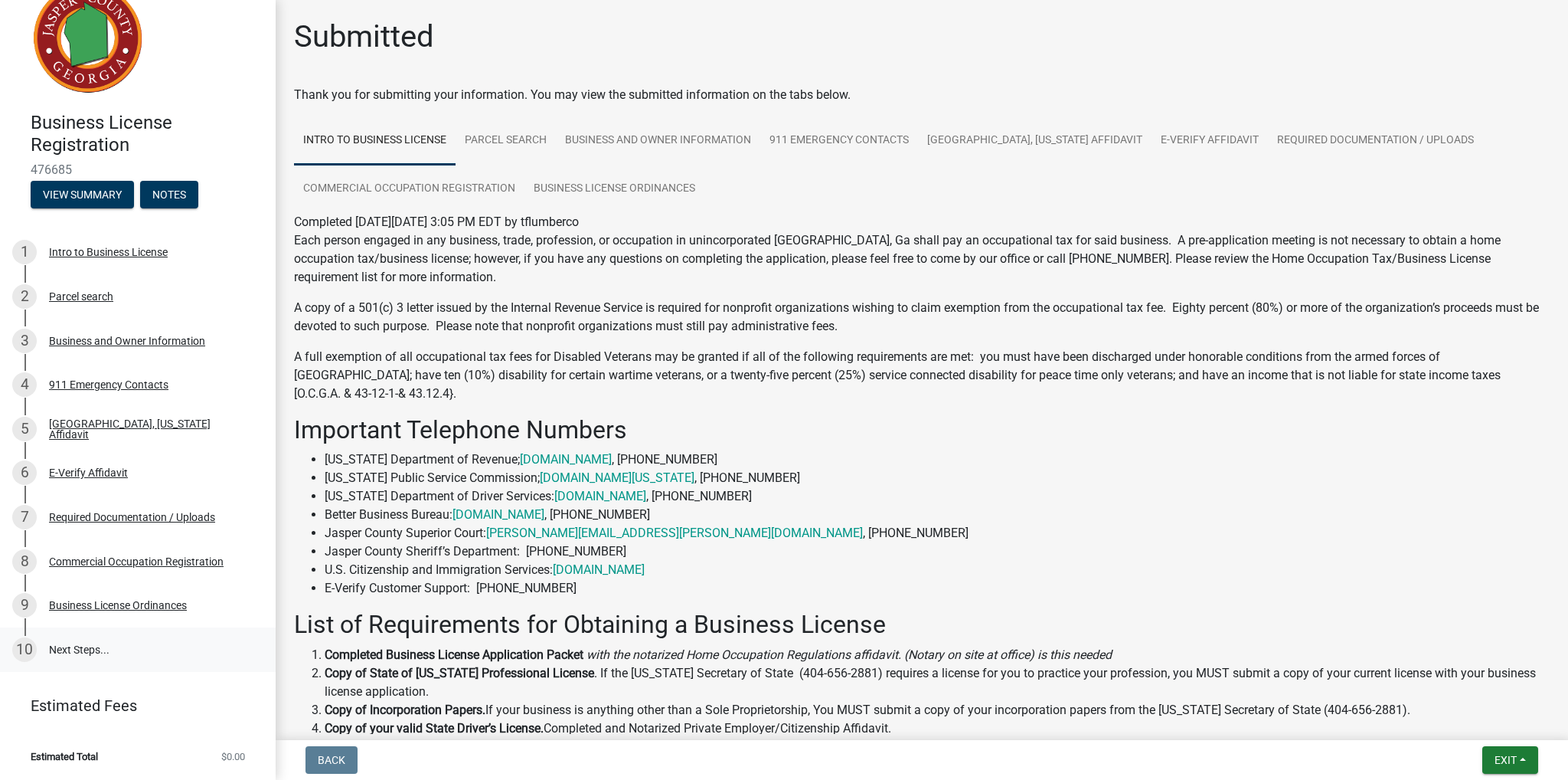
click at [67, 652] on link "10 Next Steps..." at bounding box center [138, 650] width 276 height 44
click at [1525, 760] on button "Exit" at bounding box center [1511, 760] width 56 height 28
click at [1375, 504] on li "[US_STATE] Department of Driver Services: [DOMAIN_NAME] , [PHONE_NUMBER]" at bounding box center [937, 496] width 1225 height 18
click at [1178, 135] on link "E-Verify Affidavit" at bounding box center [1210, 141] width 116 height 49
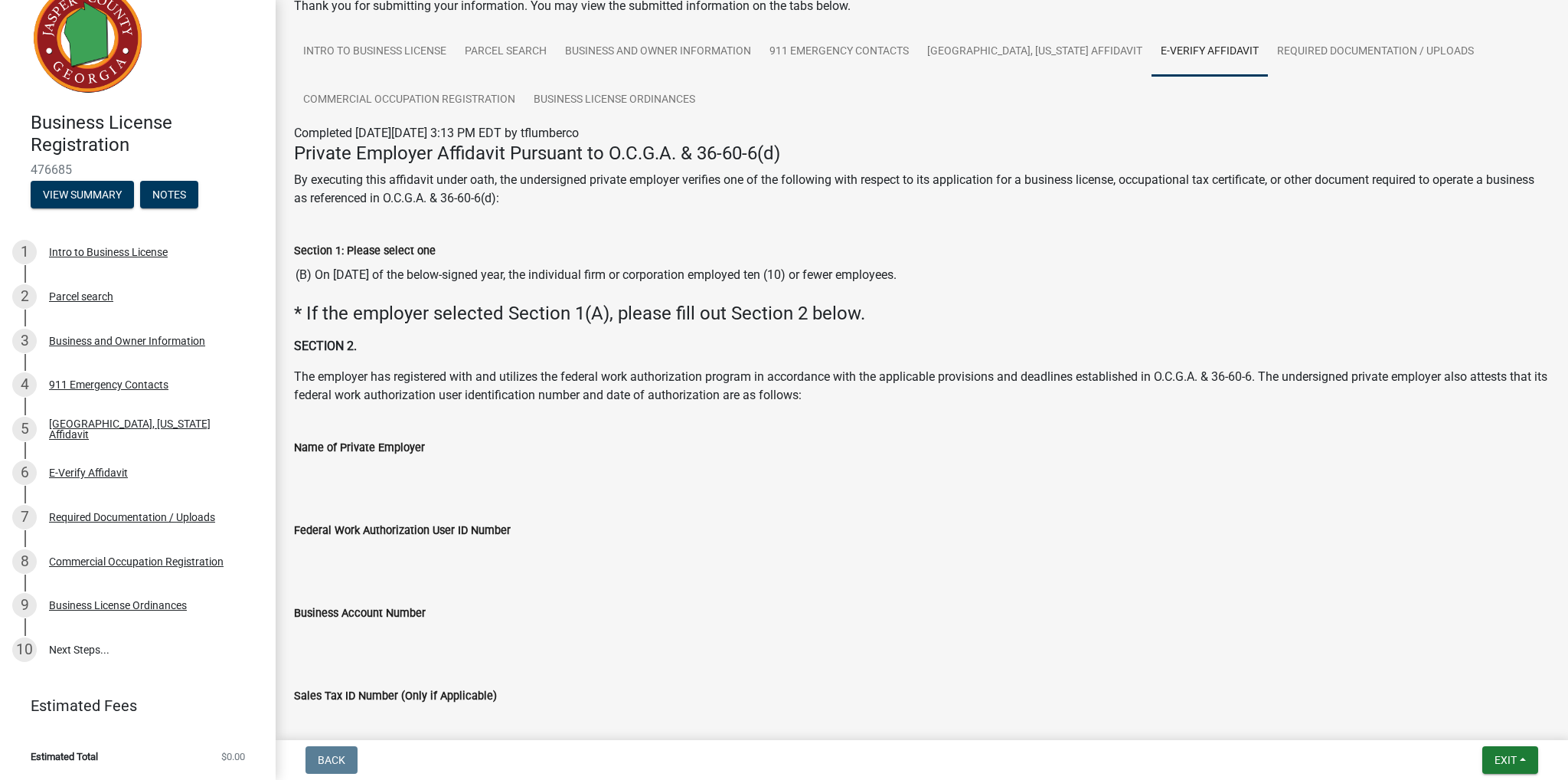
scroll to position [0, 0]
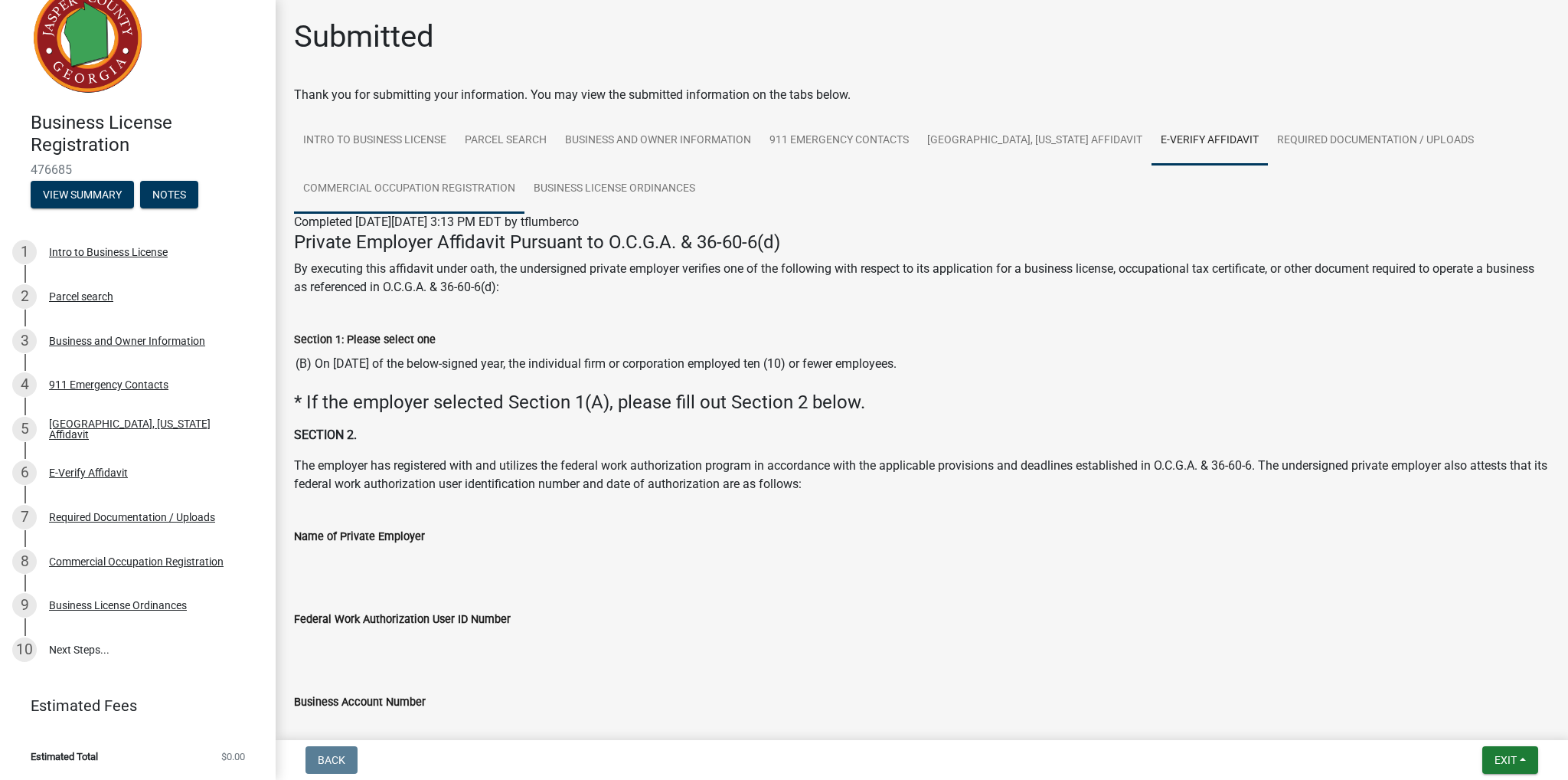
click at [453, 187] on link "Commercial Occupation Registration" at bounding box center [409, 189] width 230 height 49
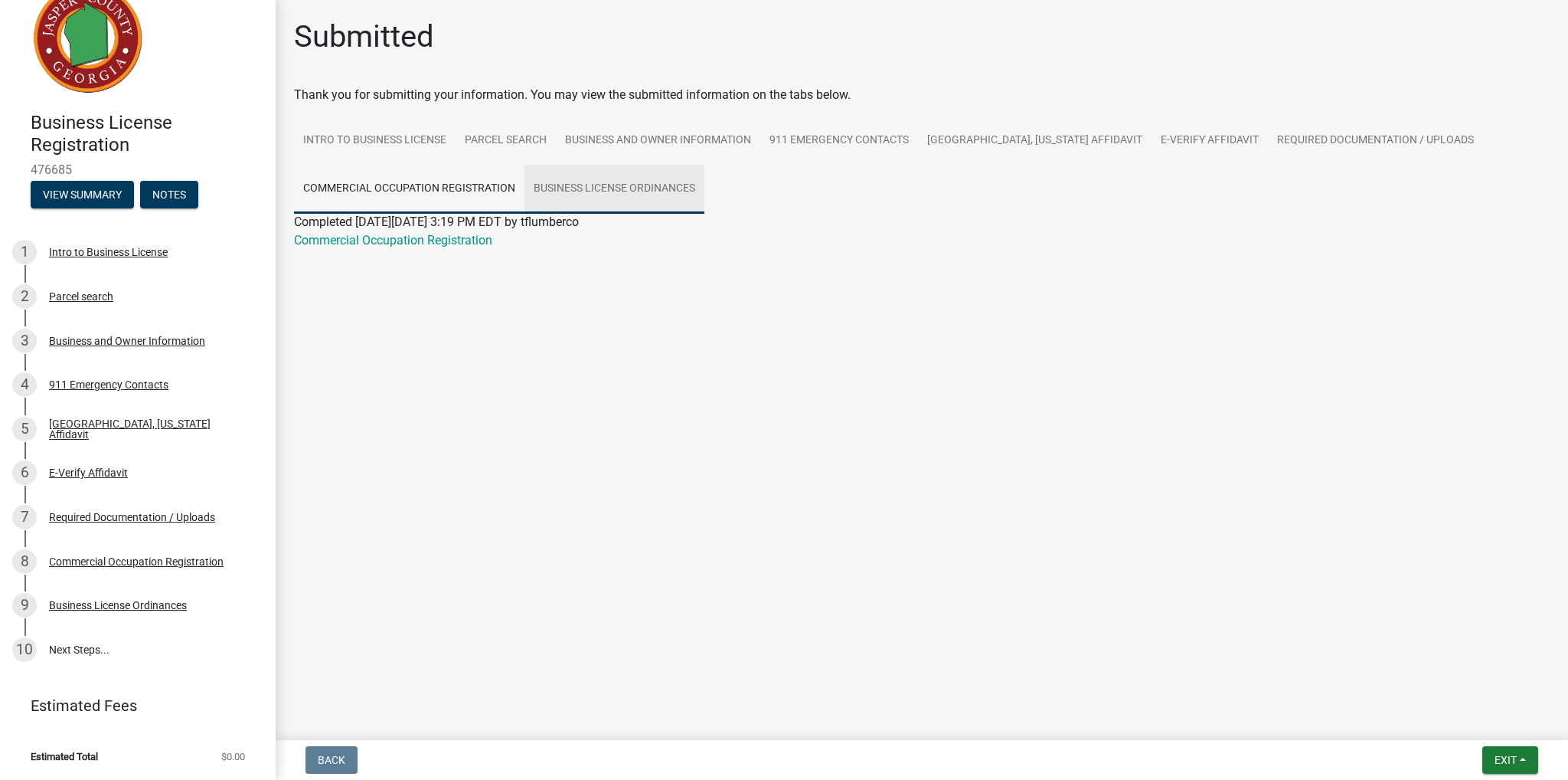
click at [602, 183] on link "Business License Ordinances" at bounding box center [614, 189] width 180 height 49
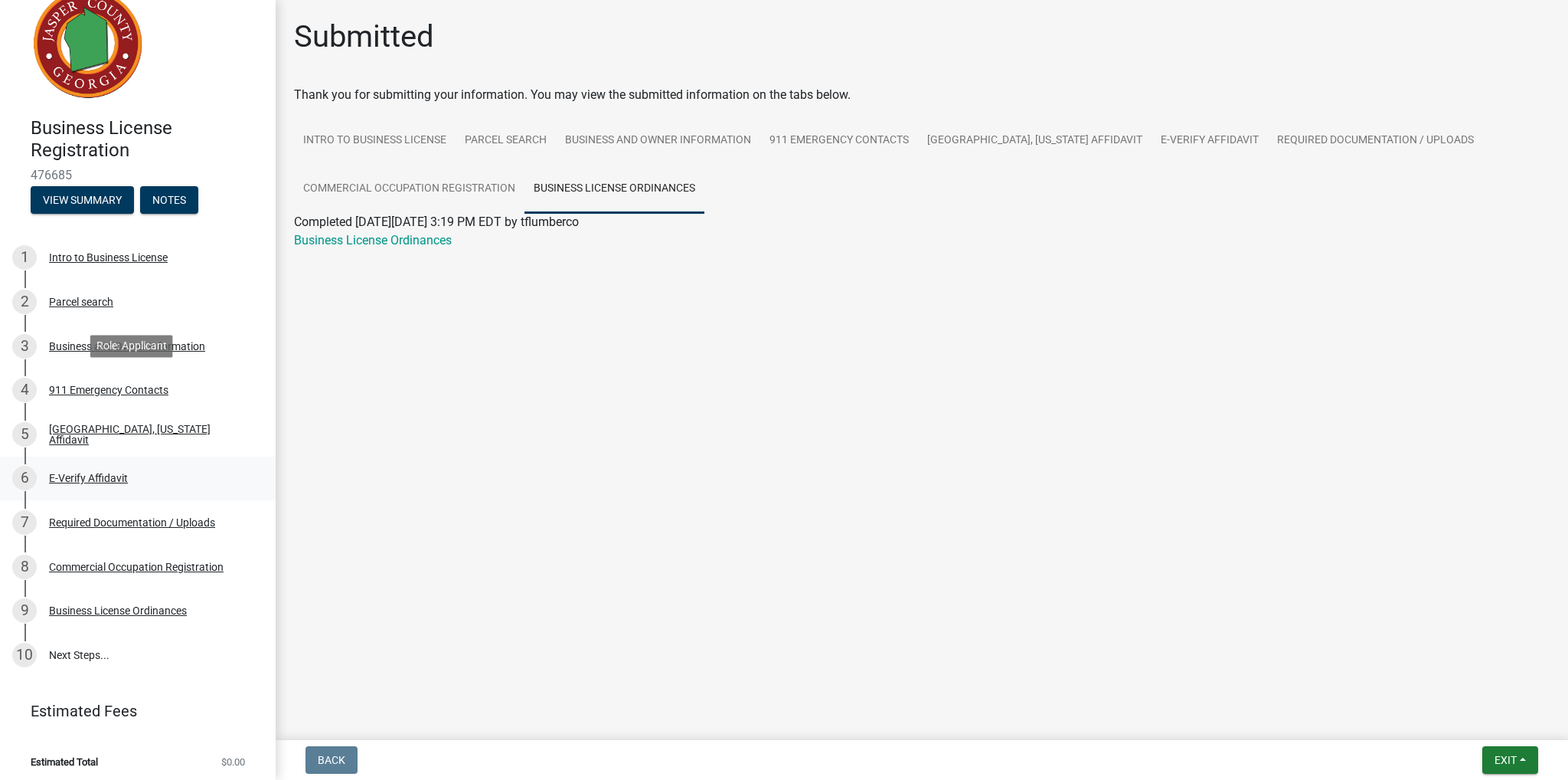
scroll to position [35, 0]
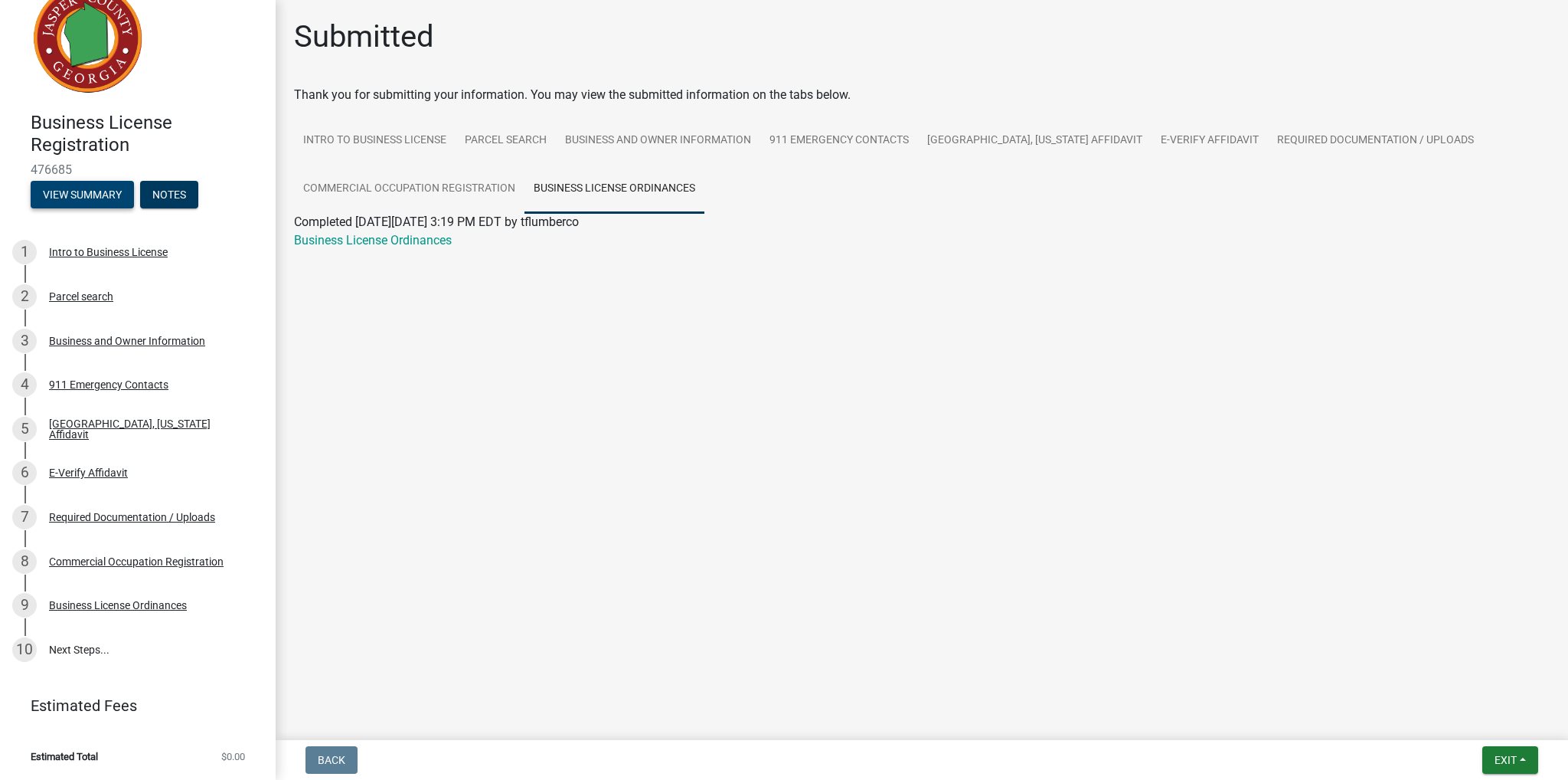
click at [107, 191] on button "View Summary" at bounding box center [82, 194] width 103 height 28
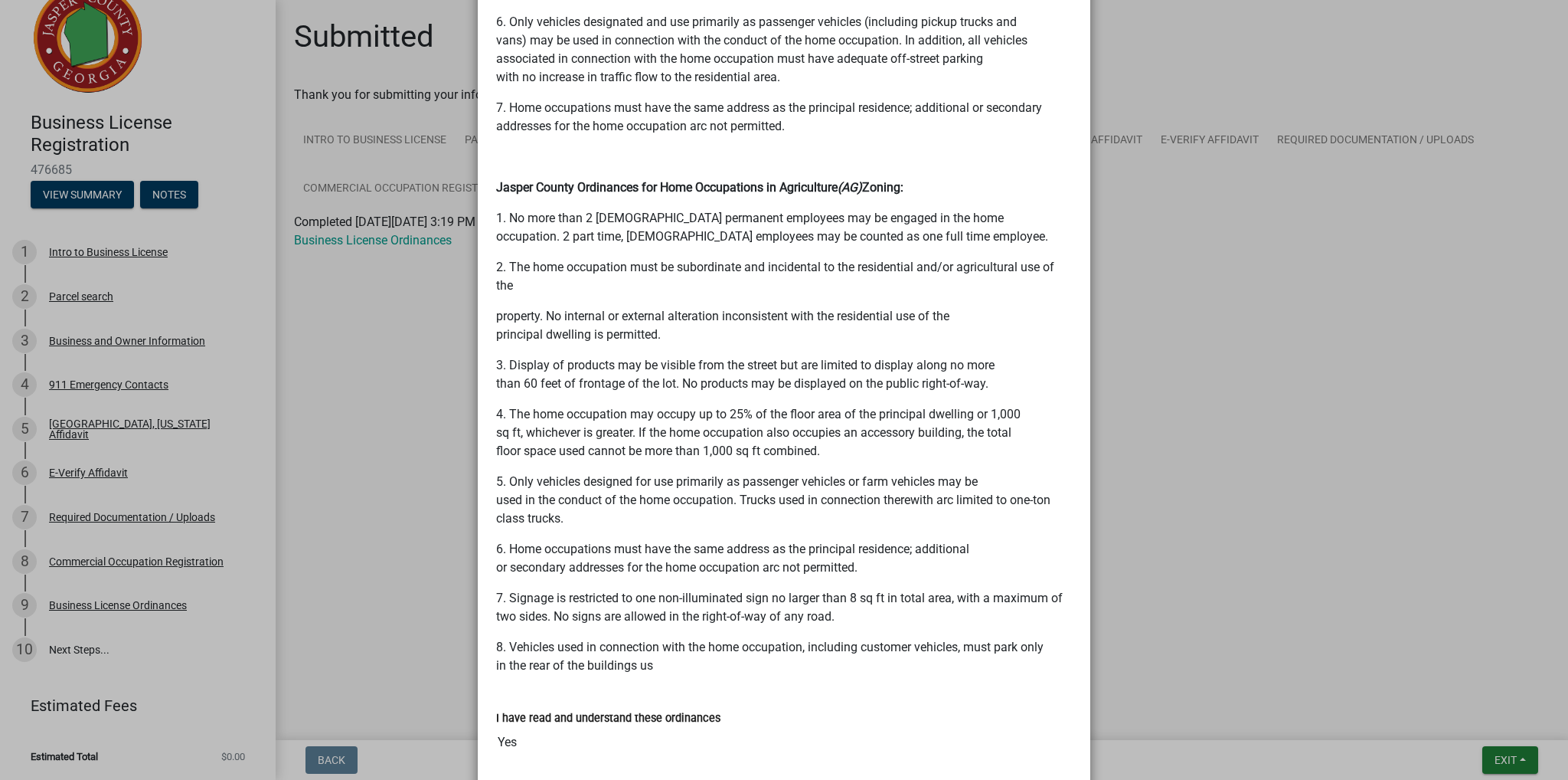
scroll to position [1480, 0]
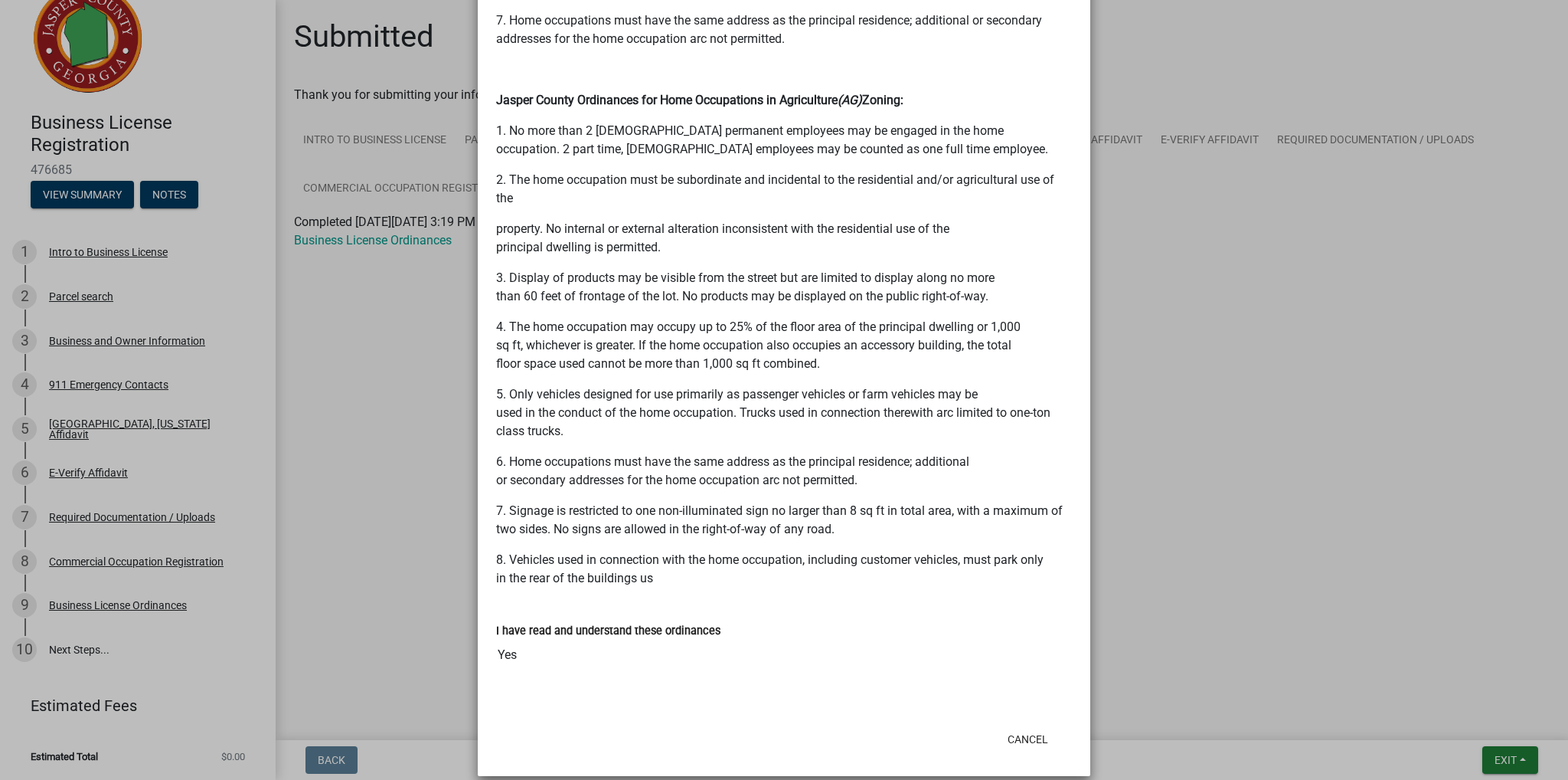
click at [1260, 587] on ngb-modal-window "Summary × Printer Friendly Intro to Business License Parcel search Business and…" at bounding box center [784, 390] width 1568 height 780
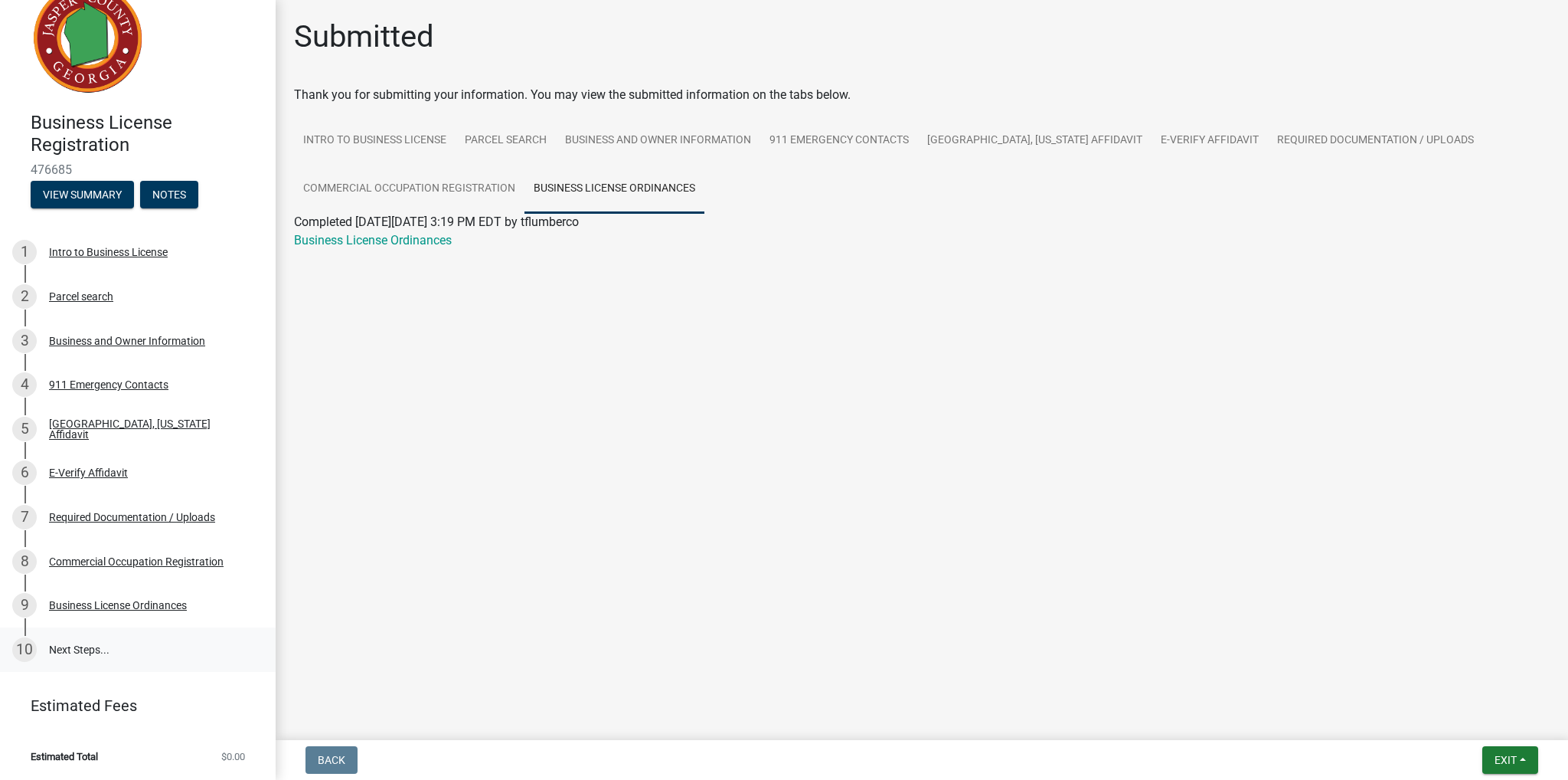
click at [77, 648] on link "10 Next Steps..." at bounding box center [138, 650] width 276 height 44
click at [1532, 759] on button "Exit" at bounding box center [1511, 760] width 56 height 28
click at [1467, 719] on button "Save & Exit" at bounding box center [1478, 719] width 122 height 37
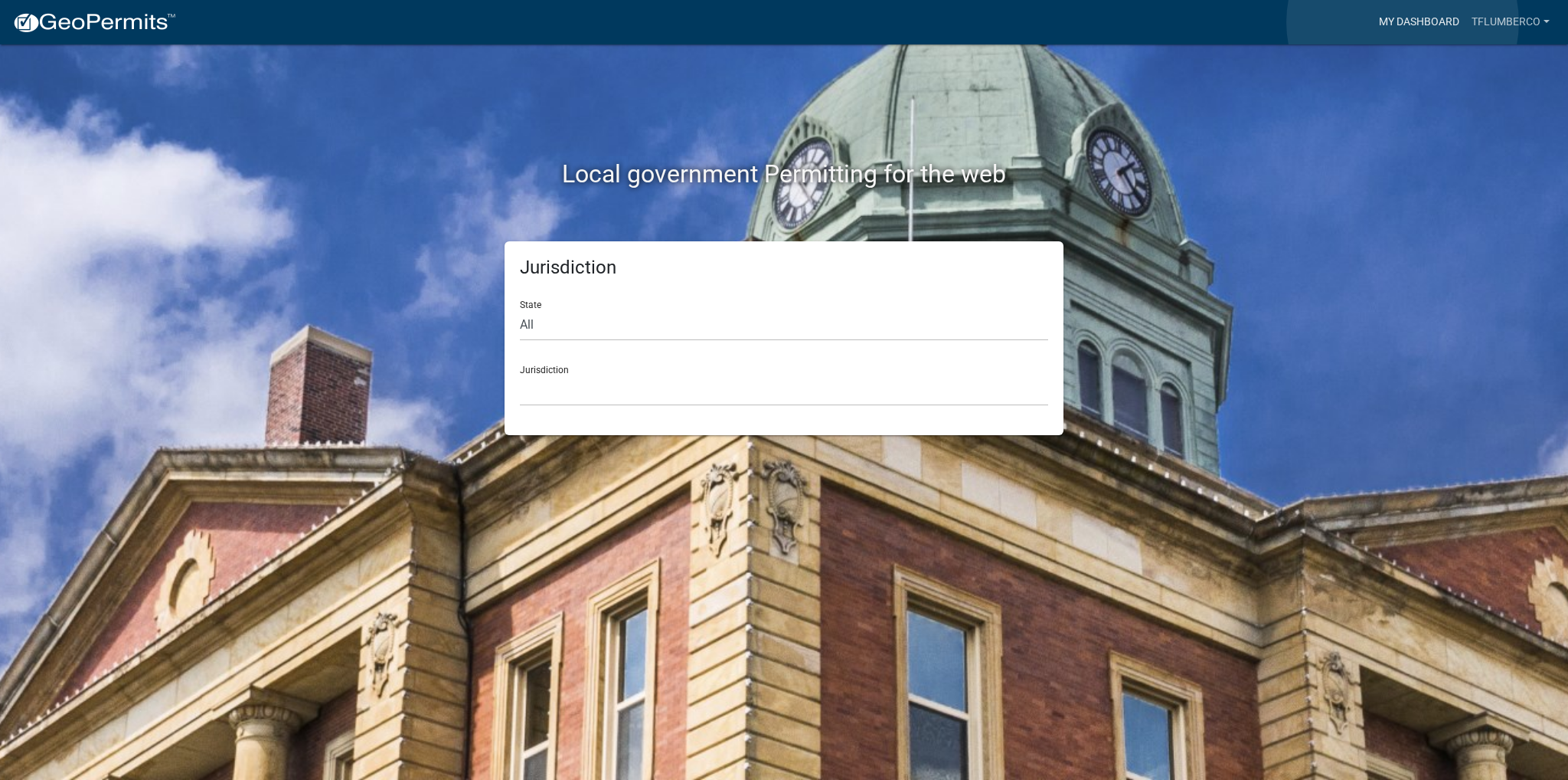
click at [1403, 22] on link "My Dashboard" at bounding box center [1419, 21] width 93 height 29
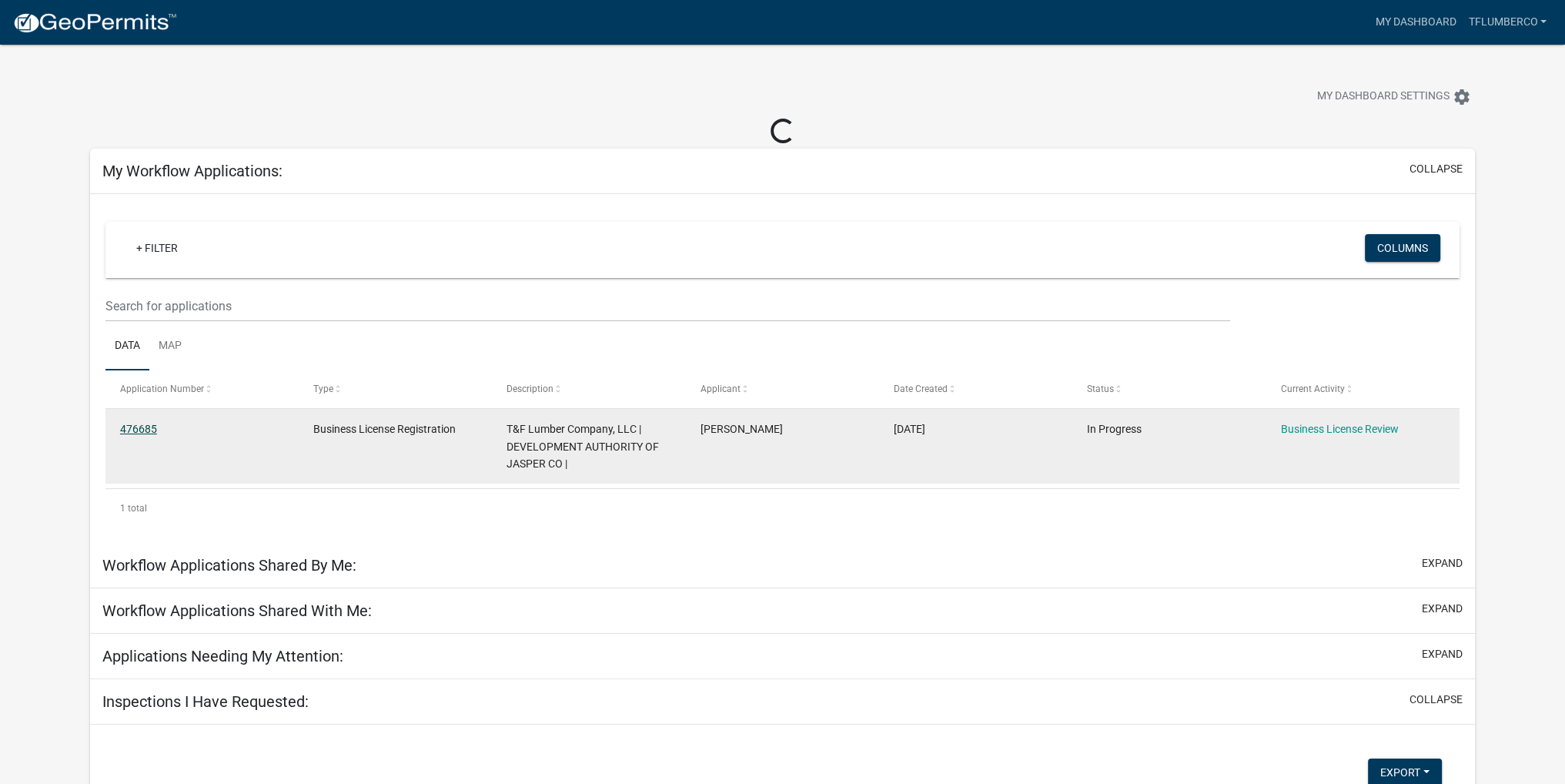
click at [142, 425] on datatable-body-cell "476685" at bounding box center [202, 446] width 193 height 75
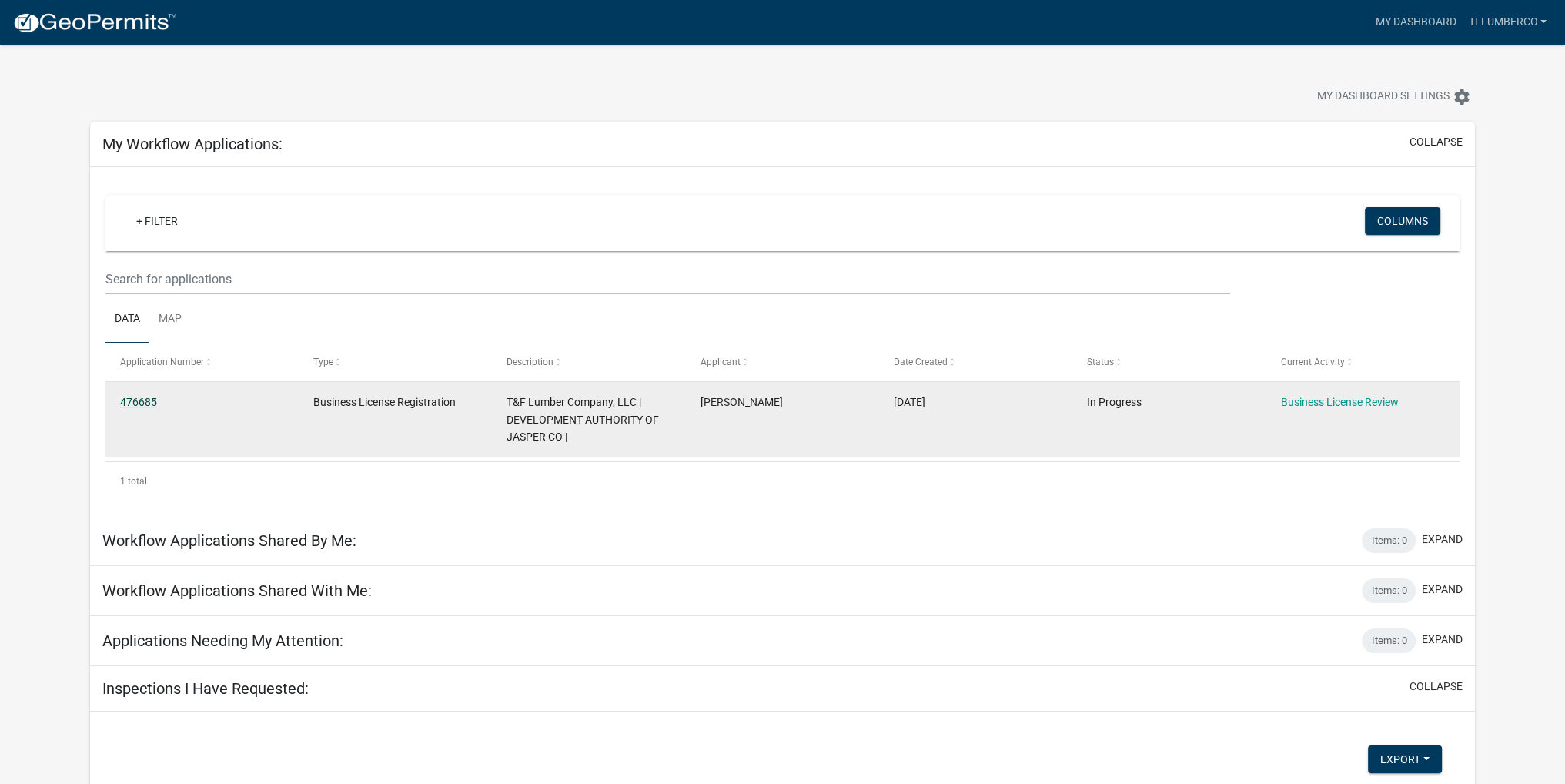
click at [142, 401] on link "476685" at bounding box center [139, 401] width 37 height 12
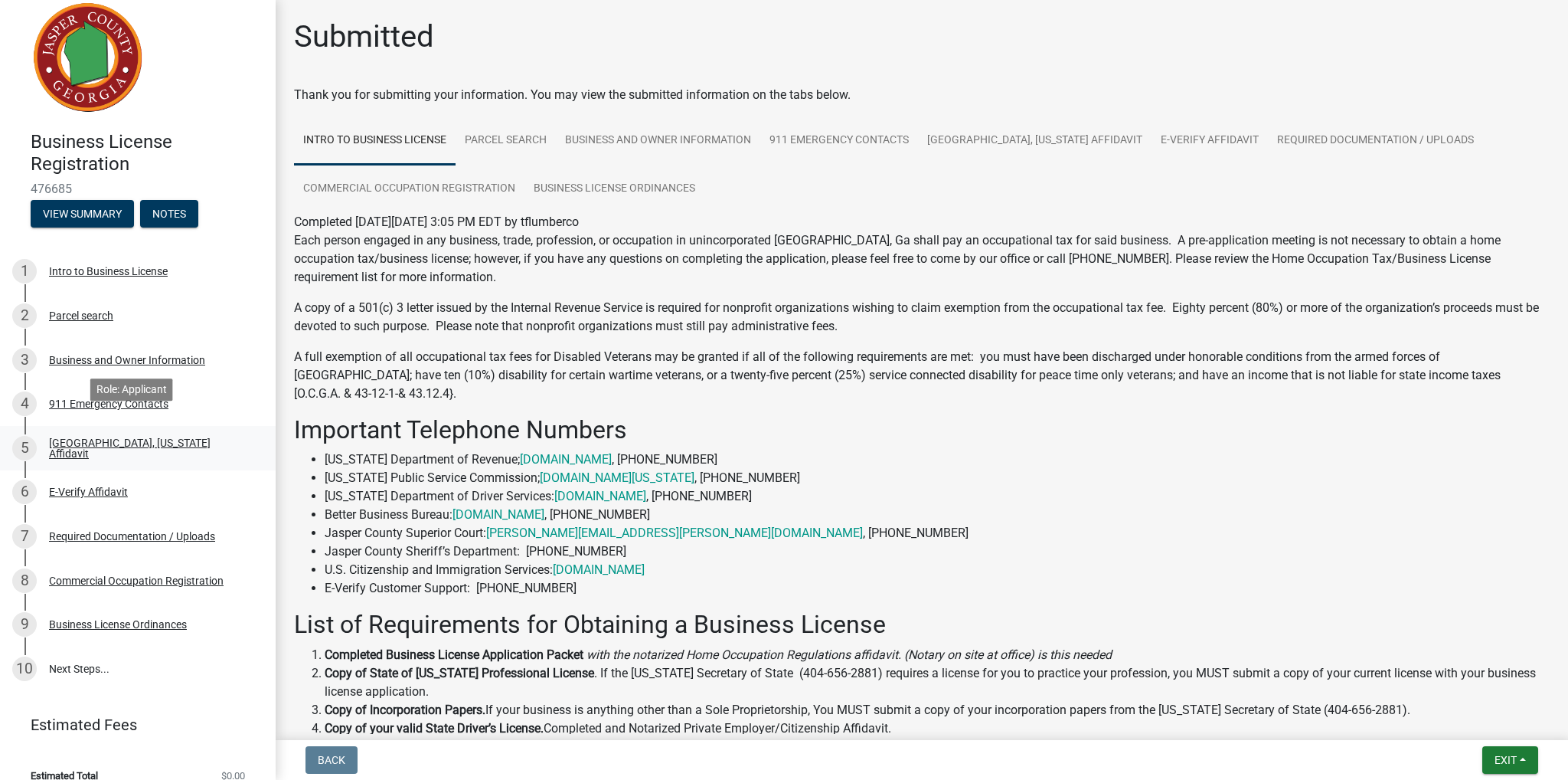
scroll to position [35, 0]
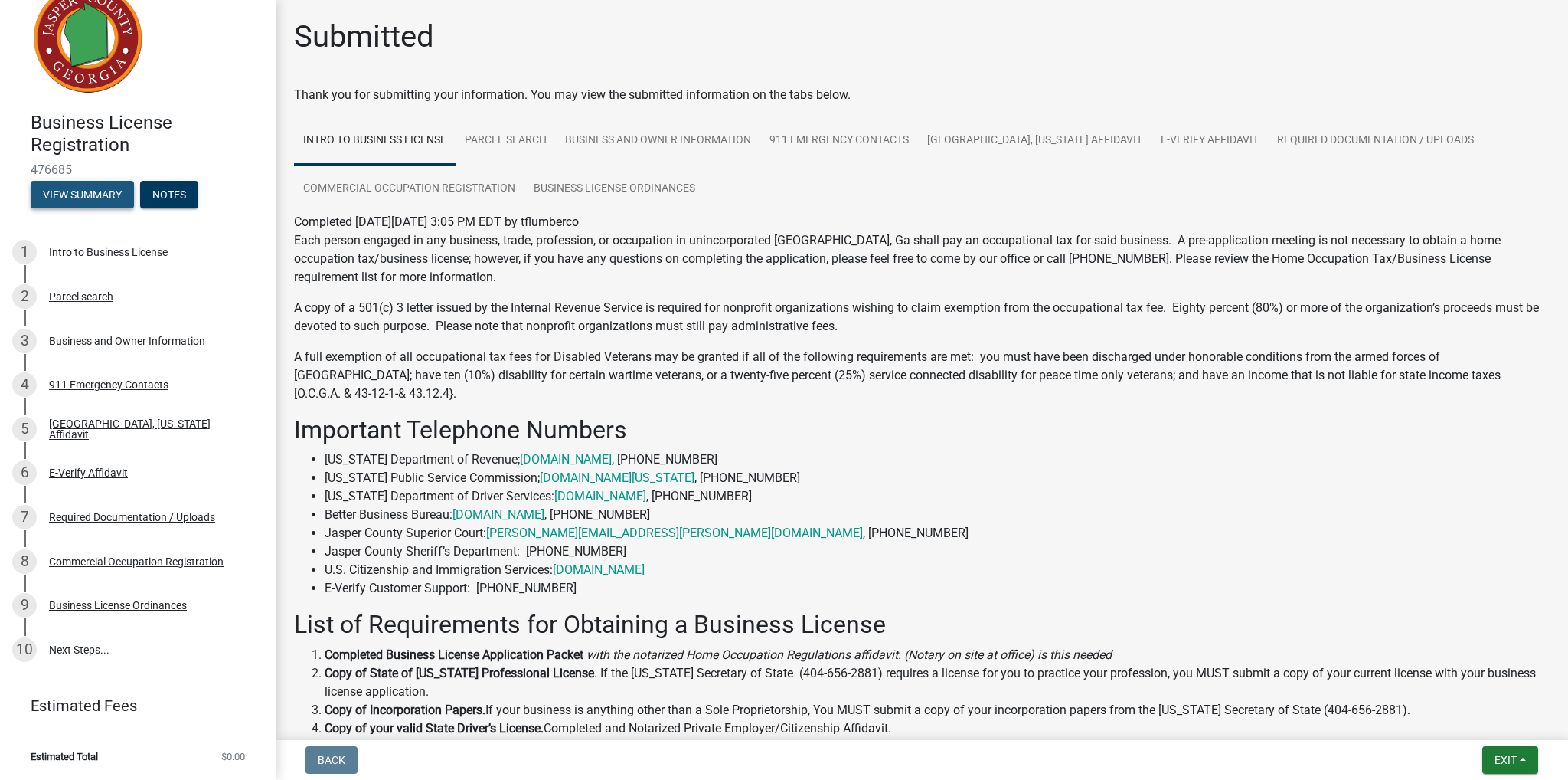
click at [101, 191] on button "View Summary" at bounding box center [82, 194] width 103 height 28
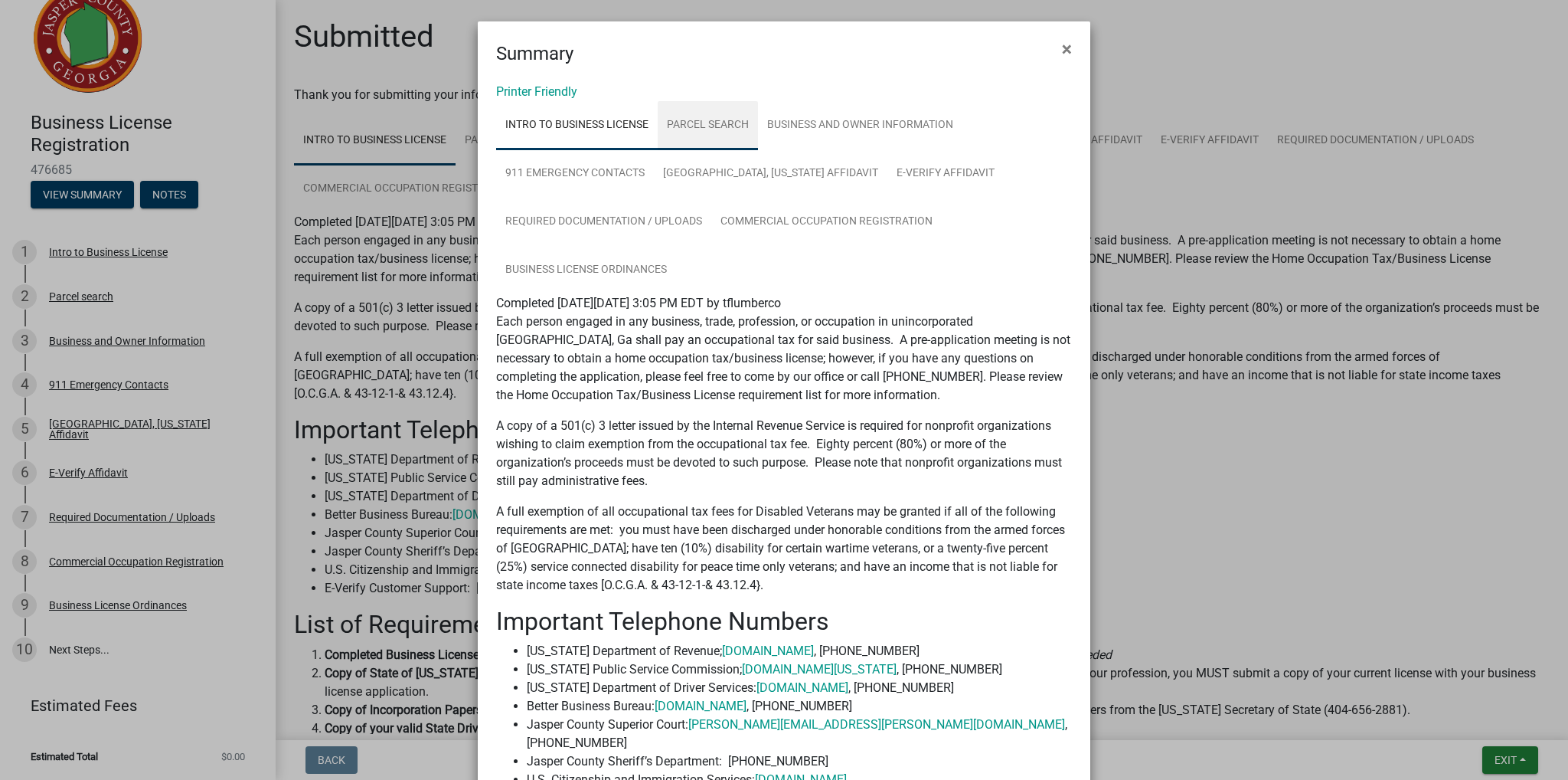
click at [732, 129] on link "Parcel search" at bounding box center [708, 125] width 100 height 49
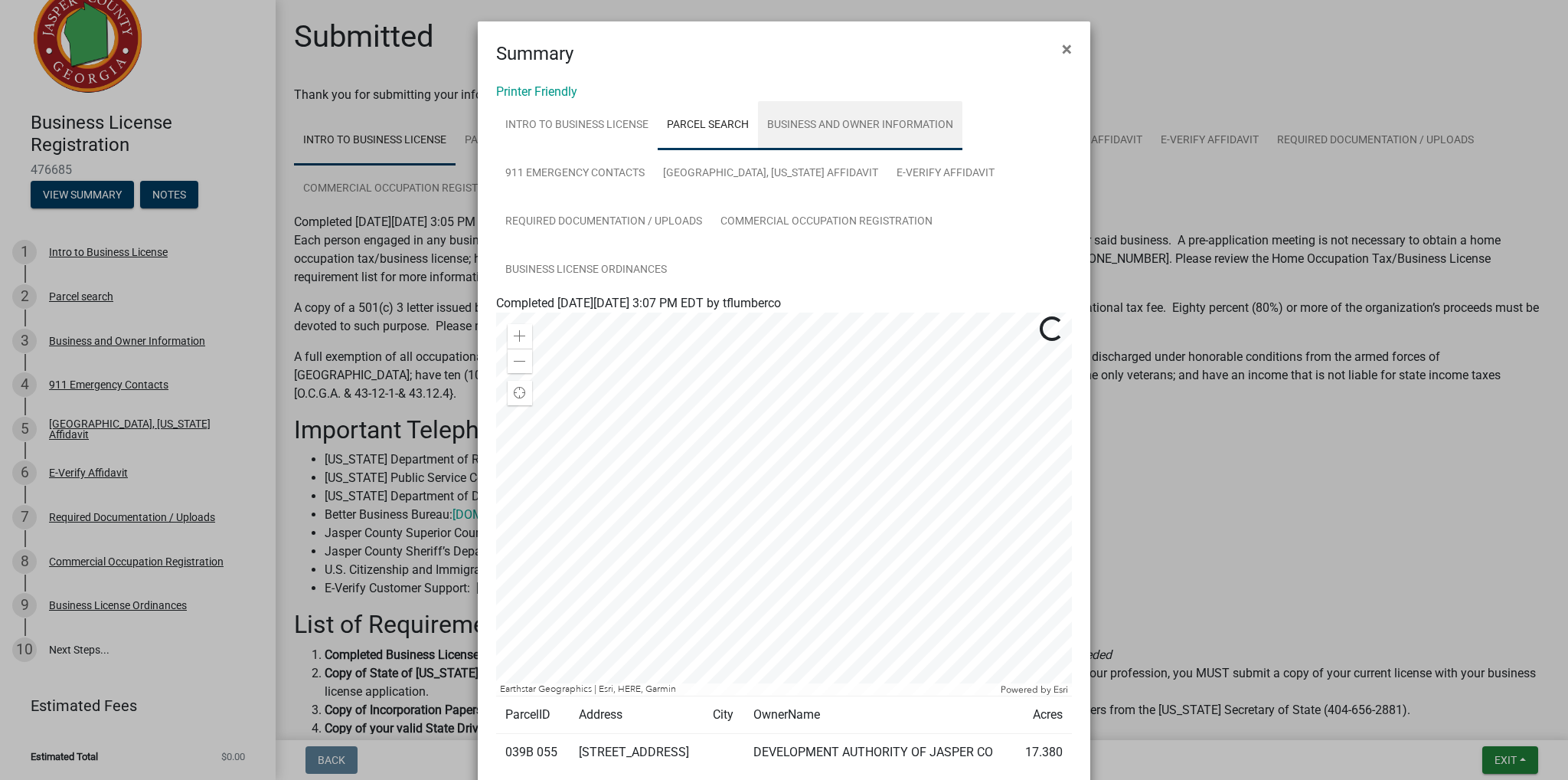
click at [859, 124] on link "Business and Owner Information" at bounding box center [859, 125] width 204 height 49
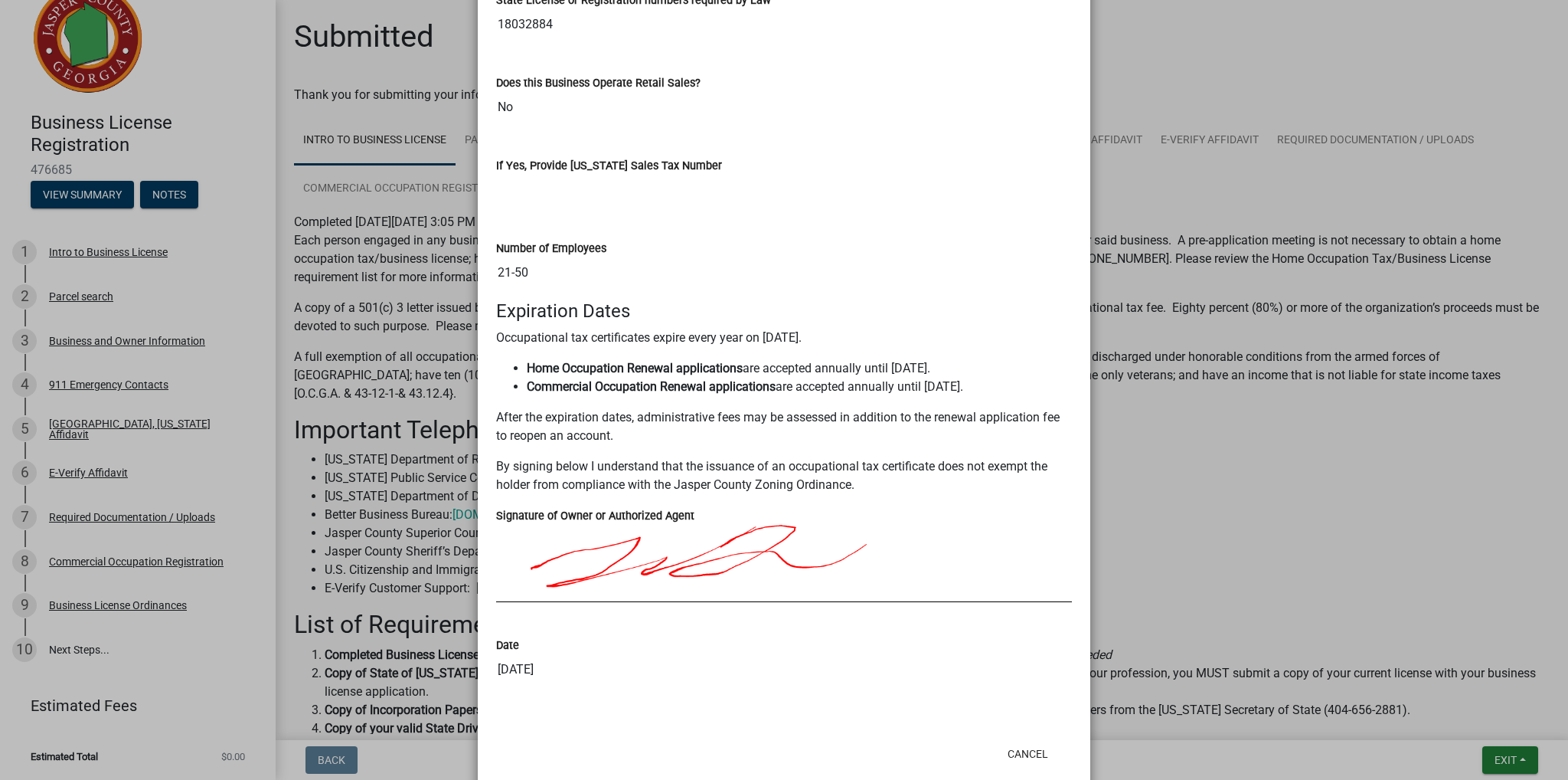
scroll to position [1302, 0]
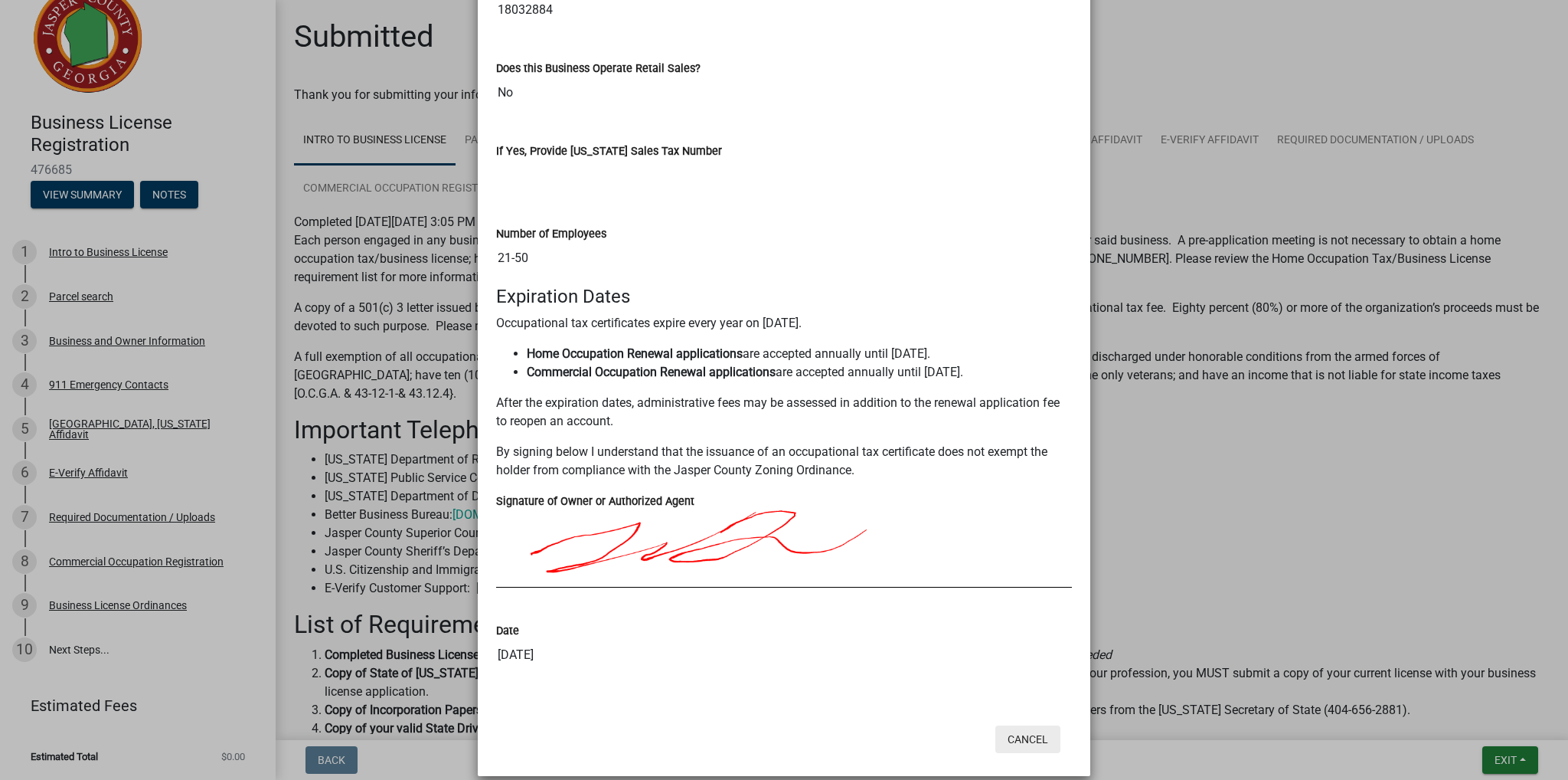
click at [1008, 735] on button "Cancel" at bounding box center [1028, 739] width 65 height 28
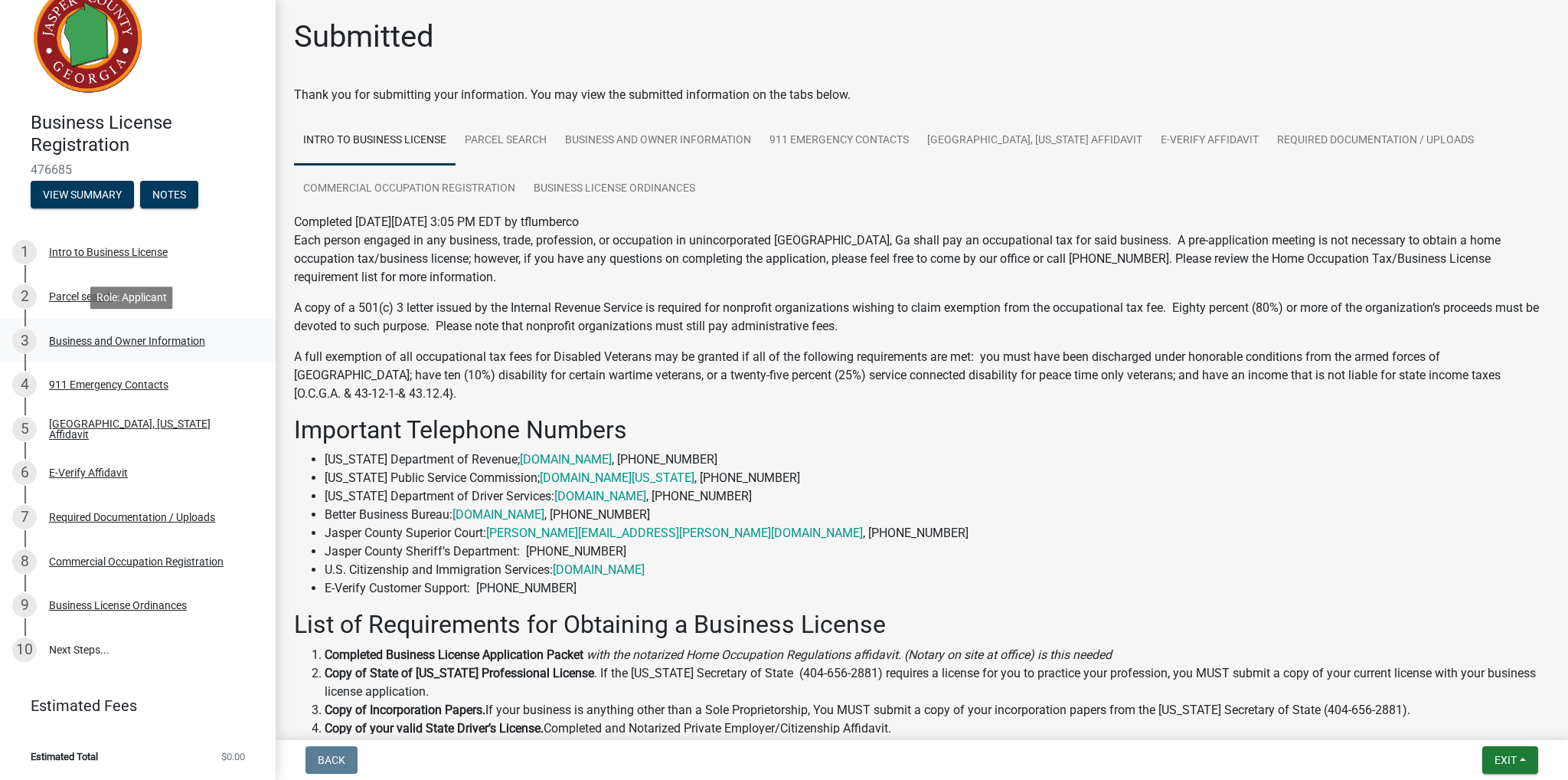
click at [93, 340] on div "Business and Owner Information" at bounding box center [127, 340] width 156 height 11
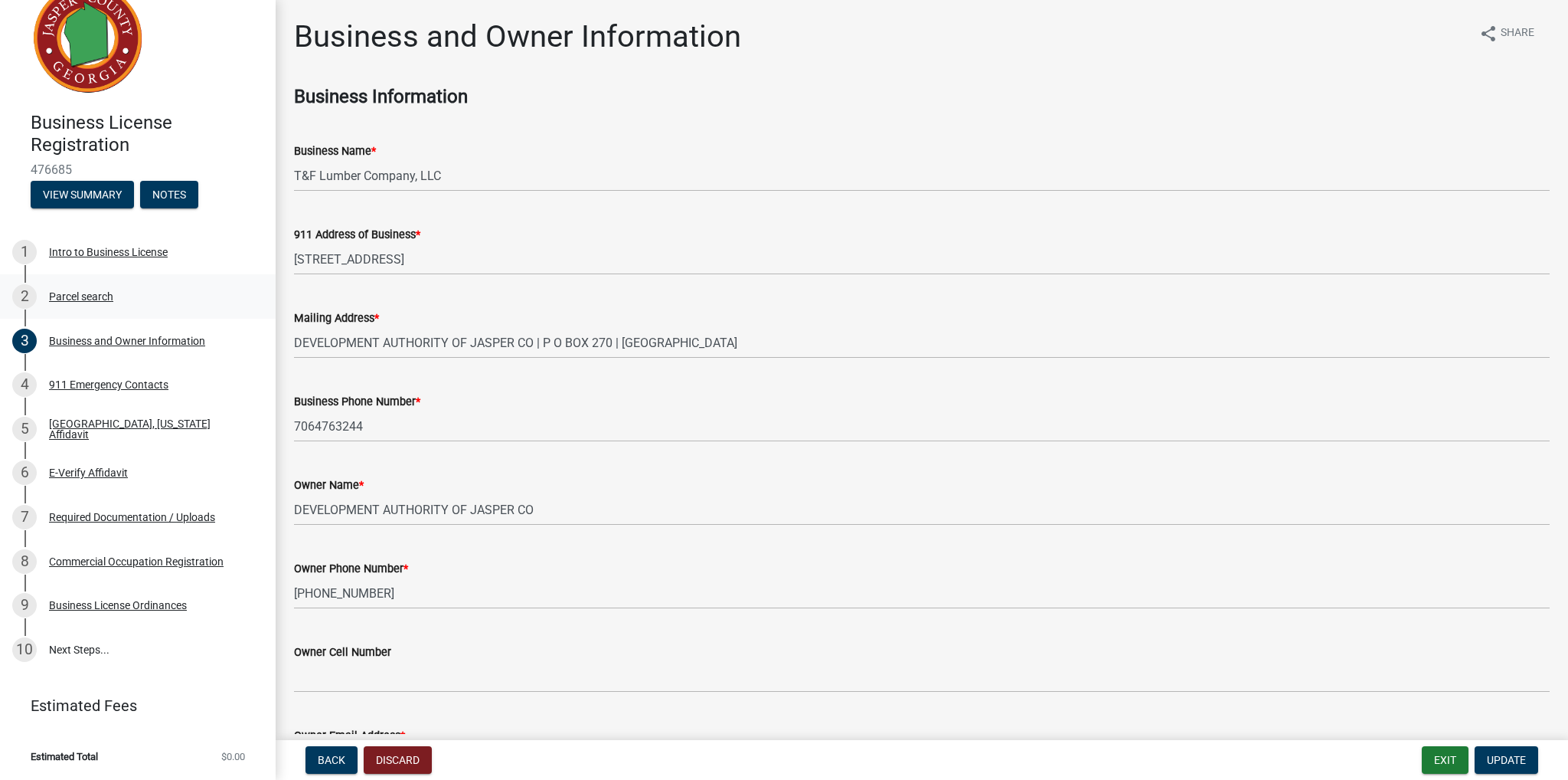
click at [69, 297] on div "Parcel search" at bounding box center [81, 296] width 64 height 11
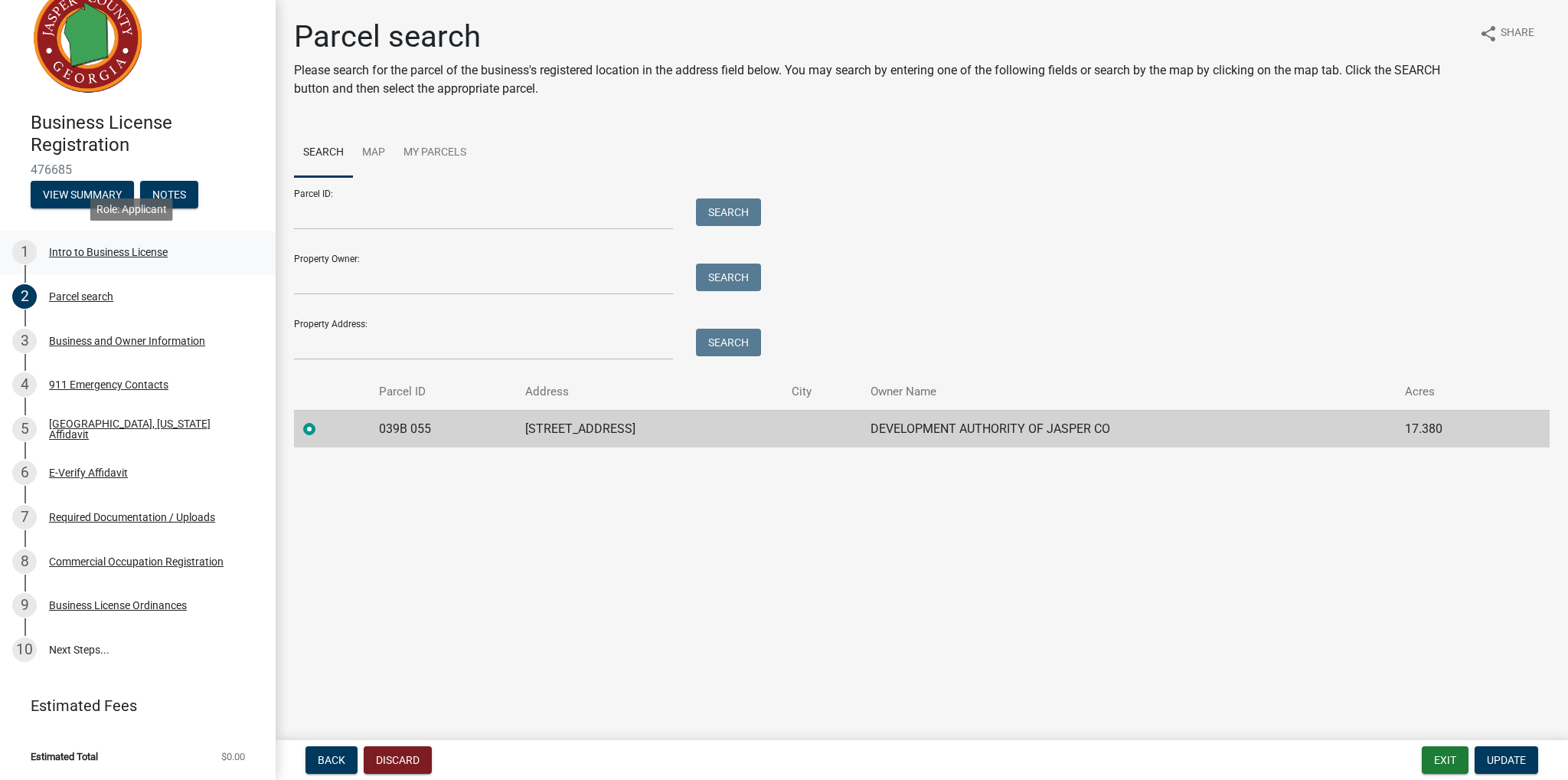
click at [116, 249] on div "Intro to Business License" at bounding box center [108, 252] width 119 height 11
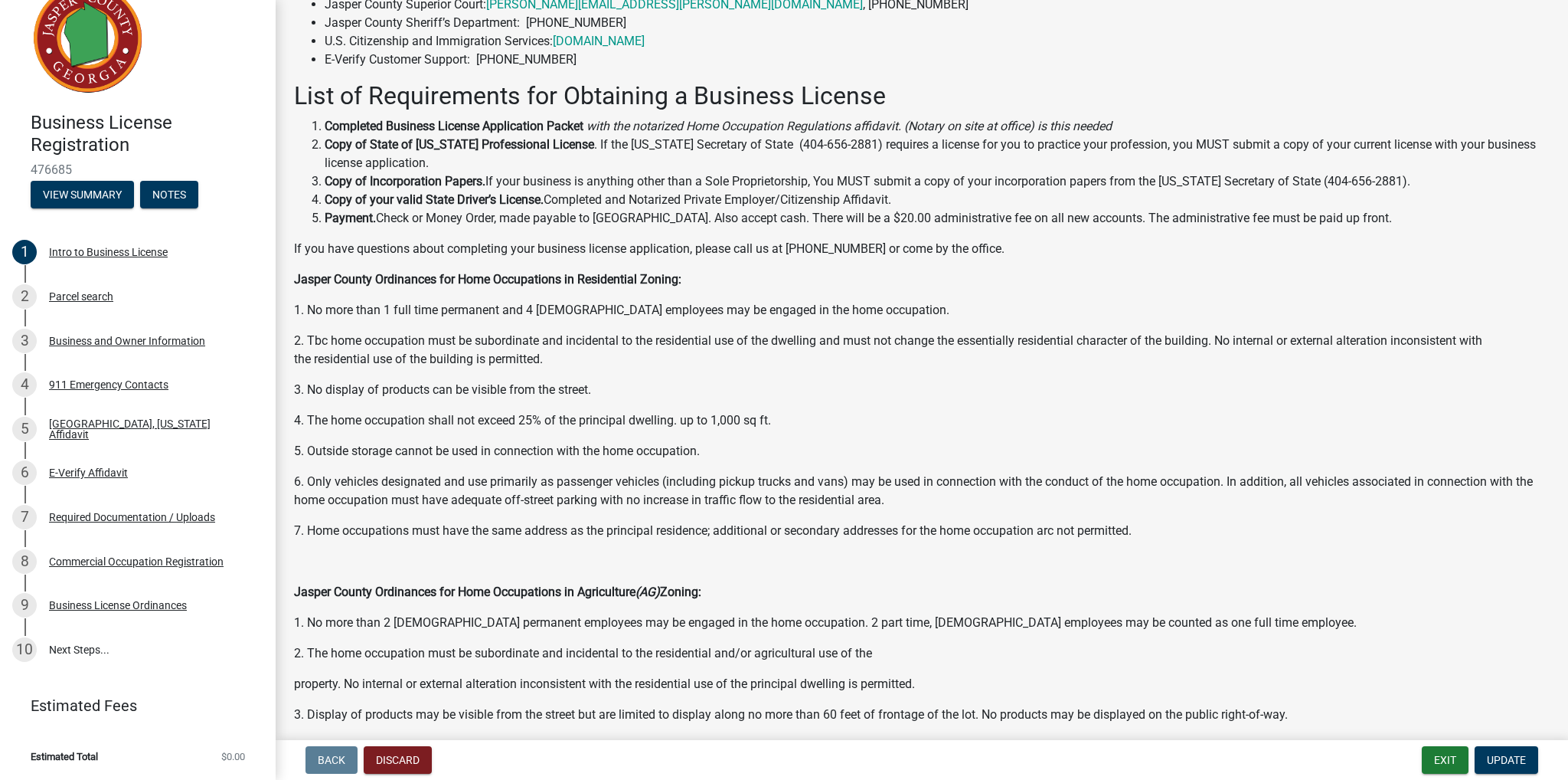
scroll to position [686, 0]
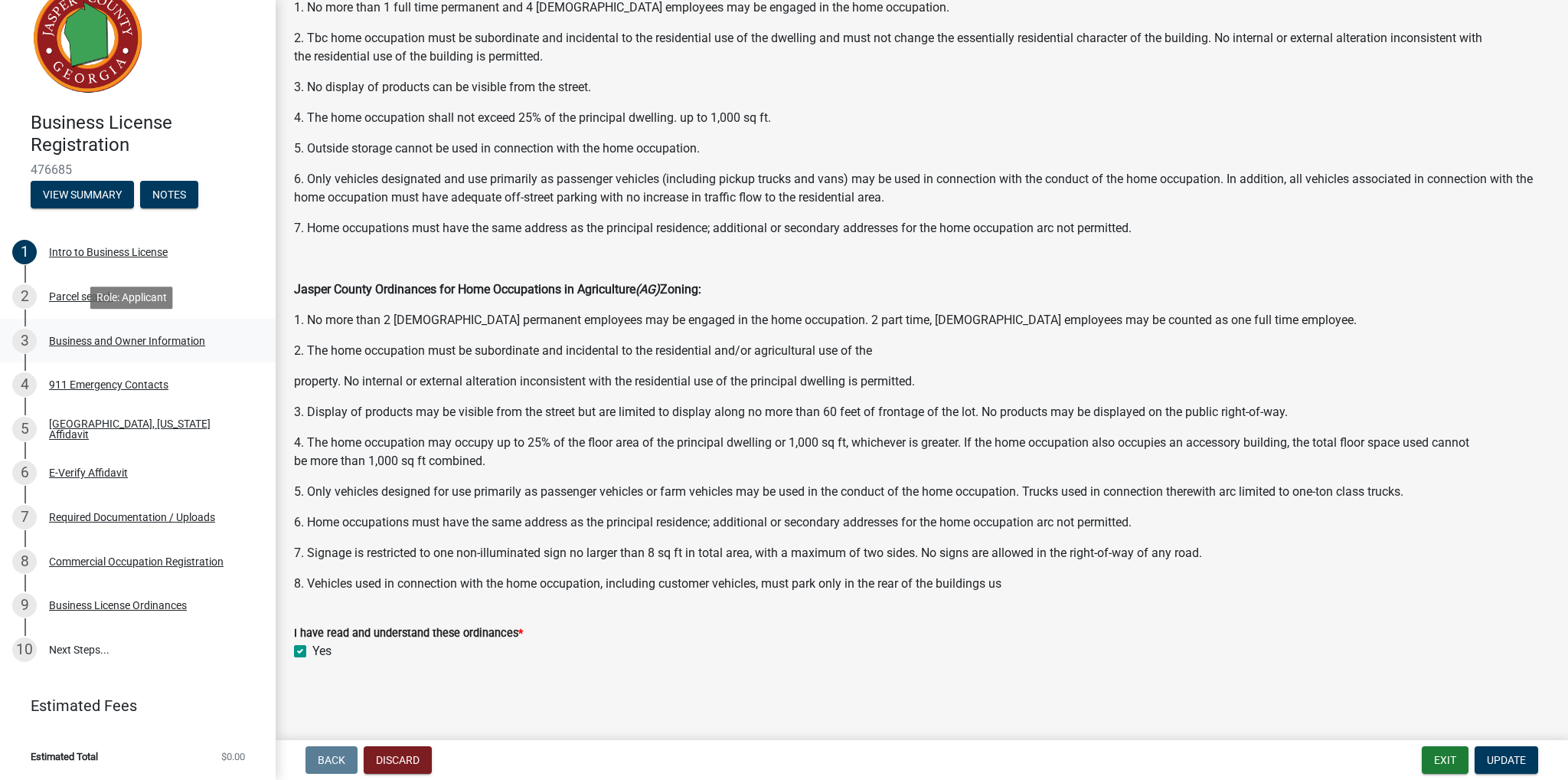
click at [76, 349] on div "3 Business and Owner Information" at bounding box center [131, 341] width 239 height 25
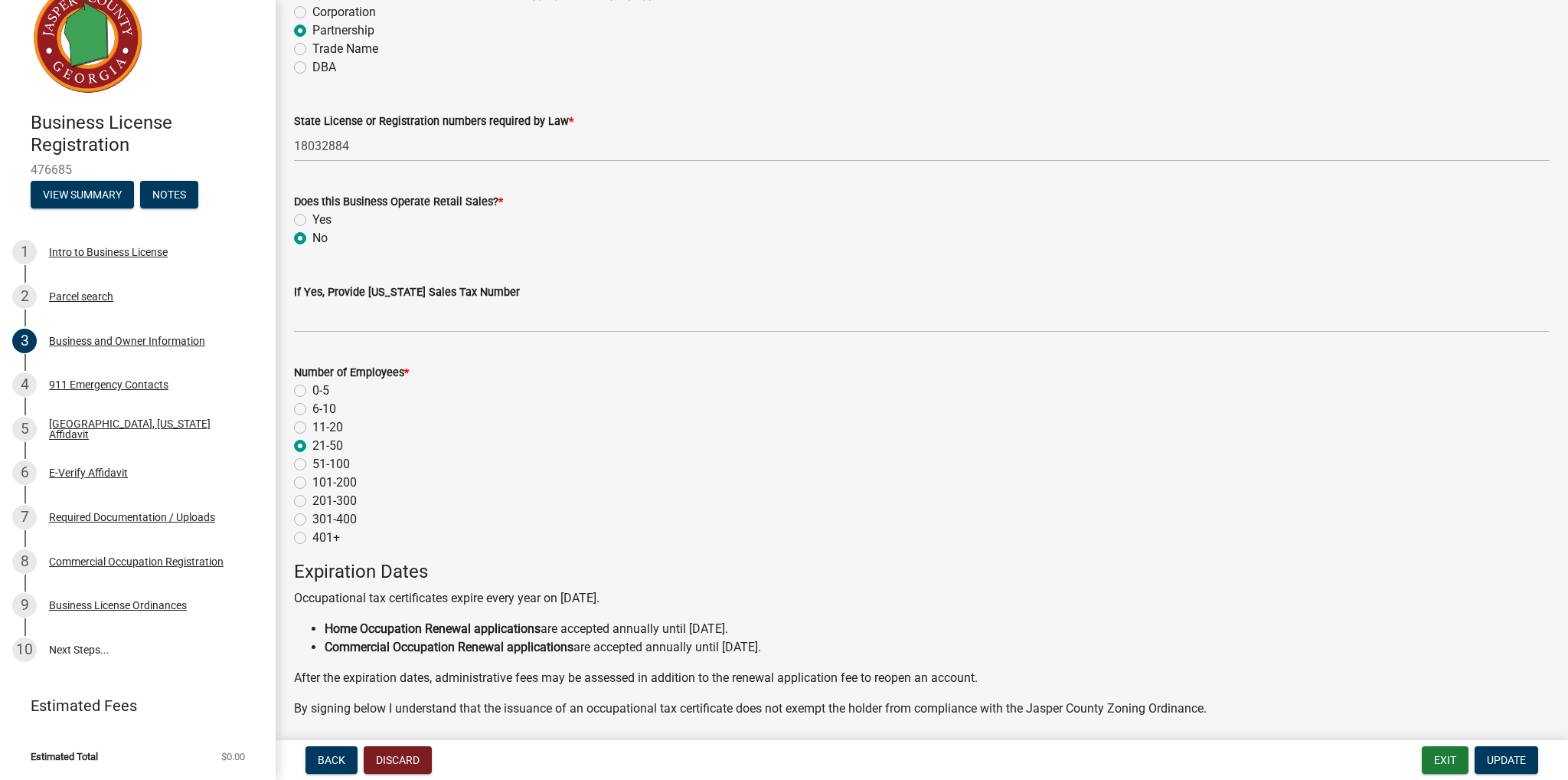
scroll to position [996, 0]
click at [325, 421] on label "11-20" at bounding box center [327, 424] width 30 height 18
click at [322, 421] on input "11-20" at bounding box center [317, 420] width 10 height 10
radio input "true"
click at [325, 403] on label "6-10" at bounding box center [324, 406] width 24 height 18
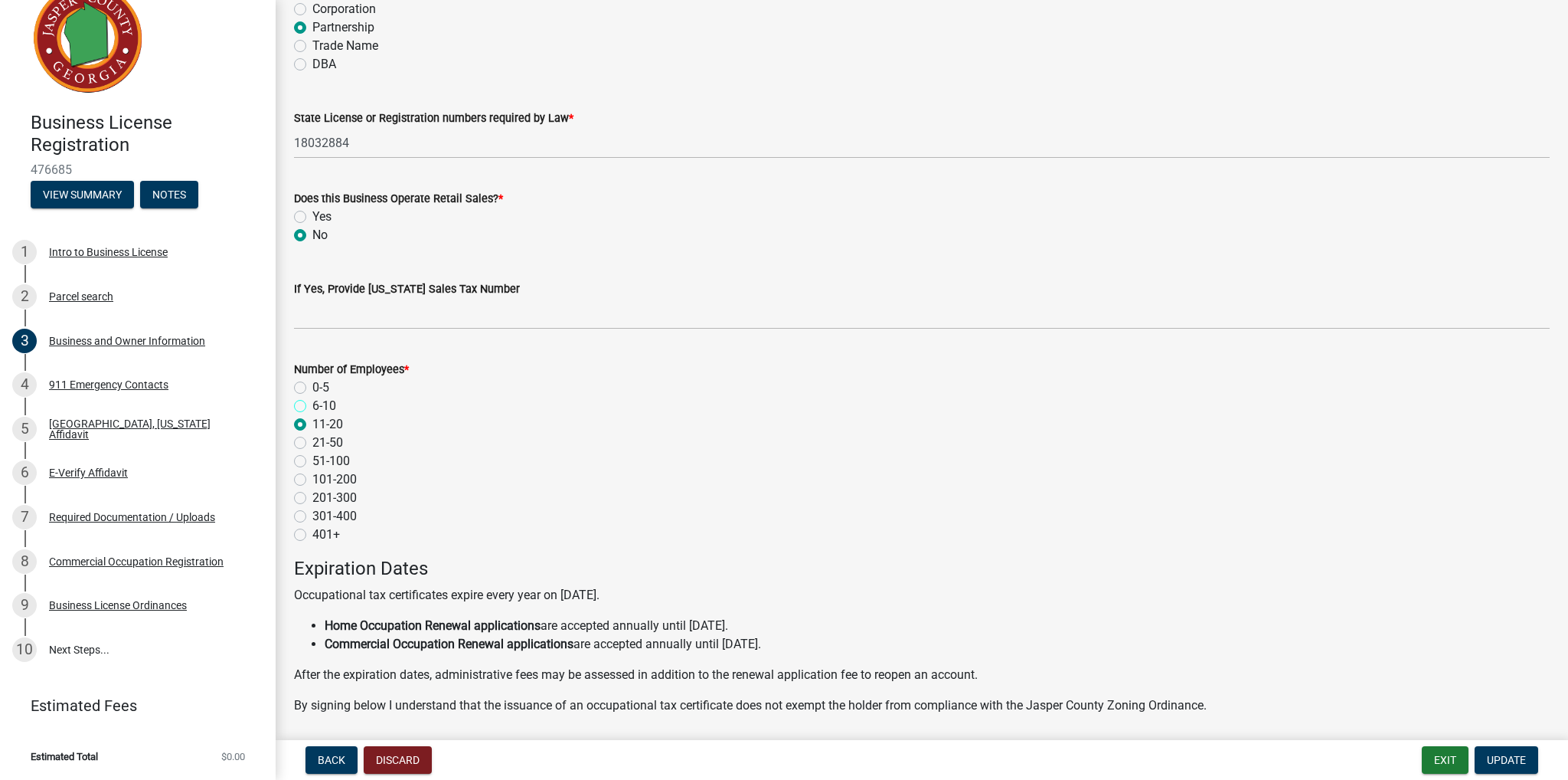
click at [322, 403] on input "6-10" at bounding box center [317, 402] width 10 height 10
radio input "true"
click at [1510, 755] on span "Update" at bounding box center [1506, 759] width 39 height 12
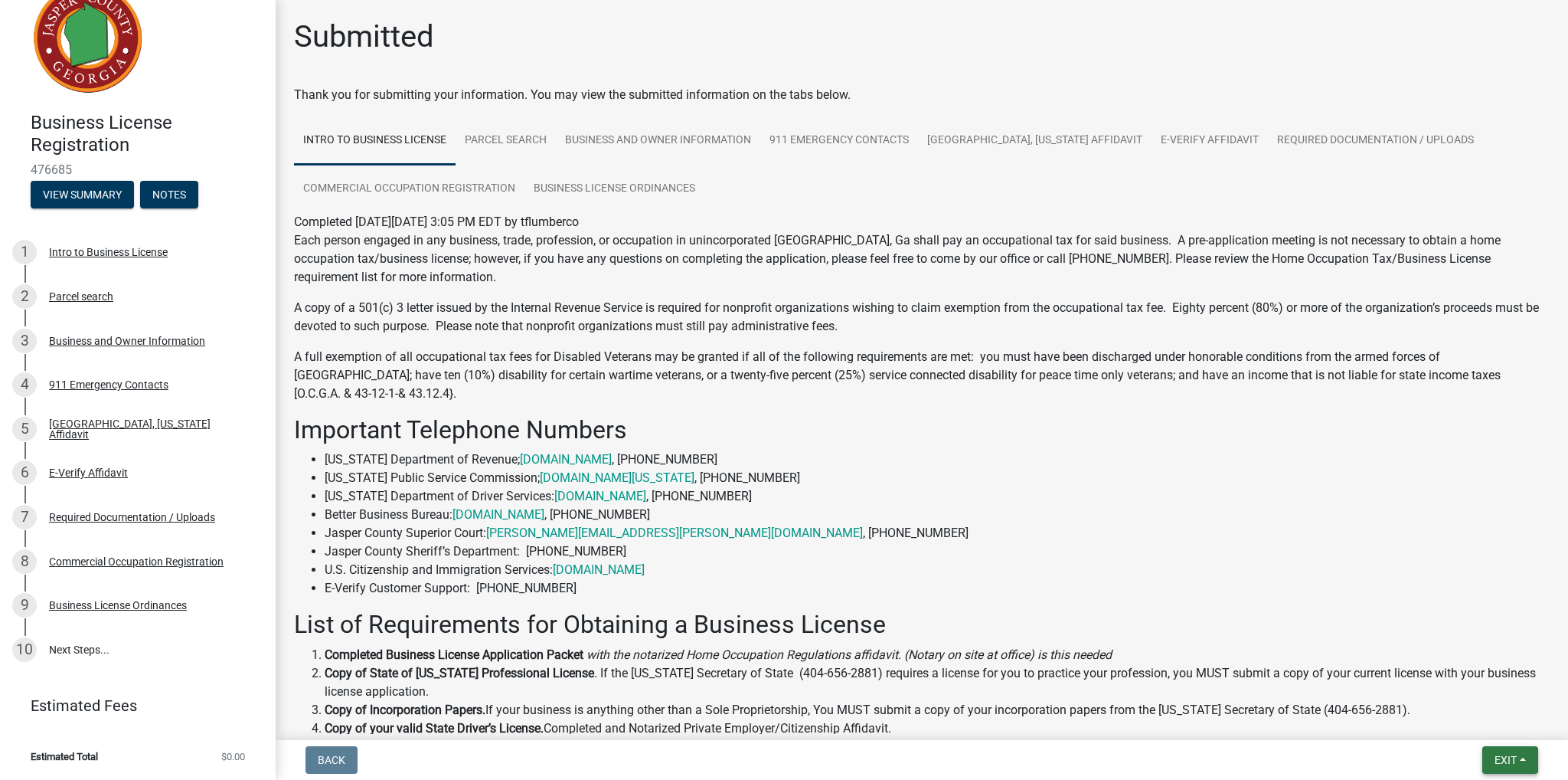
click at [1529, 755] on button "Exit" at bounding box center [1511, 760] width 56 height 28
click at [1492, 728] on button "Save & Exit" at bounding box center [1478, 719] width 122 height 37
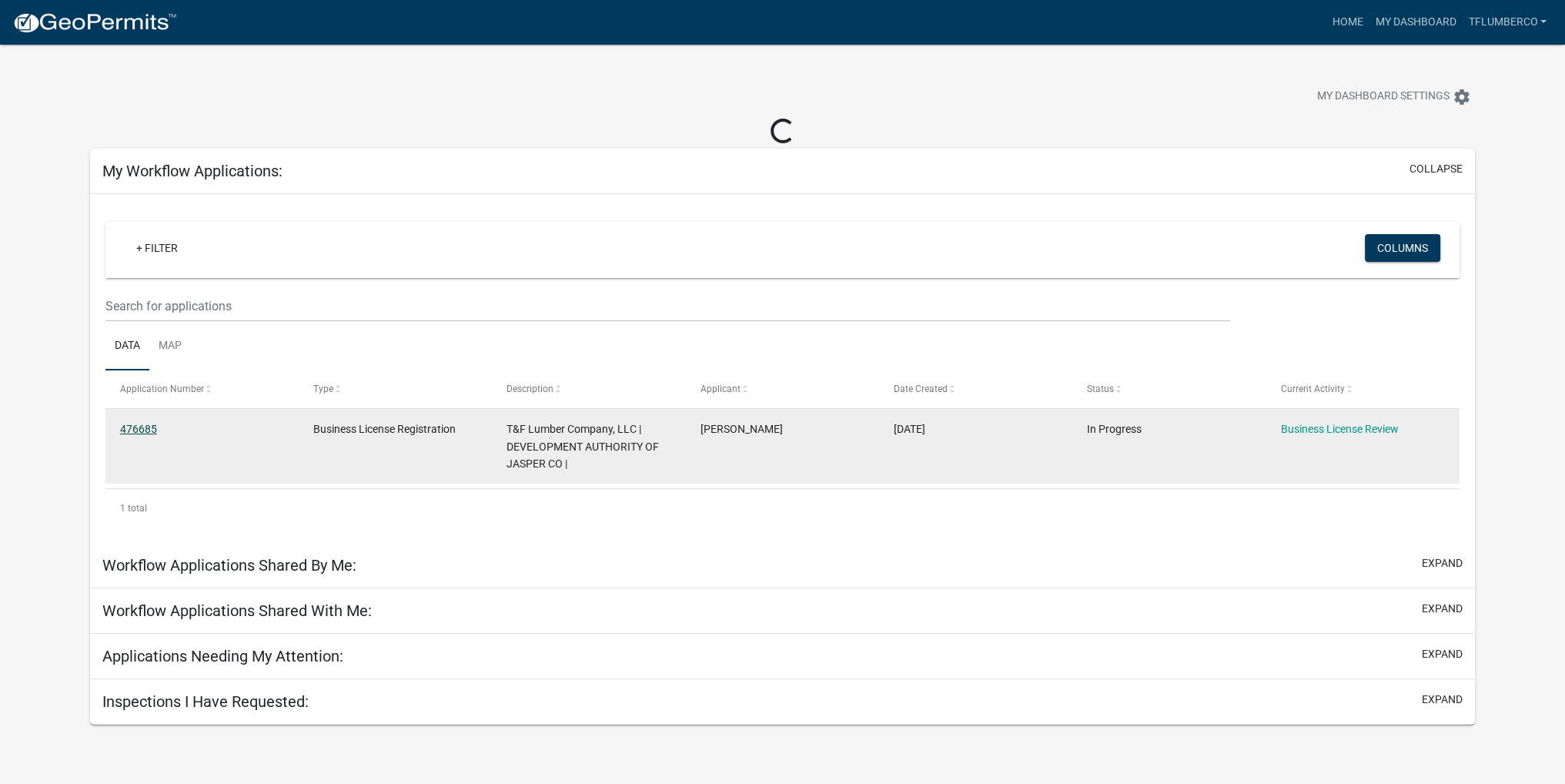
click at [153, 425] on link "476685" at bounding box center [139, 429] width 37 height 12
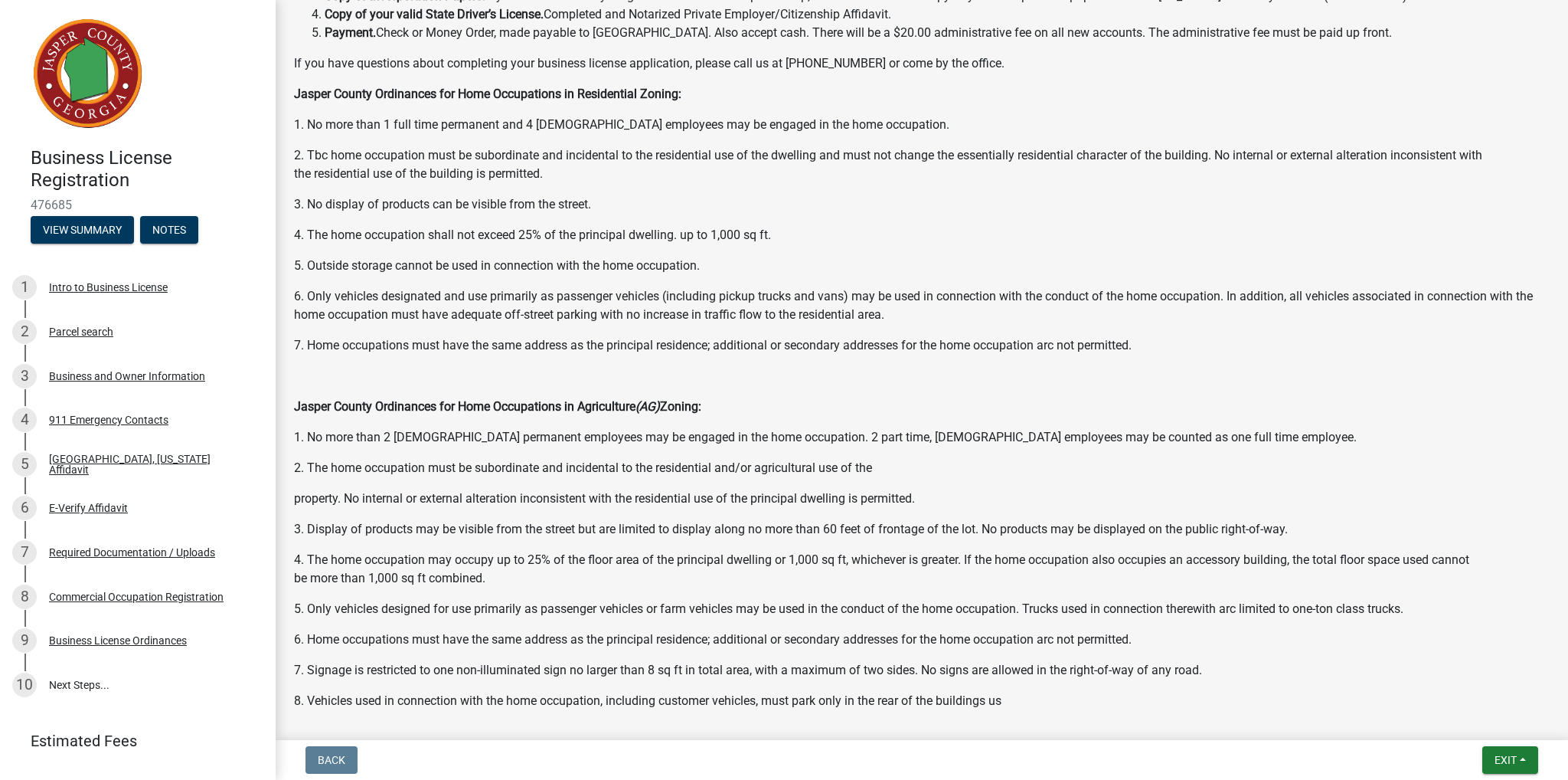
scroll to position [863, 0]
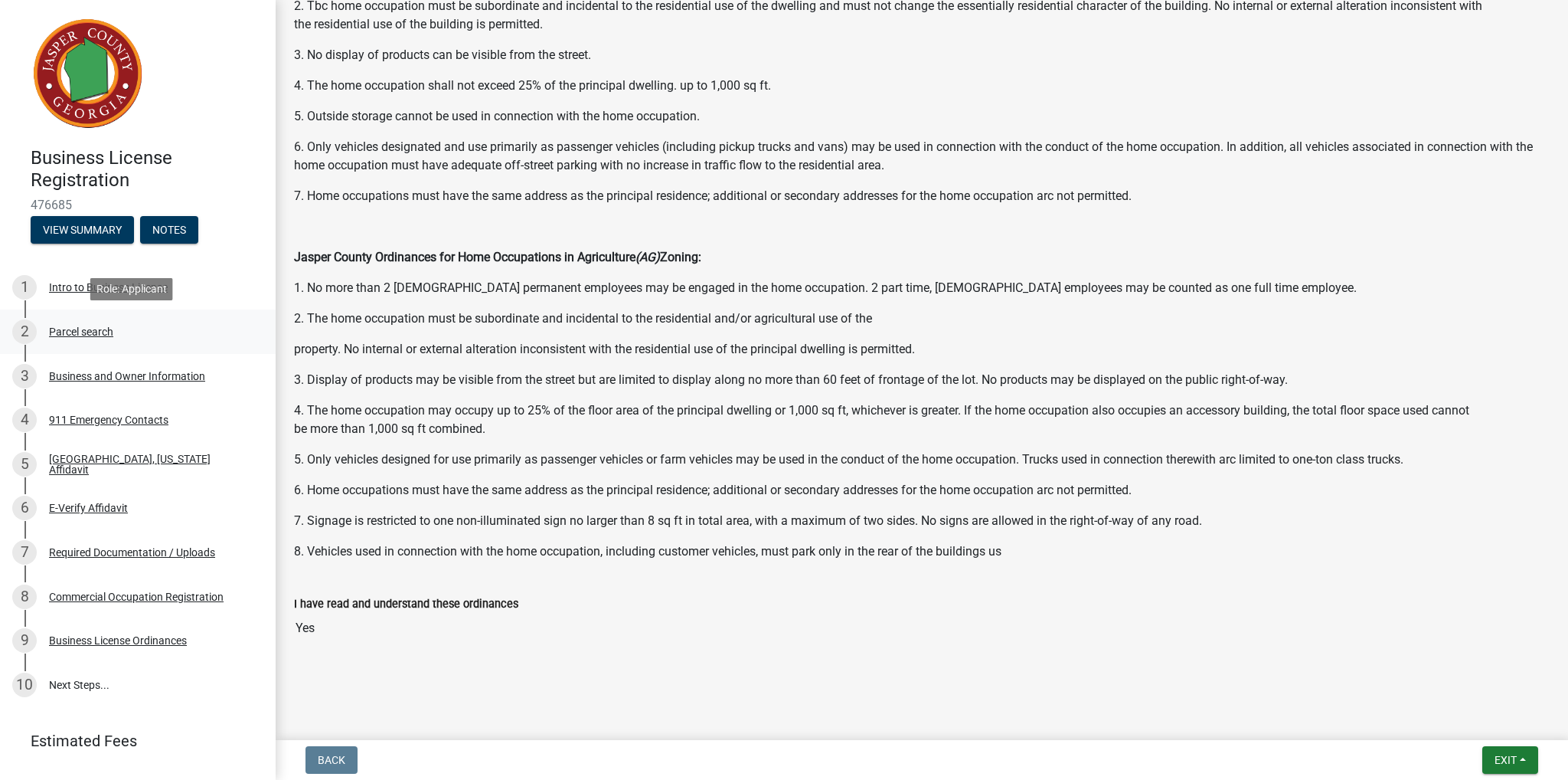
click at [80, 333] on div "Parcel search" at bounding box center [81, 331] width 64 height 11
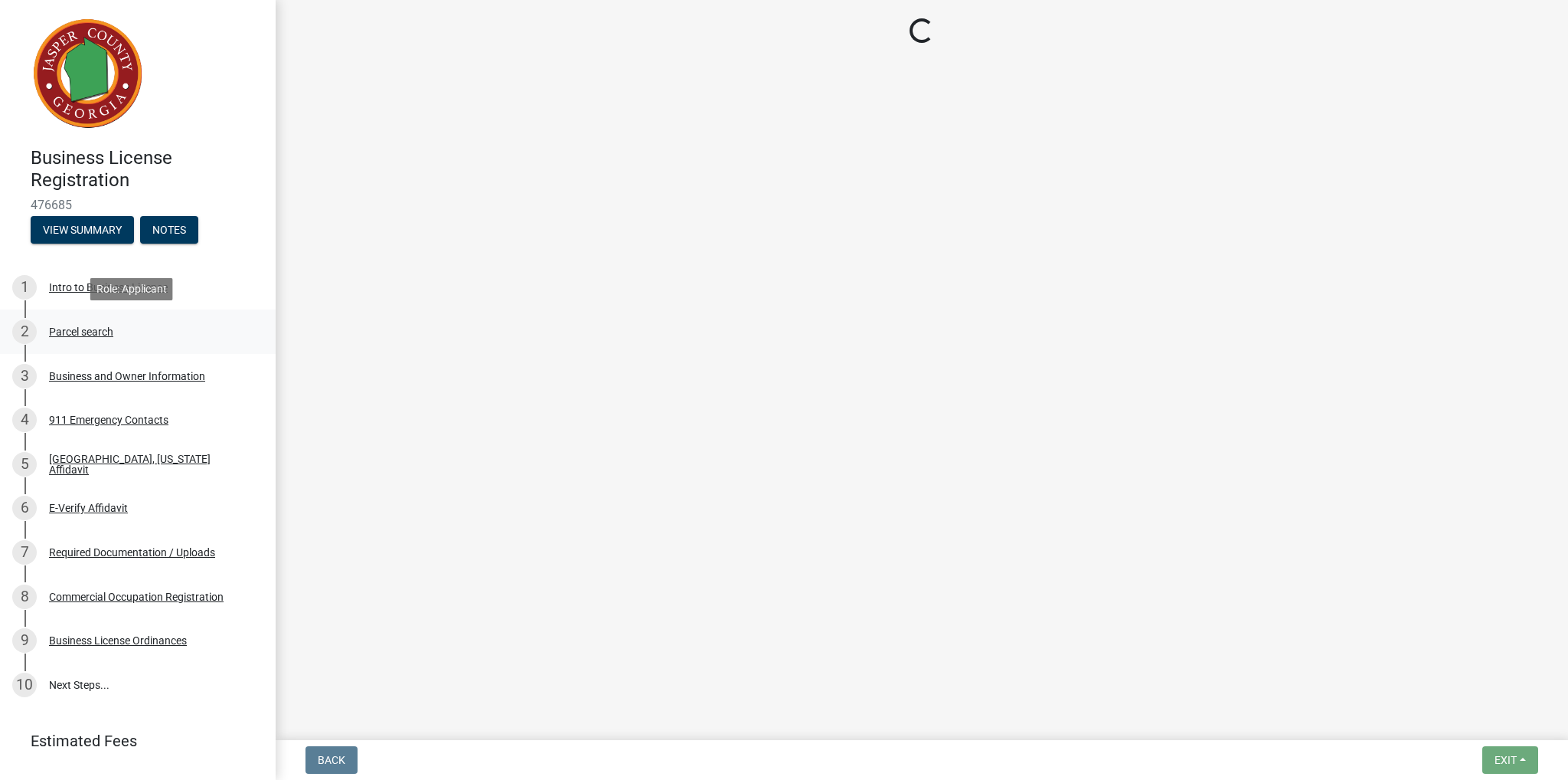
scroll to position [0, 0]
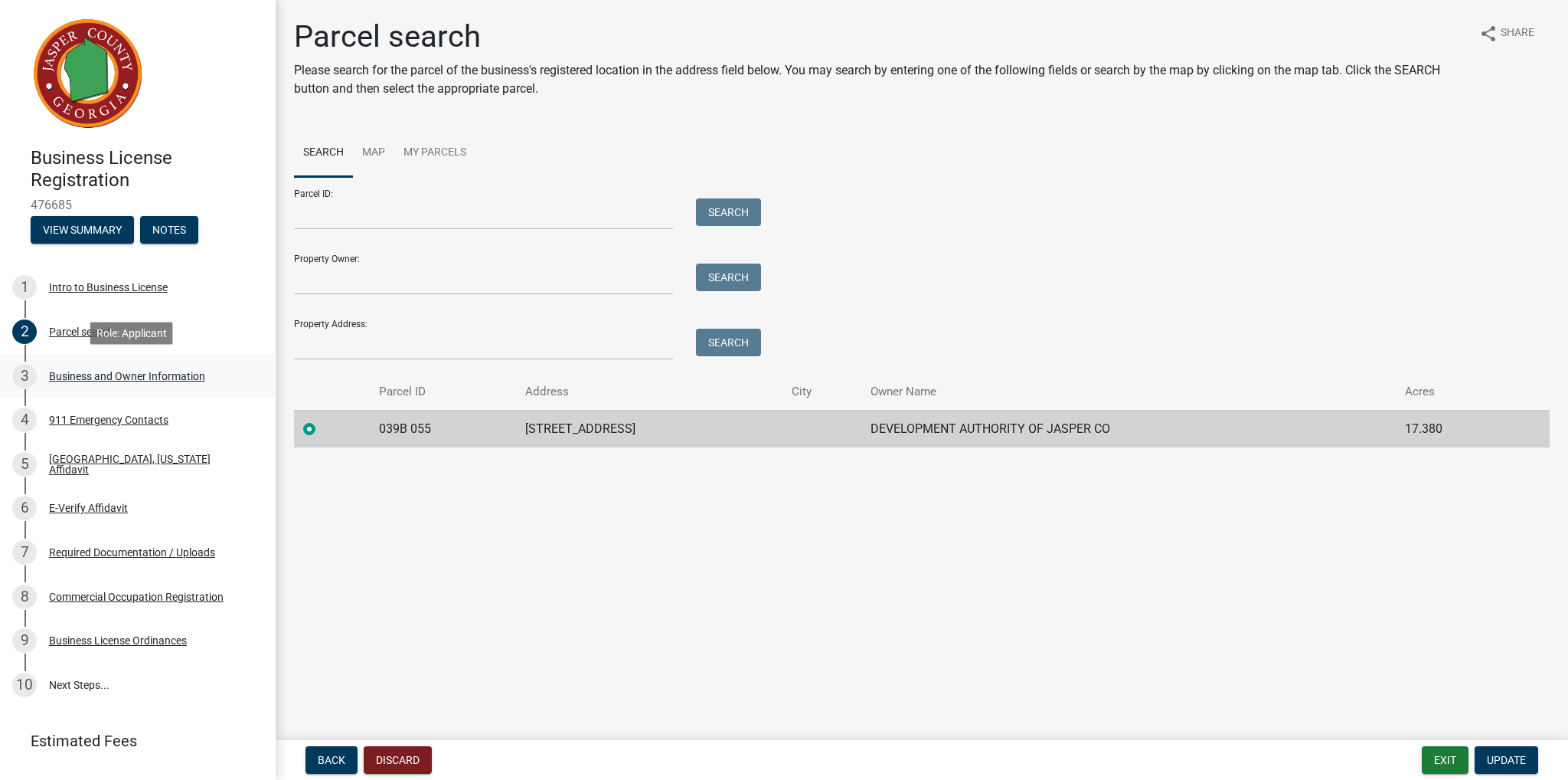
click at [113, 372] on div "Business and Owner Information" at bounding box center [127, 376] width 156 height 11
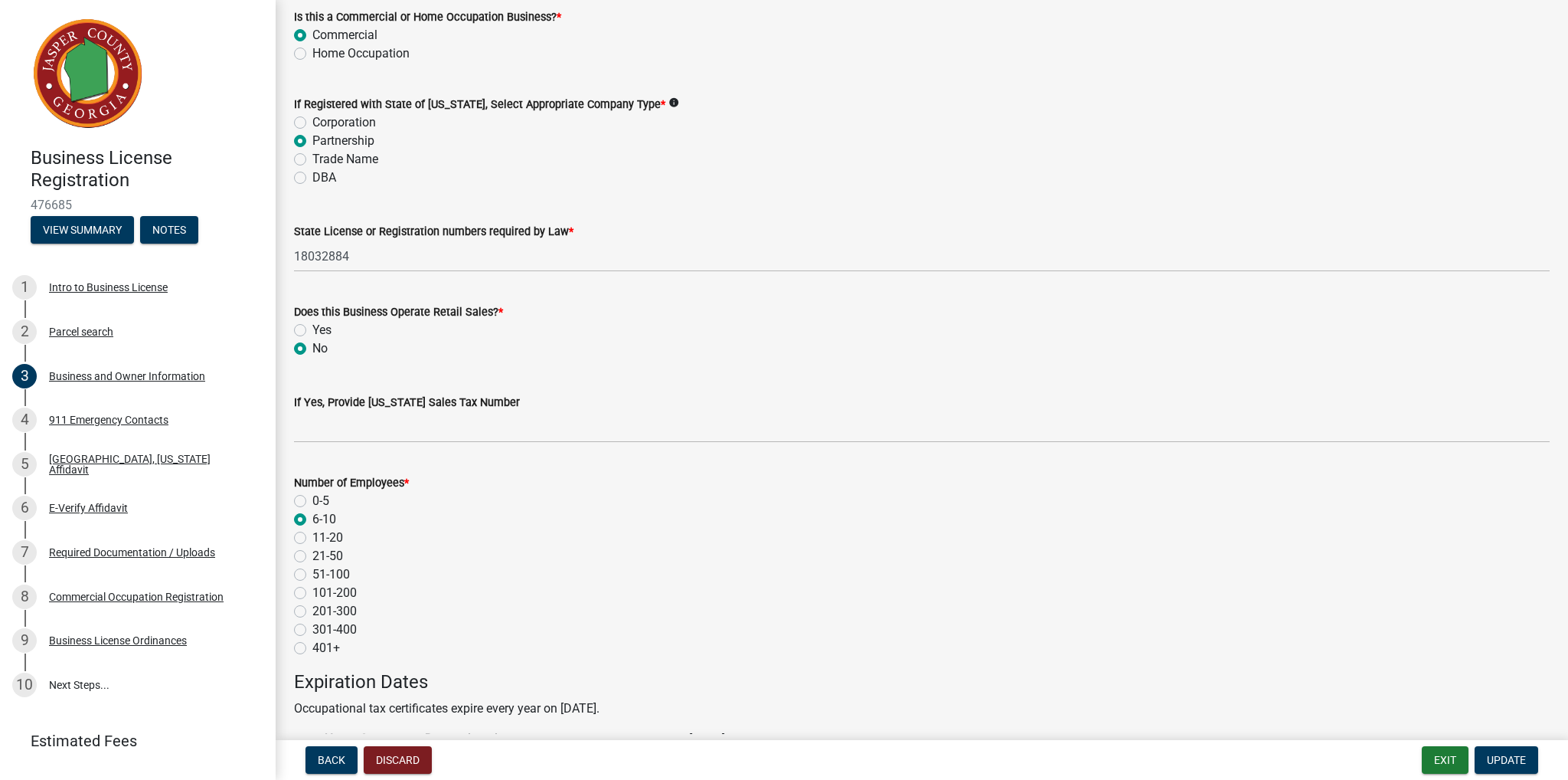
scroll to position [919, 0]
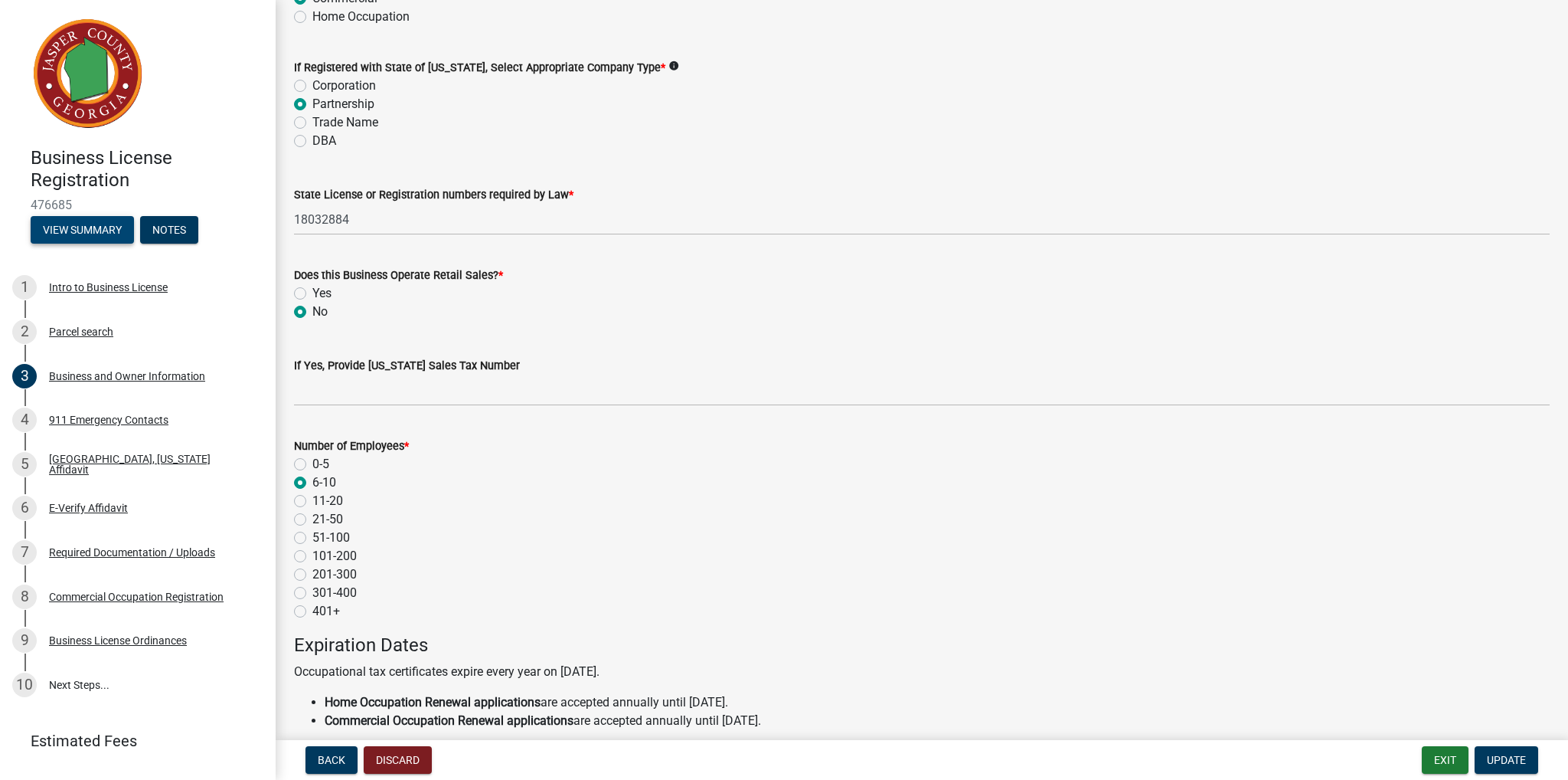
click at [98, 232] on button "View Summary" at bounding box center [82, 230] width 103 height 28
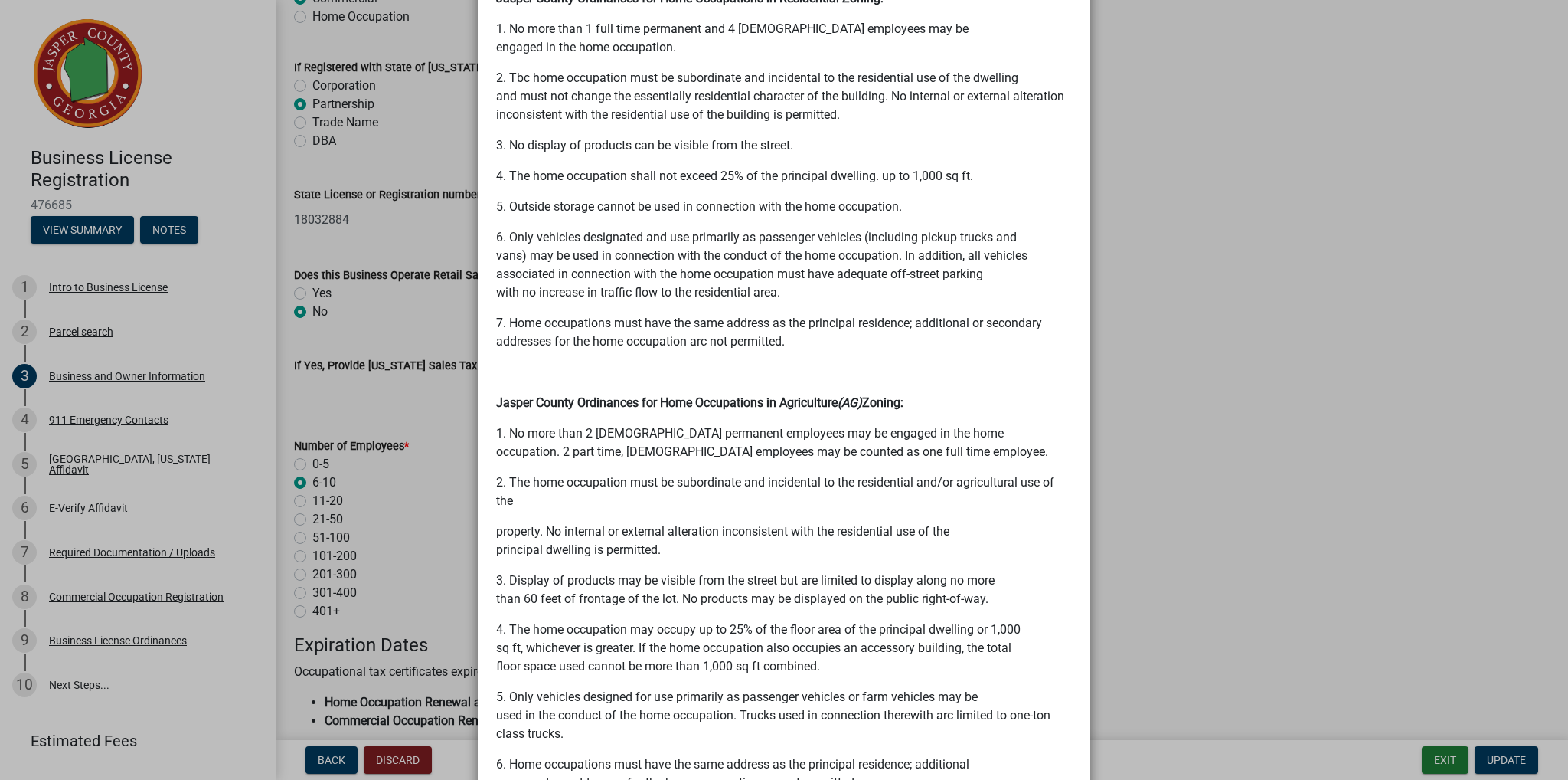
scroll to position [1480, 0]
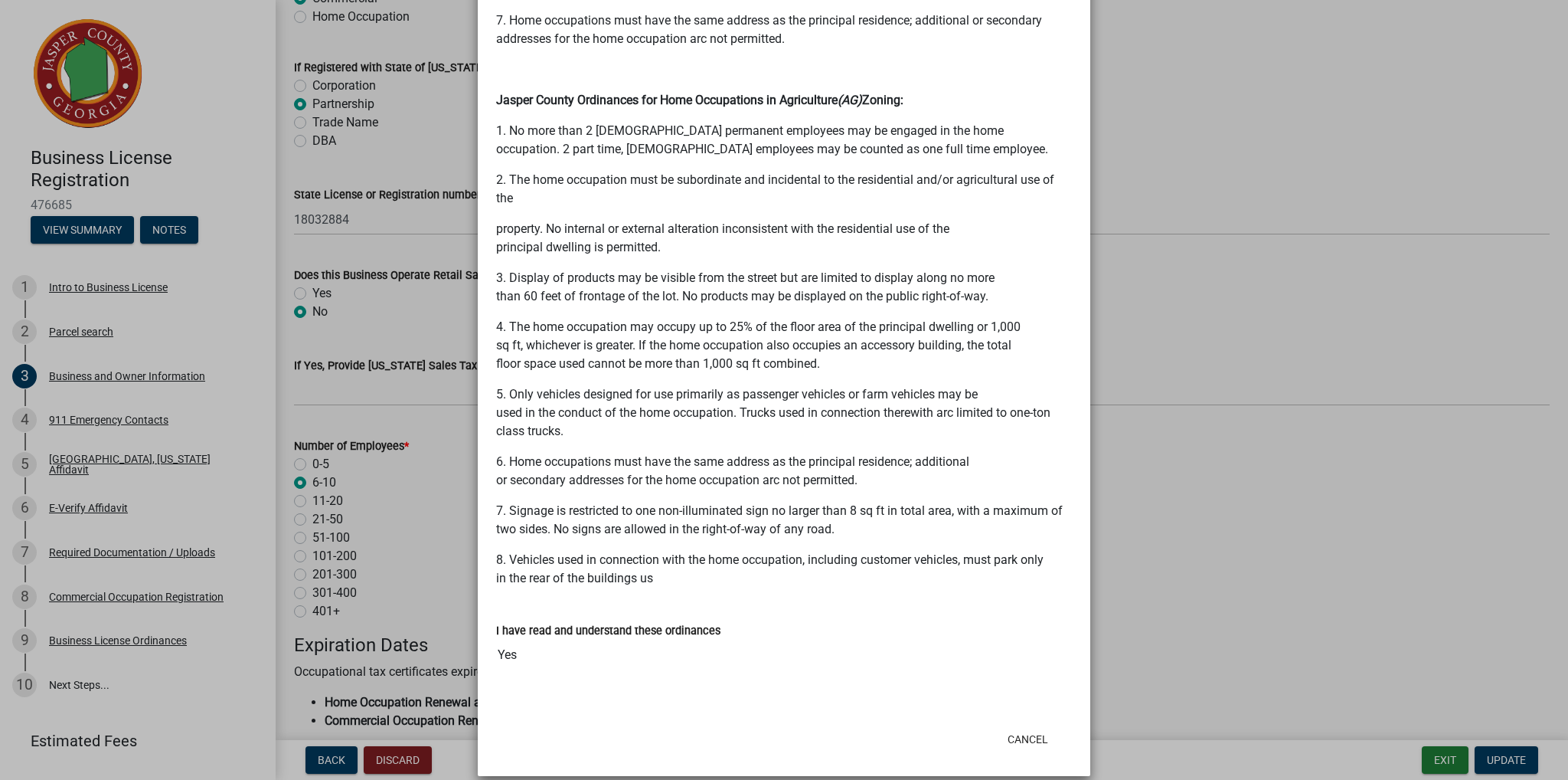
drag, startPoint x: 1283, startPoint y: 195, endPoint x: 1238, endPoint y: 193, distance: 45.0
click at [1283, 195] on ngb-modal-window "Summary × Printer Friendly Intro to Business License Parcel search Business and…" at bounding box center [784, 390] width 1568 height 780
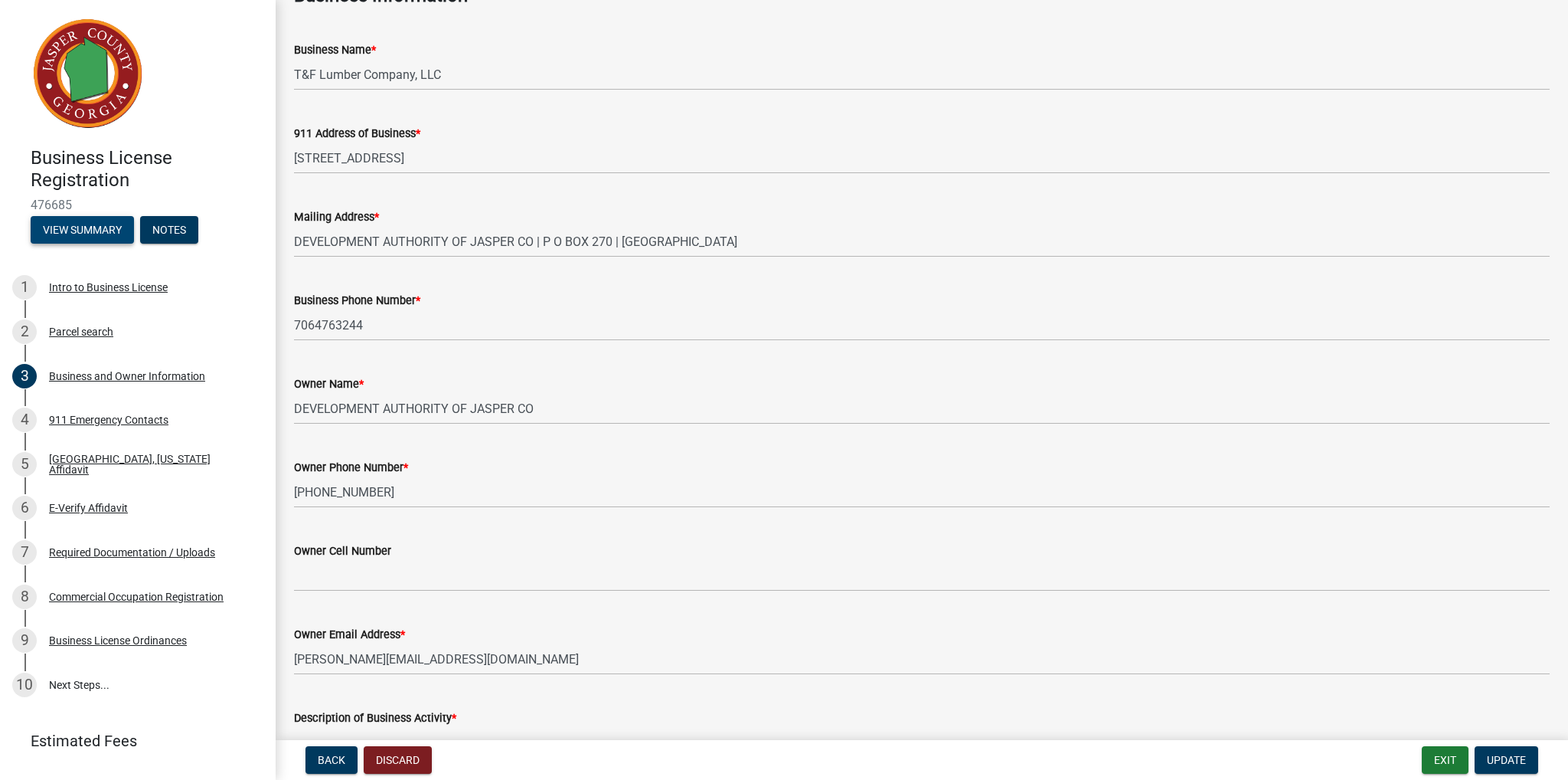
scroll to position [0, 0]
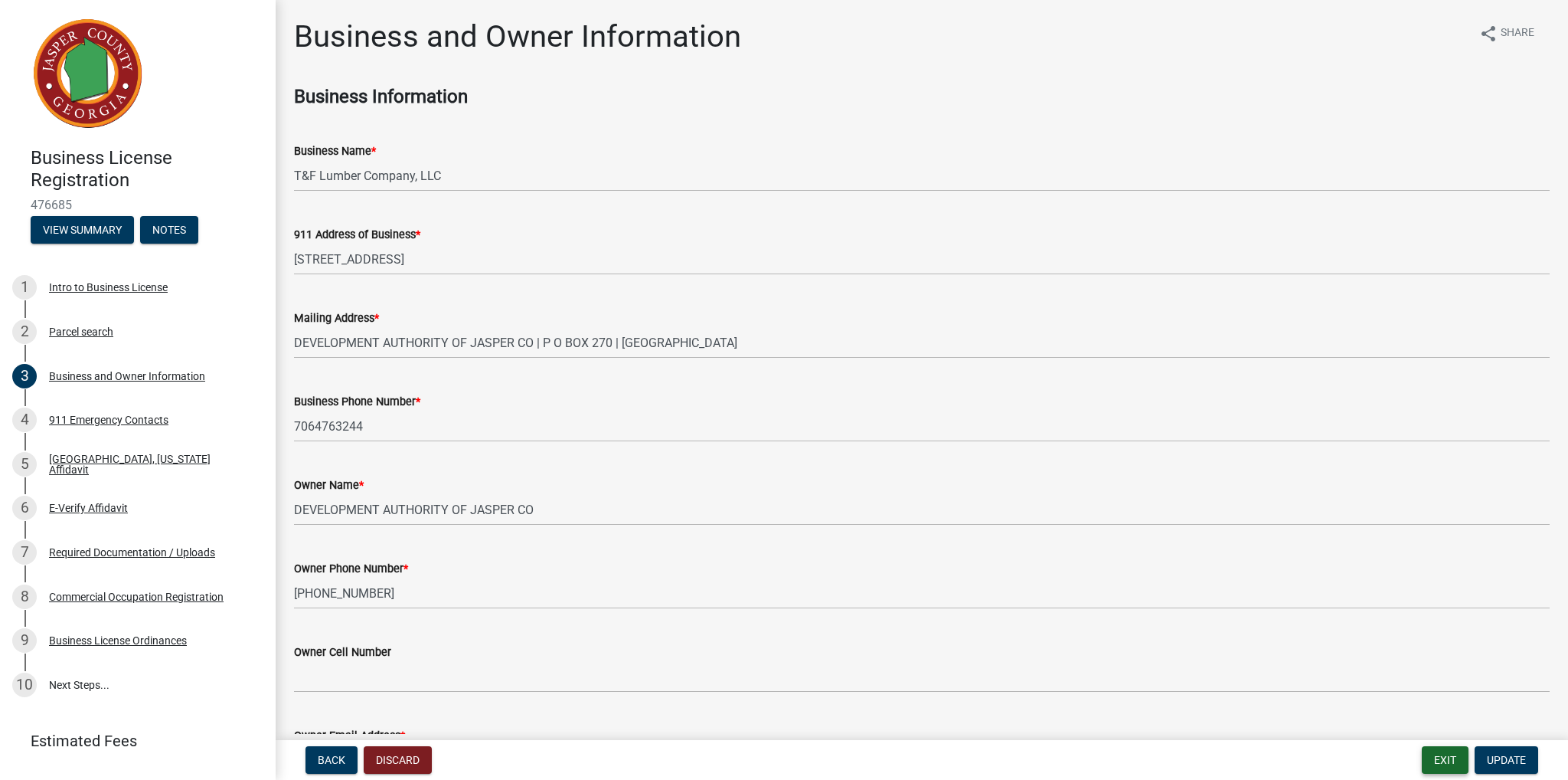
click at [1455, 756] on button "Exit" at bounding box center [1445, 760] width 47 height 28
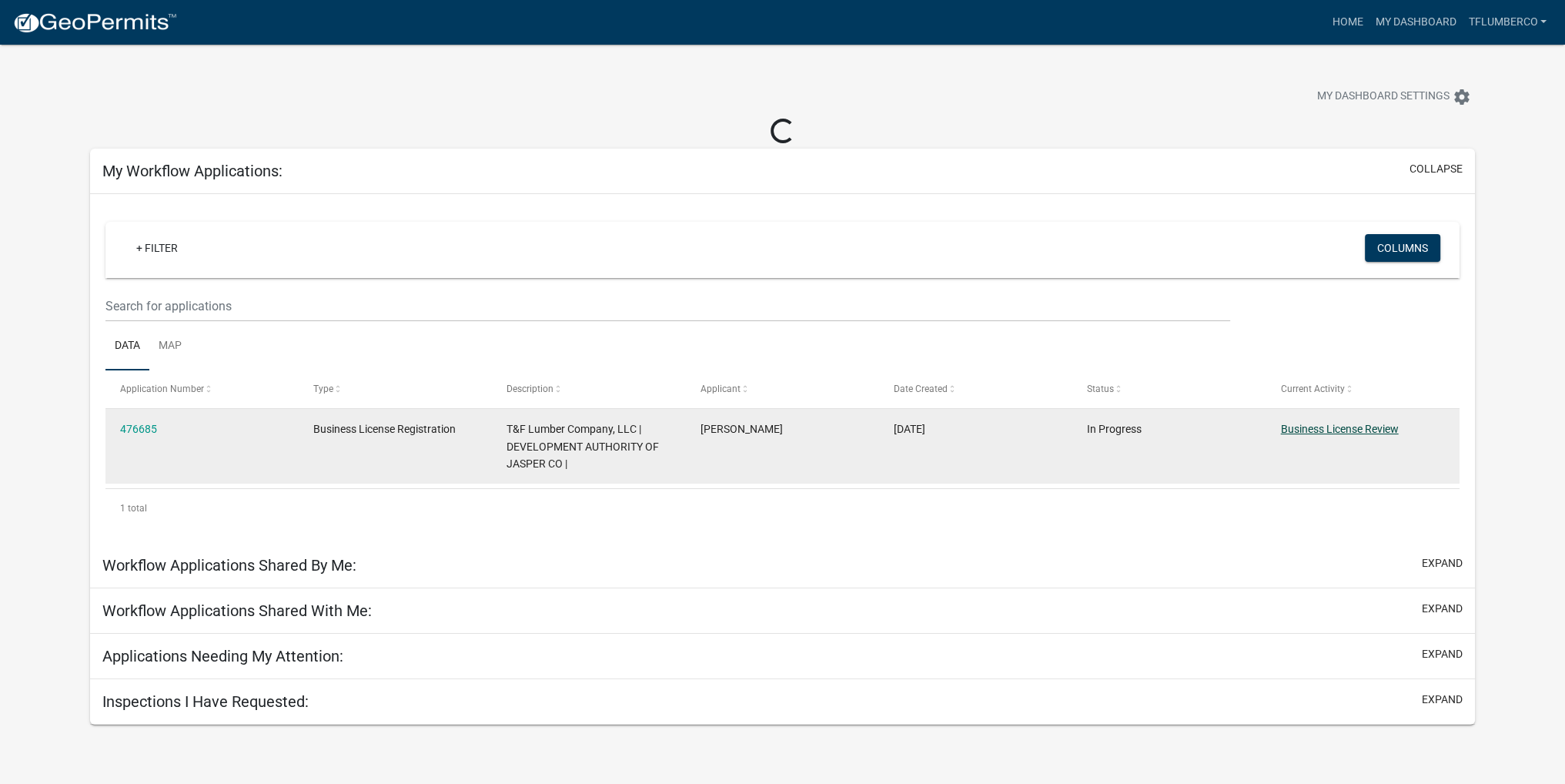
click at [1338, 434] on link "Business License Review" at bounding box center [1340, 429] width 118 height 12
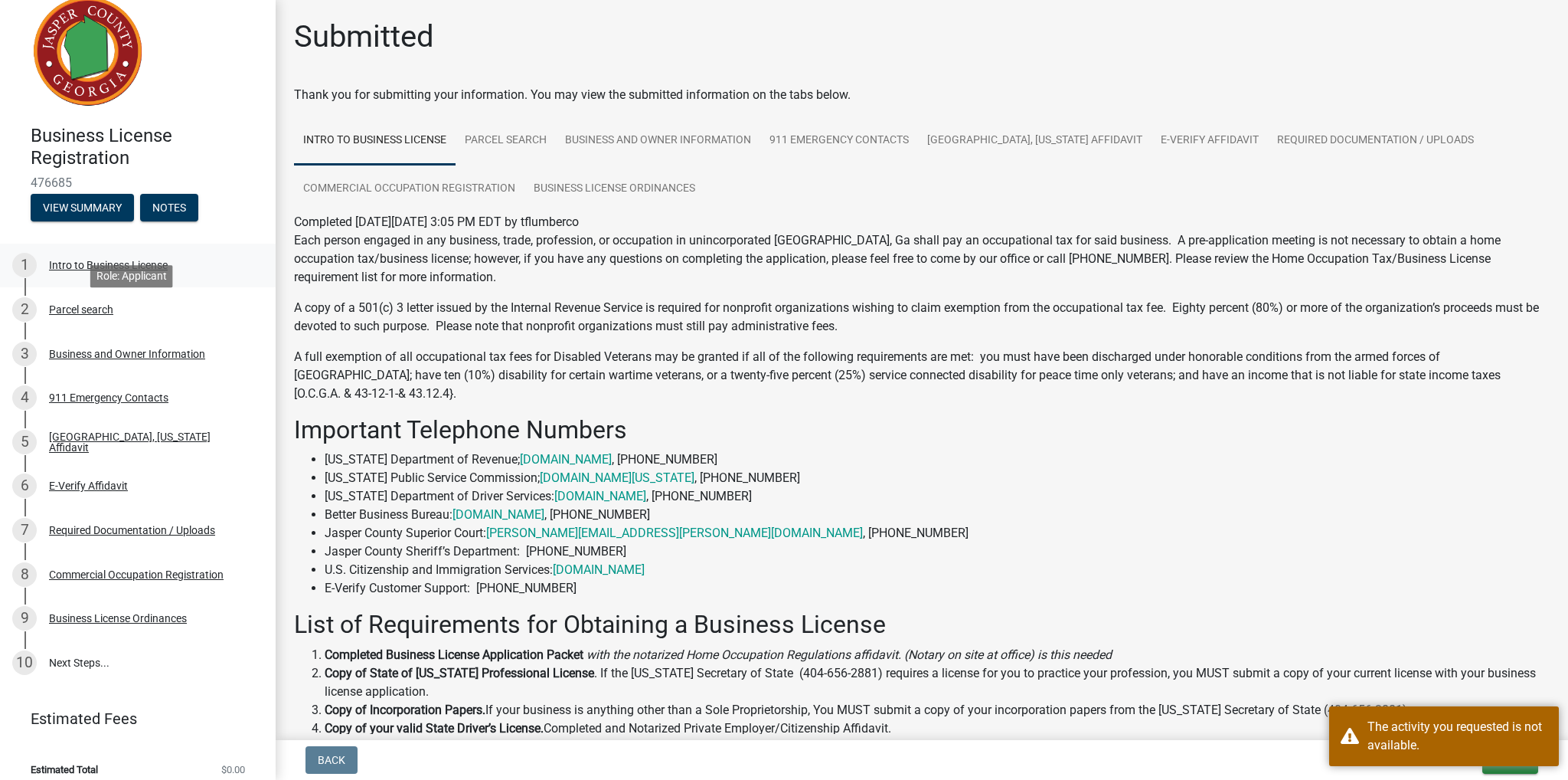
scroll to position [35, 0]
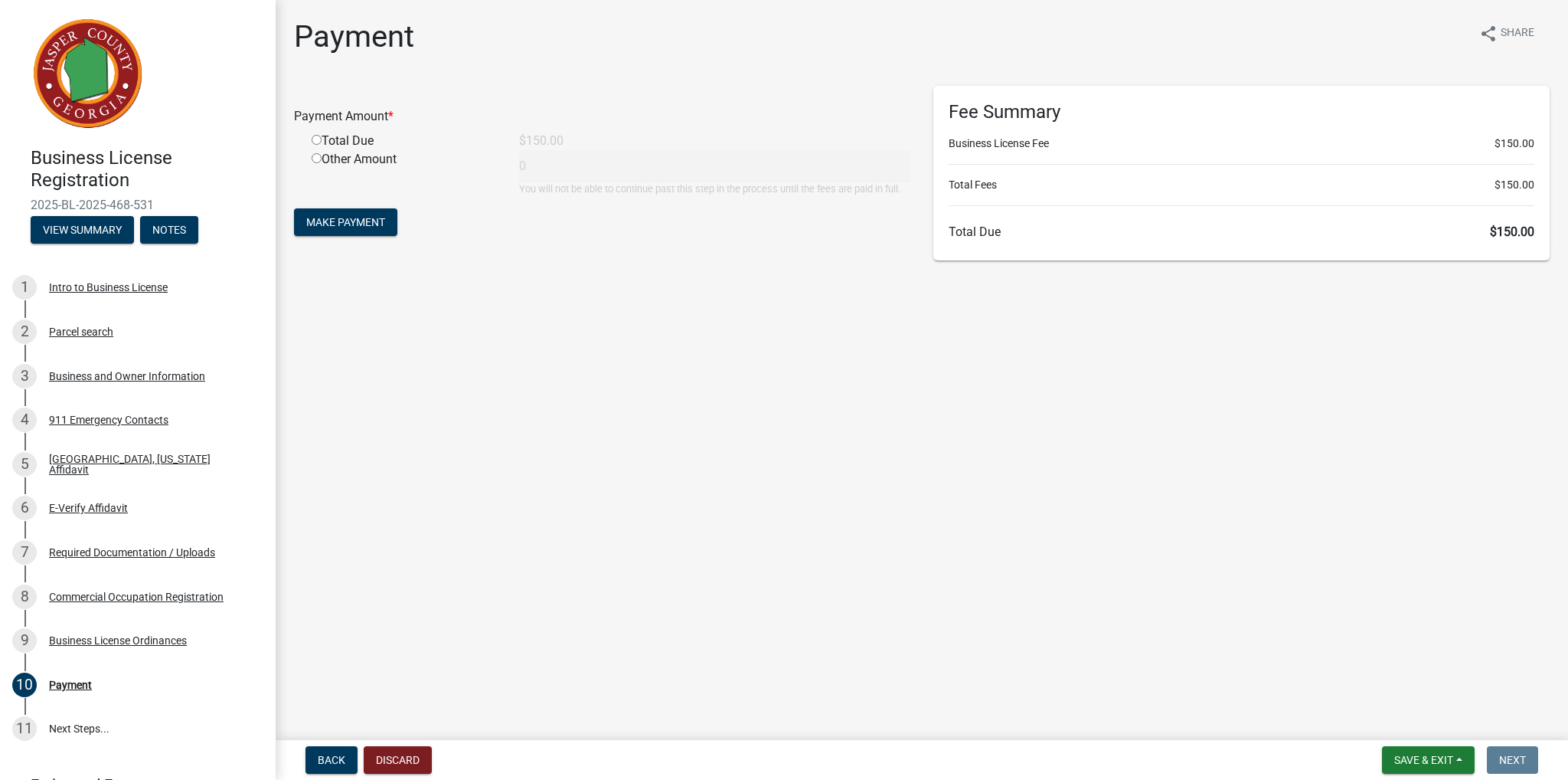
click at [318, 137] on input "radio" at bounding box center [317, 139] width 10 height 10
radio input "true"
type input "150"
click at [327, 216] on span "Make Payment" at bounding box center [346, 221] width 79 height 12
